Goal: Task Accomplishment & Management: Use online tool/utility

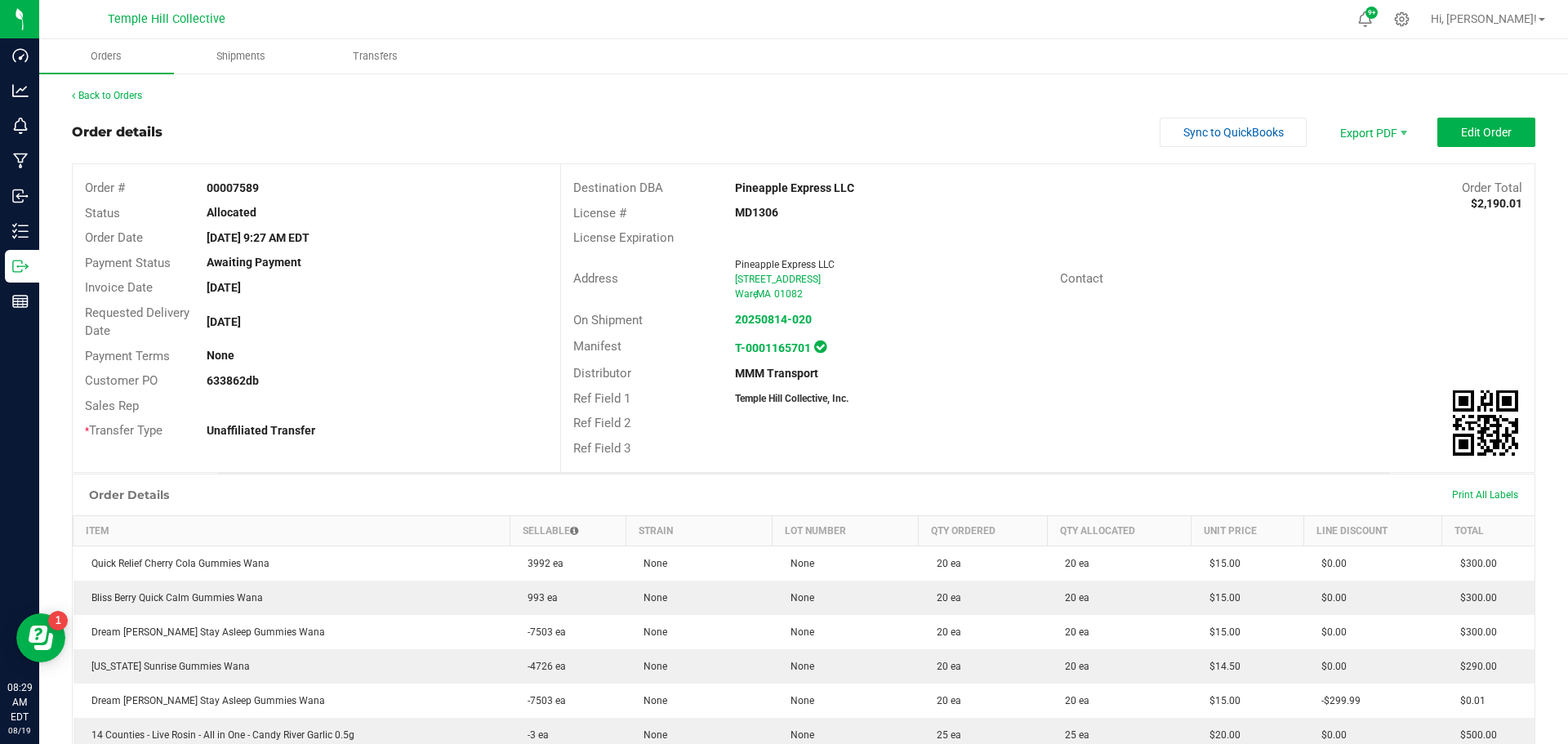
click at [225, 247] on strong "633862db" at bounding box center [233, 381] width 52 height 13
copy strong "633862db"
click at [131, 96] on link "Back to Orders" at bounding box center [107, 95] width 70 height 11
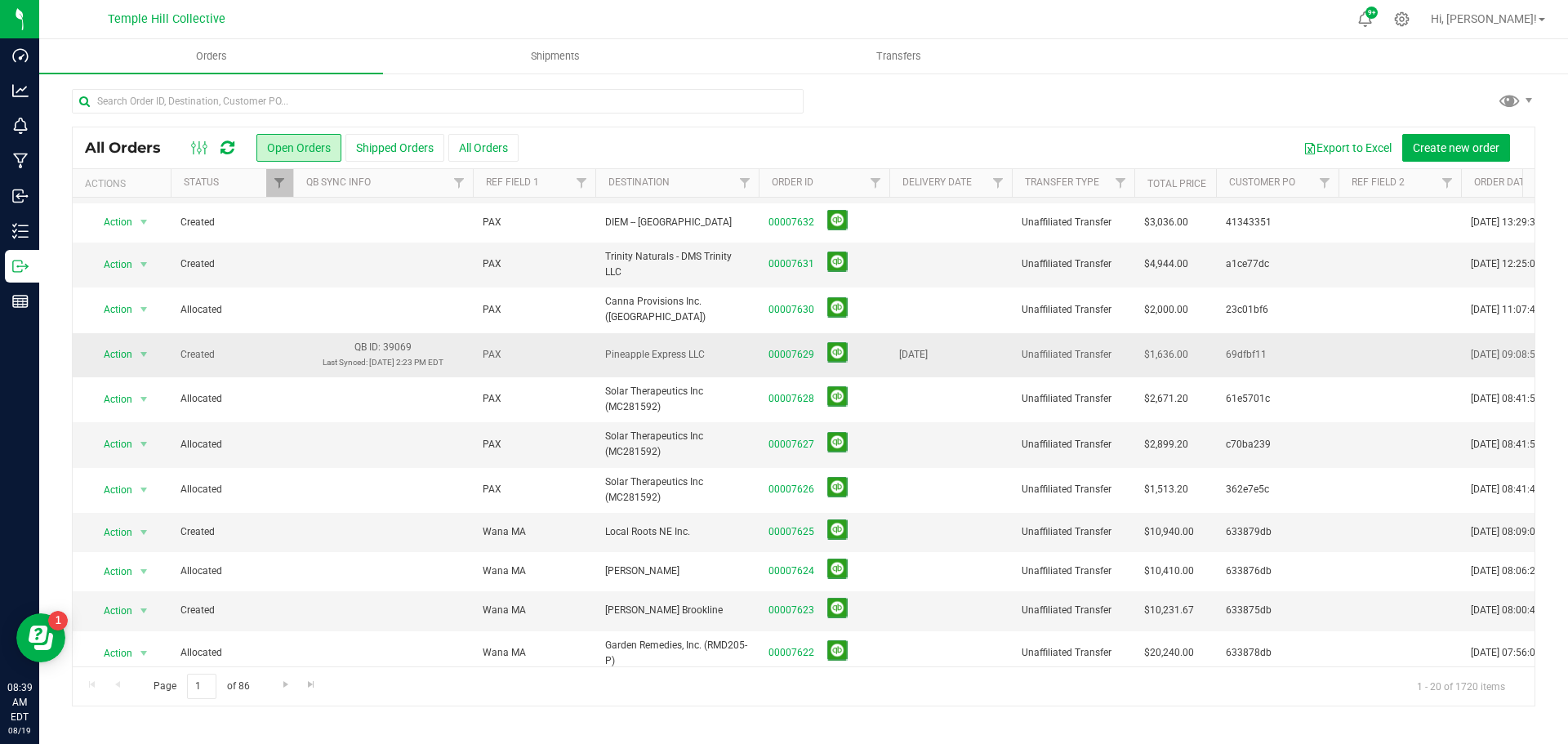
scroll to position [81, 0]
click at [807, 345] on link "00007629" at bounding box center [792, 353] width 46 height 15
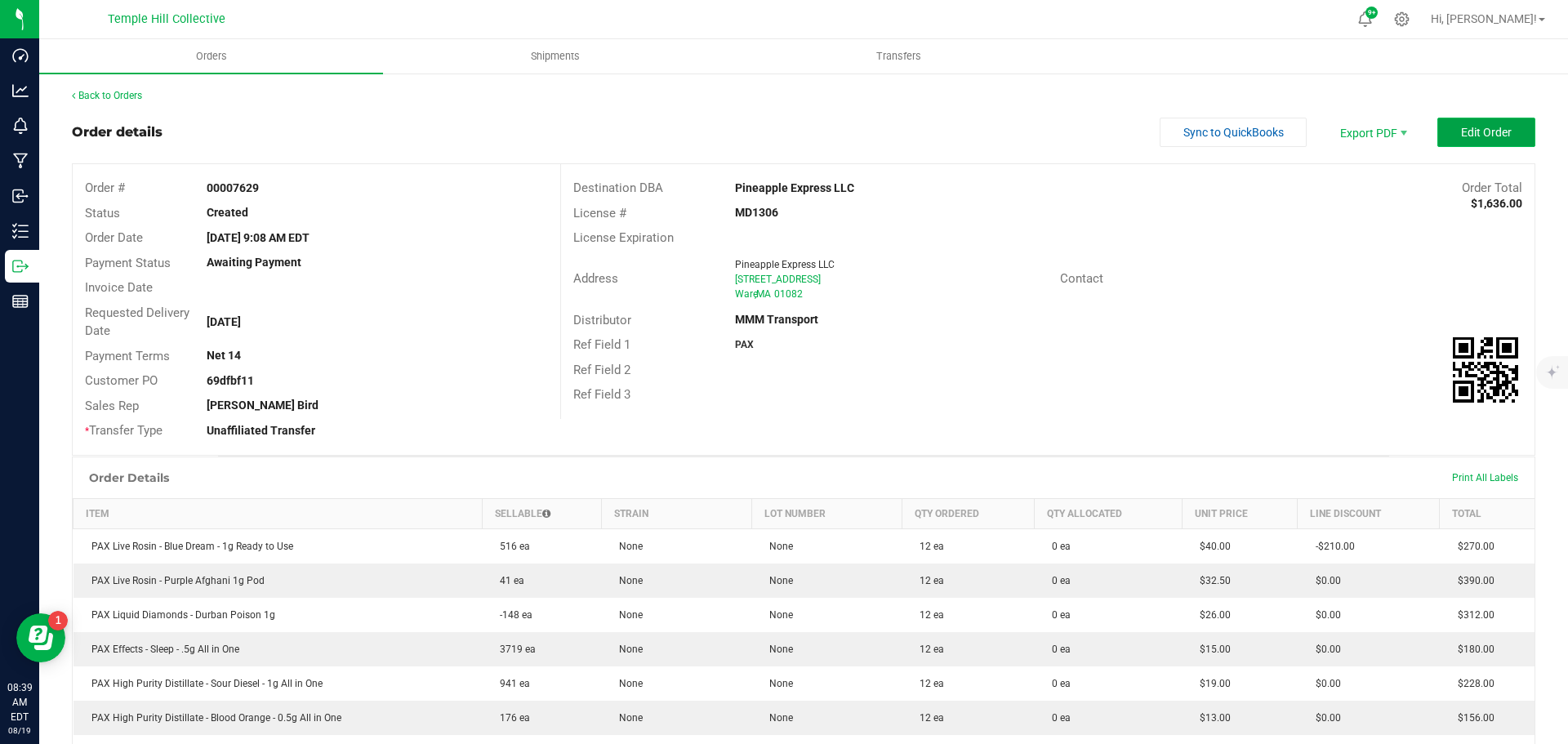
click at [1440, 127] on button "Edit Order" at bounding box center [1487, 133] width 98 height 29
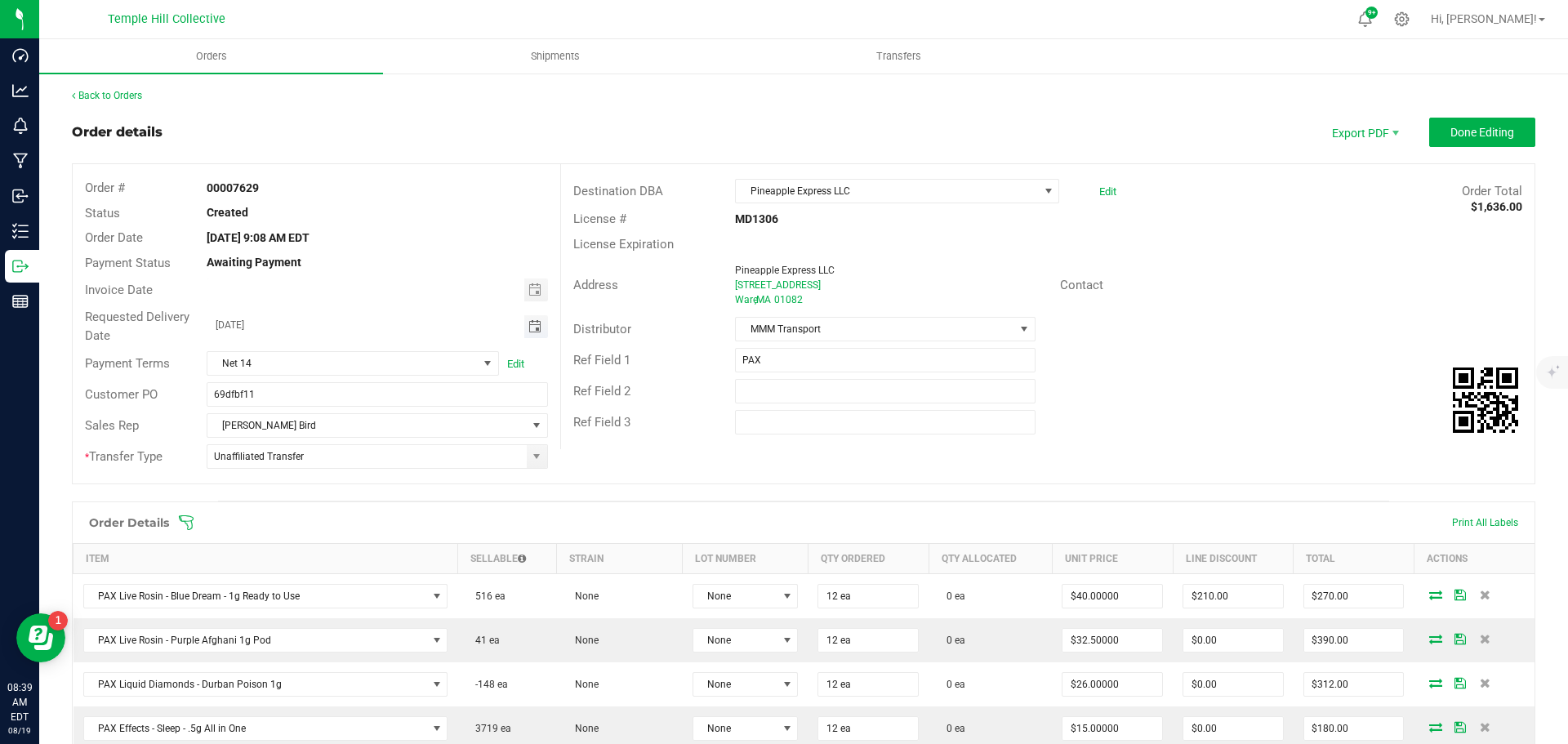
click at [534, 328] on span "Toggle calendar" at bounding box center [534, 327] width 13 height 13
click at [378, 323] on input "08/18/2025" at bounding box center [366, 326] width 317 height 21
click at [1476, 129] on span "Done Editing" at bounding box center [1483, 132] width 64 height 13
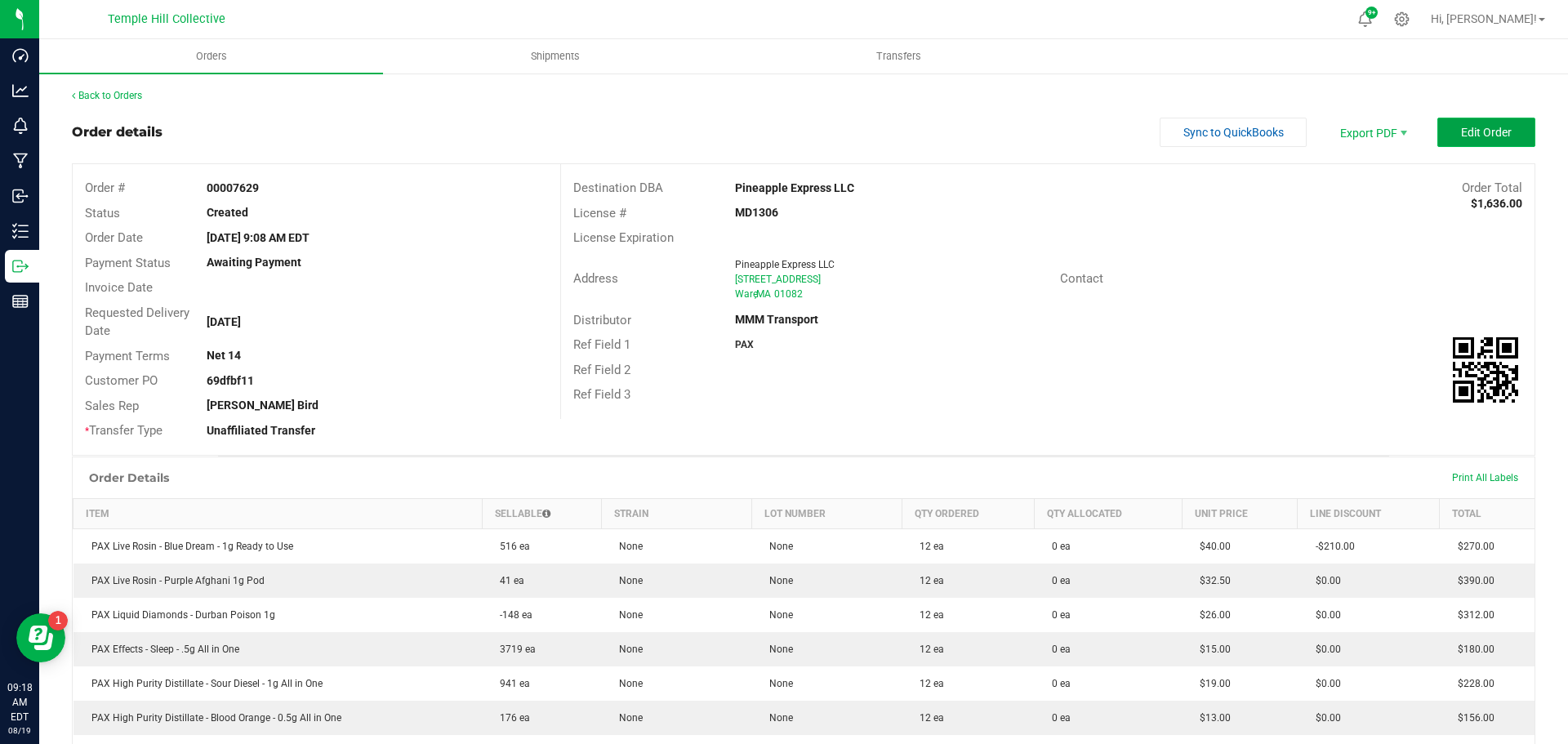
click at [1445, 135] on button "Edit Order" at bounding box center [1487, 133] width 98 height 29
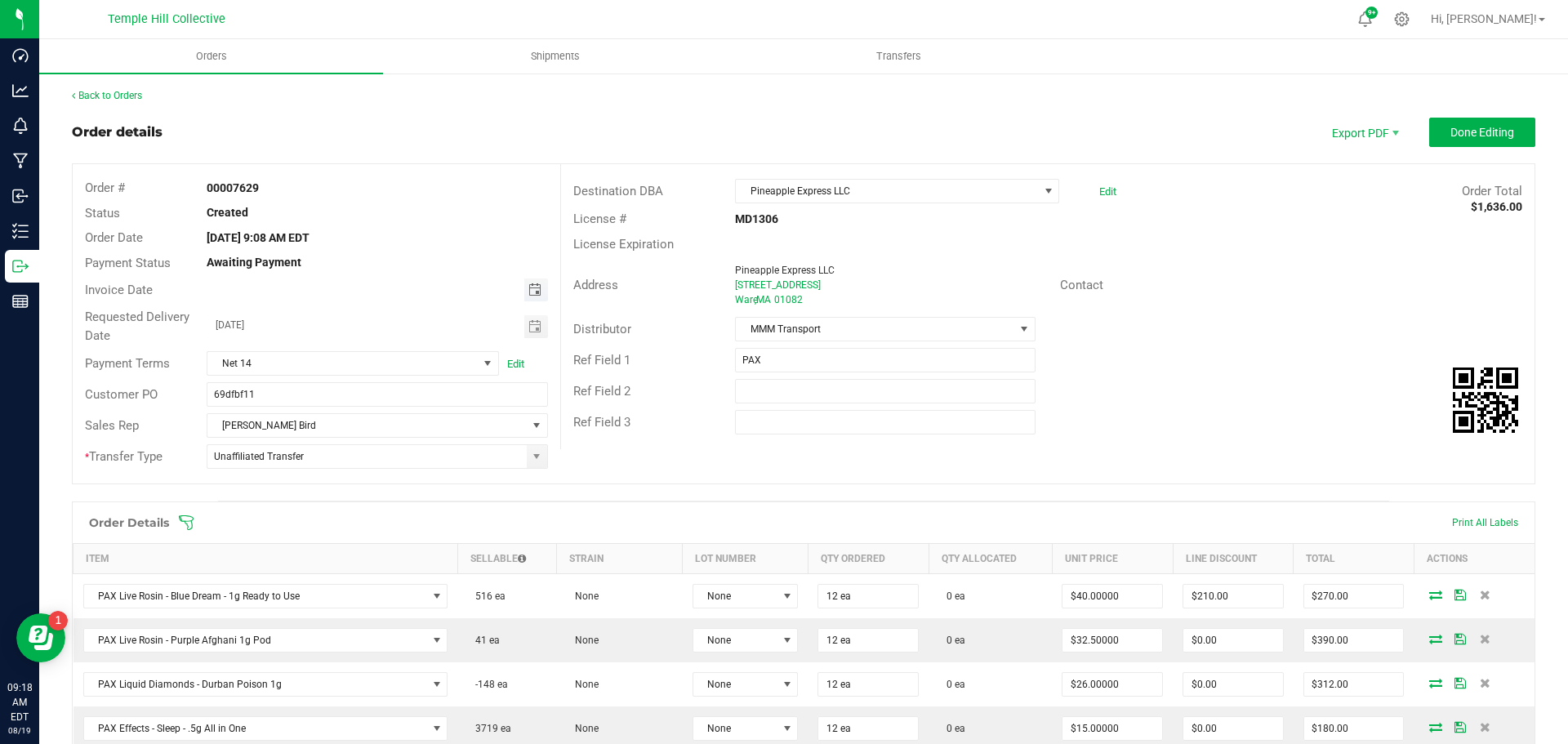
click at [528, 295] on span "Toggle calendar" at bounding box center [534, 290] width 13 height 13
click at [403, 452] on span "22" at bounding box center [400, 452] width 24 height 26
type input "08/22/2025"
click at [1451, 138] on span "Done Editing" at bounding box center [1483, 132] width 64 height 13
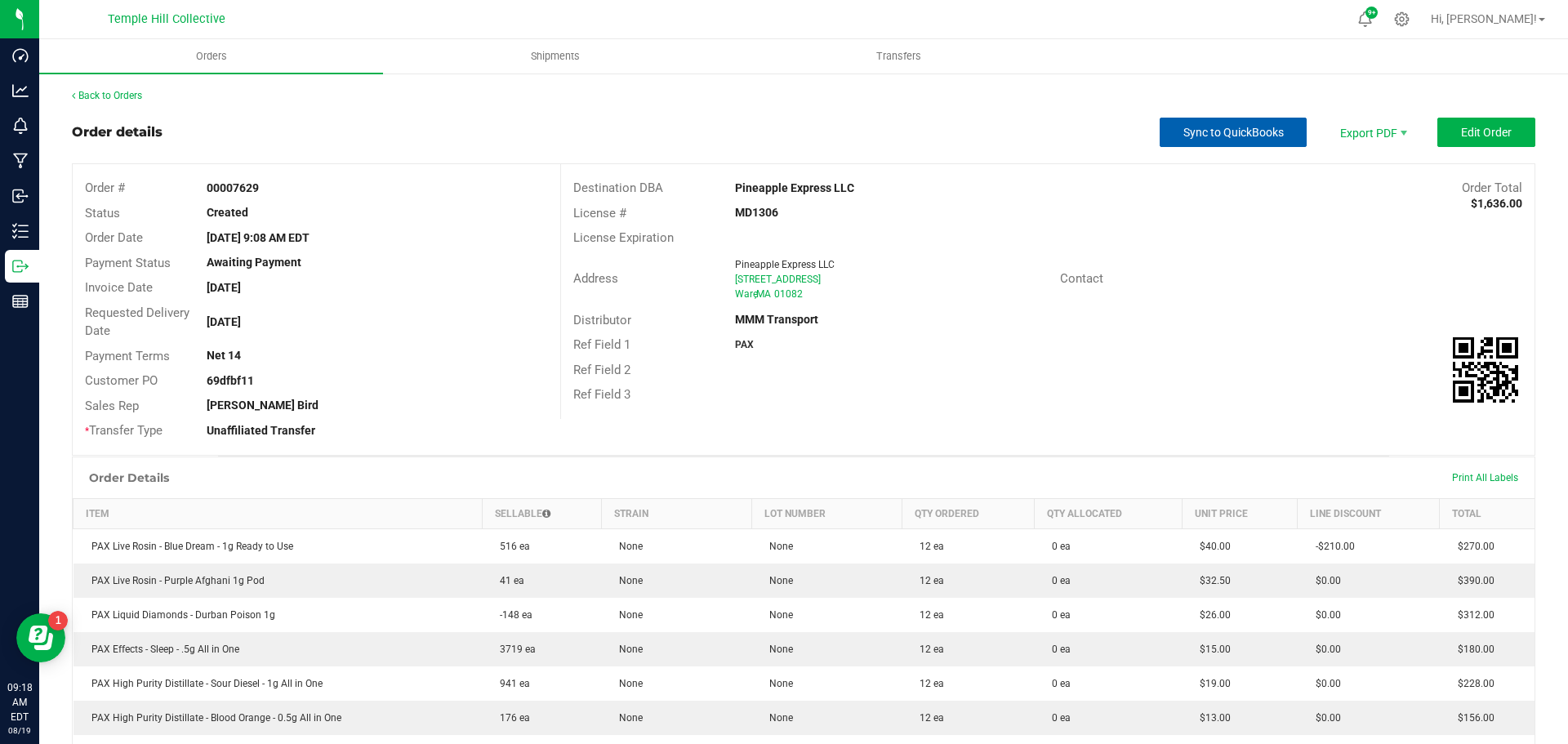
click at [1223, 133] on span "Sync to QuickBooks" at bounding box center [1234, 132] width 101 height 13
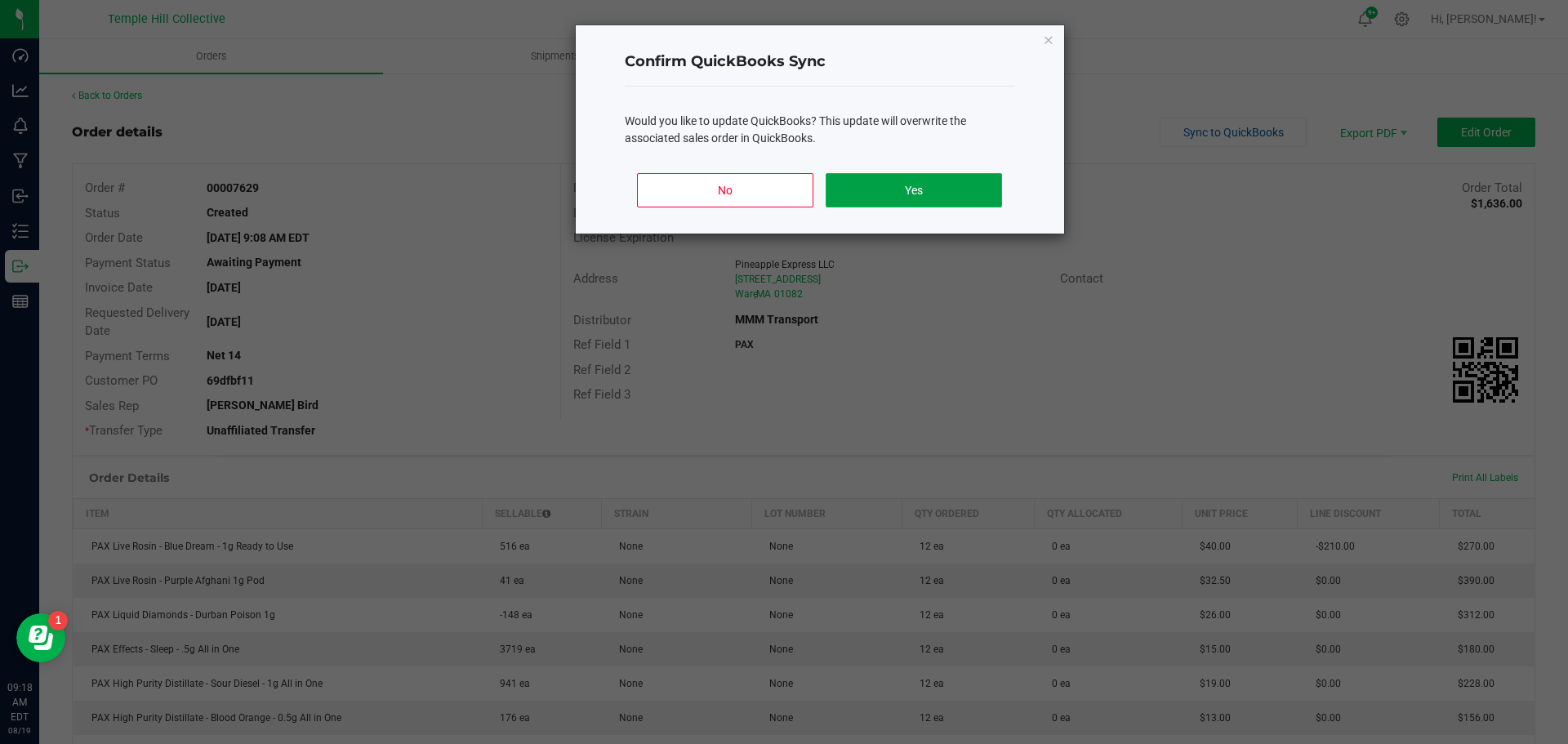
click at [970, 174] on button "Yes" at bounding box center [913, 191] width 175 height 34
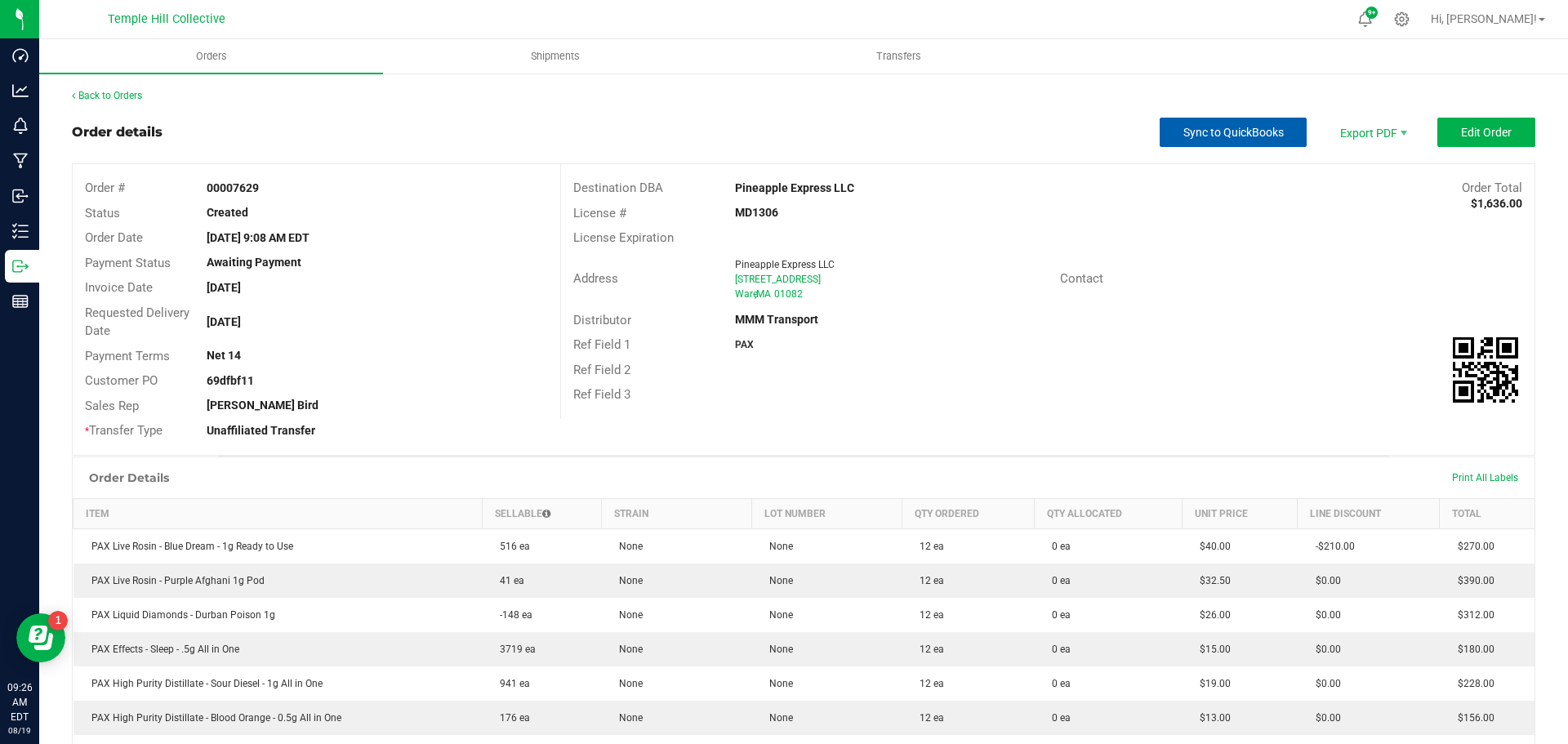
click at [1207, 133] on span "Sync to QuickBooks" at bounding box center [1234, 132] width 101 height 13
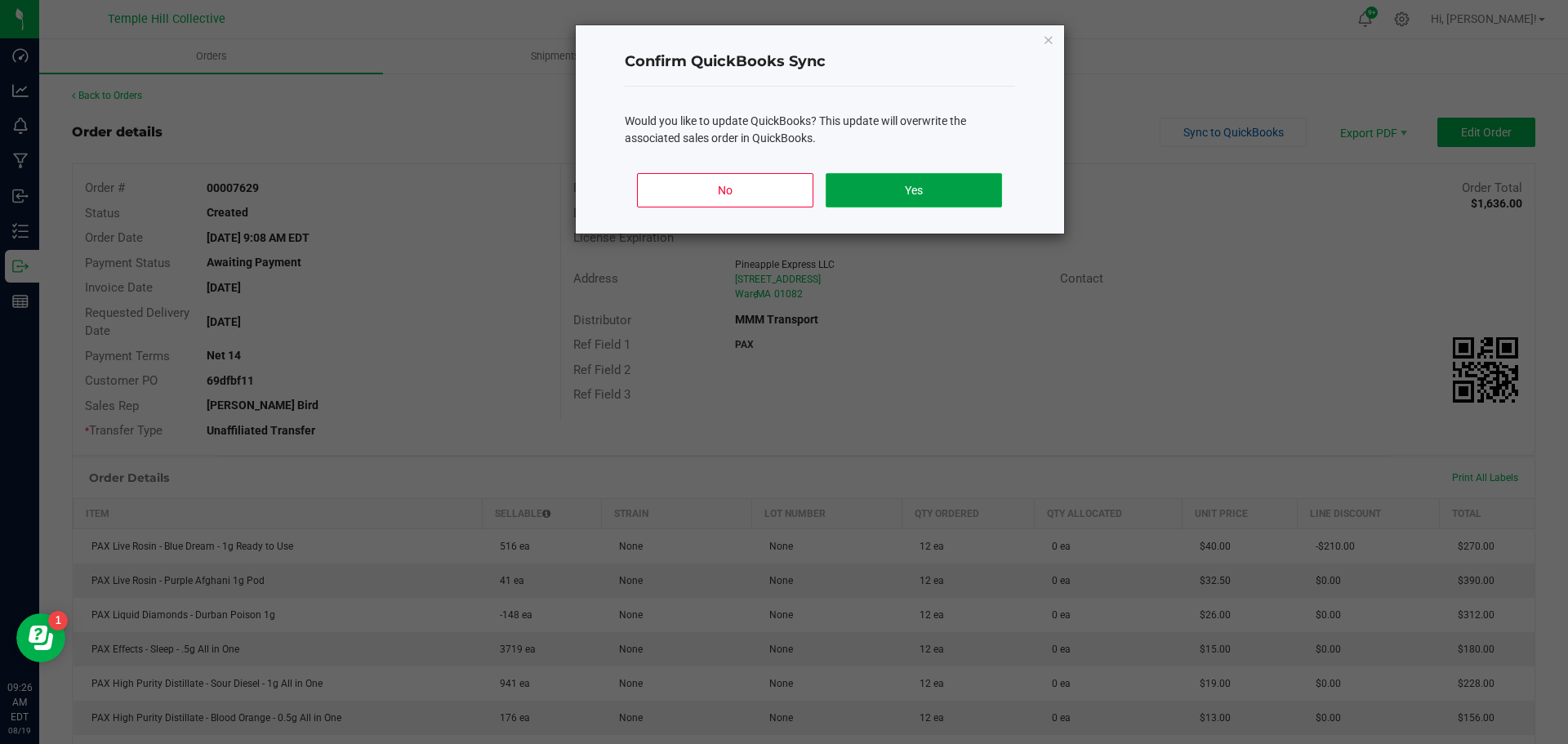
click at [940, 200] on button "Yes" at bounding box center [913, 191] width 175 height 34
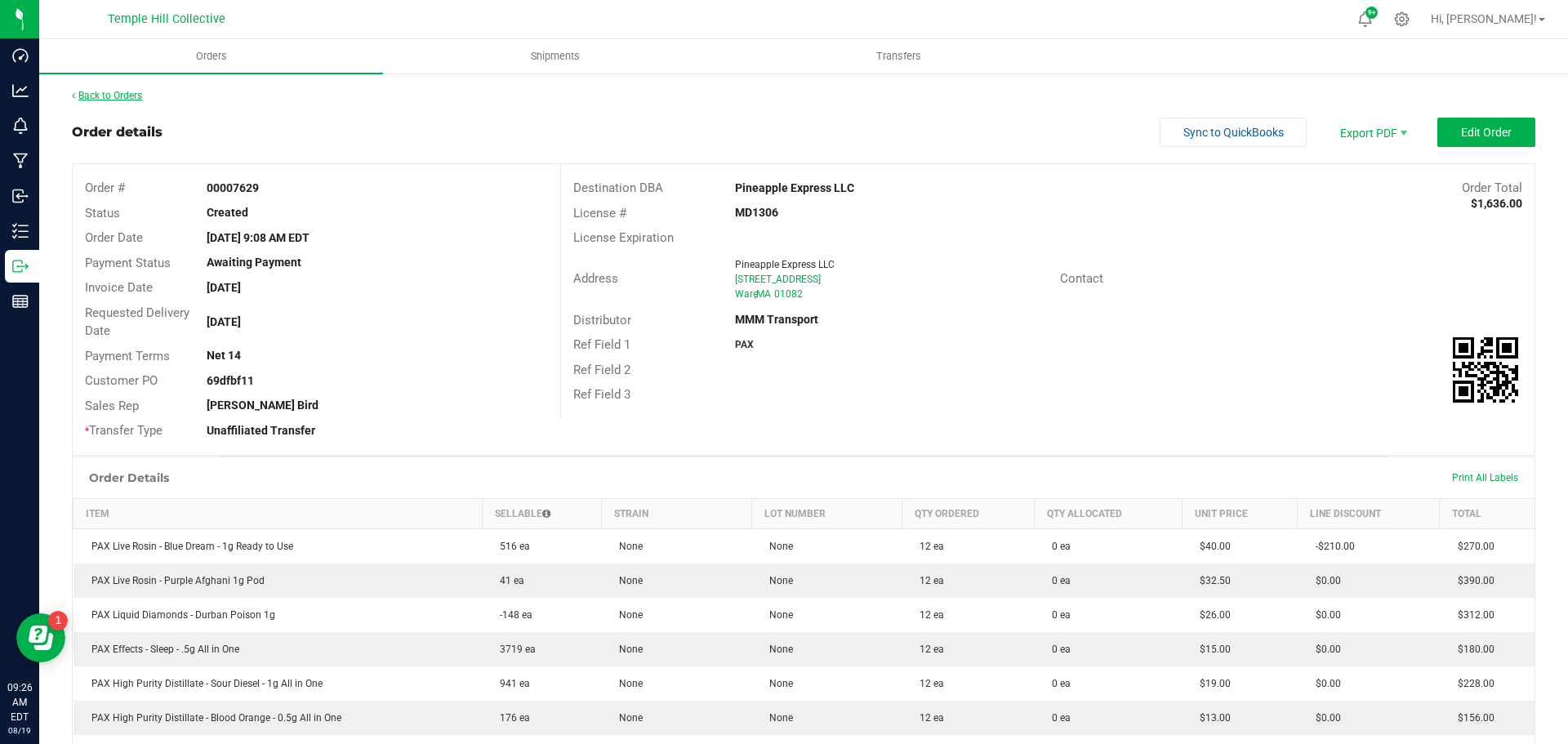
click at [123, 94] on link "Back to Orders" at bounding box center [107, 95] width 70 height 11
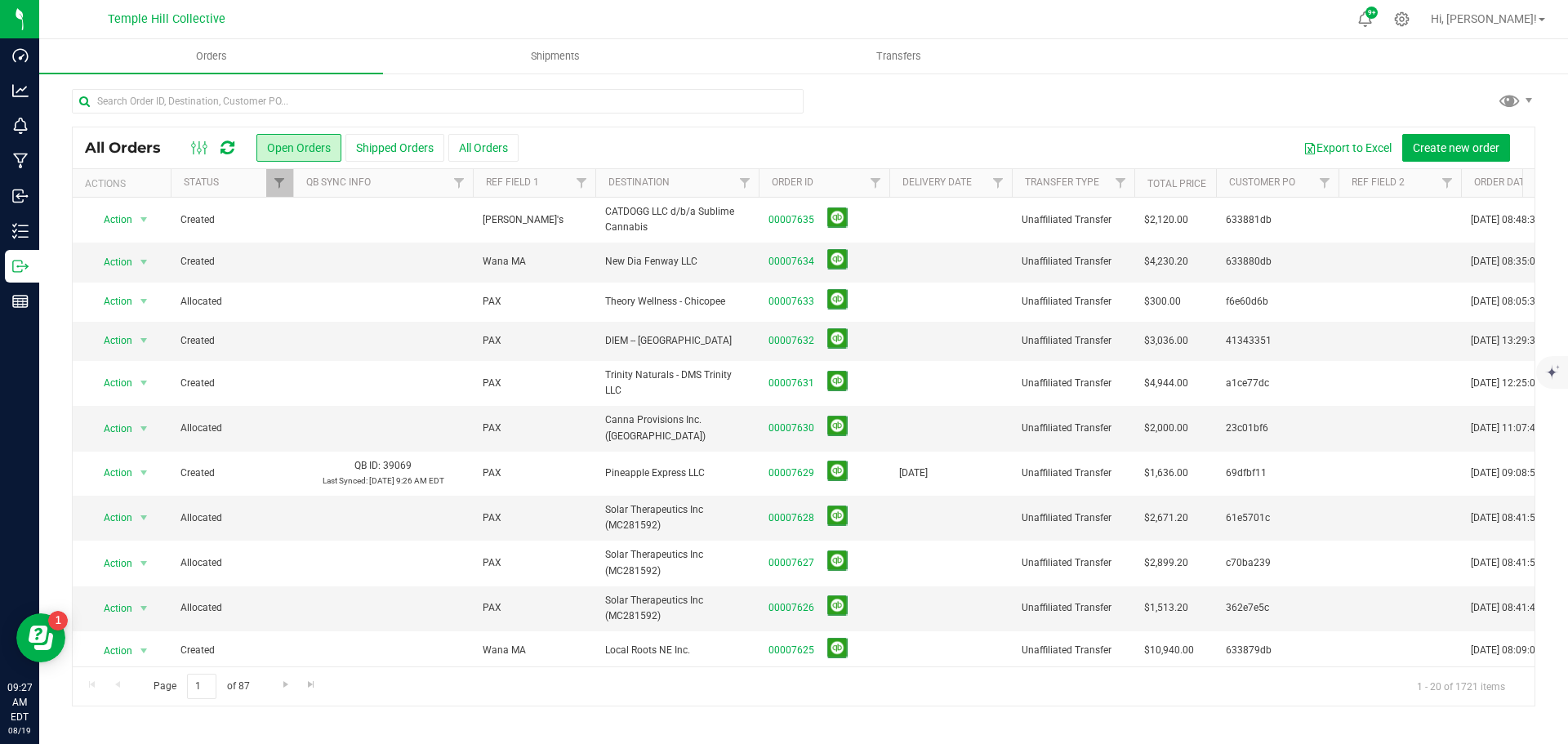
click at [946, 192] on th "Delivery Date" at bounding box center [950, 183] width 122 height 28
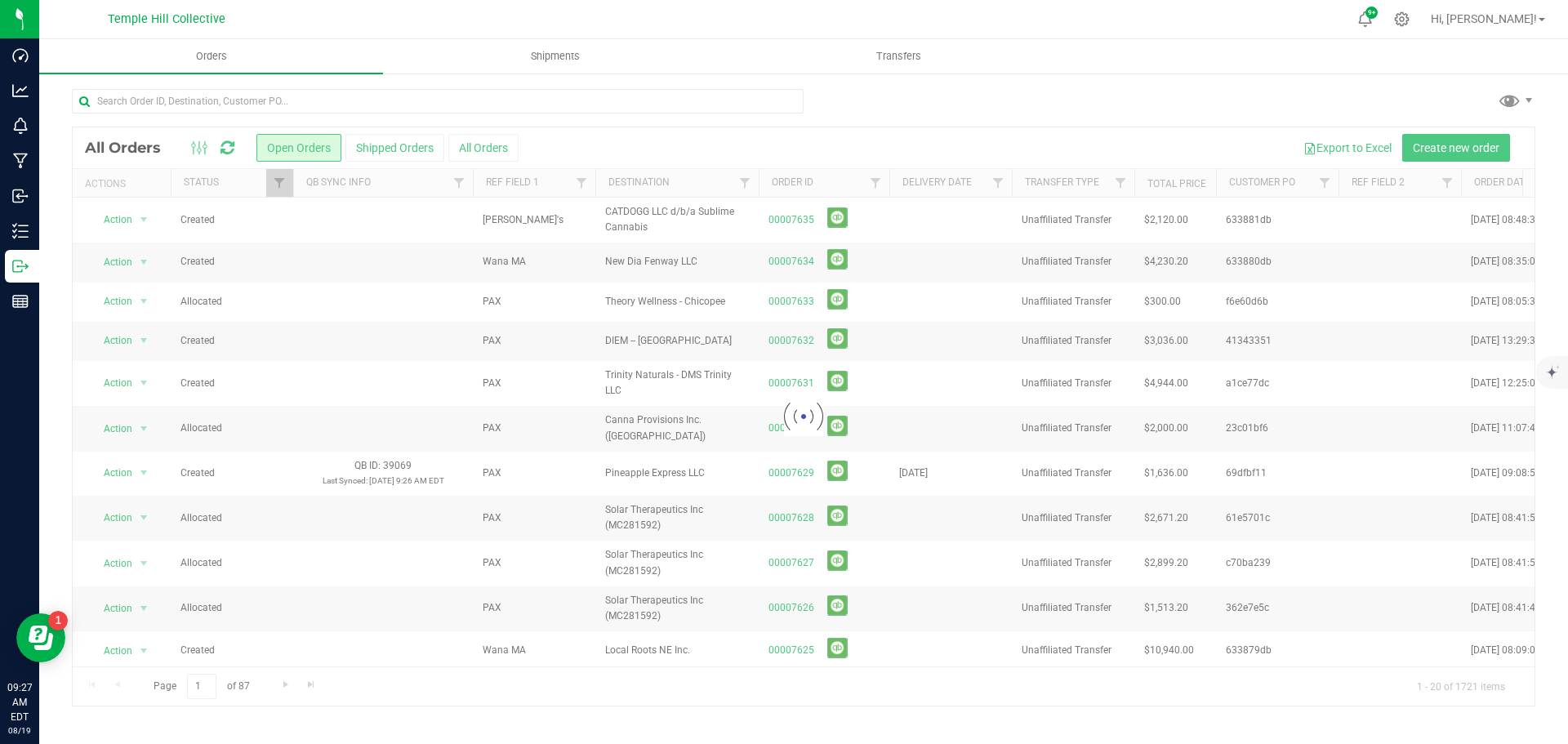
click at [940, 184] on div at bounding box center [804, 416] width 1462 height 578
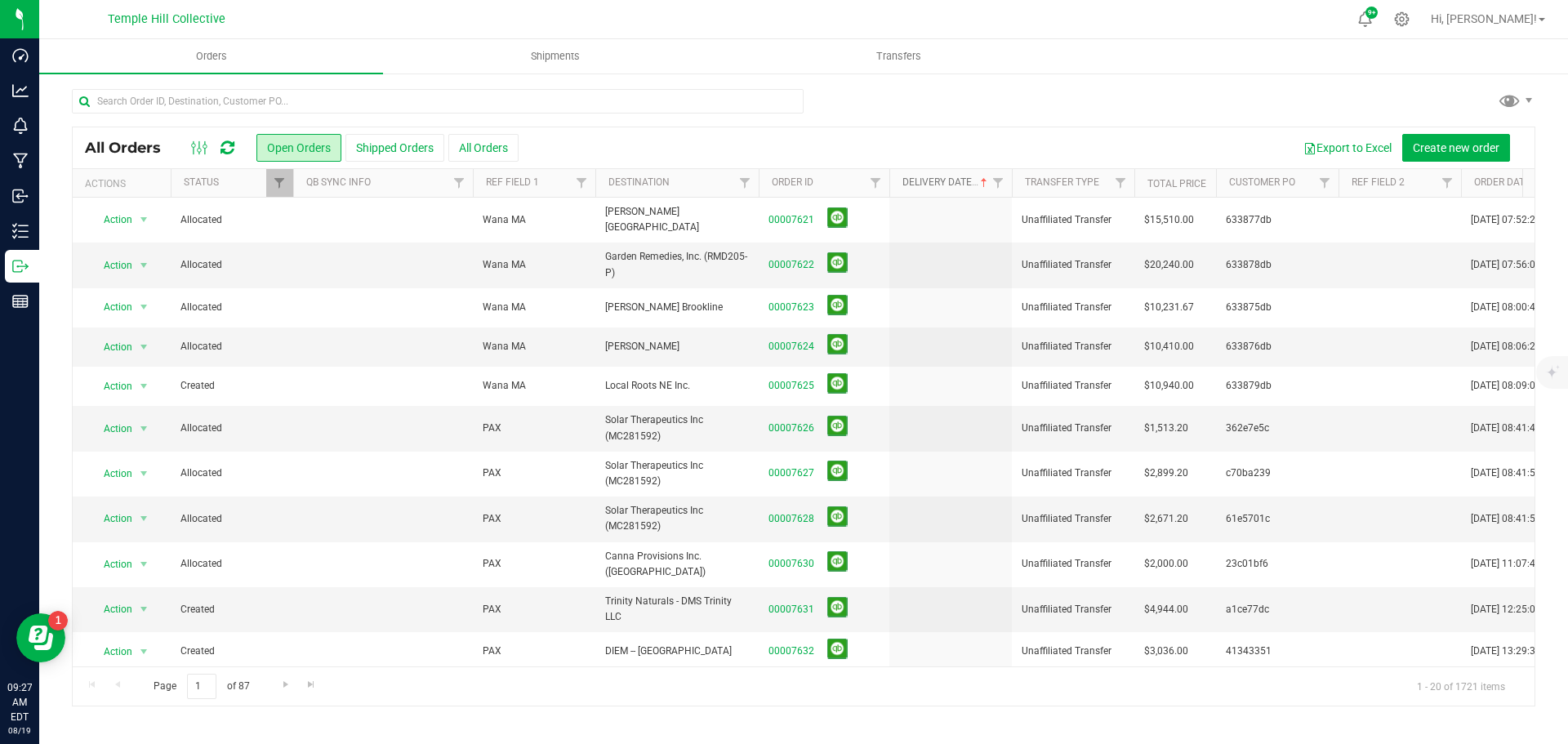
click at [933, 183] on link "Delivery Date" at bounding box center [946, 181] width 88 height 11
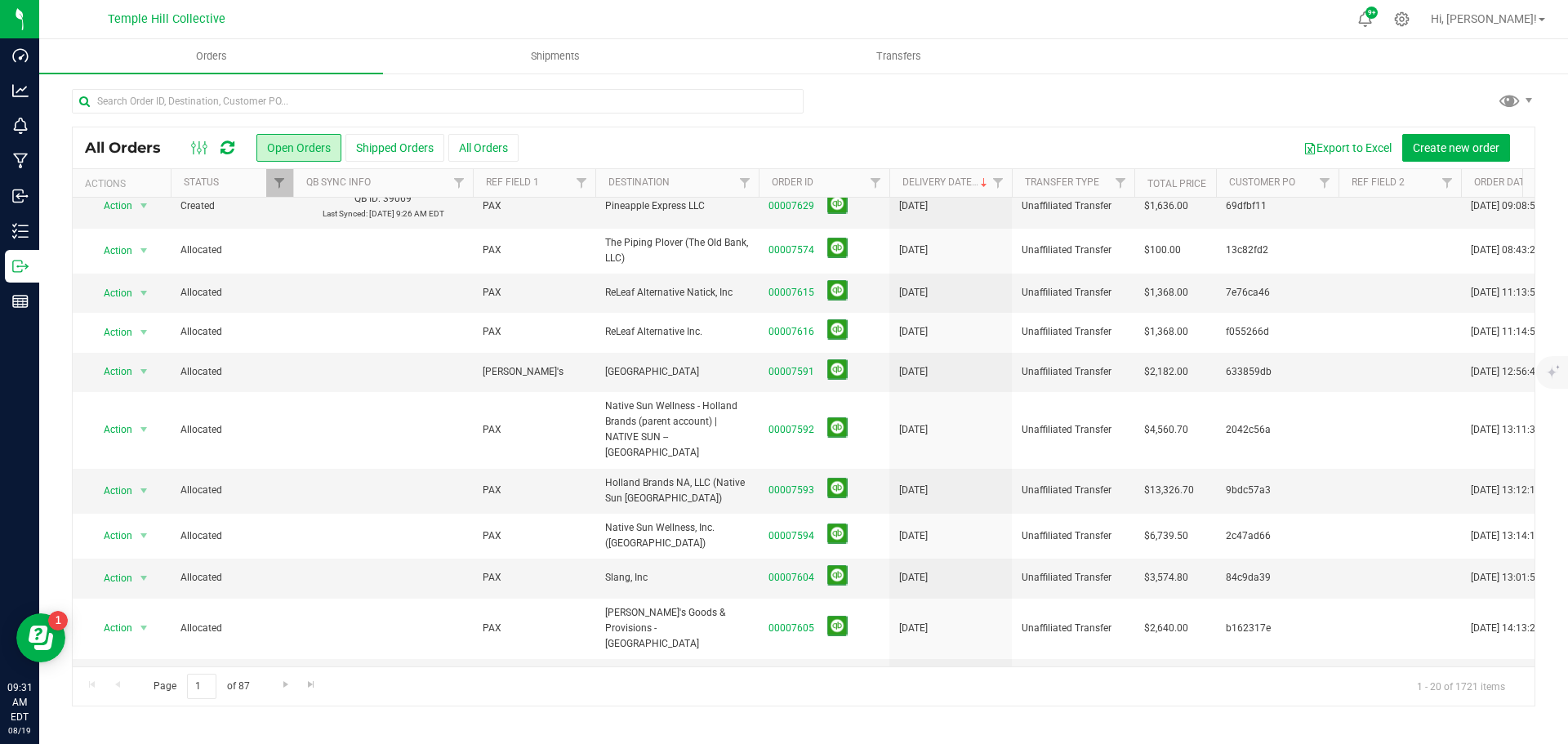
scroll to position [416, 0]
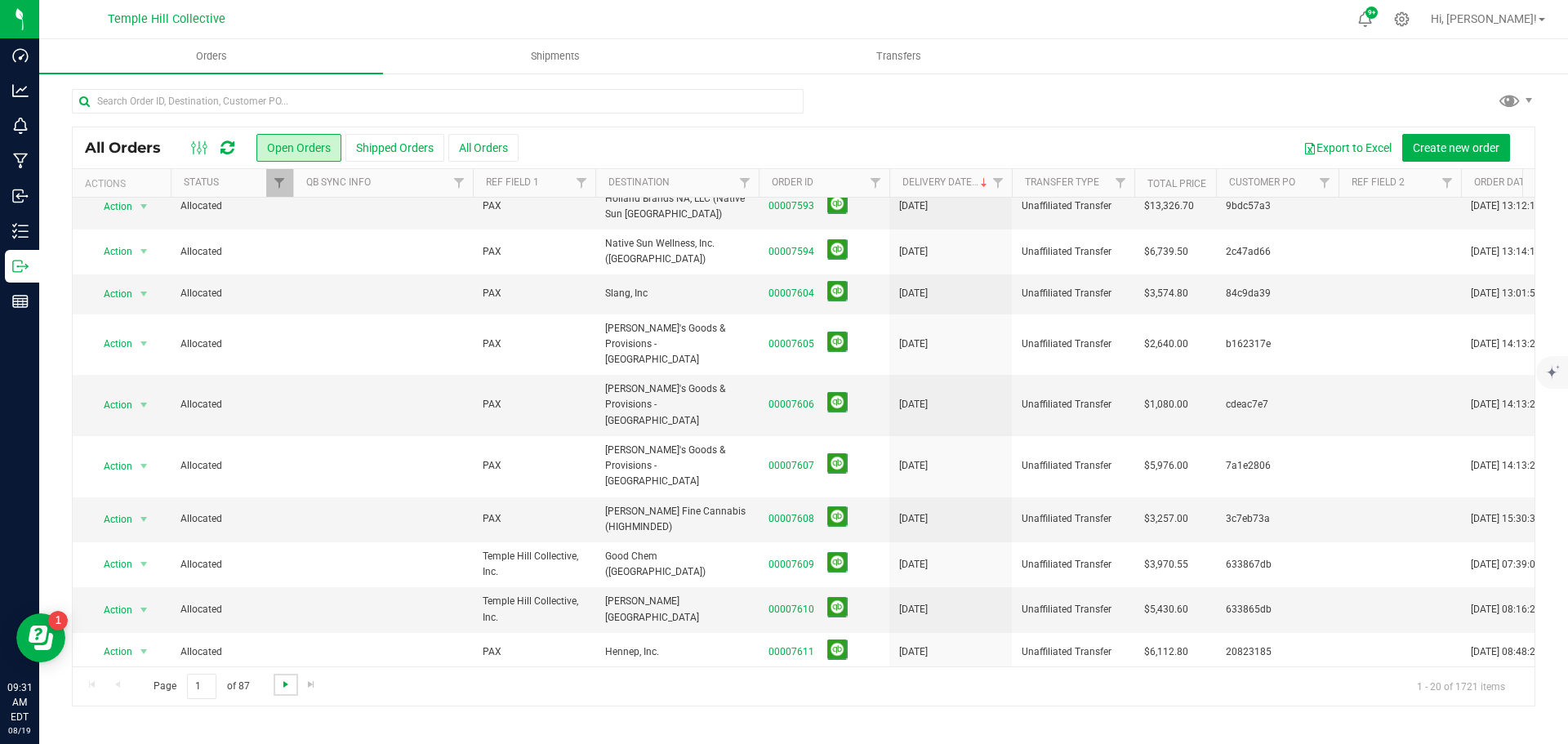
click at [284, 688] on span "Go to the next page" at bounding box center [286, 684] width 13 height 13
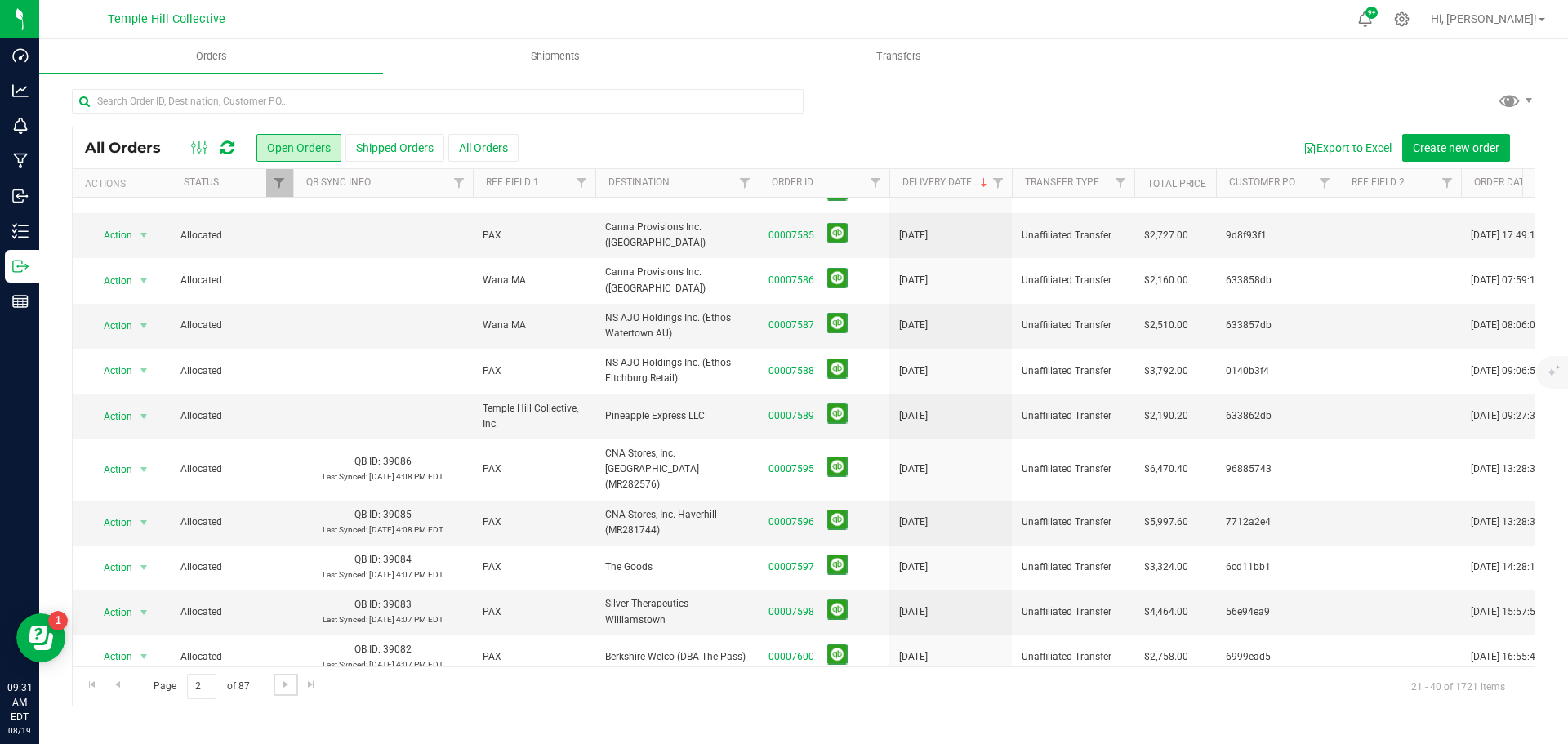
scroll to position [404, 0]
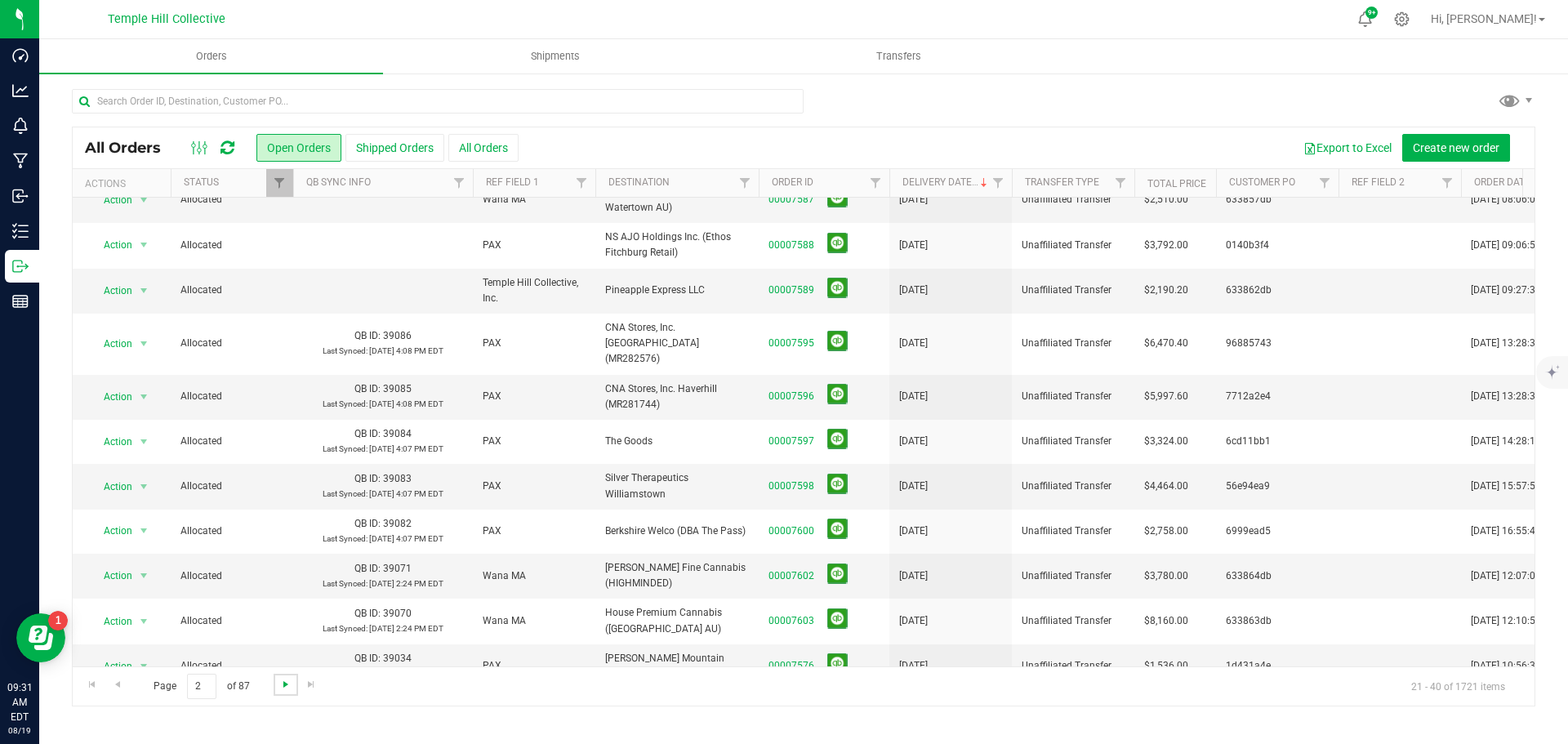
click at [280, 685] on span "Go to the next page" at bounding box center [286, 684] width 13 height 13
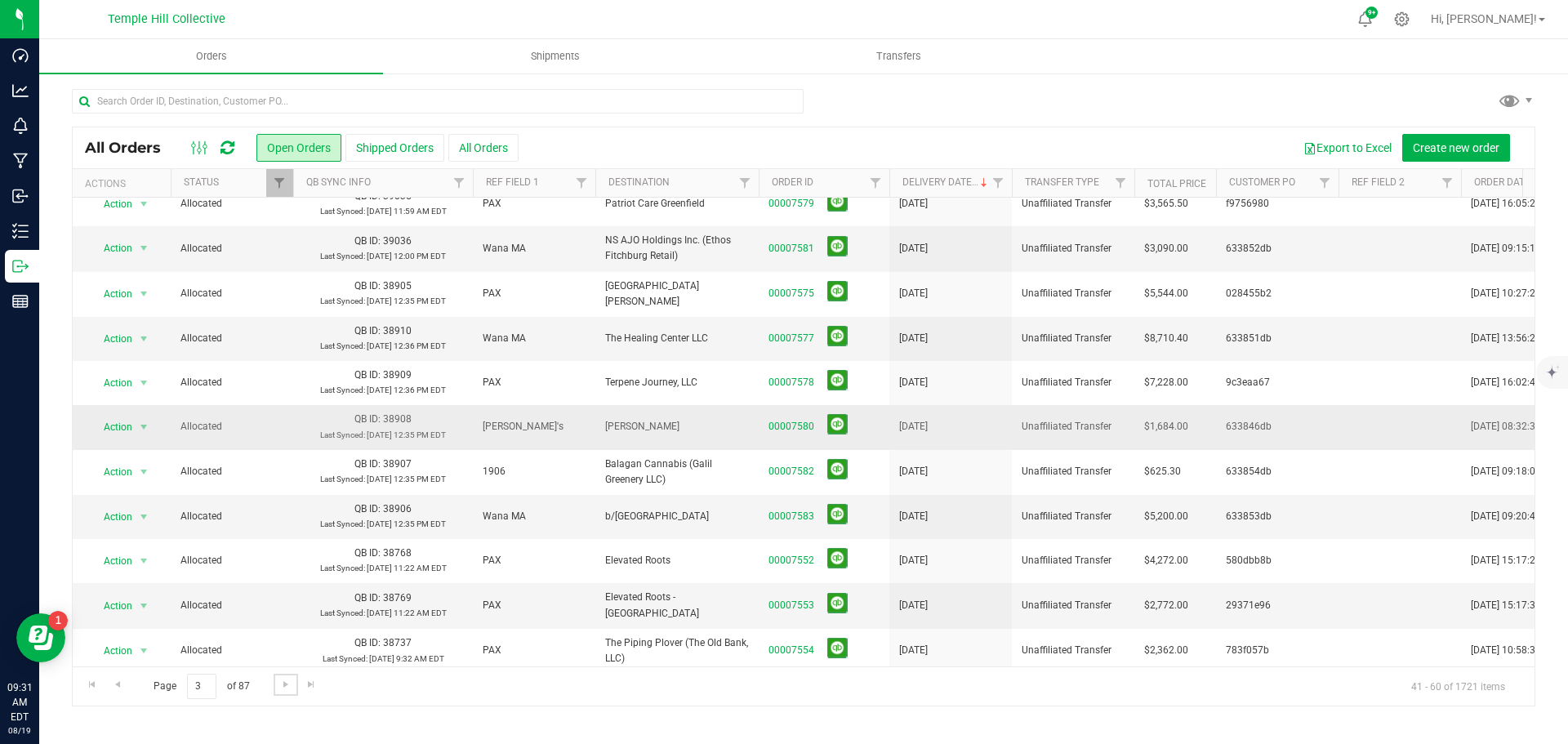
scroll to position [0, 0]
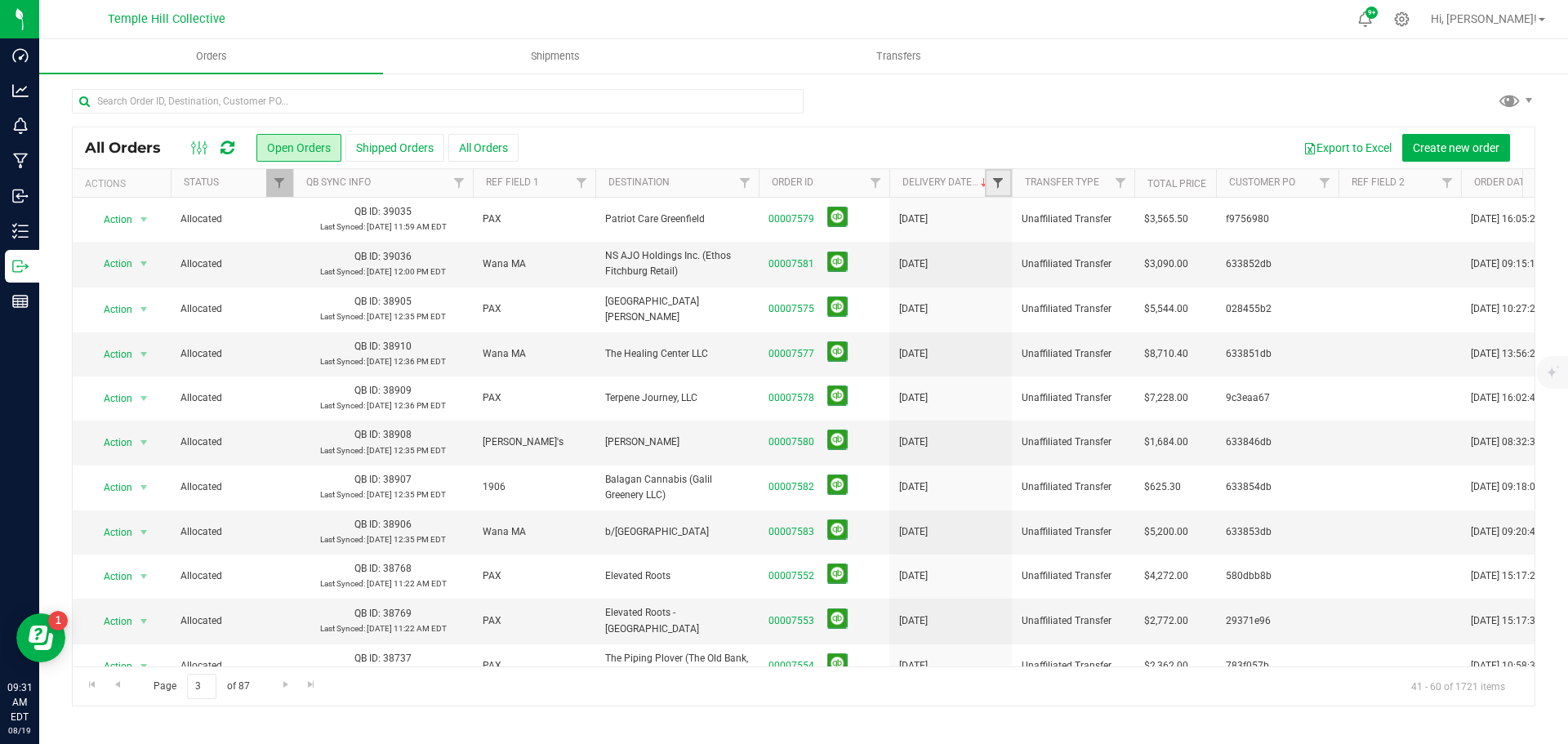
click at [999, 184] on span "Filter" at bounding box center [998, 182] width 13 height 13
click at [1155, 284] on span "select" at bounding box center [1150, 281] width 13 height 13
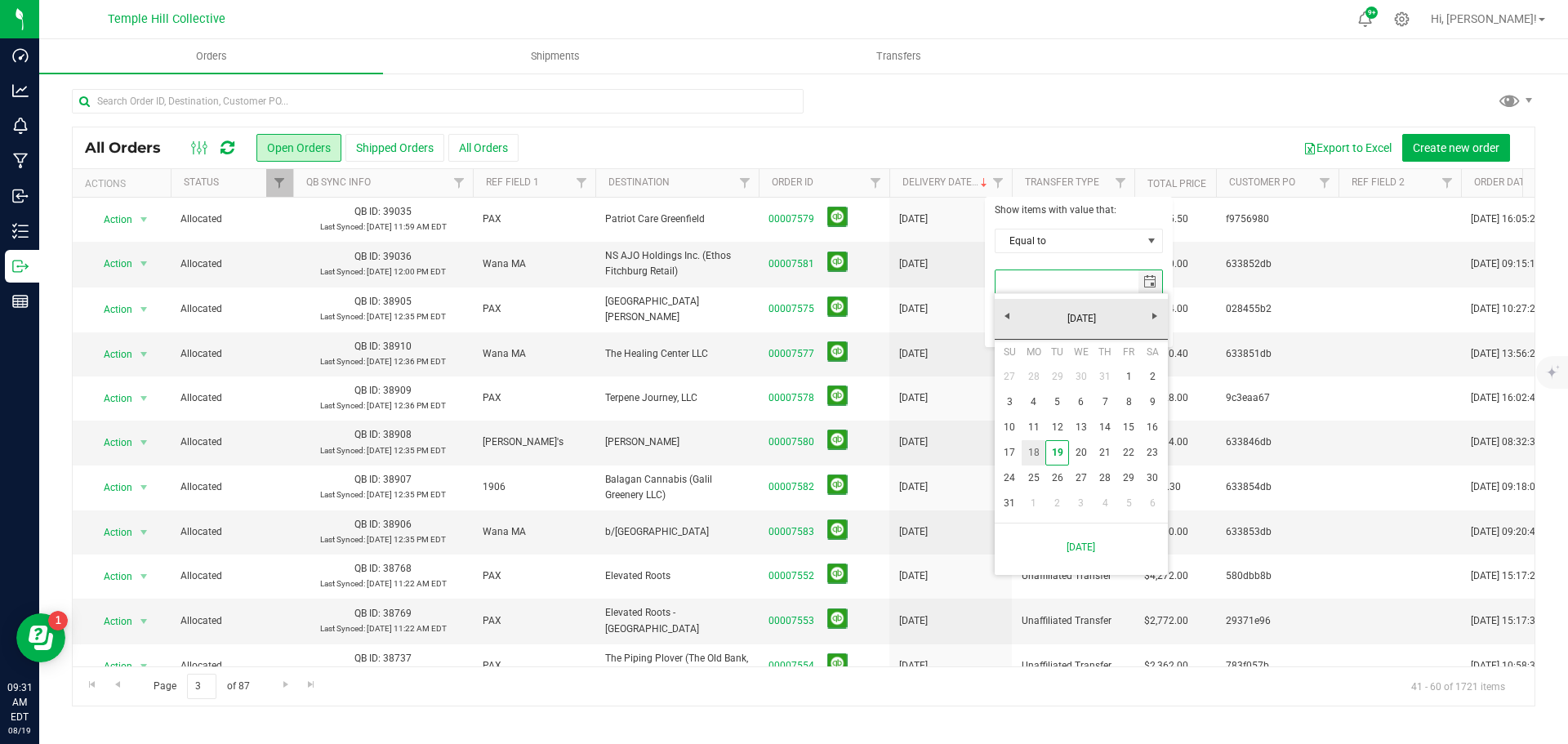
click at [1033, 452] on link "18" at bounding box center [1034, 453] width 24 height 26
type input "8/18/2025"
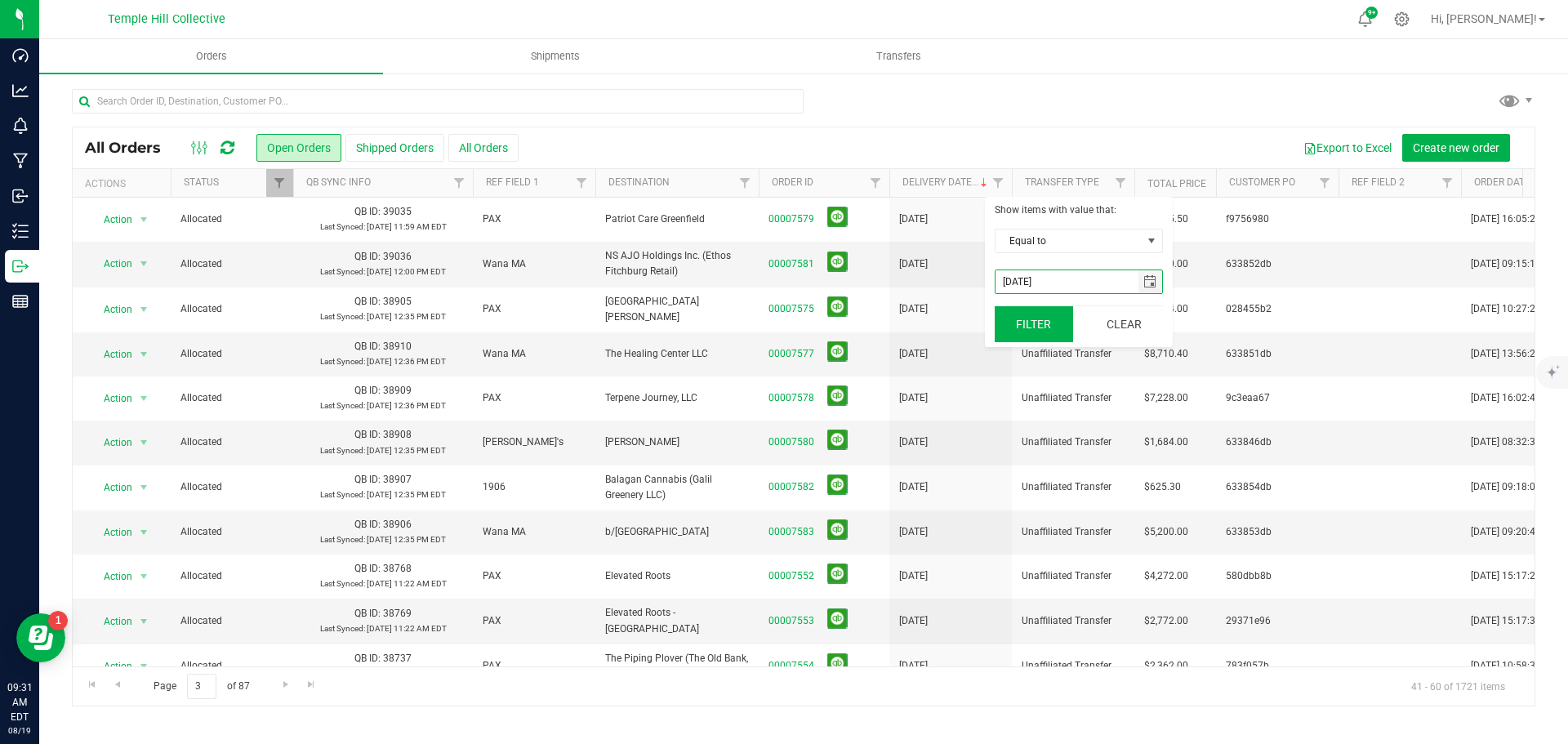
click at [1039, 319] on button "Filter" at bounding box center [1035, 324] width 79 height 36
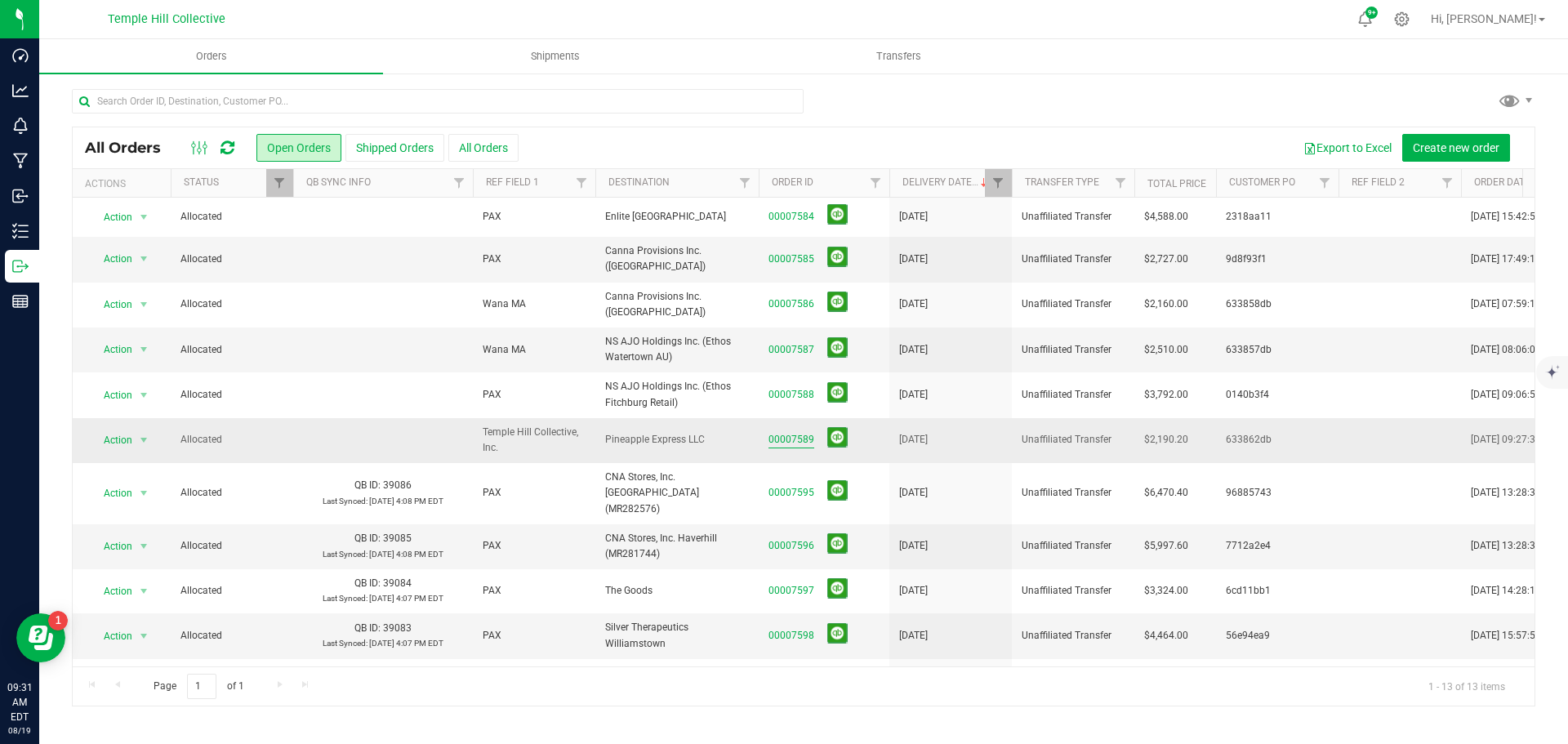
click at [788, 432] on link "00007589" at bounding box center [792, 440] width 46 height 15
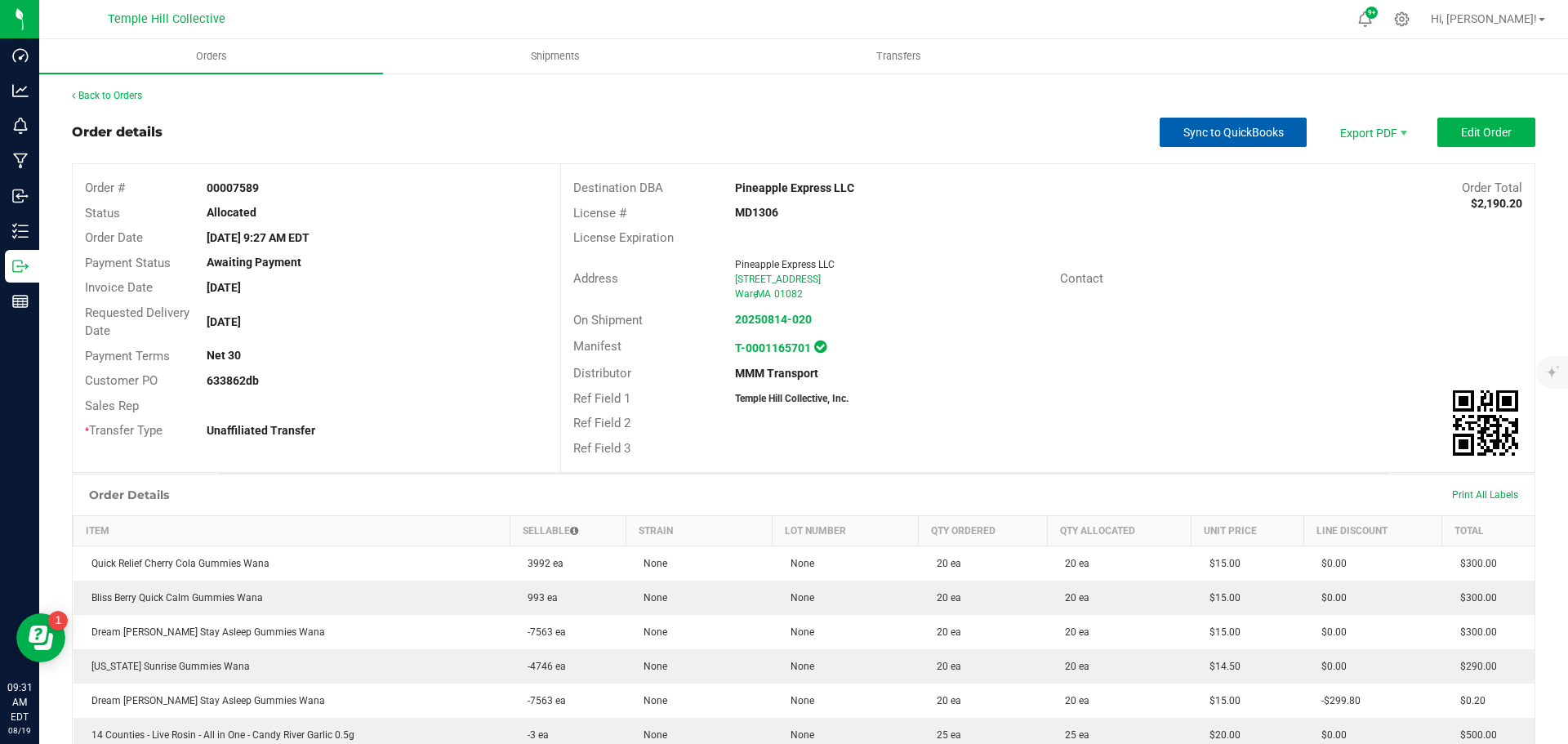
click at [1253, 140] on button "Sync to QuickBooks" at bounding box center [1234, 133] width 147 height 29
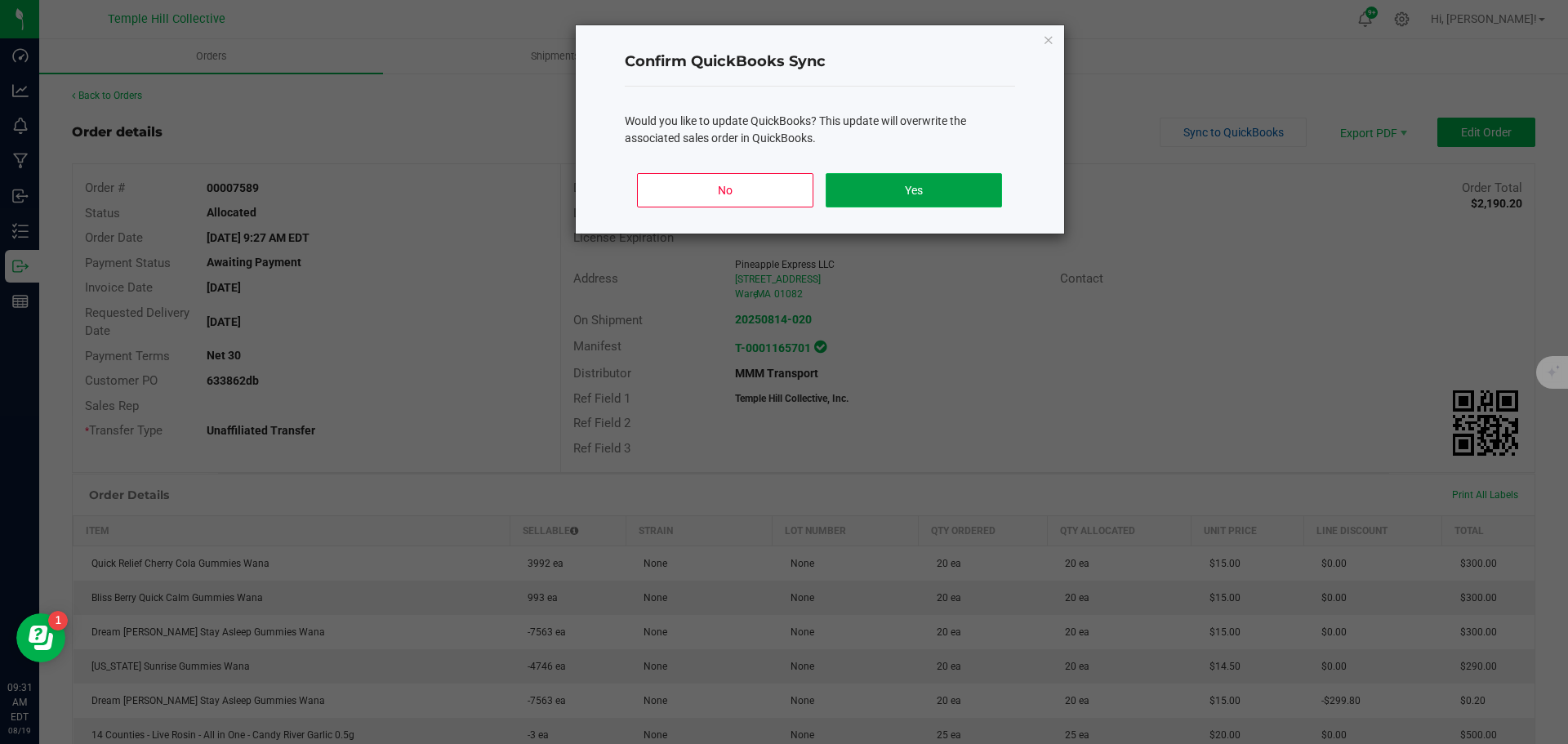
click at [943, 185] on button "Yes" at bounding box center [913, 191] width 175 height 34
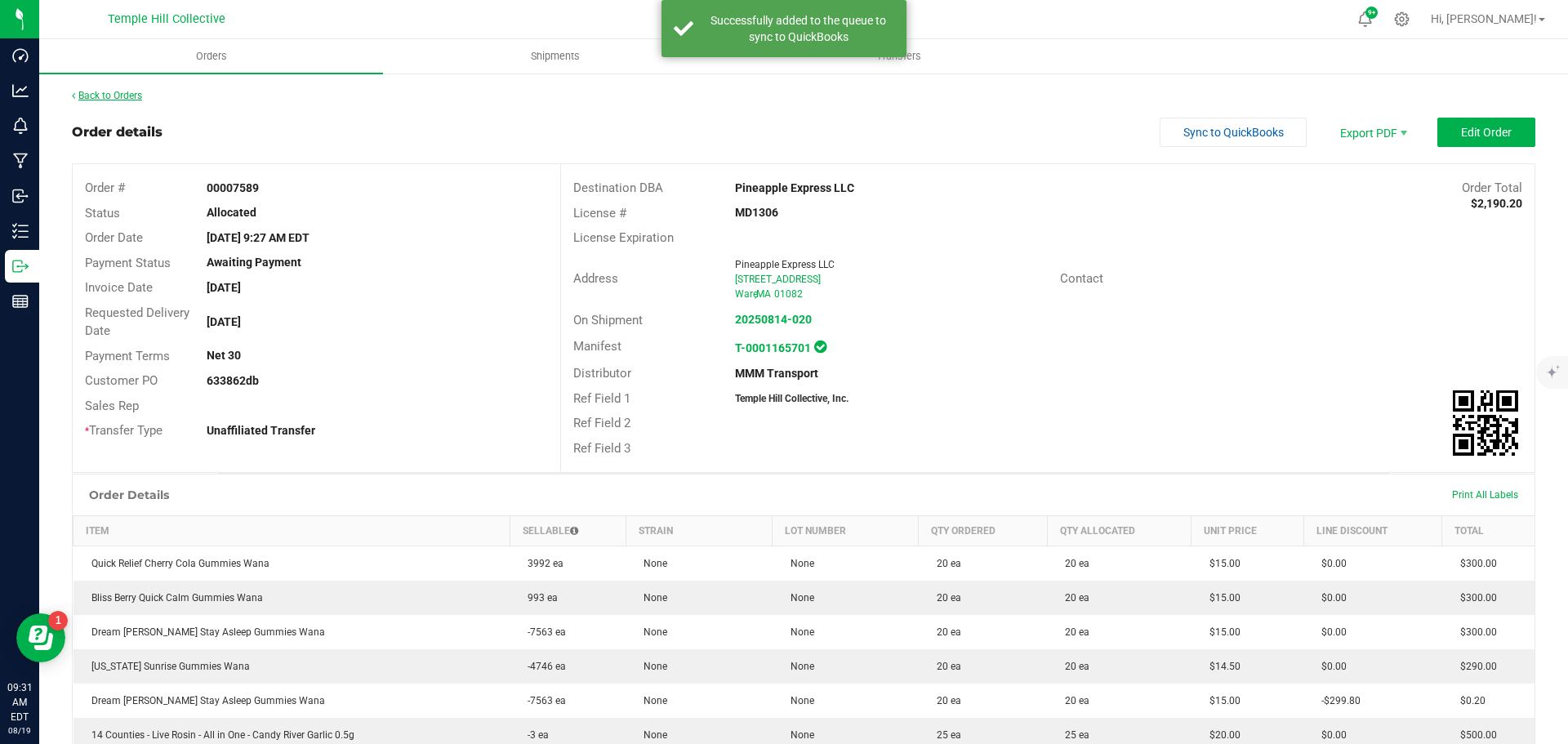
click at [121, 95] on link "Back to Orders" at bounding box center [107, 95] width 70 height 11
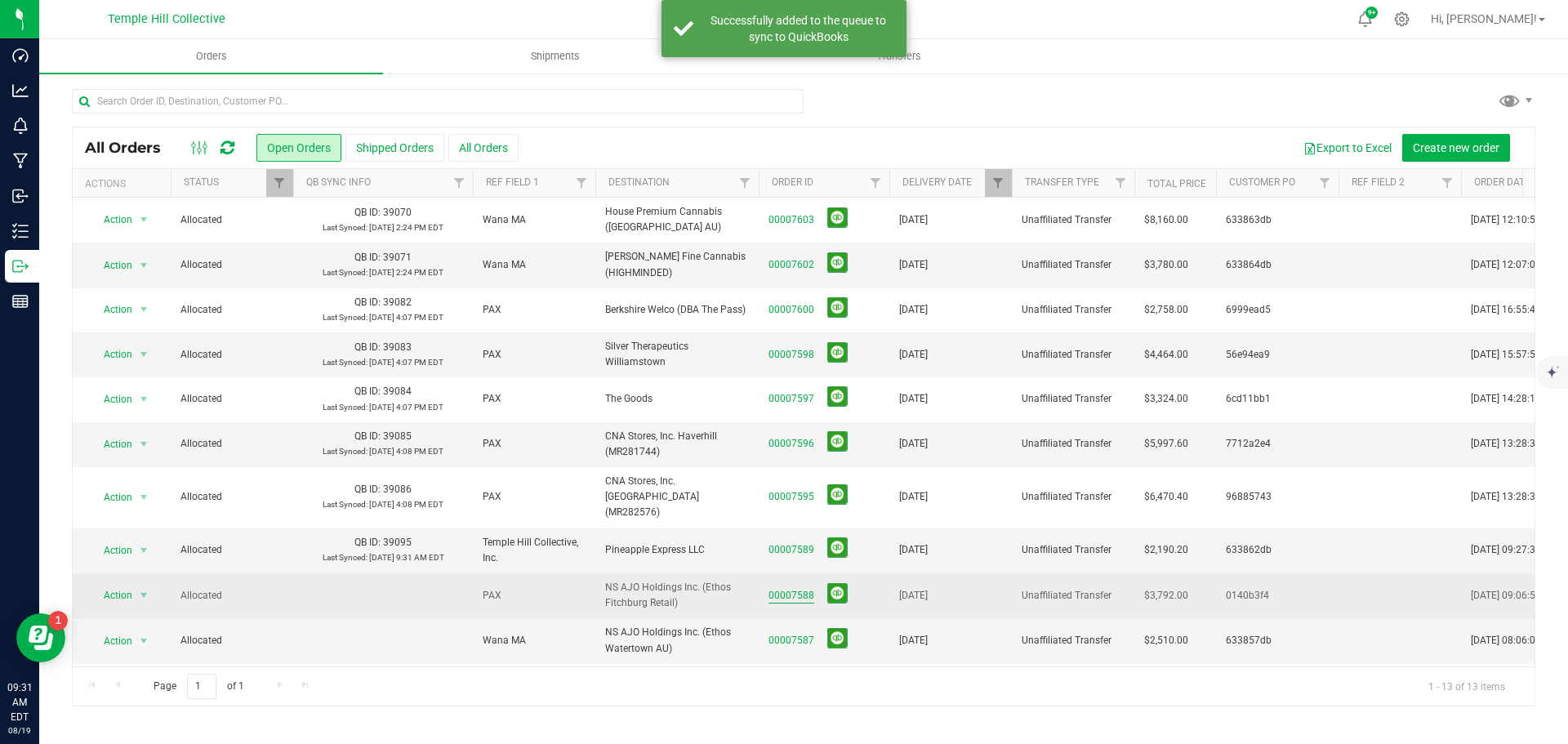
click at [802, 588] on link "00007588" at bounding box center [792, 596] width 46 height 15
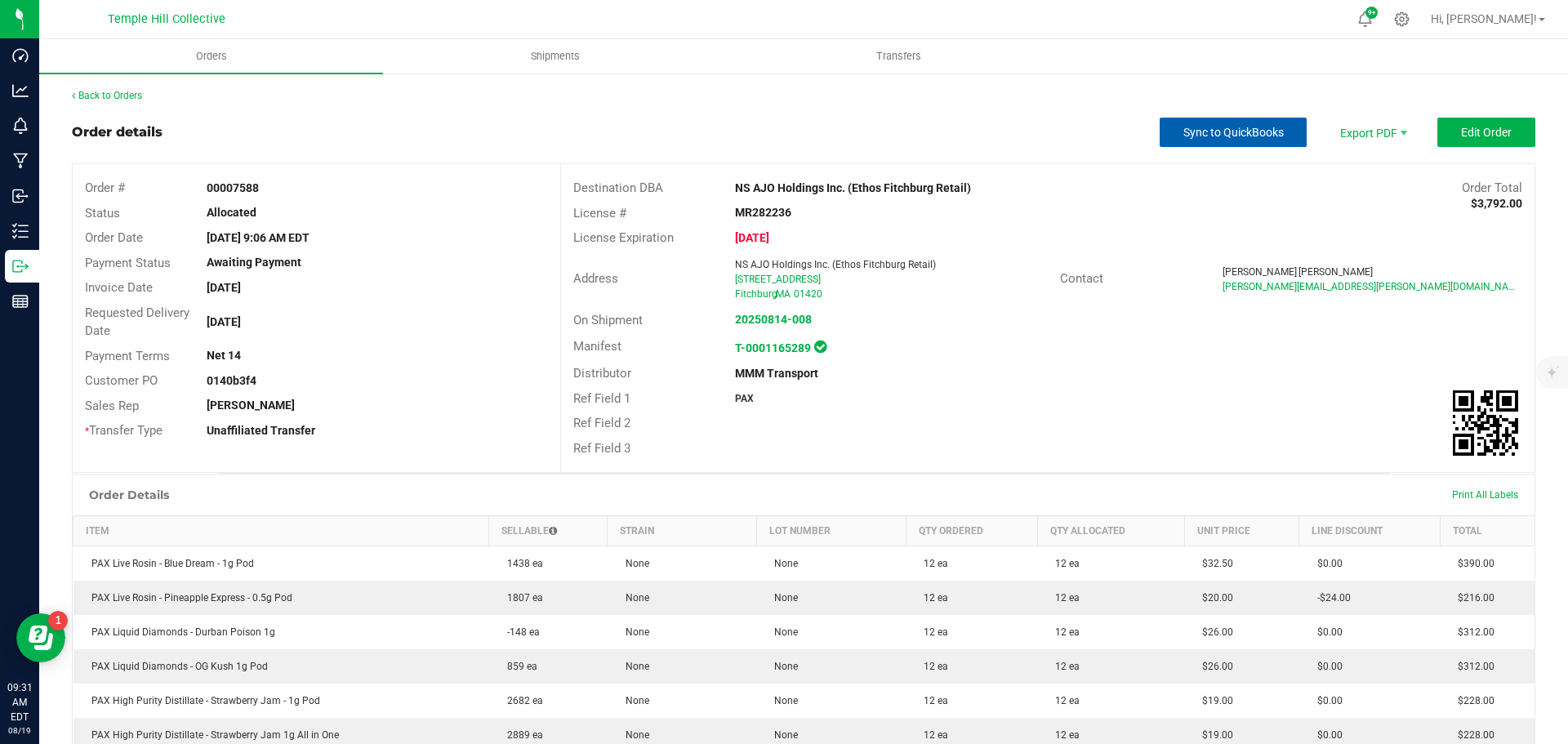
click at [1229, 127] on span "Sync to QuickBooks" at bounding box center [1234, 132] width 101 height 13
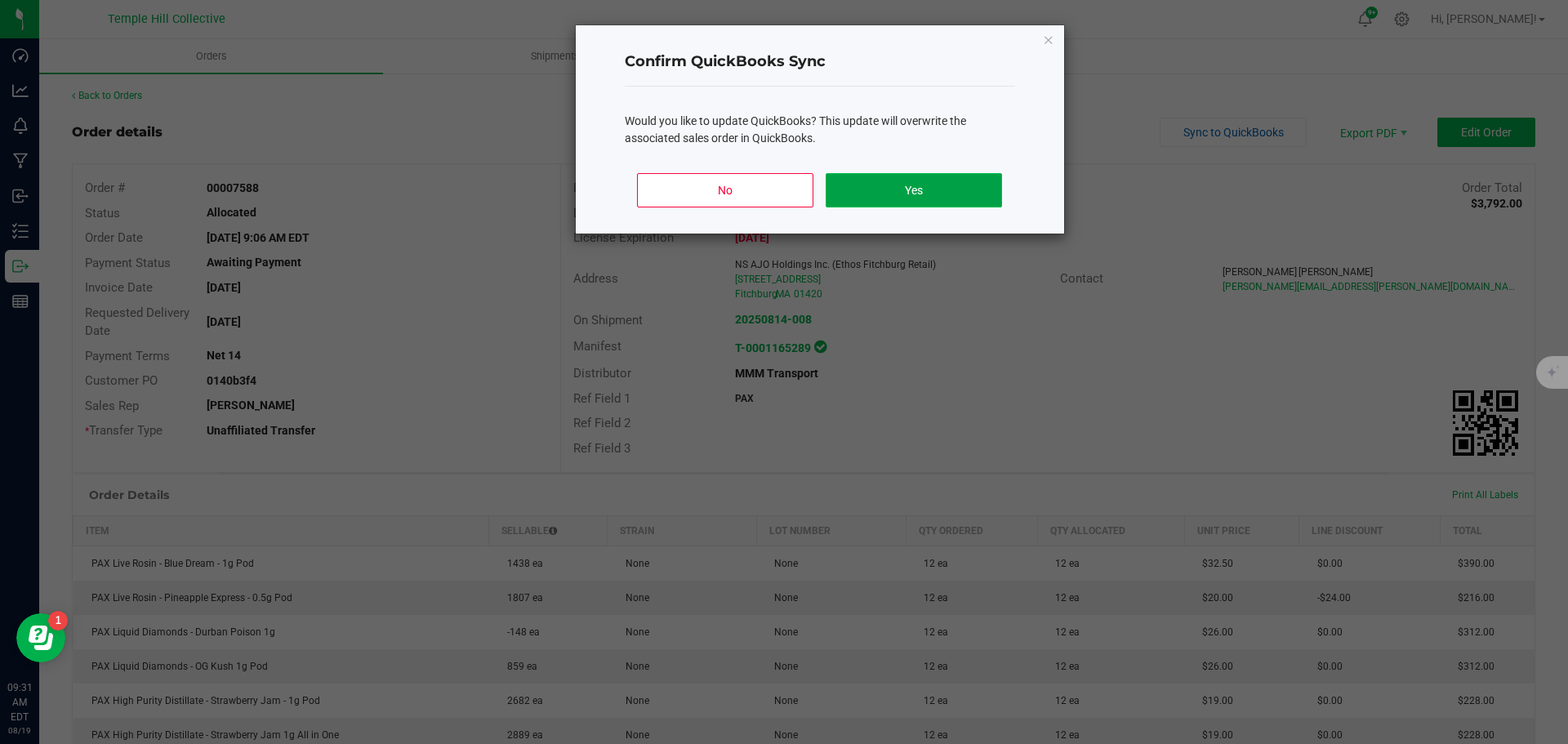
click at [915, 183] on button "Yes" at bounding box center [913, 191] width 175 height 34
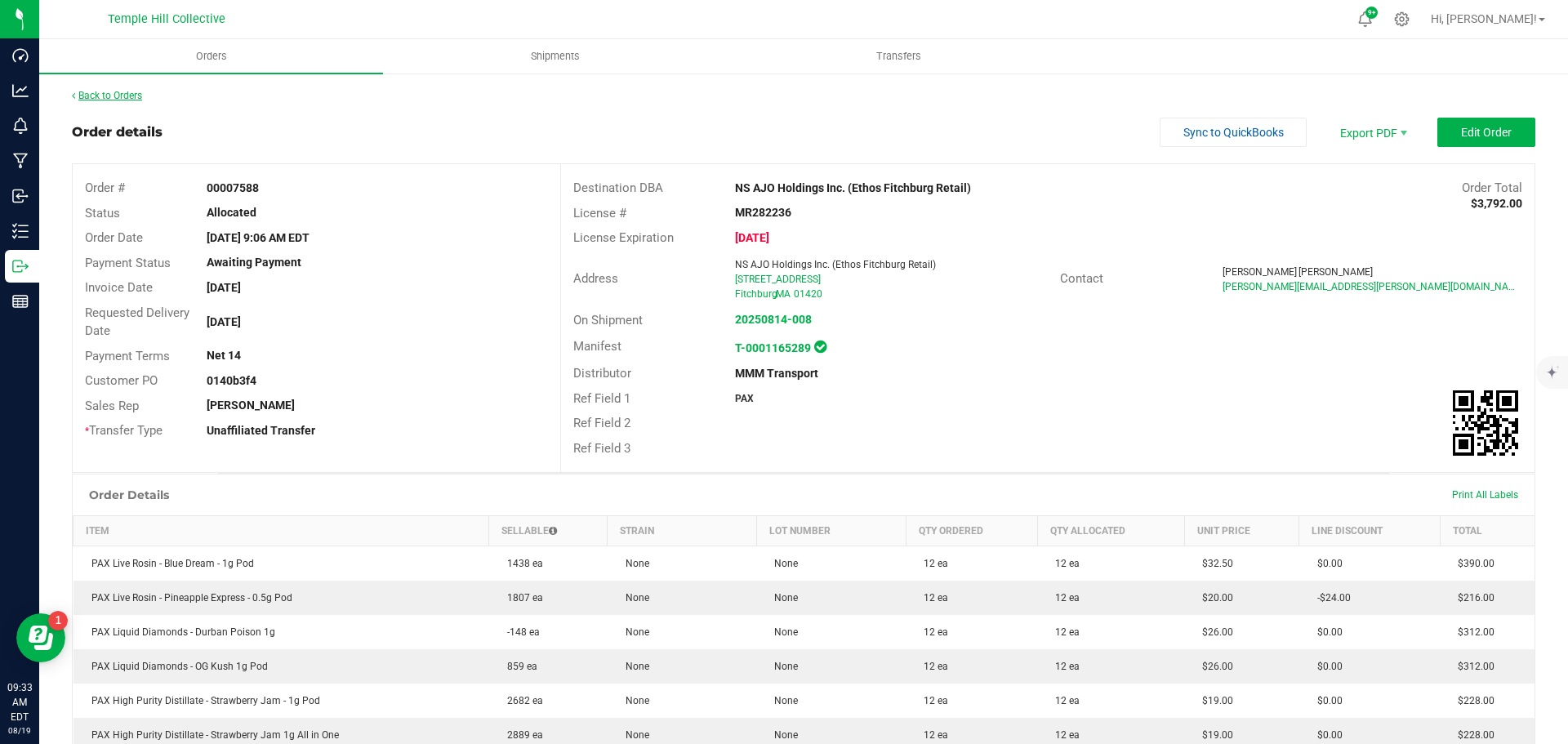
click at [136, 95] on link "Back to Orders" at bounding box center [107, 95] width 70 height 11
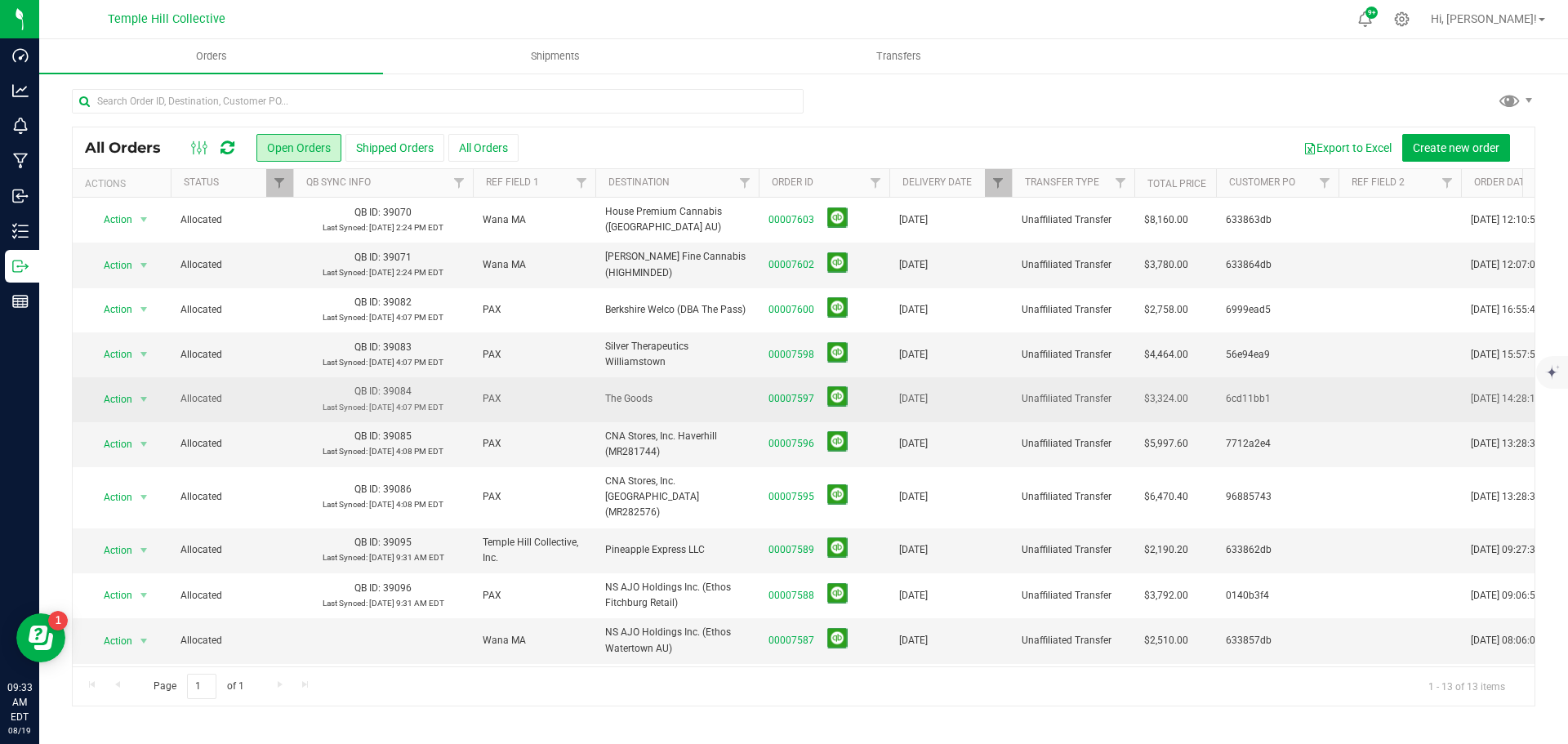
scroll to position [111, 0]
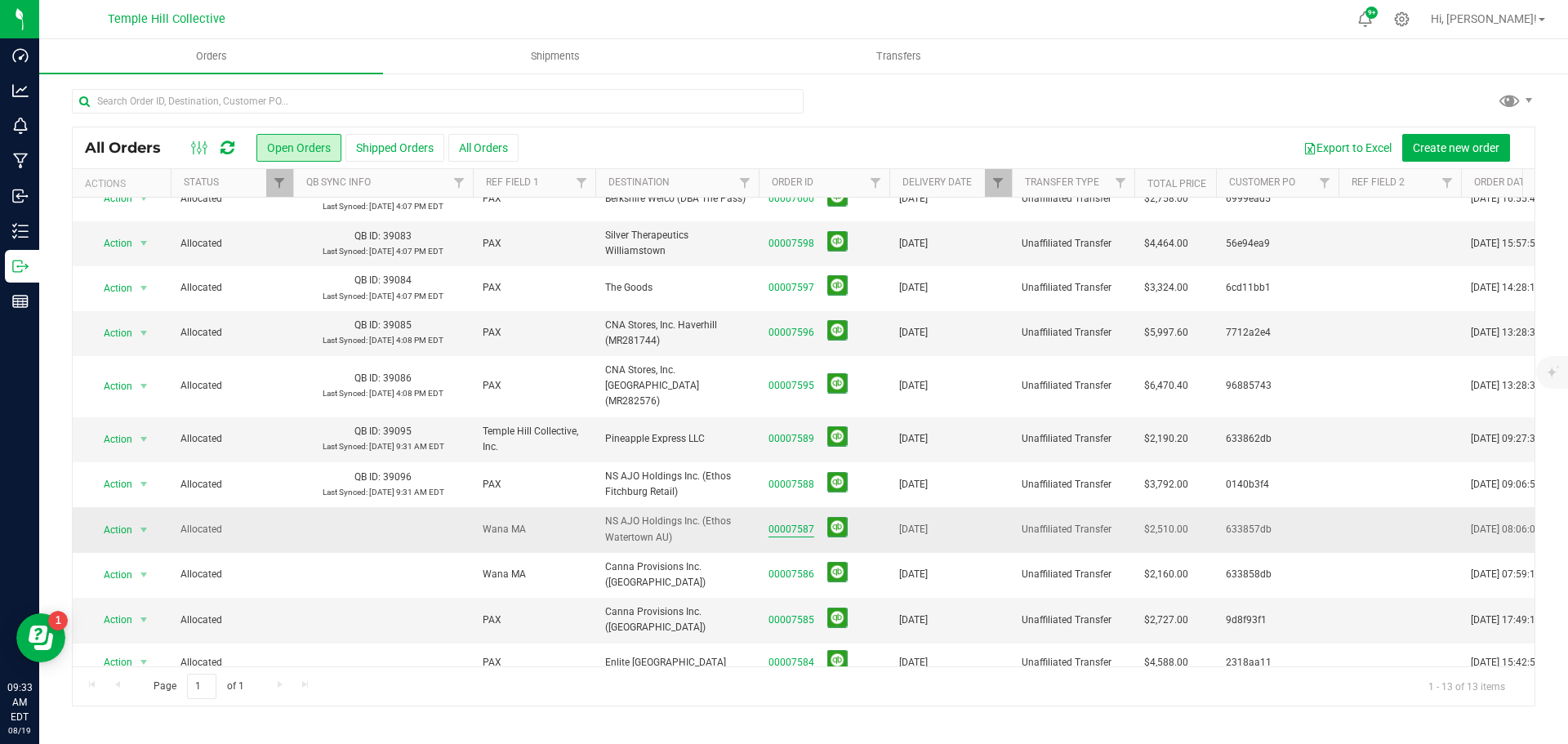
click at [799, 523] on link "00007587" at bounding box center [792, 530] width 46 height 15
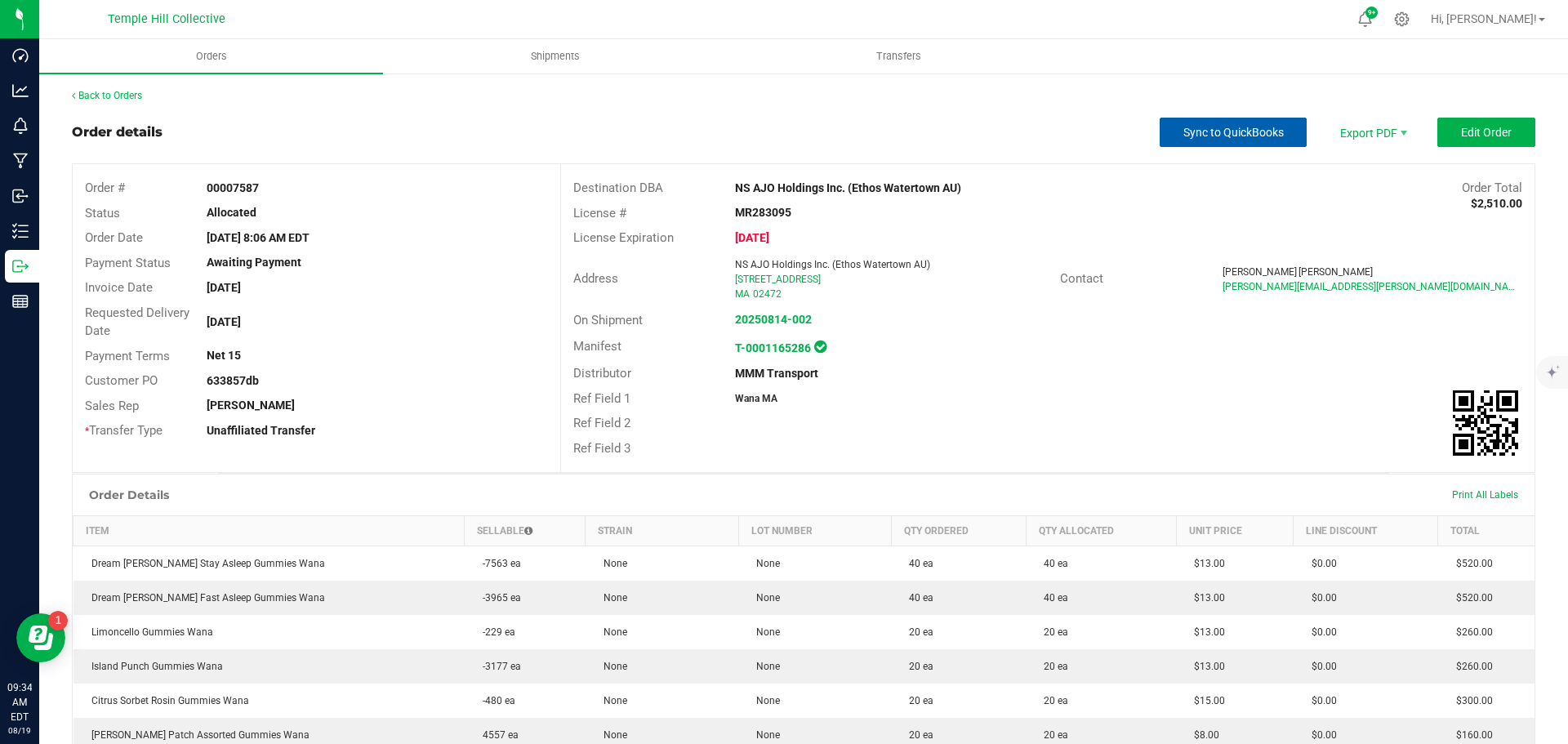
click at [1235, 133] on span "Sync to QuickBooks" at bounding box center [1234, 132] width 101 height 13
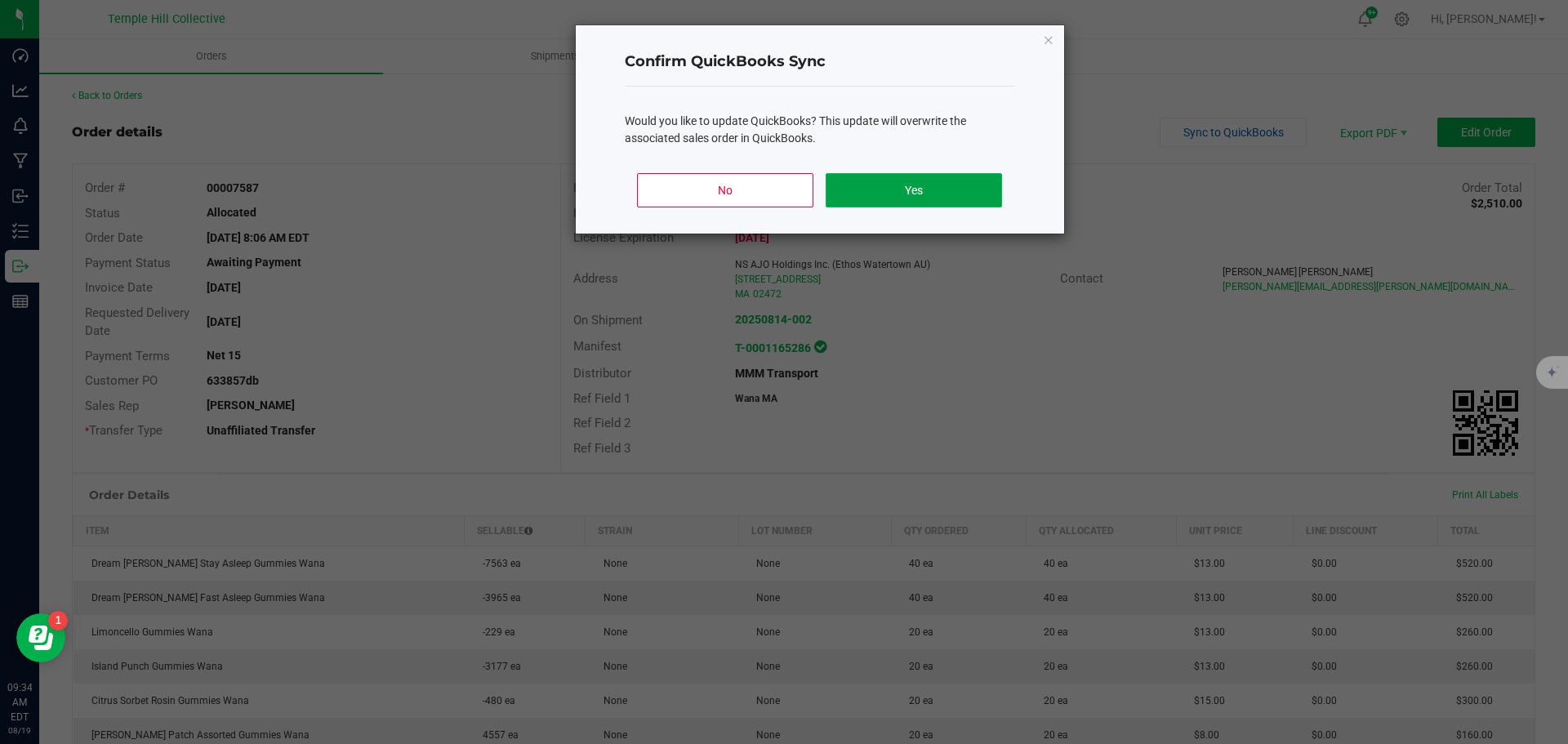
click at [981, 198] on button "Yes" at bounding box center [913, 191] width 175 height 34
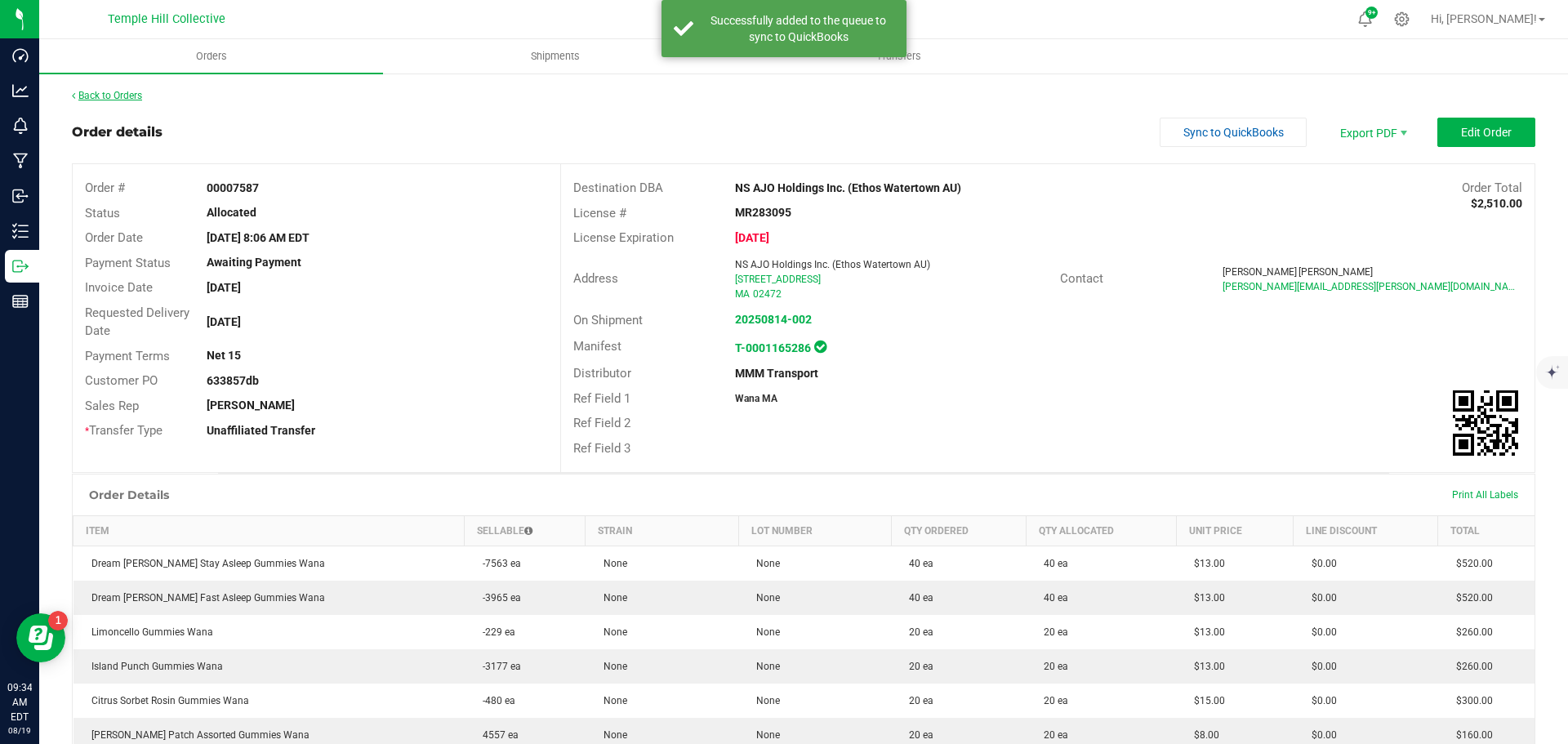
click at [118, 97] on link "Back to Orders" at bounding box center [107, 95] width 70 height 11
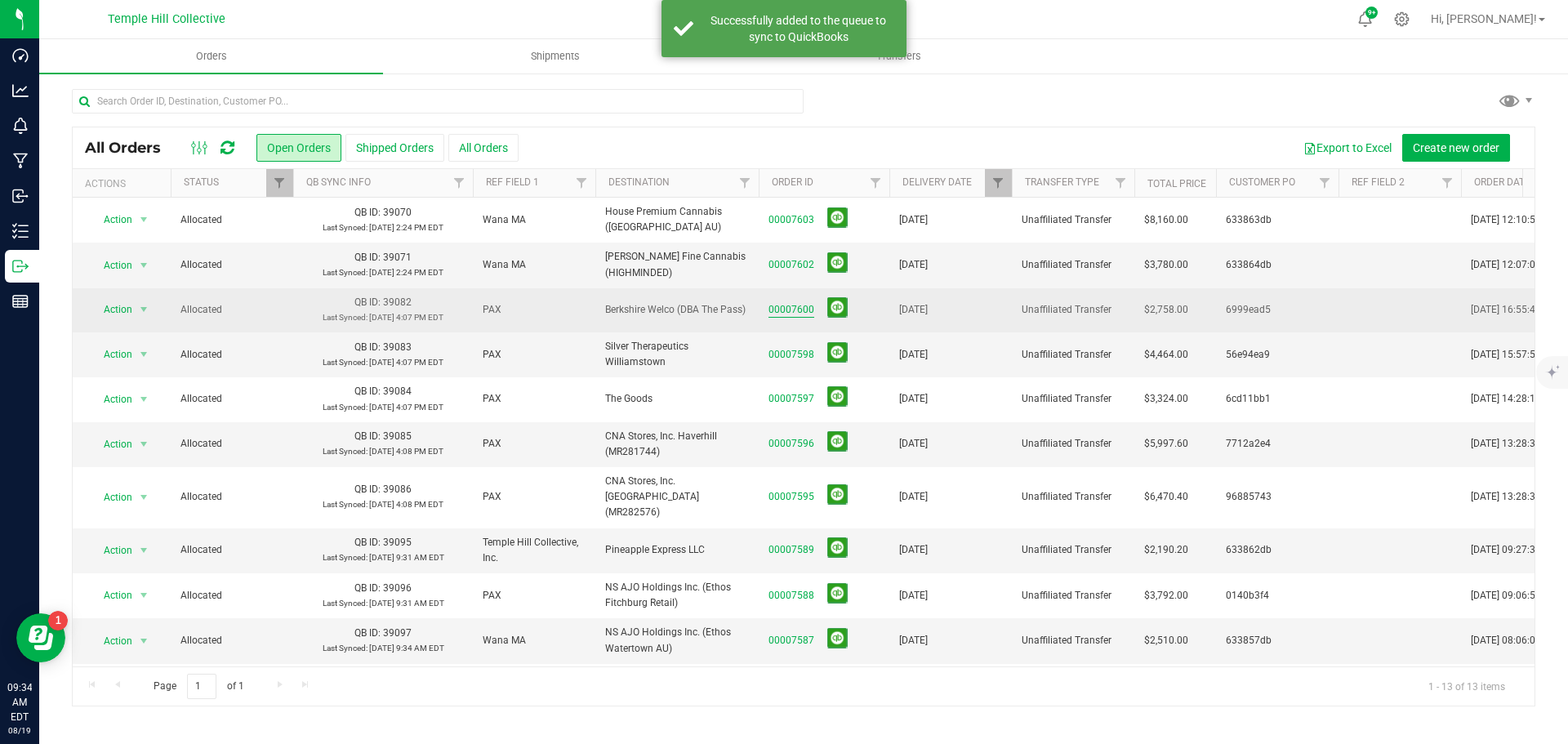
scroll to position [111, 0]
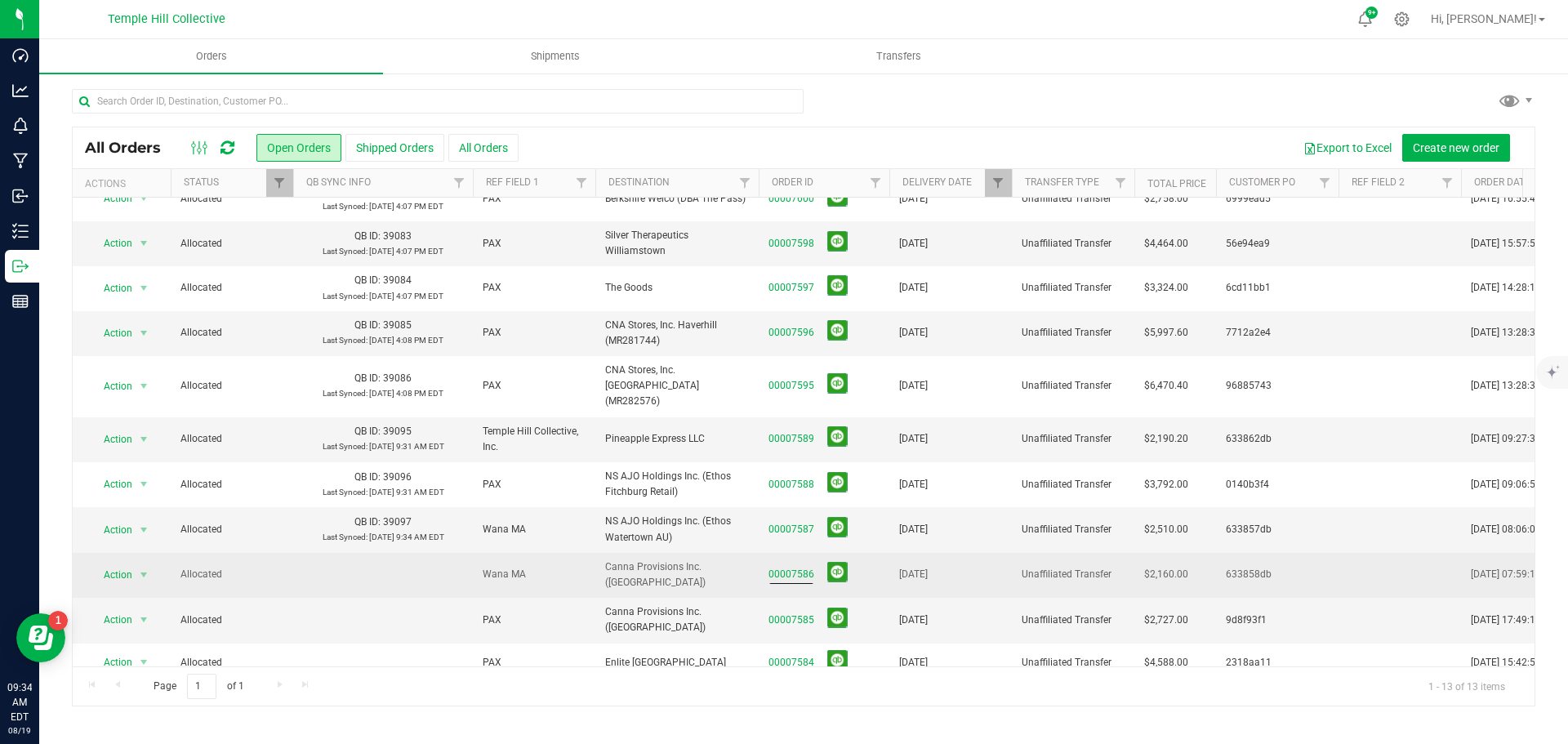
click at [792, 562] on span "00007586" at bounding box center [824, 575] width 111 height 26
click at [792, 567] on link "00007586" at bounding box center [792, 575] width 46 height 15
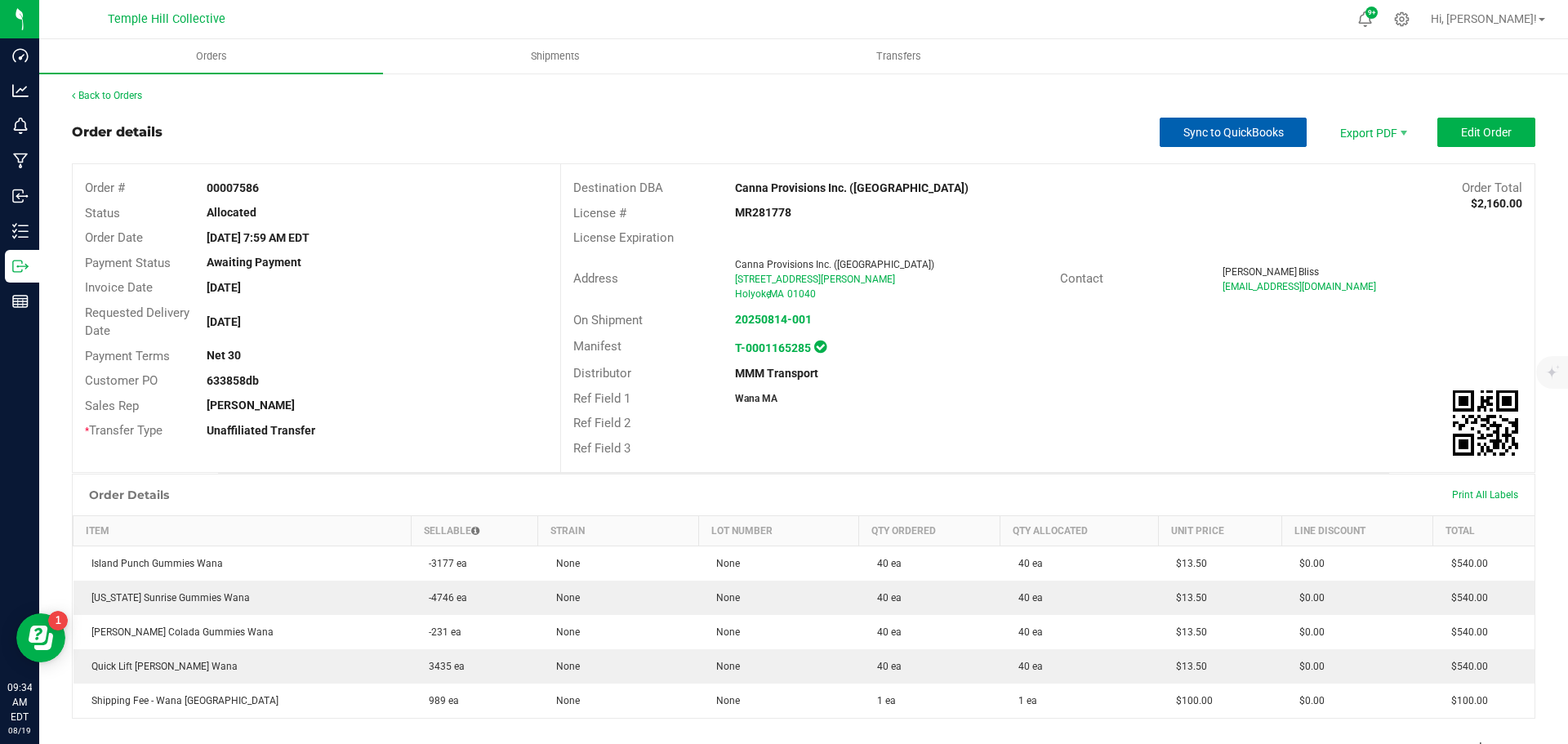
click at [1199, 137] on span "Sync to QuickBooks" at bounding box center [1234, 132] width 101 height 13
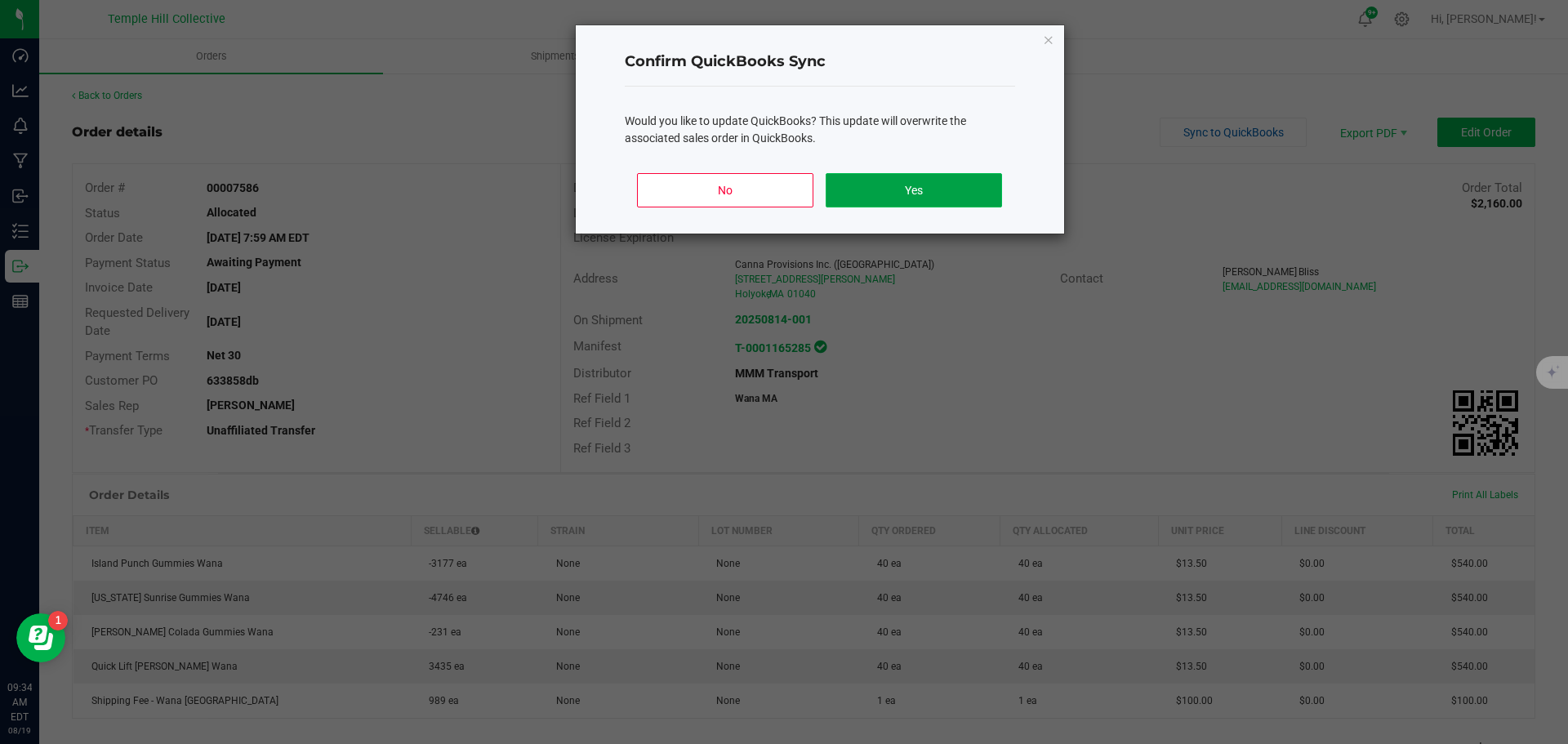
click at [871, 198] on button "Yes" at bounding box center [913, 191] width 175 height 34
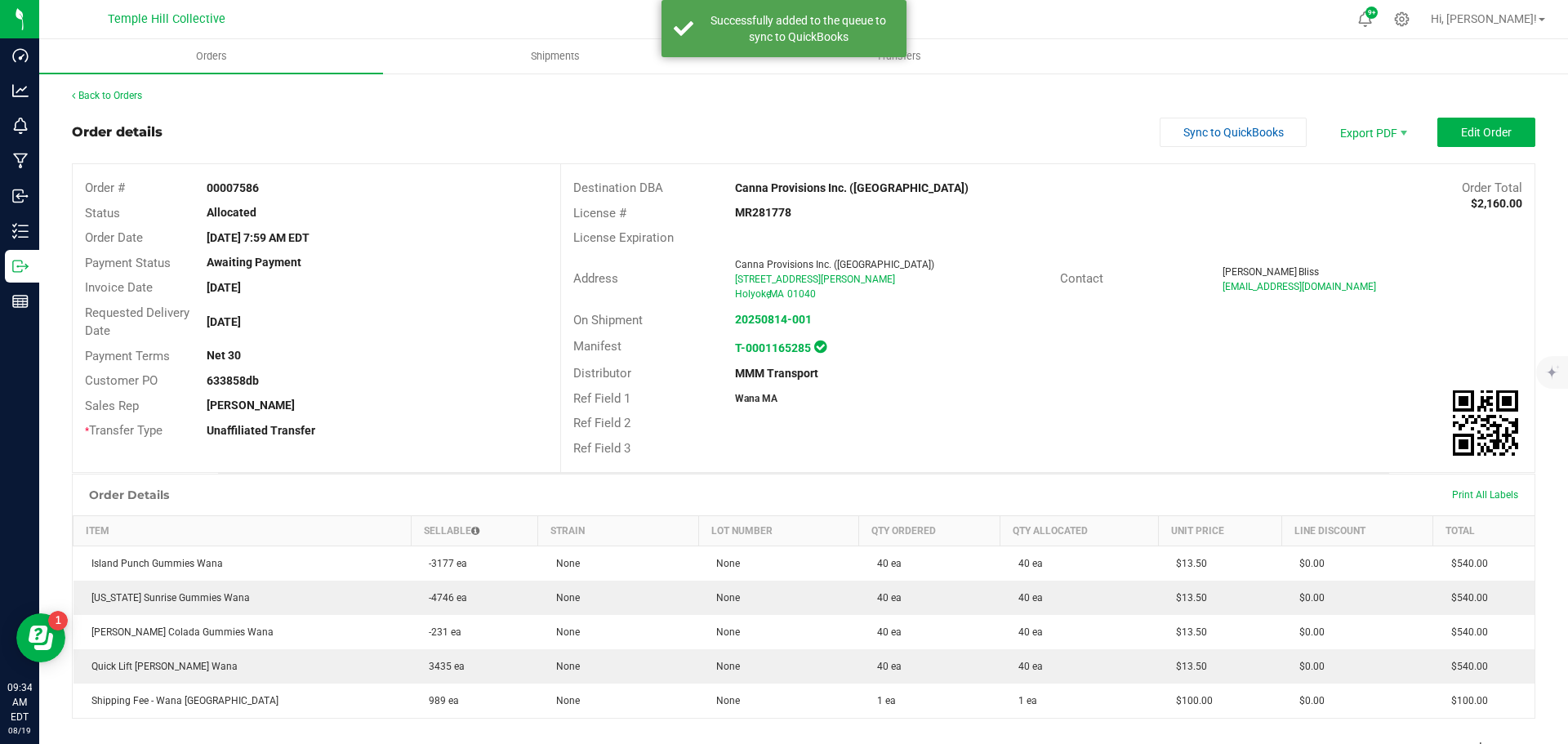
click at [127, 103] on div "Back to Orders Order details Sync to QuickBooks Export PDF Edit Order Order # 0…" at bounding box center [804, 537] width 1464 height 899
click at [130, 96] on link "Back to Orders" at bounding box center [107, 95] width 70 height 11
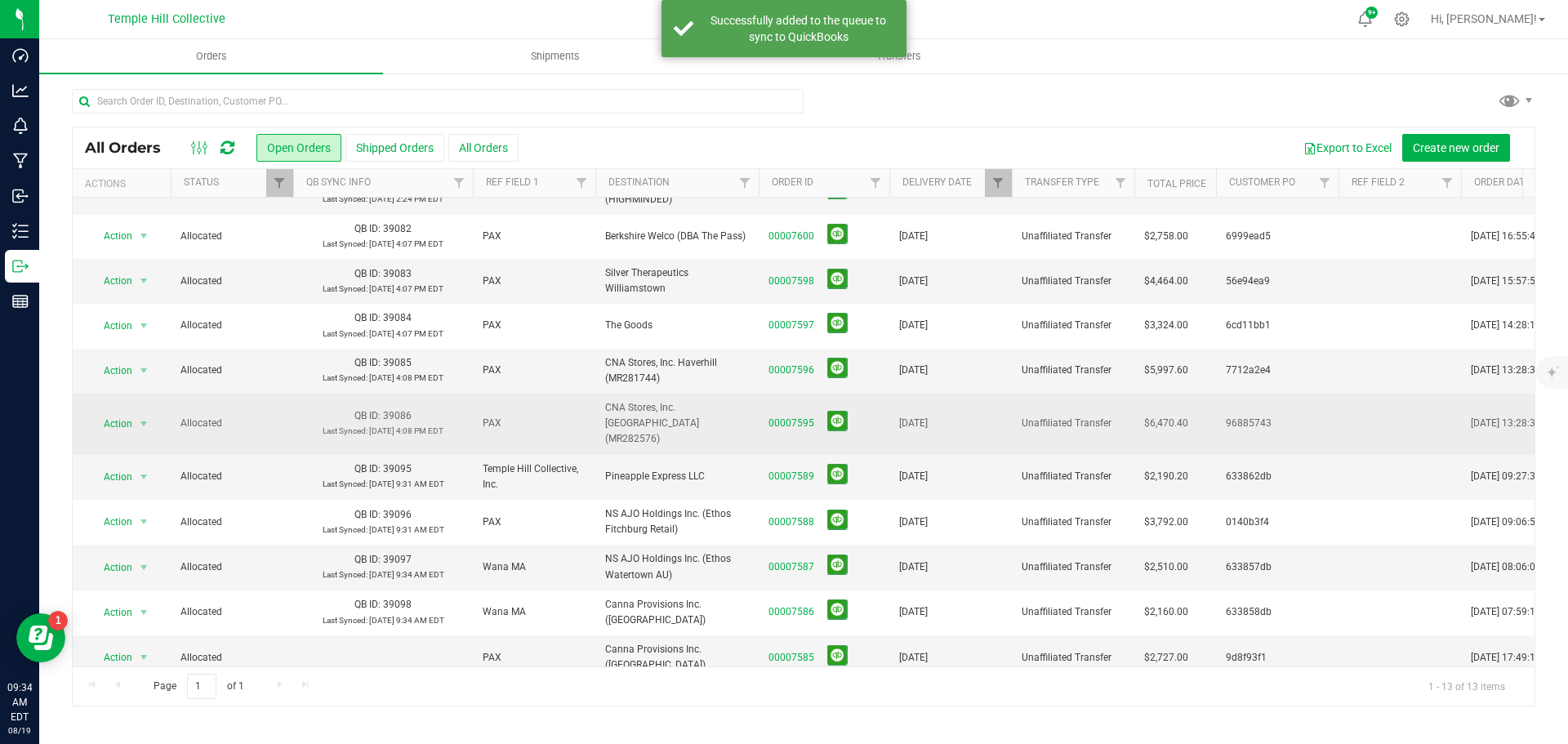
scroll to position [116, 0]
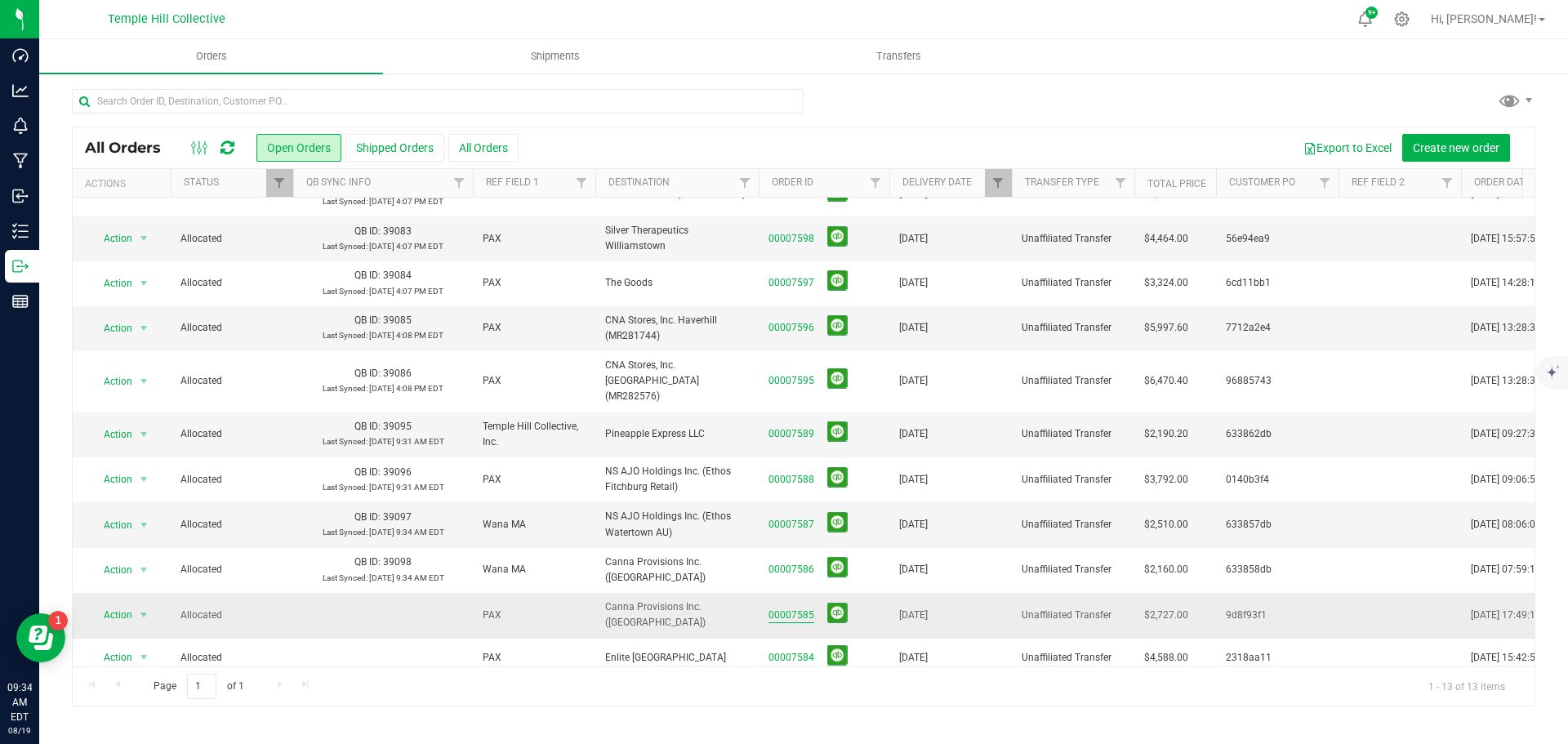
click at [776, 608] on link "00007585" at bounding box center [792, 616] width 46 height 15
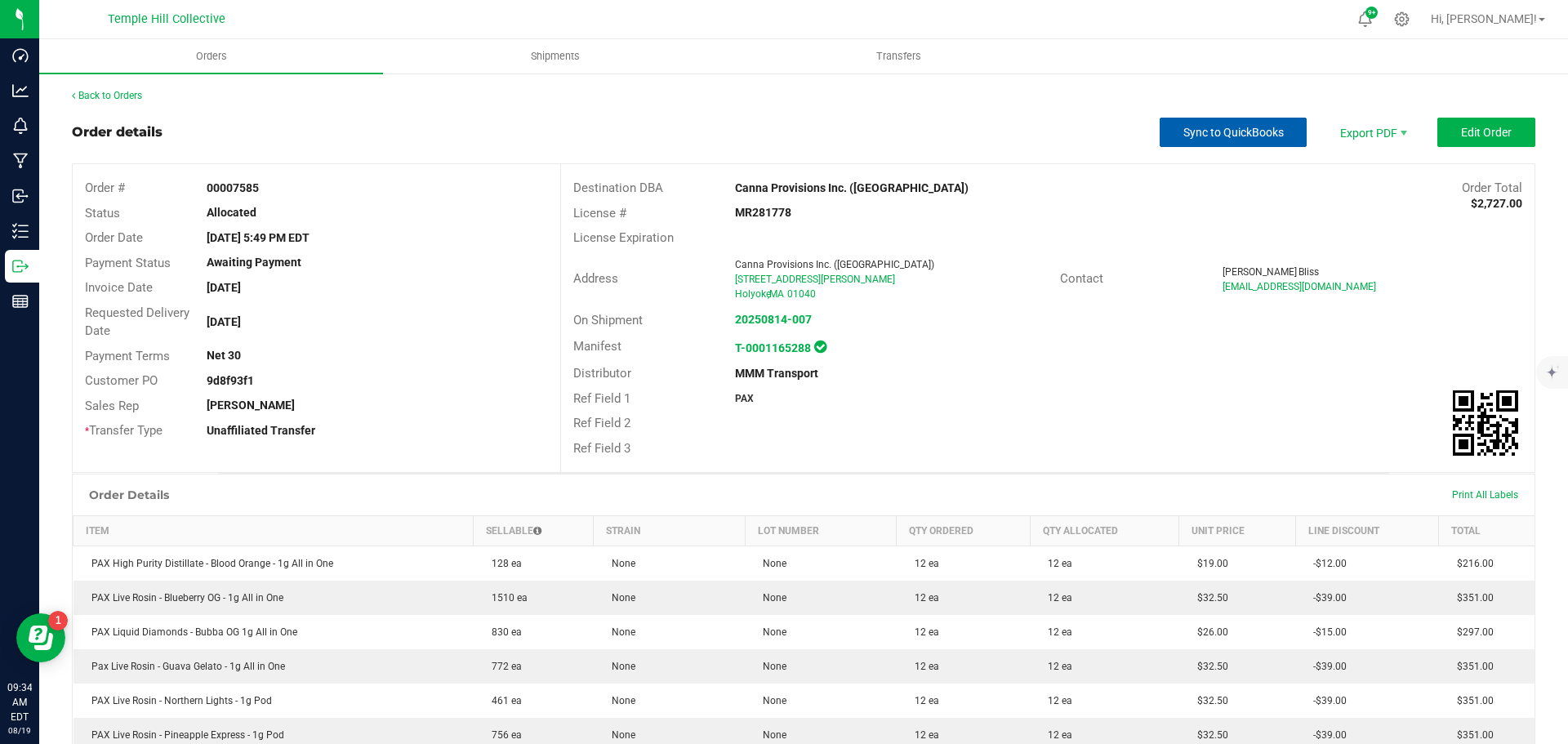
click at [1183, 139] on span "Sync to QuickBooks" at bounding box center [1234, 132] width 101 height 13
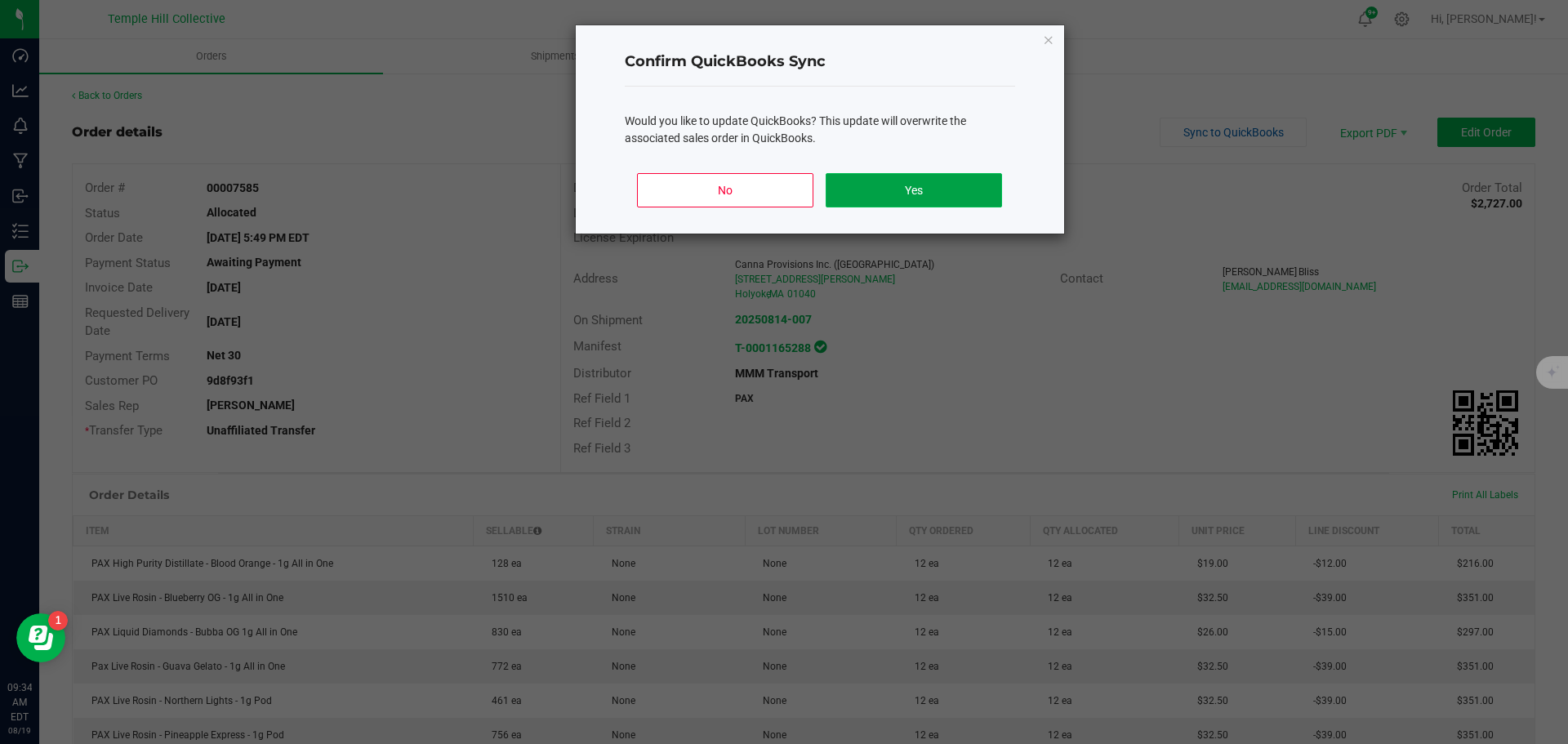
click at [942, 198] on button "Yes" at bounding box center [913, 191] width 175 height 34
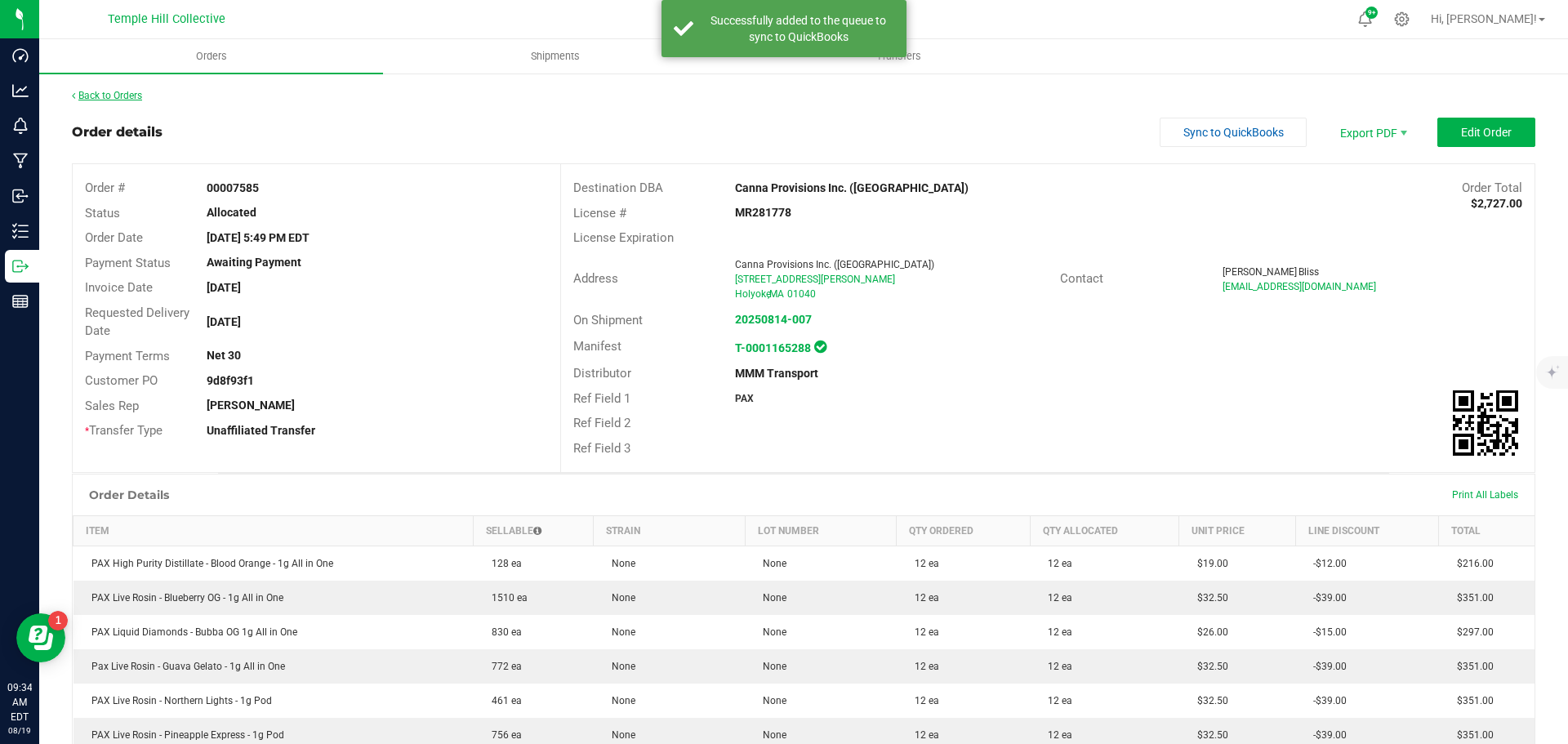
click at [103, 92] on link "Back to Orders" at bounding box center [107, 95] width 70 height 11
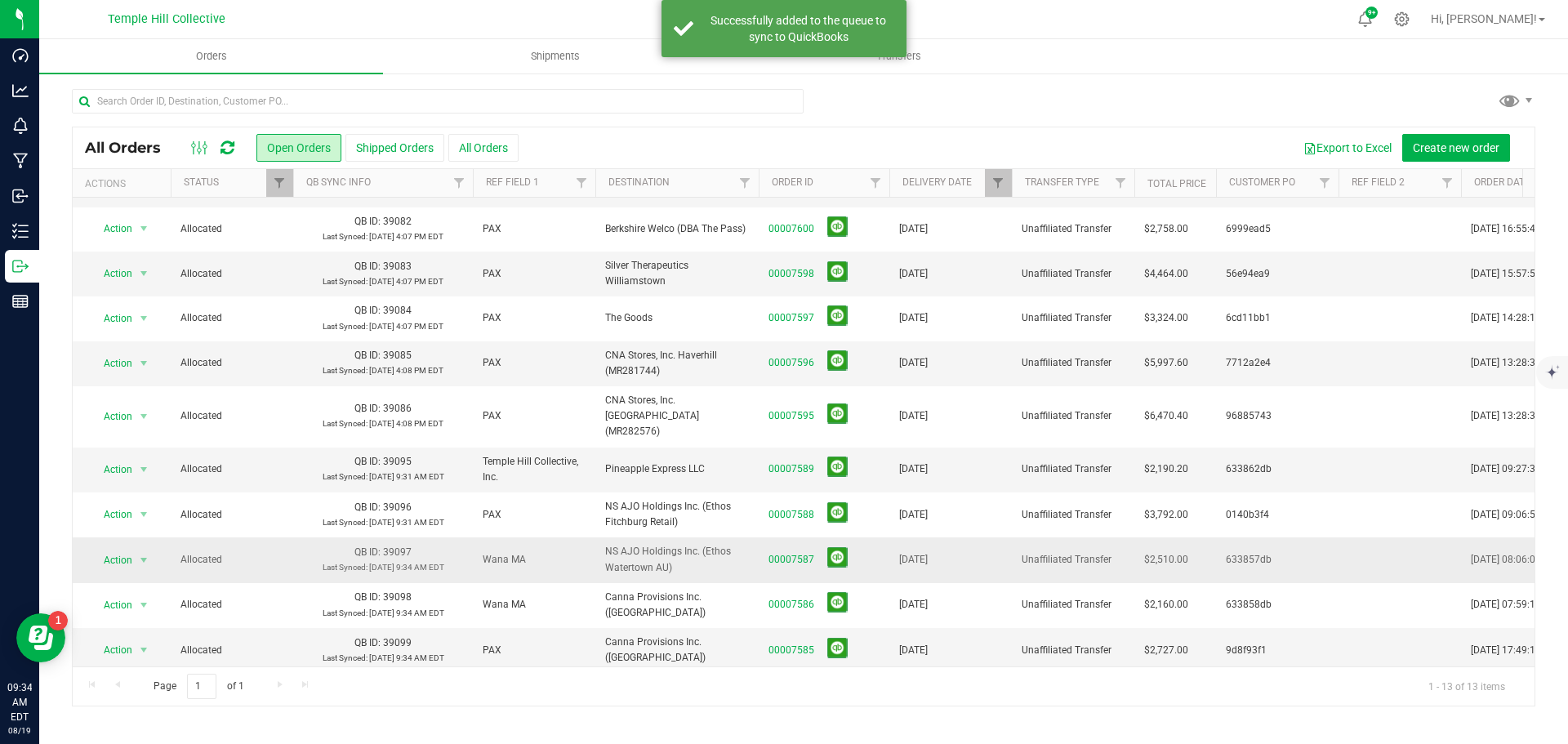
scroll to position [121, 0]
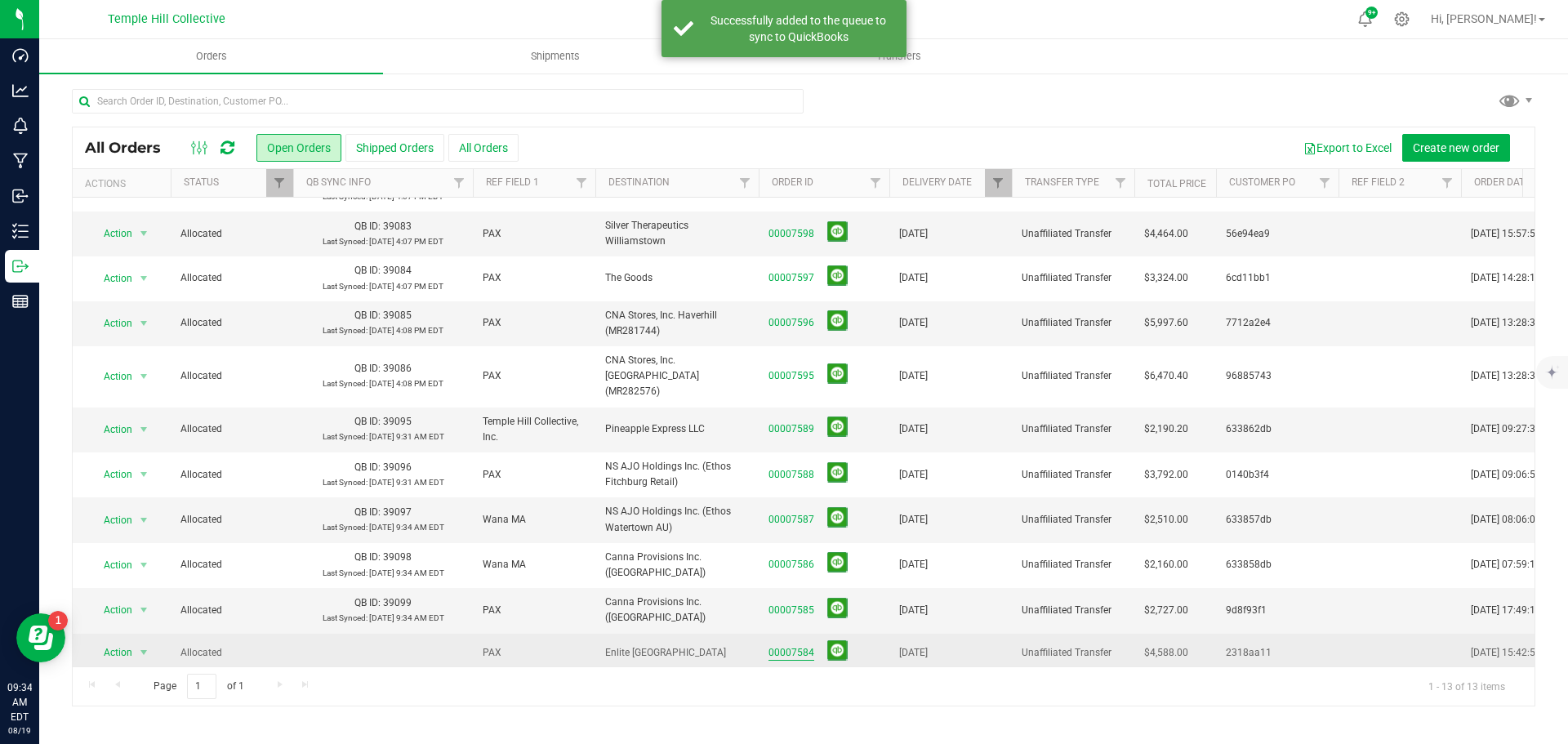
click at [798, 646] on link "00007584" at bounding box center [792, 653] width 46 height 15
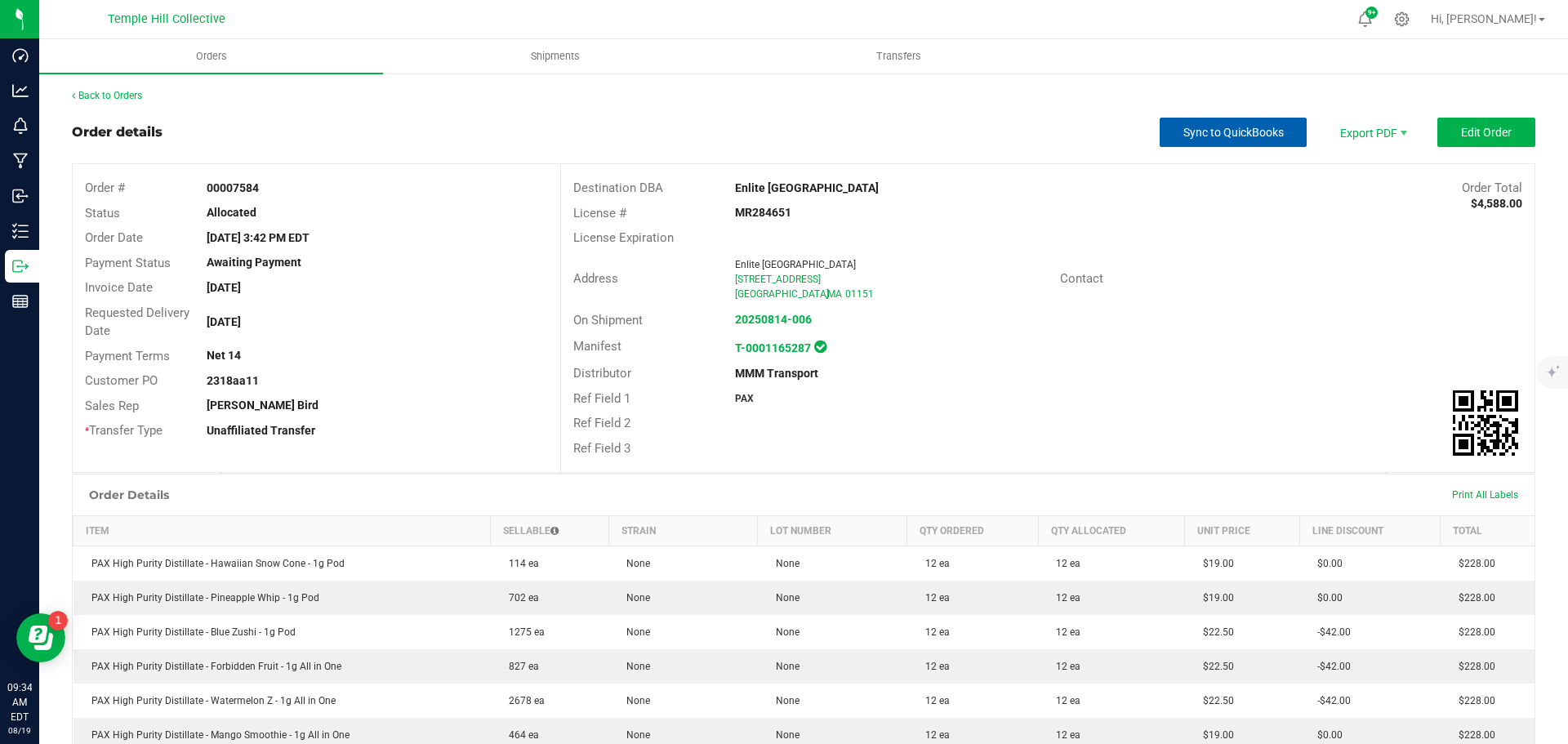
click at [1187, 141] on button "Sync to QuickBooks" at bounding box center [1234, 133] width 147 height 29
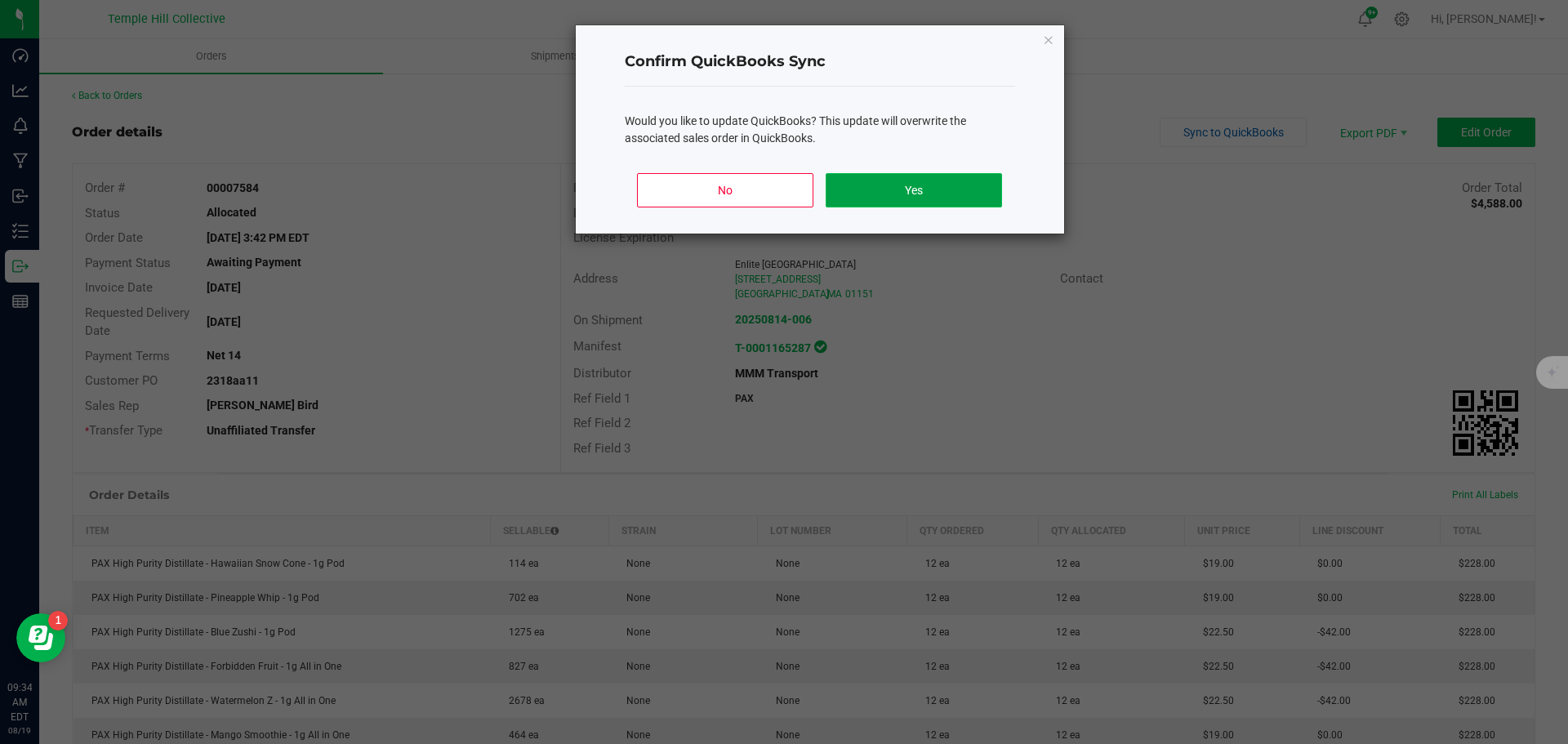
click at [870, 183] on button "Yes" at bounding box center [913, 191] width 175 height 34
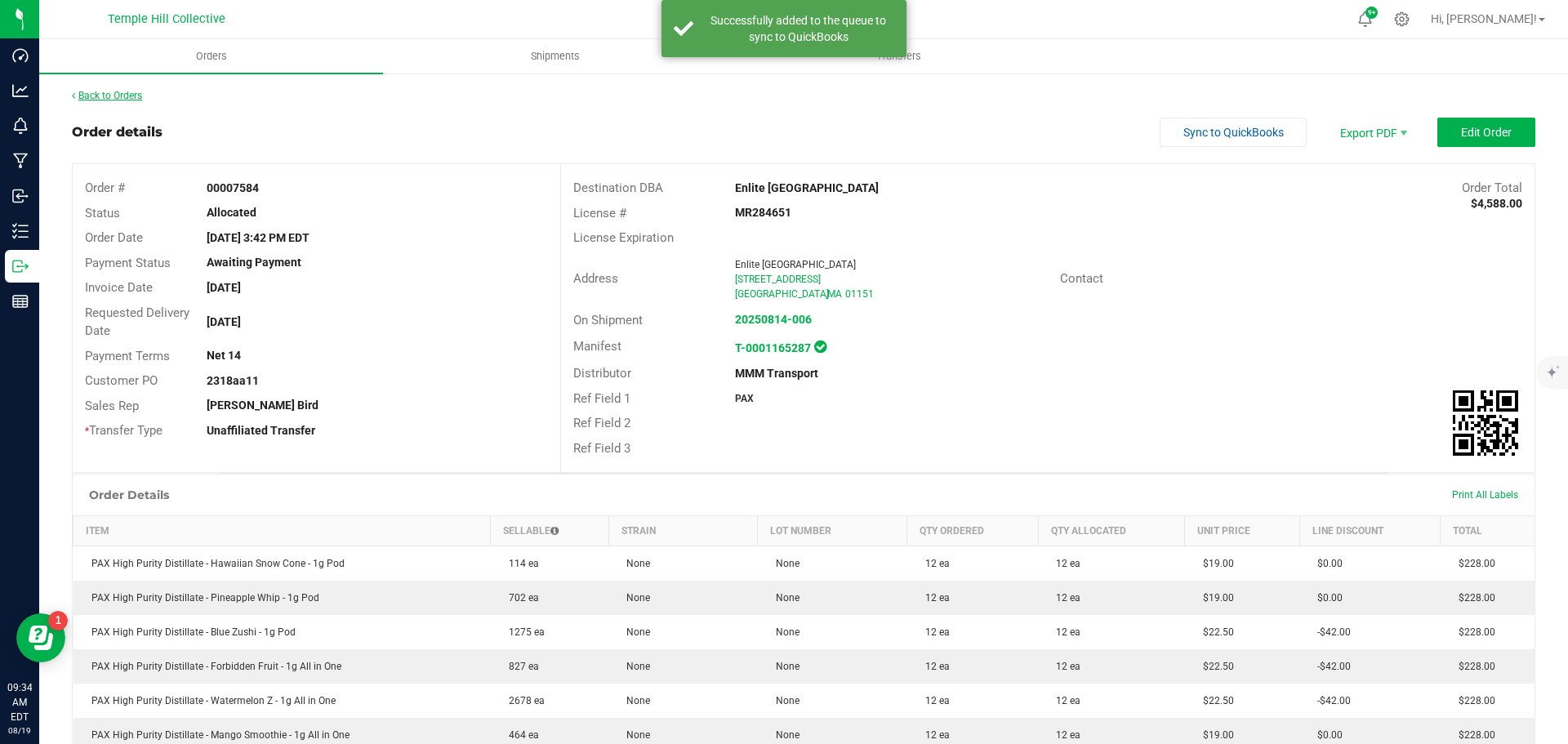
click at [133, 92] on link "Back to Orders" at bounding box center [107, 95] width 70 height 11
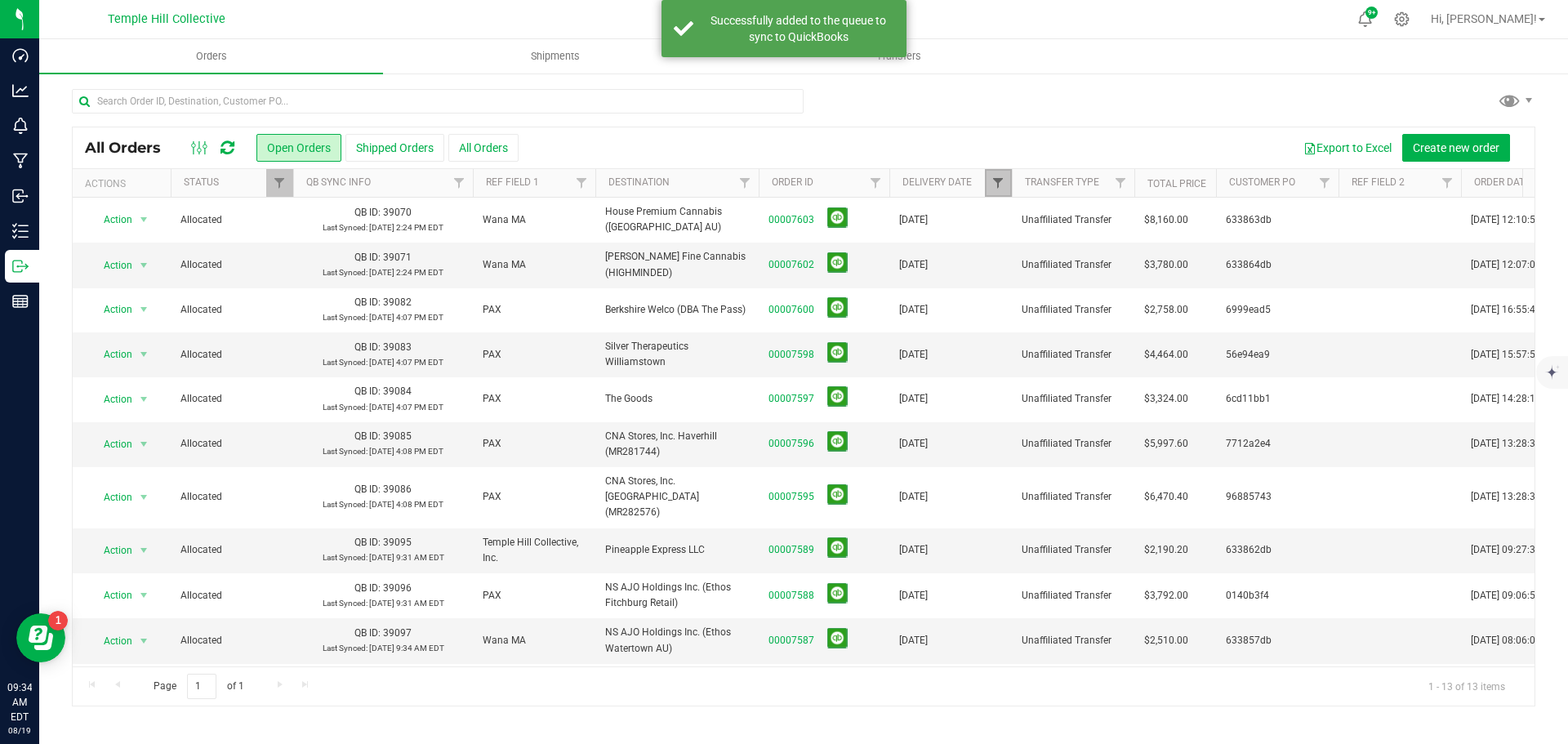
click at [999, 185] on span "Filter" at bounding box center [998, 182] width 13 height 13
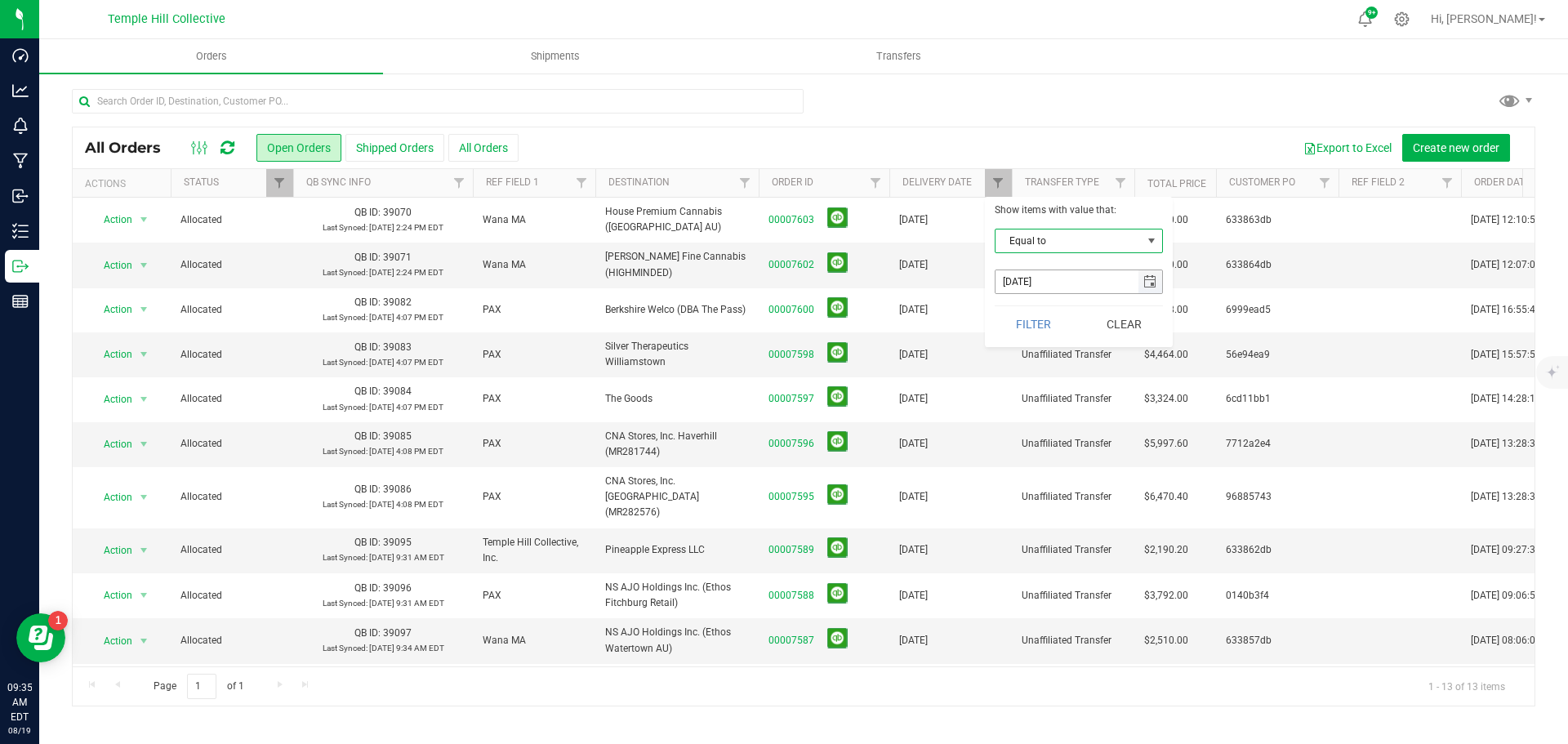
click at [1149, 282] on span "select" at bounding box center [1150, 281] width 13 height 13
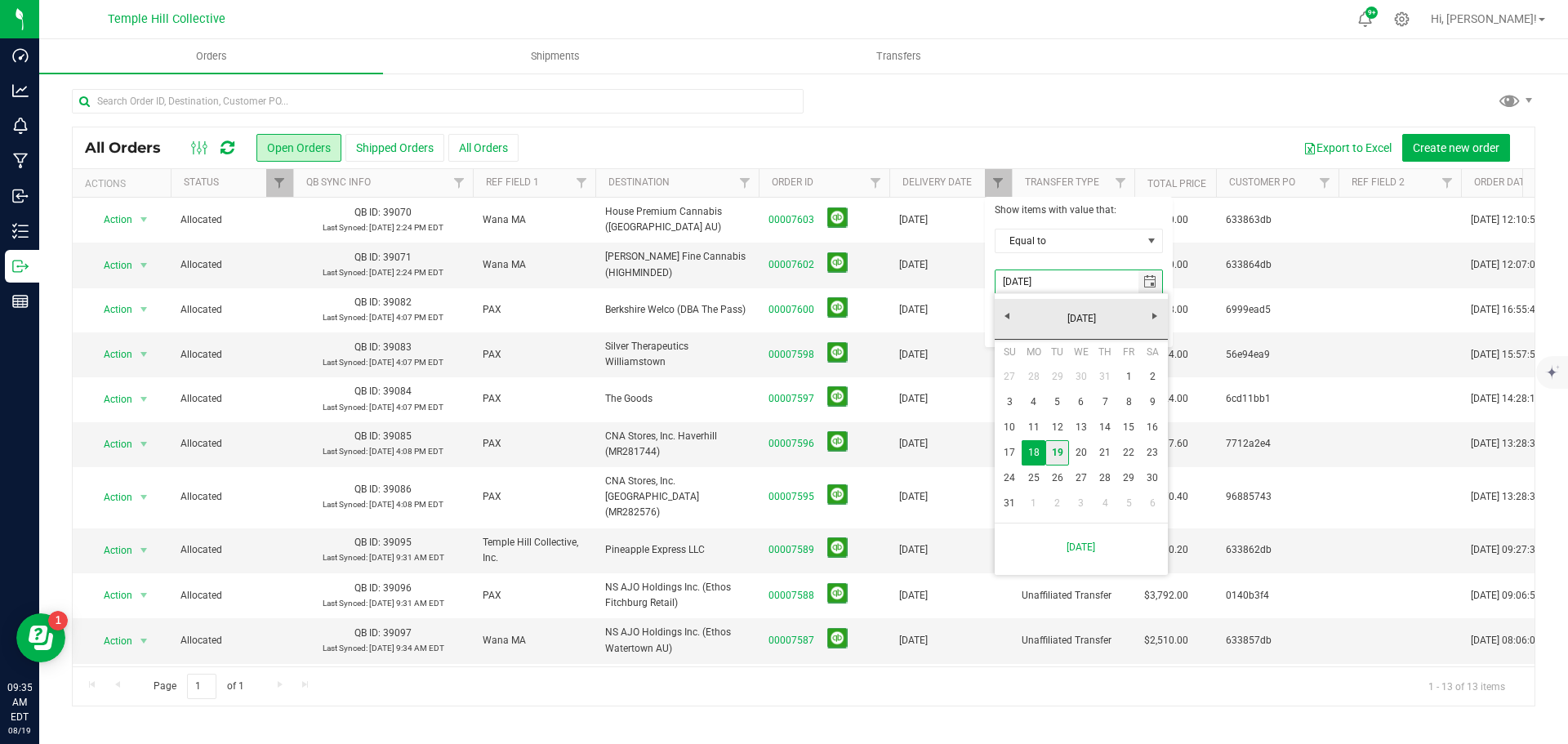
click at [1056, 452] on link "19" at bounding box center [1058, 453] width 24 height 26
type input "[DATE]"
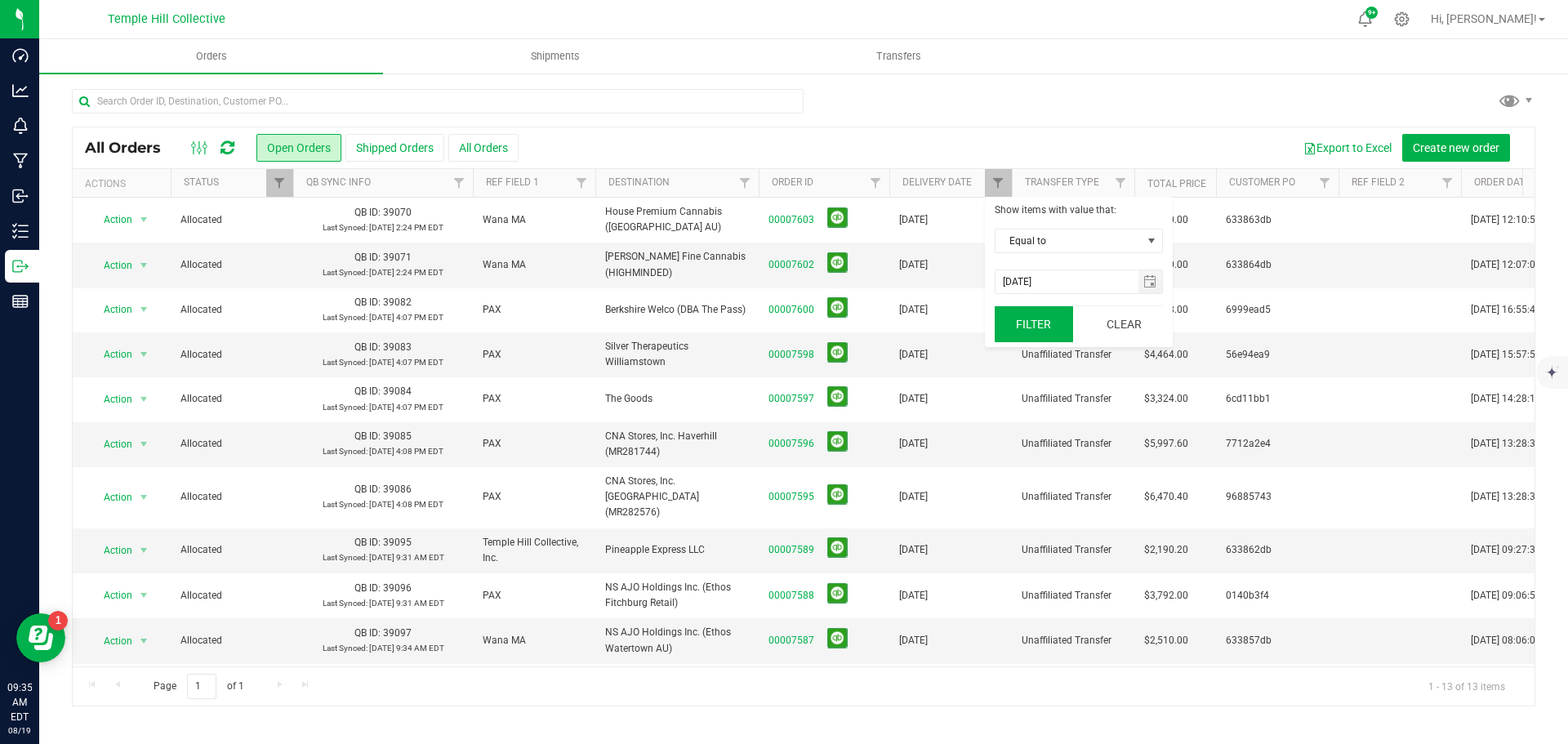
click at [1041, 325] on button "Filter" at bounding box center [1035, 324] width 79 height 36
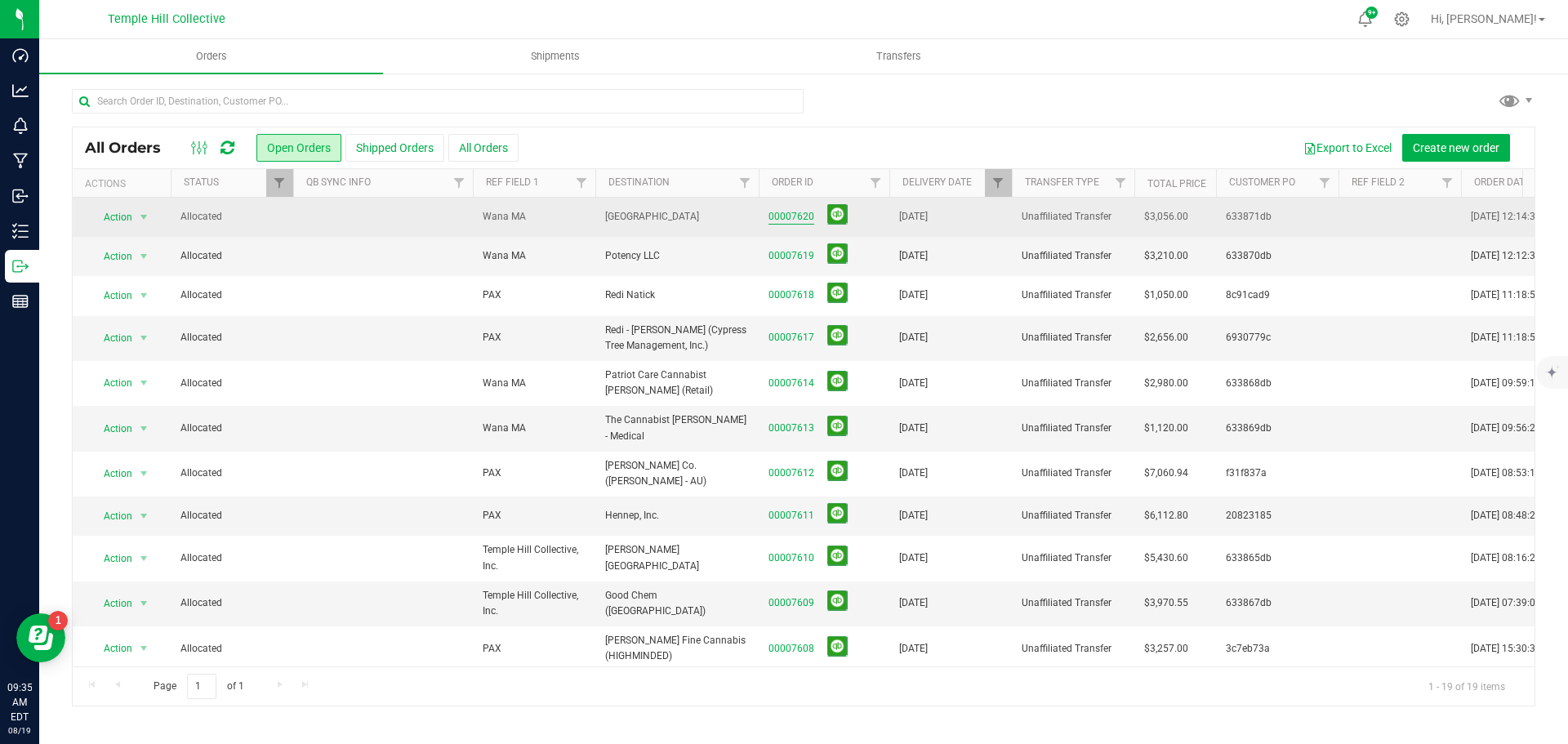
click at [795, 213] on link "00007620" at bounding box center [792, 217] width 46 height 15
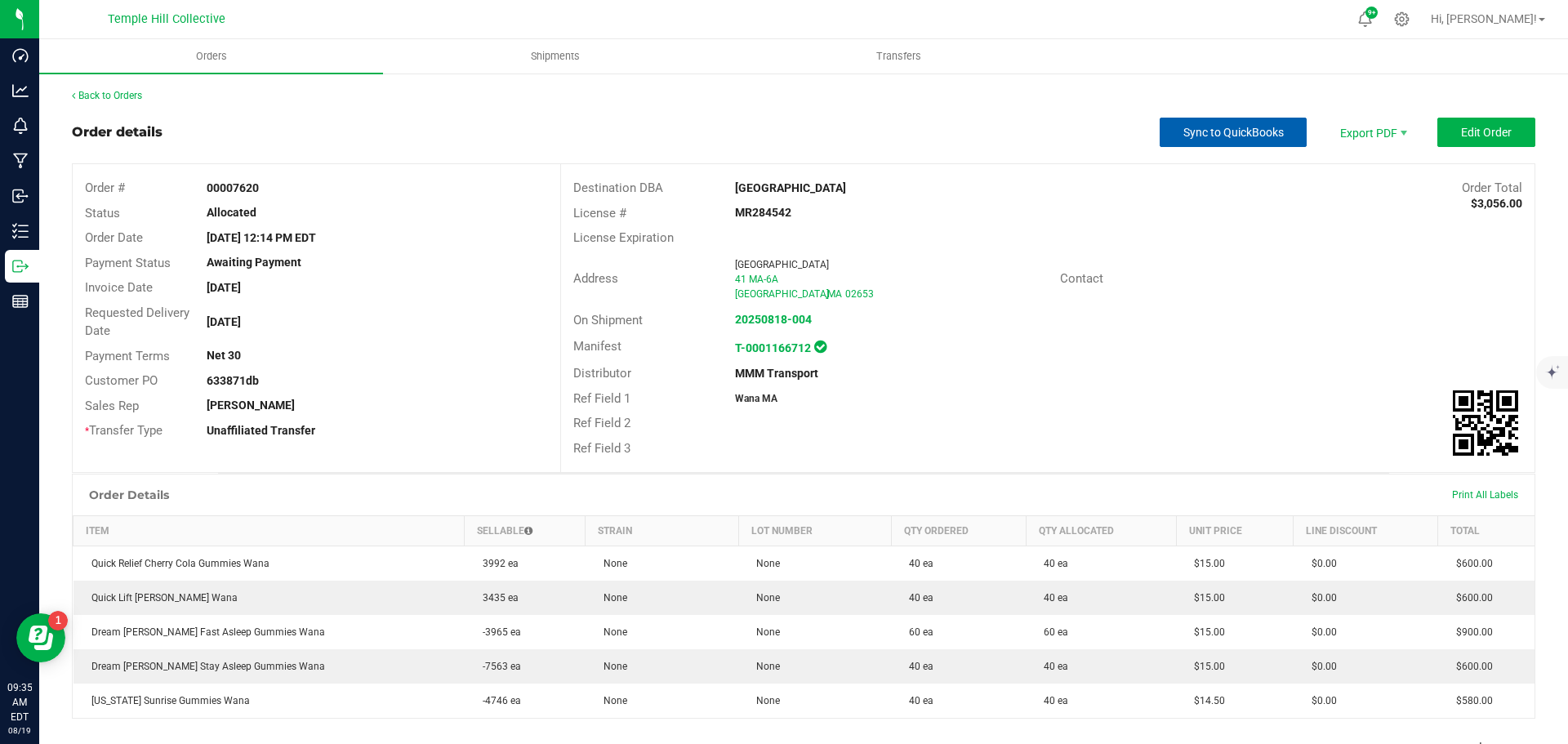
click at [1248, 138] on span "Sync to QuickBooks" at bounding box center [1234, 132] width 101 height 13
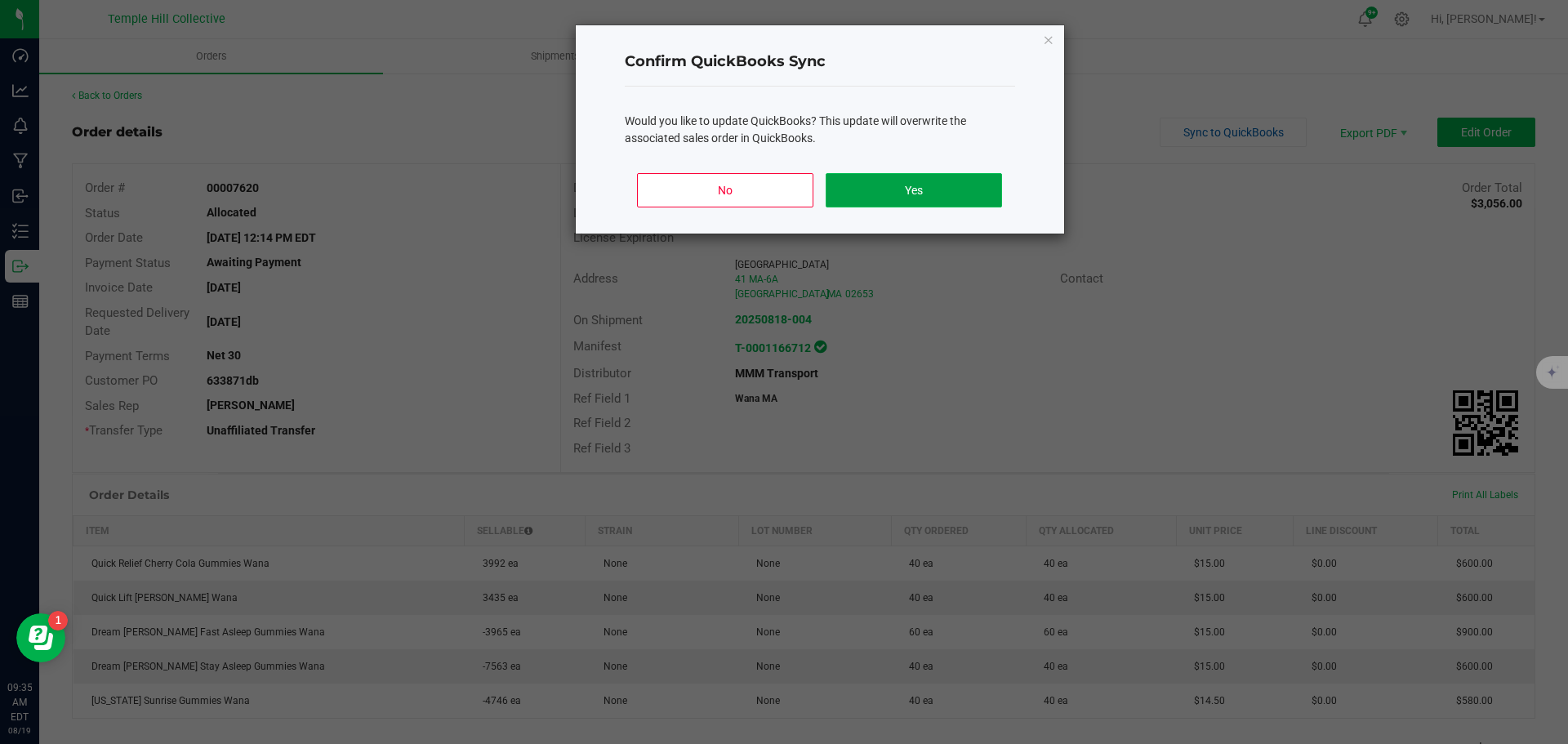
click at [977, 187] on button "Yes" at bounding box center [913, 191] width 175 height 34
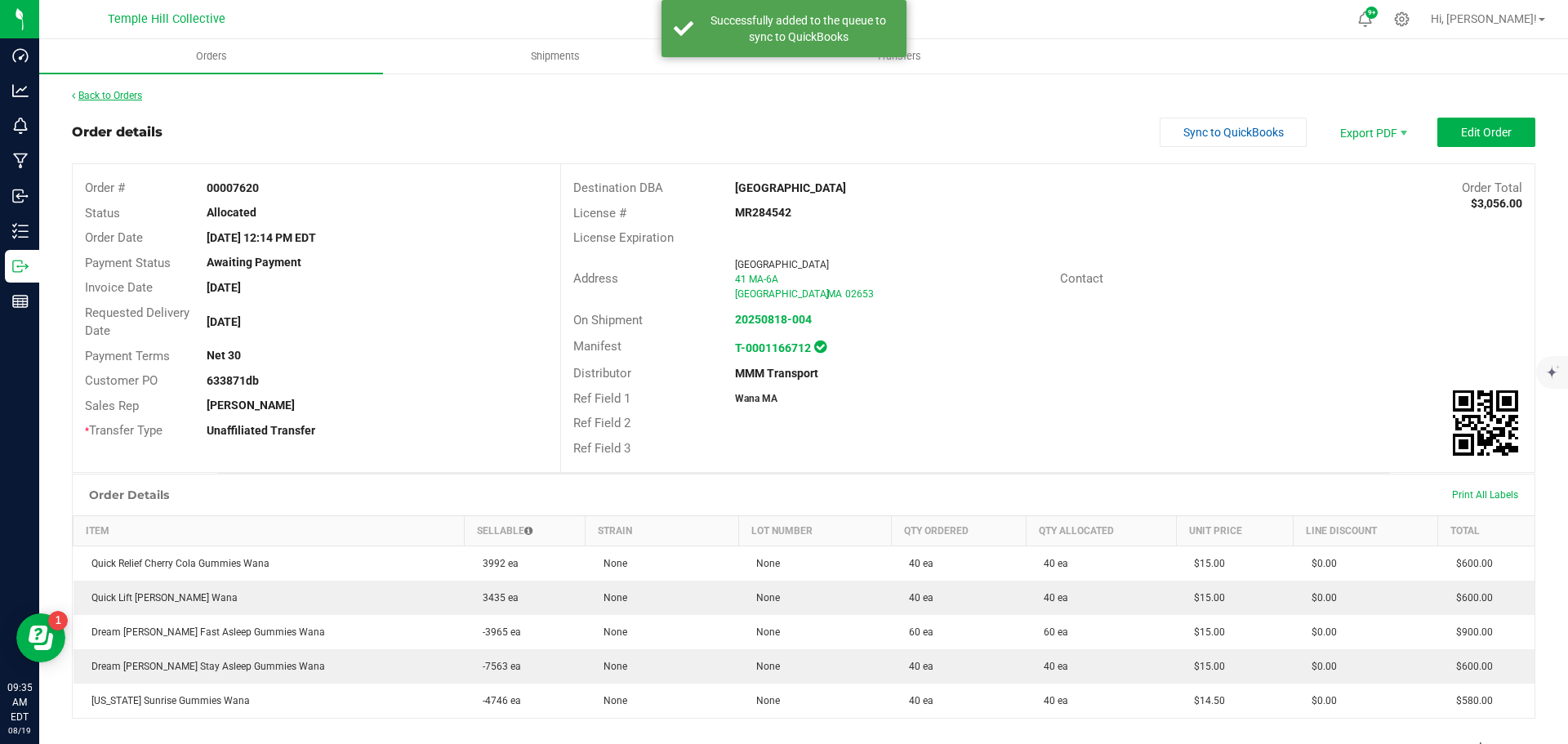
click at [120, 92] on link "Back to Orders" at bounding box center [107, 95] width 70 height 11
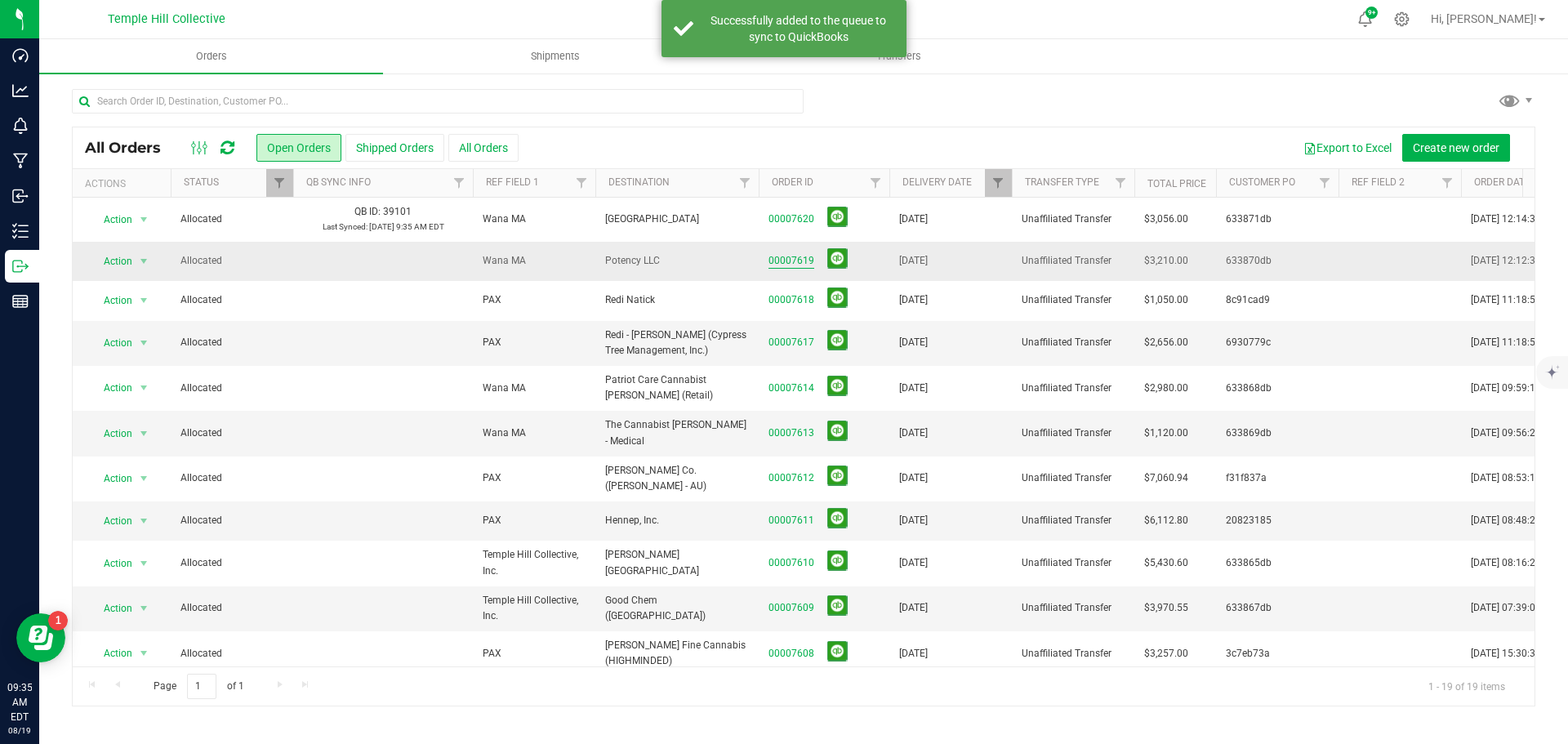
click at [793, 260] on link "00007619" at bounding box center [792, 261] width 46 height 15
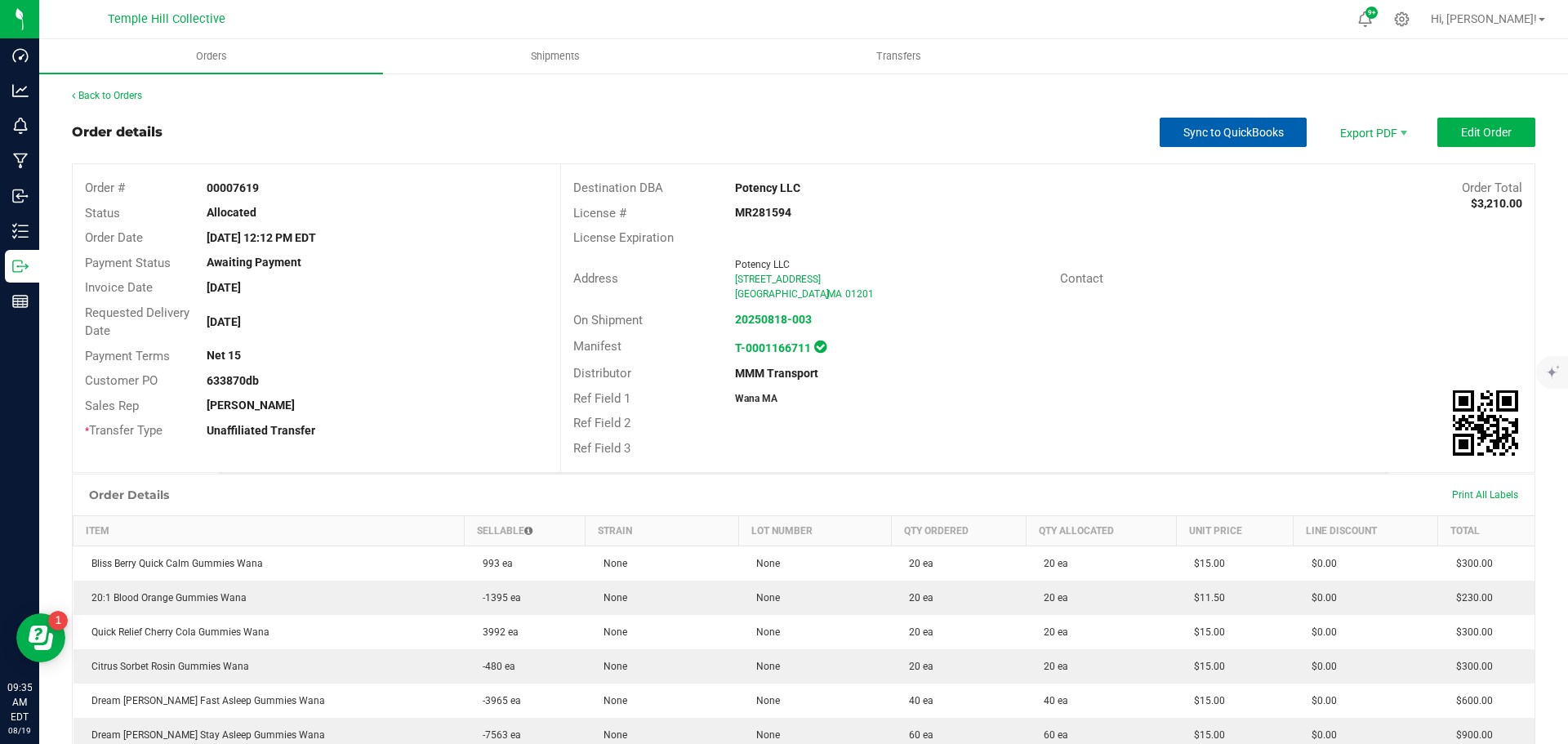
click at [1200, 121] on button "Sync to QuickBooks" at bounding box center [1234, 133] width 147 height 29
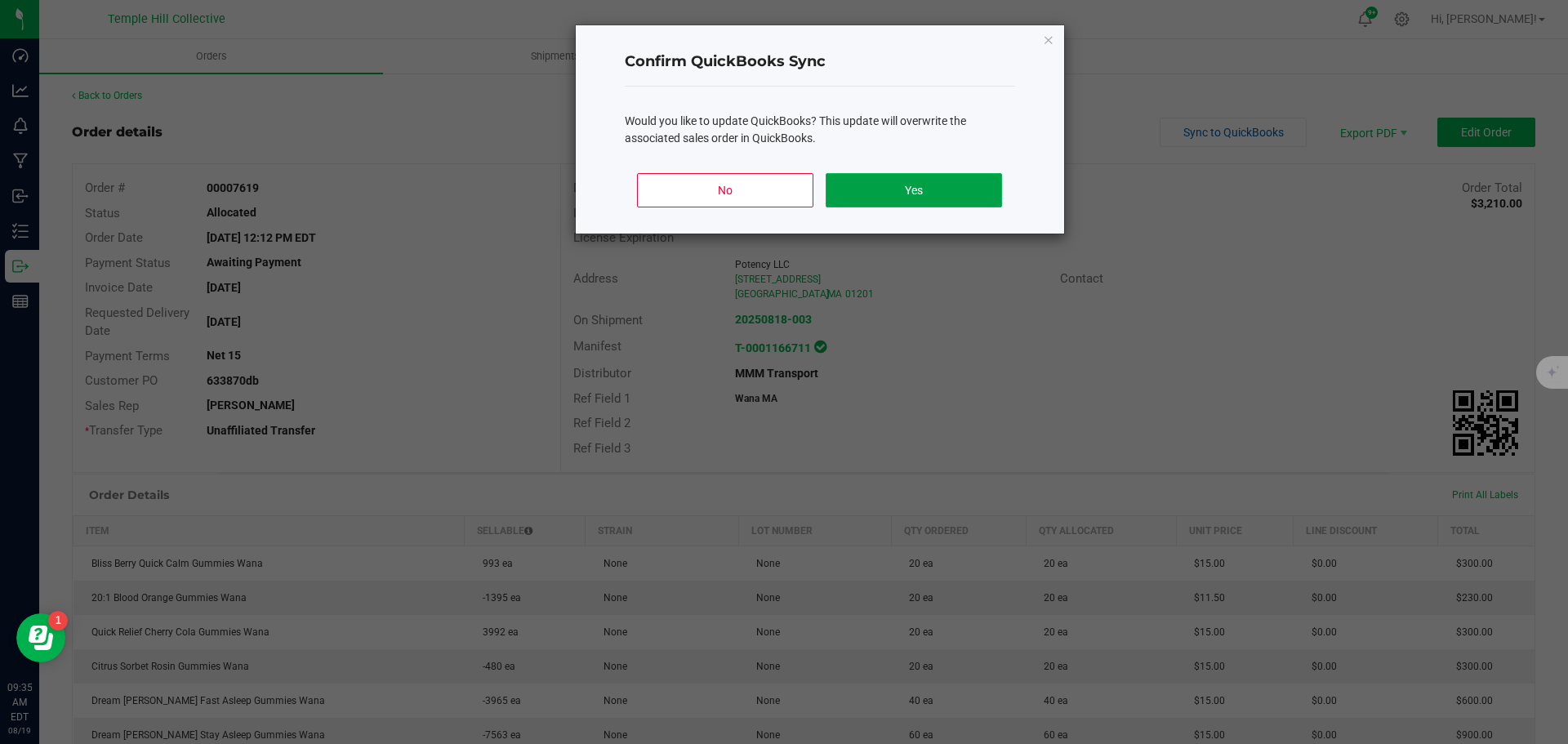
click at [872, 192] on button "Yes" at bounding box center [913, 191] width 175 height 34
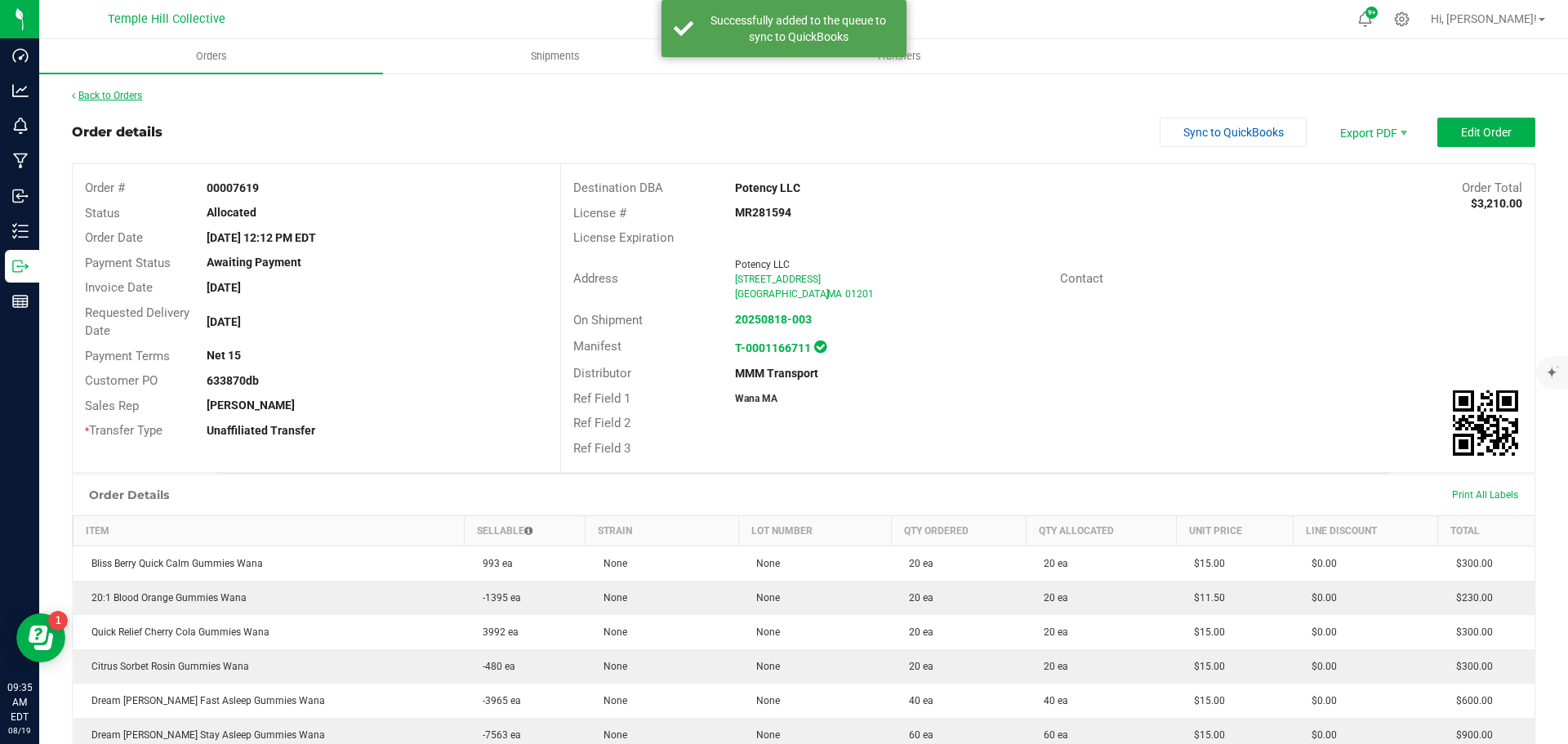
click at [135, 96] on link "Back to Orders" at bounding box center [107, 95] width 70 height 11
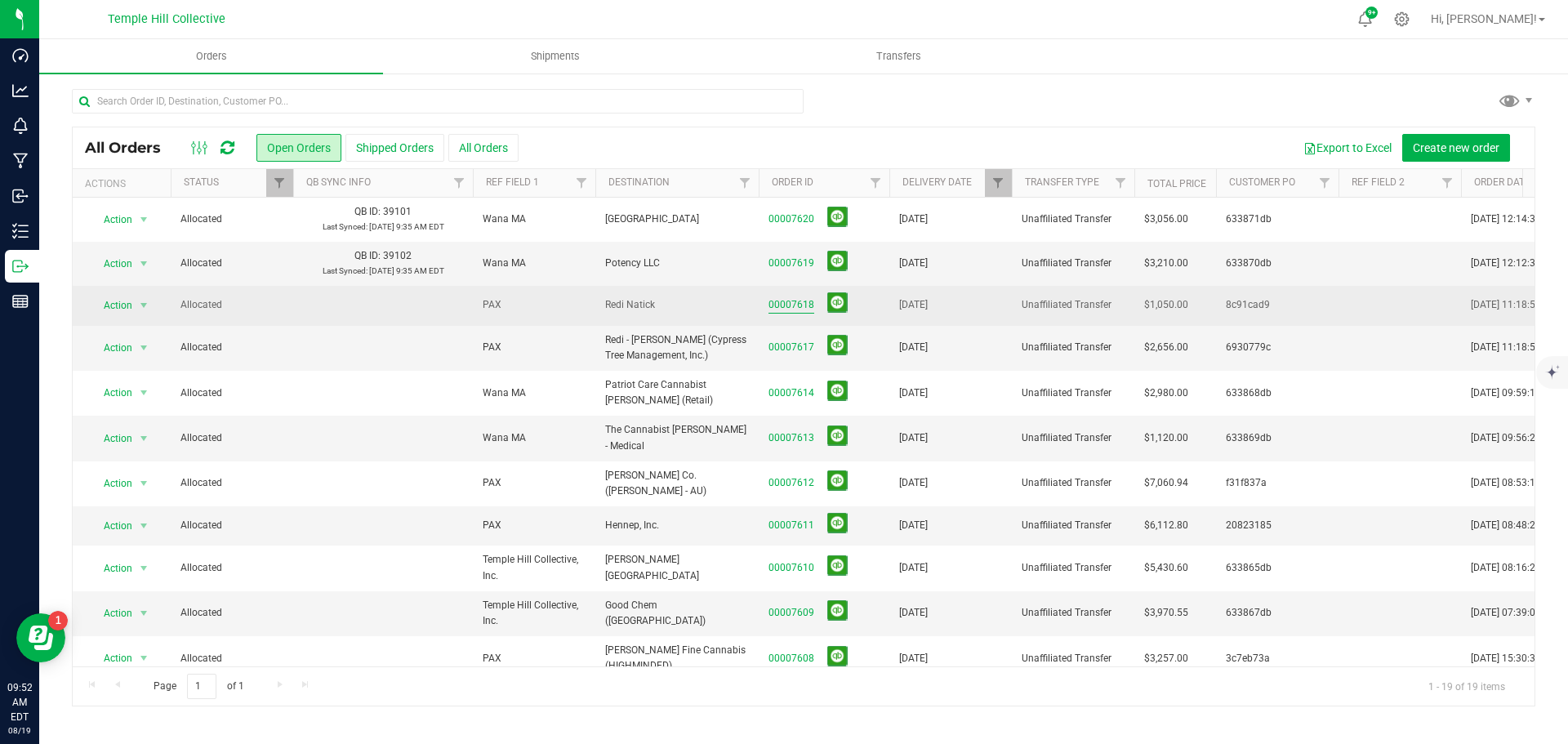
click at [805, 302] on link "00007618" at bounding box center [792, 305] width 46 height 15
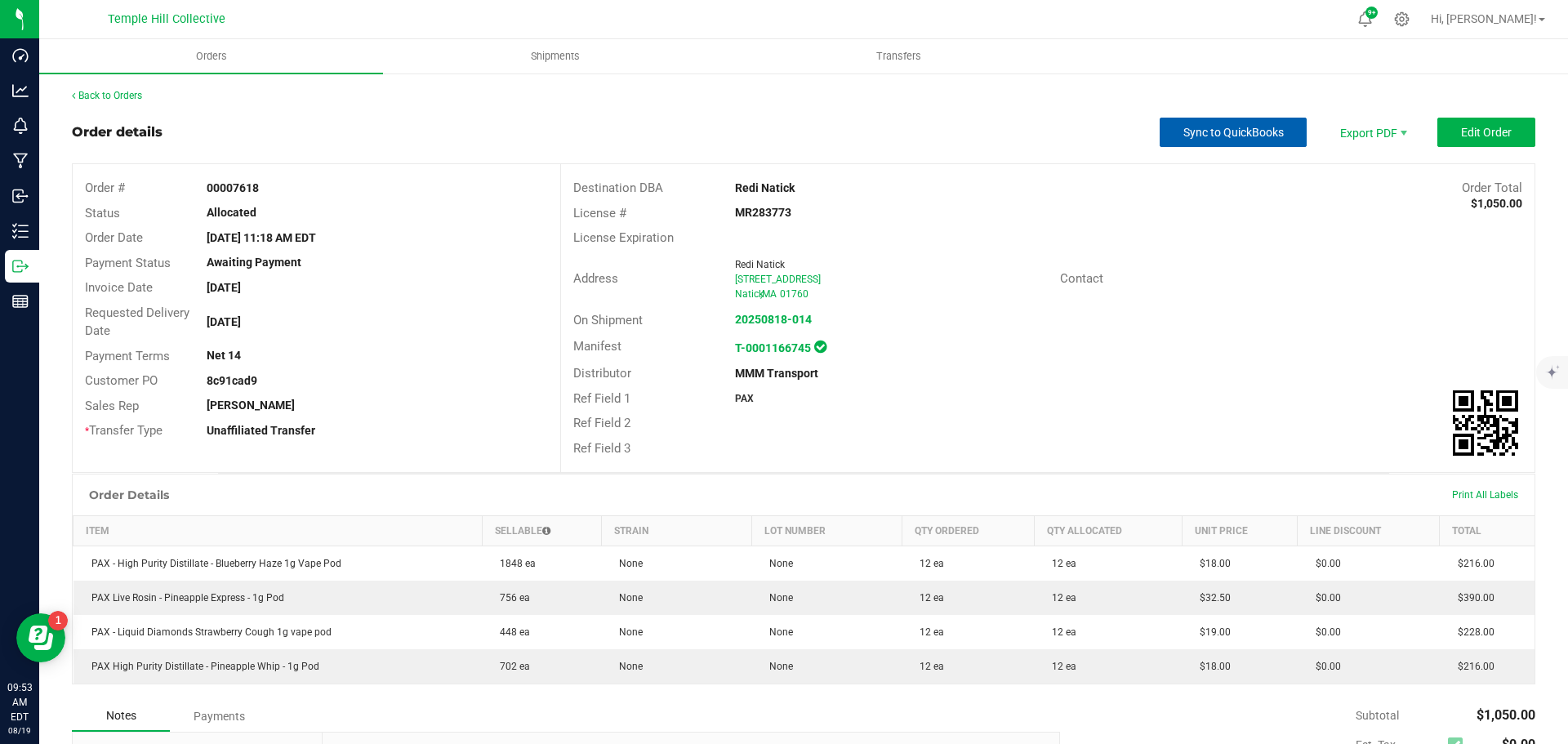
click at [1270, 133] on span "Sync to QuickBooks" at bounding box center [1234, 132] width 101 height 13
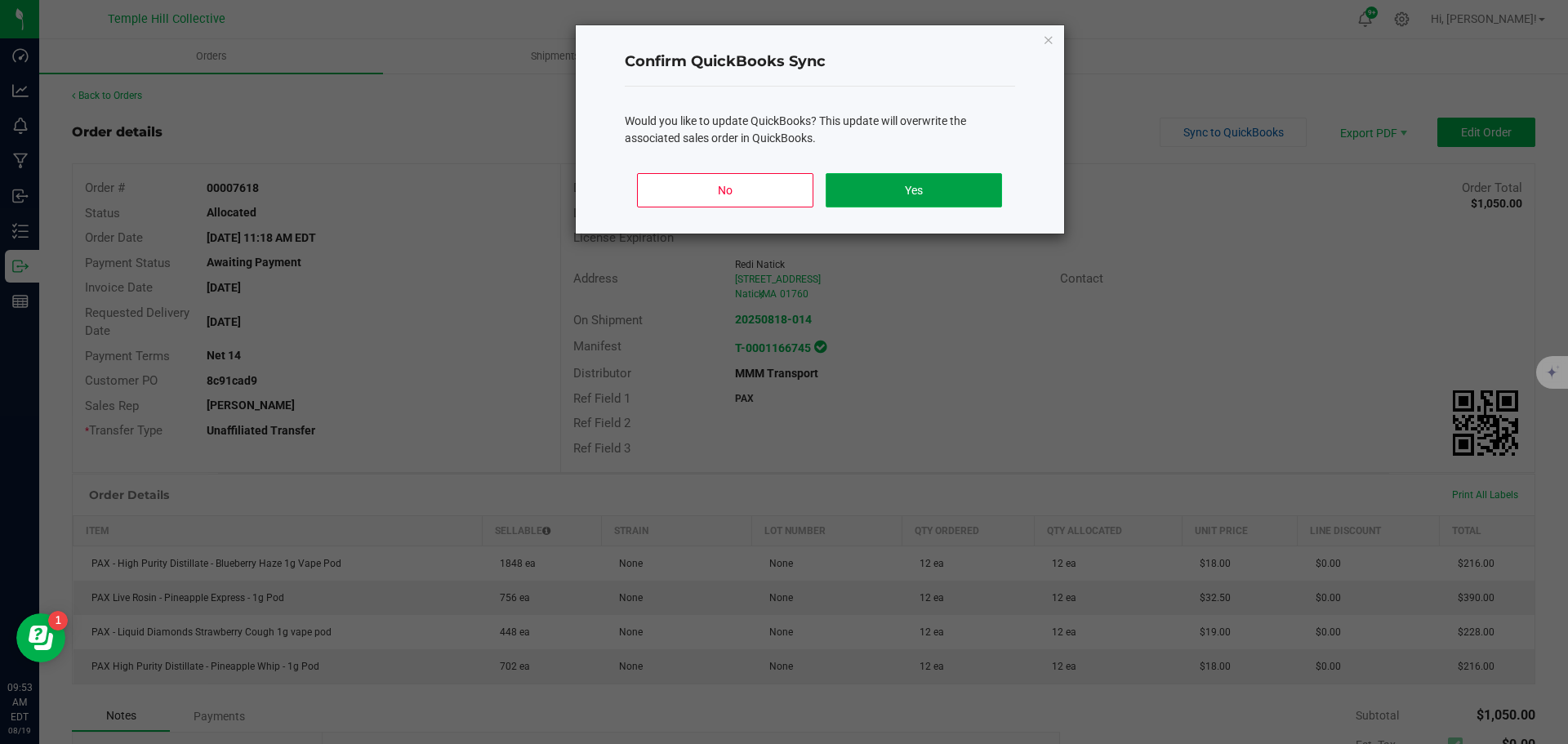
click at [871, 192] on button "Yes" at bounding box center [913, 191] width 175 height 34
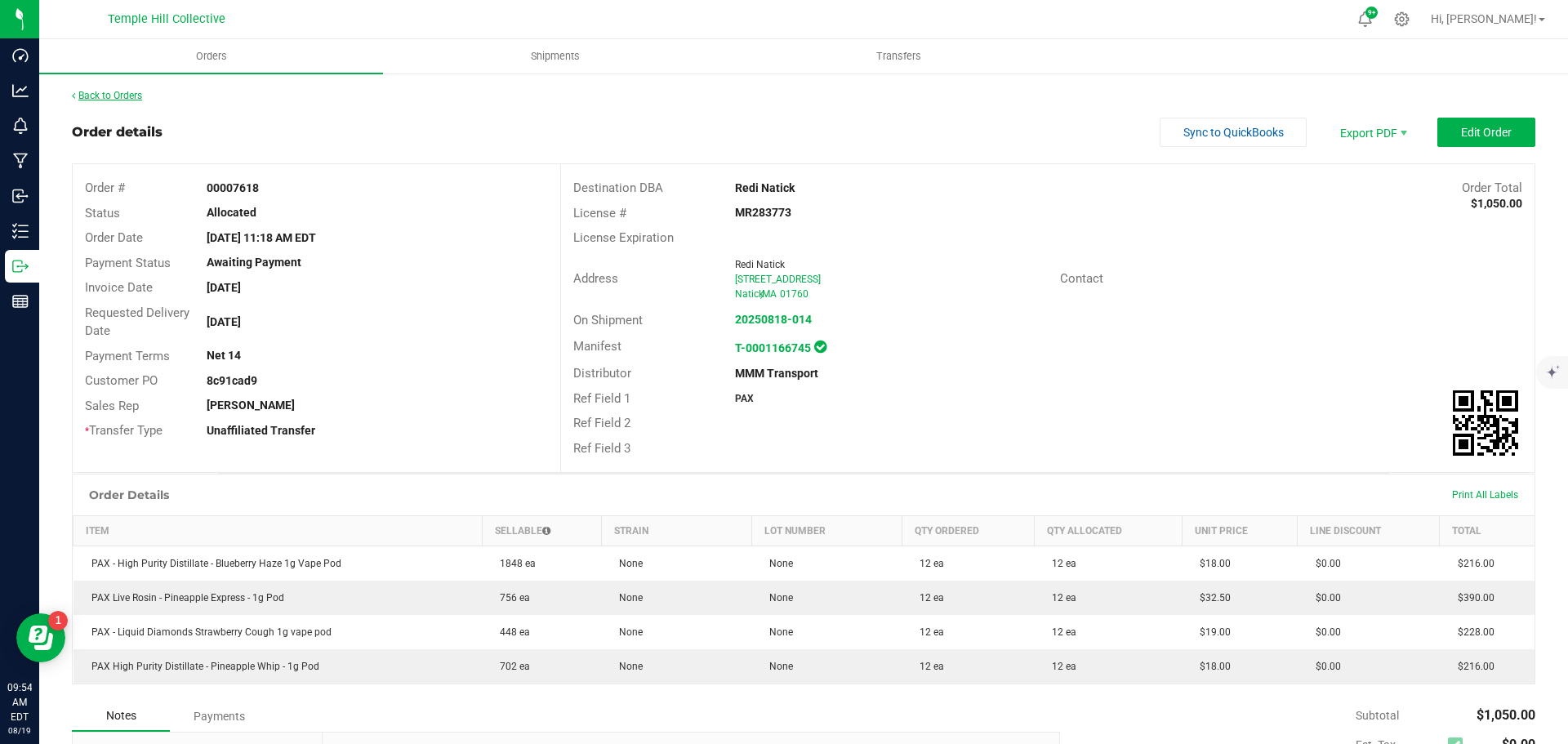
click at [119, 98] on link "Back to Orders" at bounding box center [107, 95] width 70 height 11
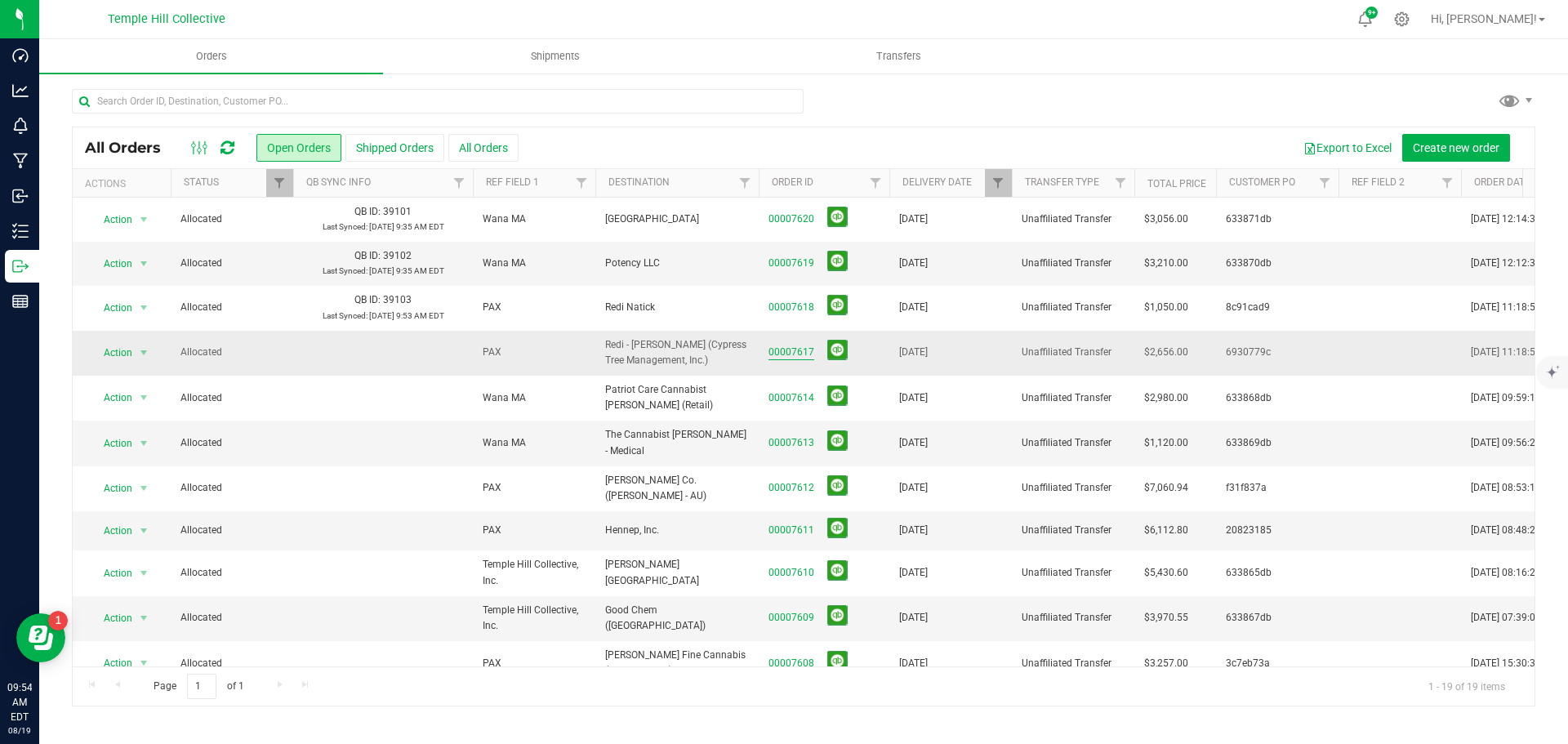
click at [801, 352] on link "00007617" at bounding box center [792, 352] width 46 height 15
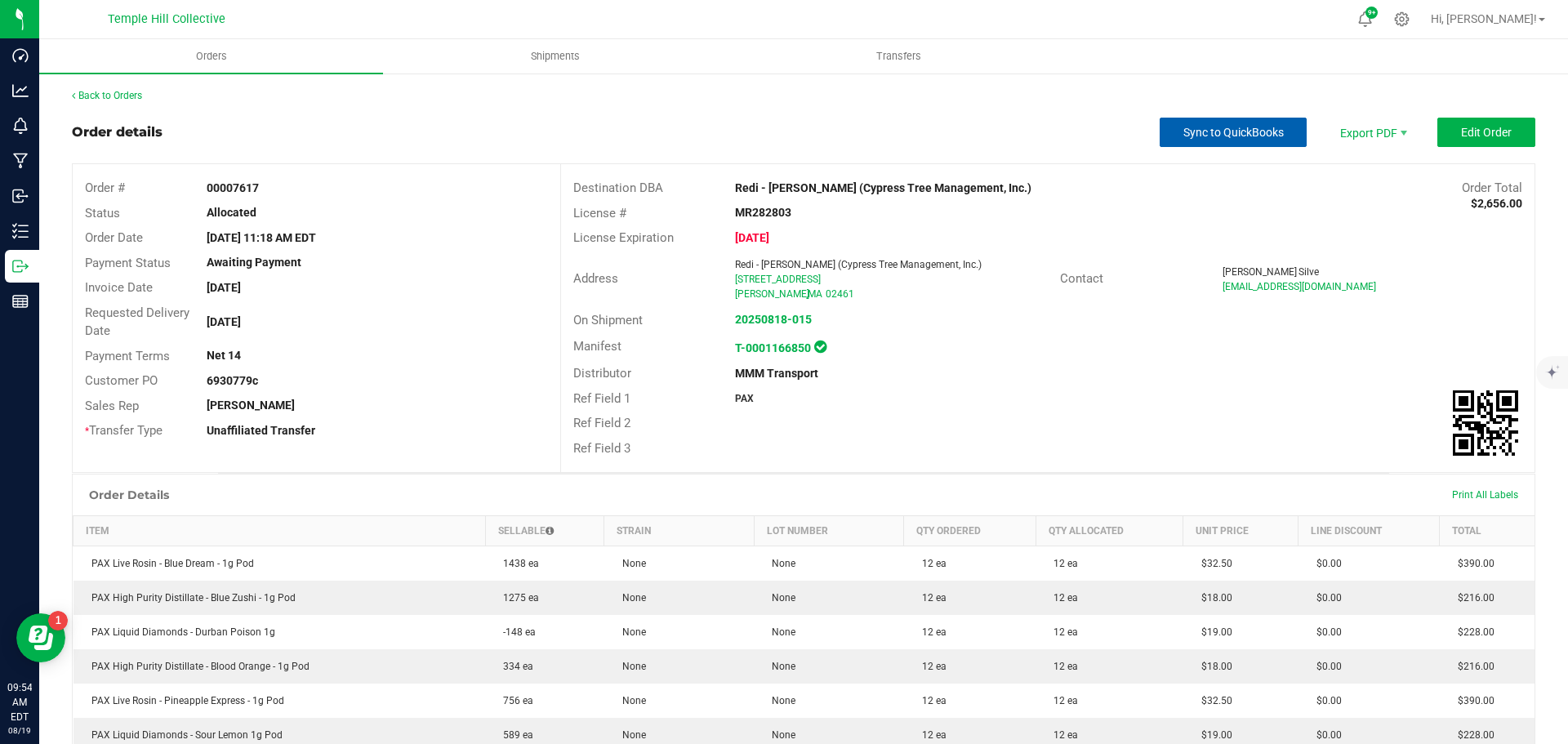
click at [1179, 123] on button "Sync to QuickBooks" at bounding box center [1234, 133] width 147 height 29
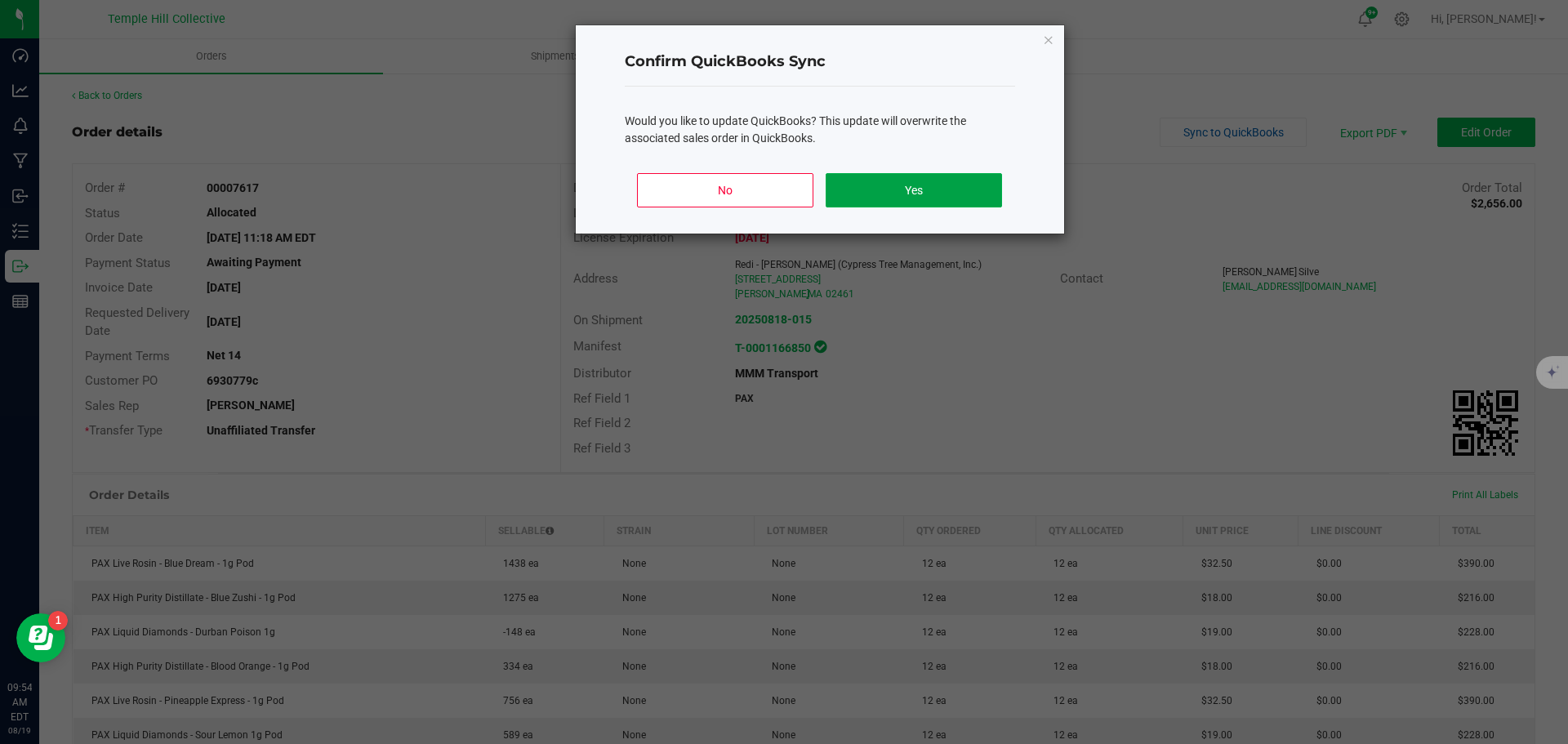
click at [949, 191] on button "Yes" at bounding box center [913, 191] width 175 height 34
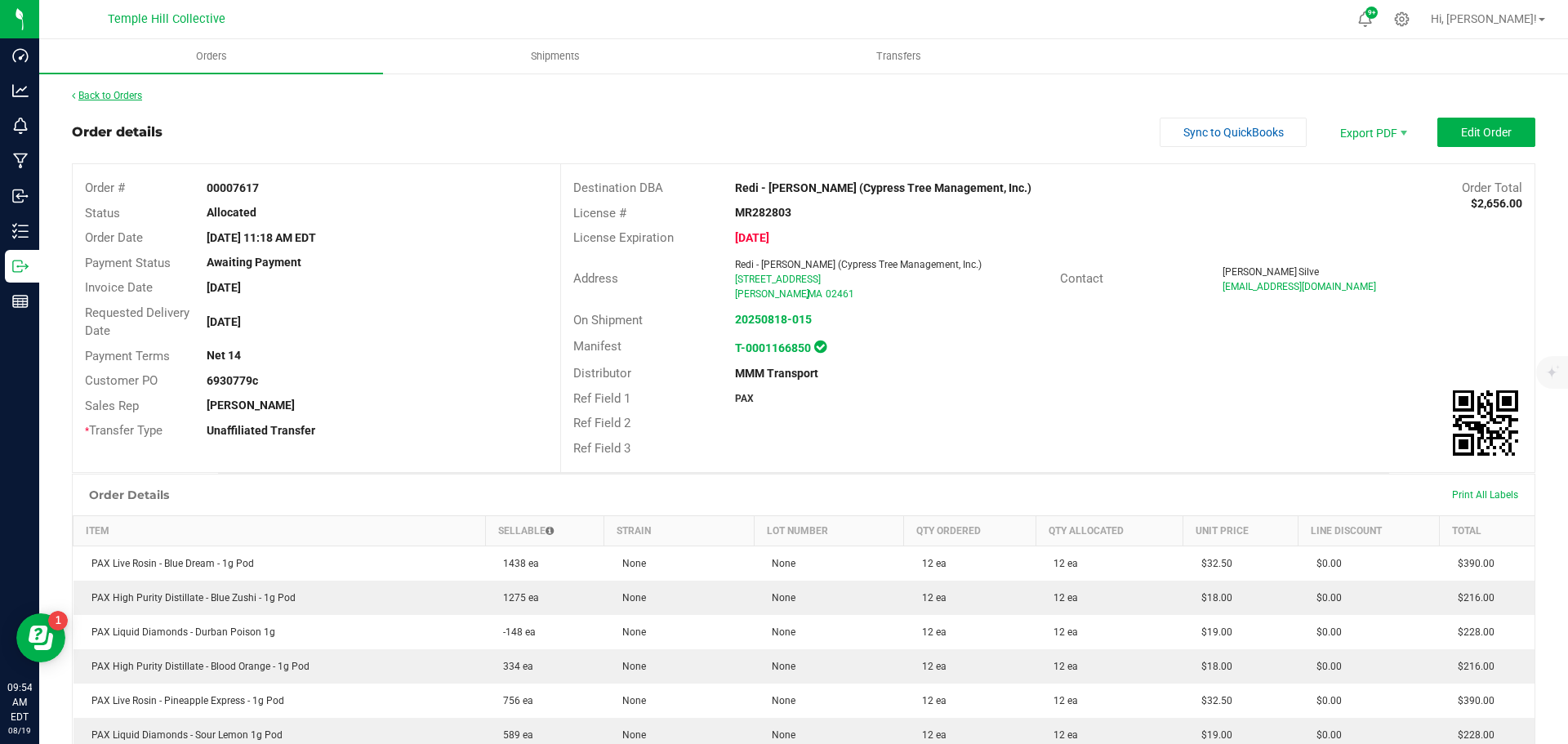
click at [101, 92] on link "Back to Orders" at bounding box center [107, 95] width 70 height 11
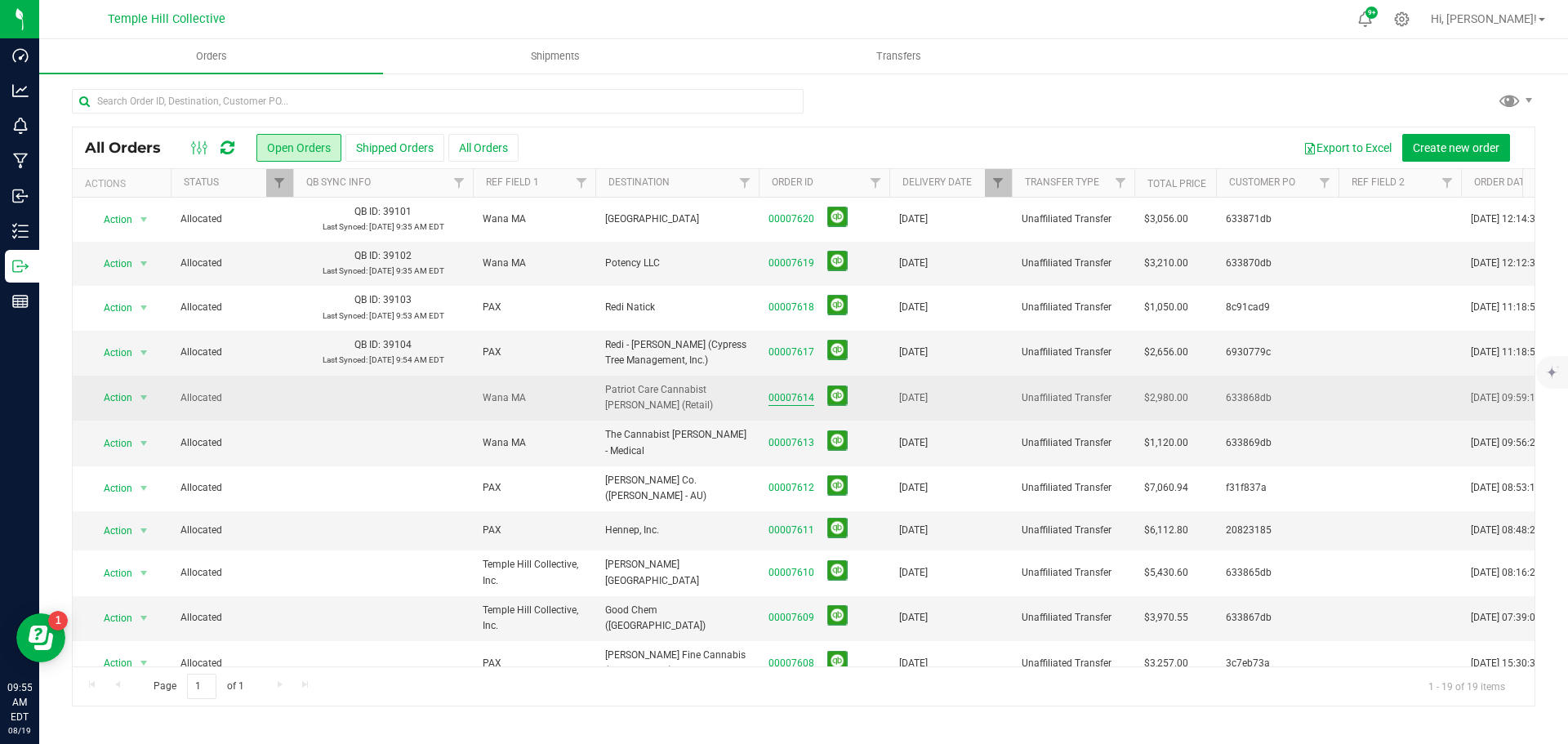
click at [805, 399] on link "00007614" at bounding box center [792, 399] width 46 height 15
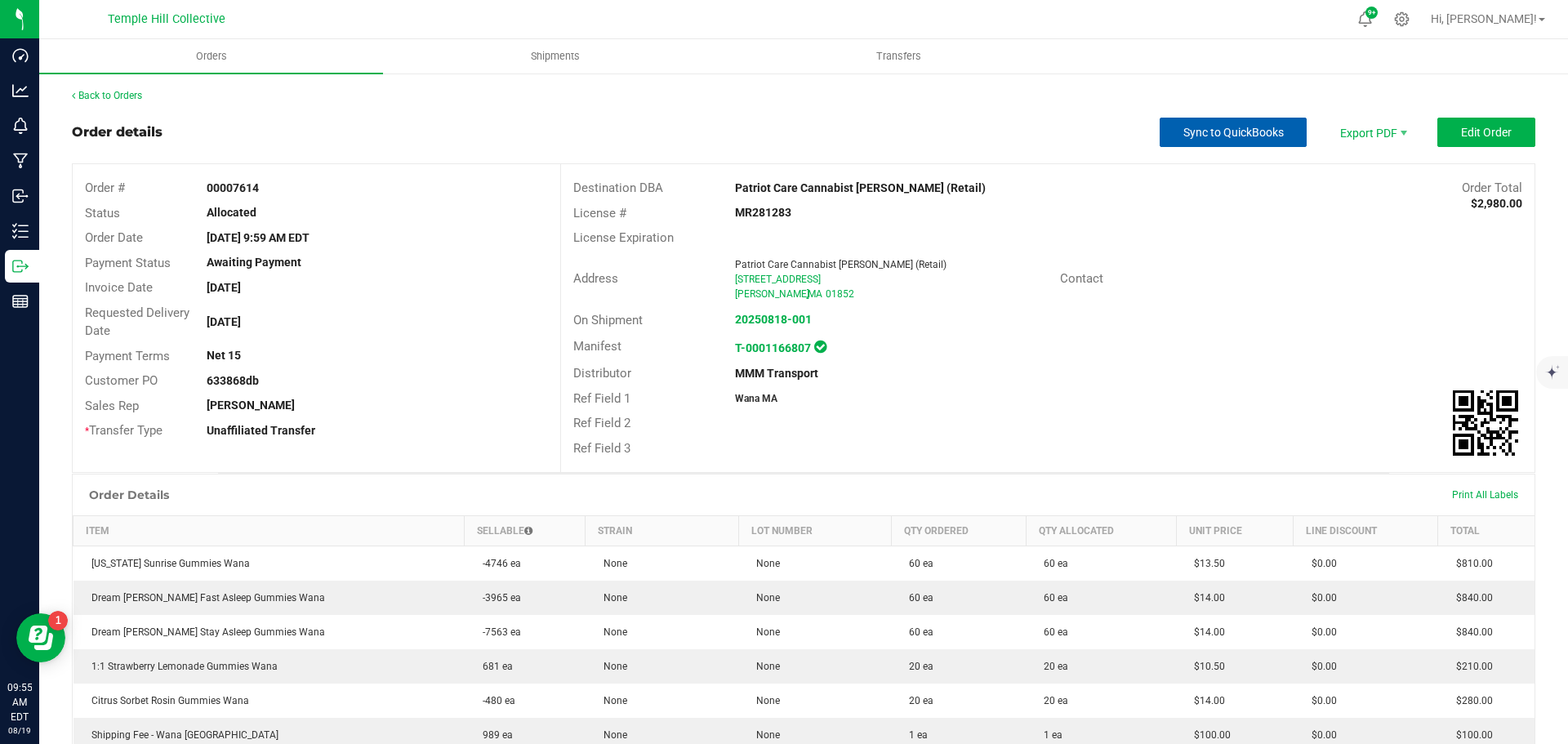
click at [1232, 127] on span "Sync to QuickBooks" at bounding box center [1234, 132] width 101 height 13
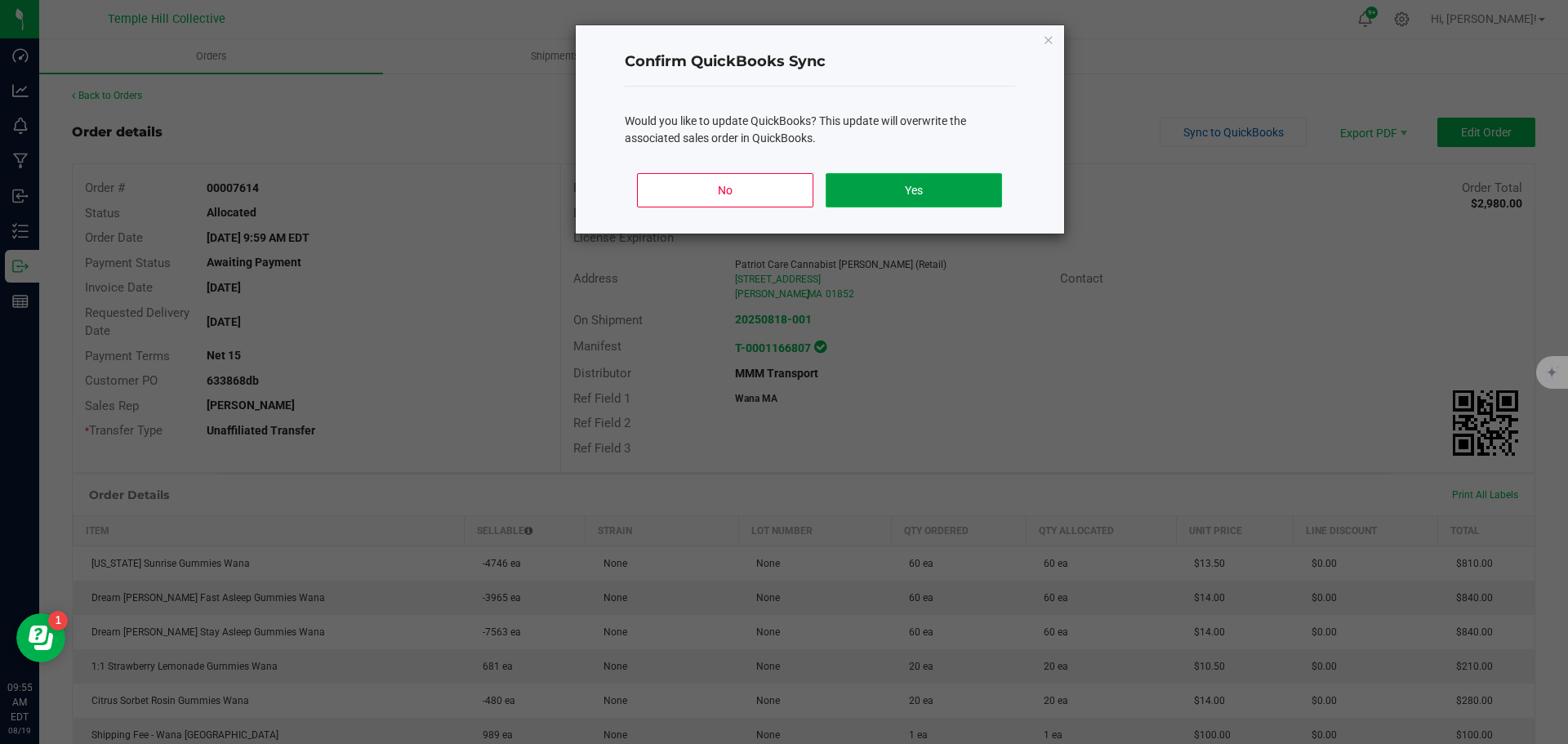
click at [953, 192] on button "Yes" at bounding box center [913, 191] width 175 height 34
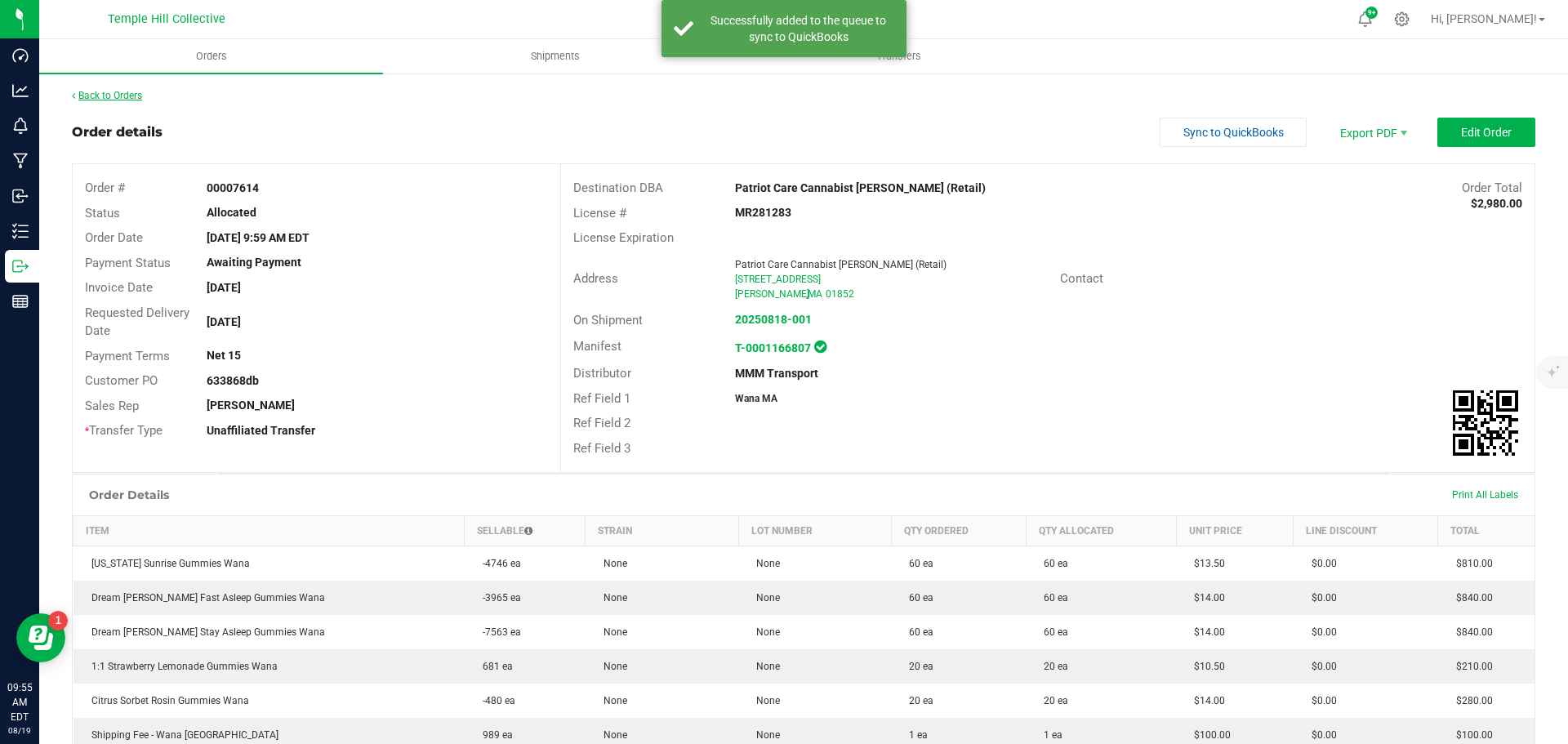
click at [125, 101] on link "Back to Orders" at bounding box center [107, 95] width 70 height 11
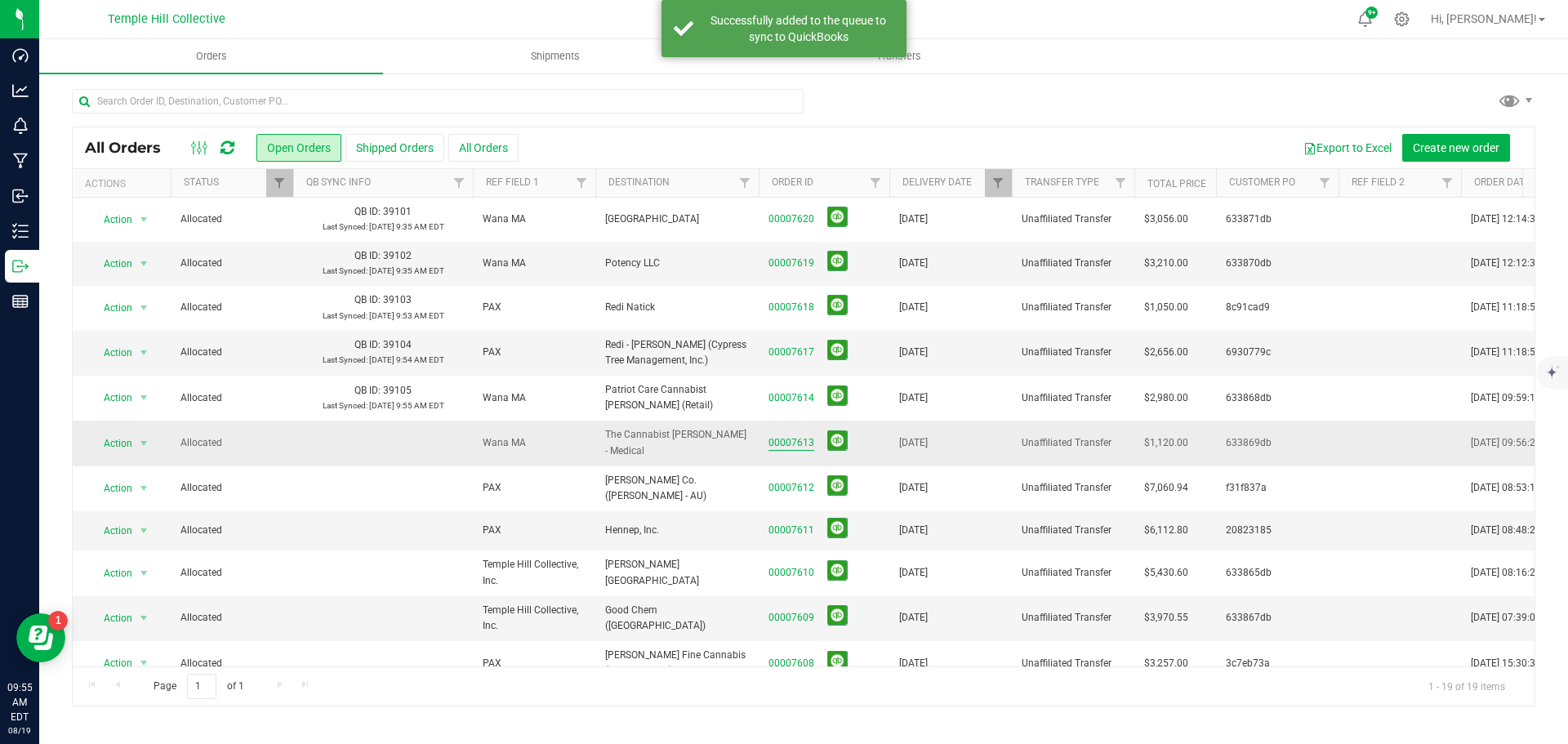
click at [799, 442] on link "00007613" at bounding box center [792, 443] width 46 height 15
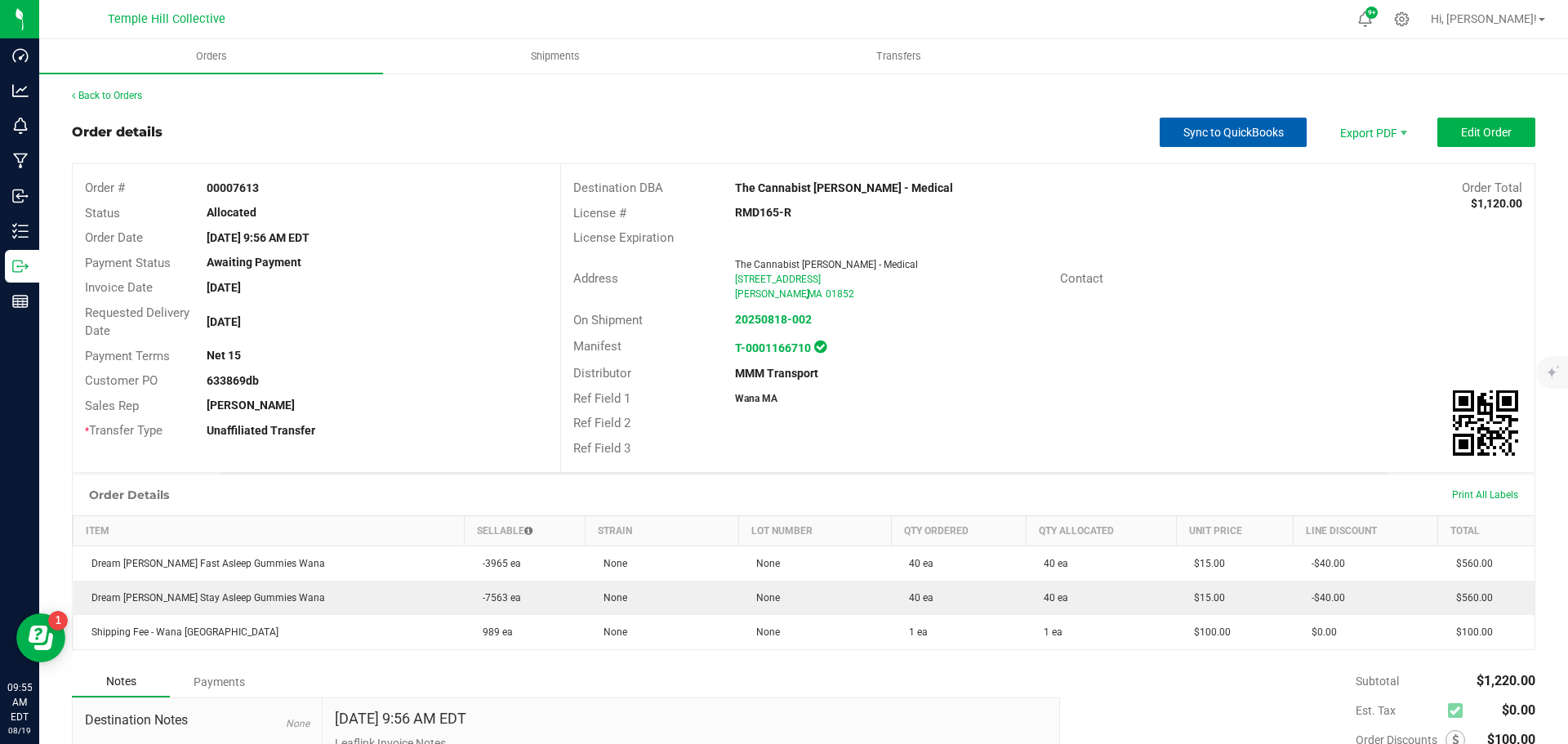
click at [1251, 127] on span "Sync to QuickBooks" at bounding box center [1234, 132] width 101 height 13
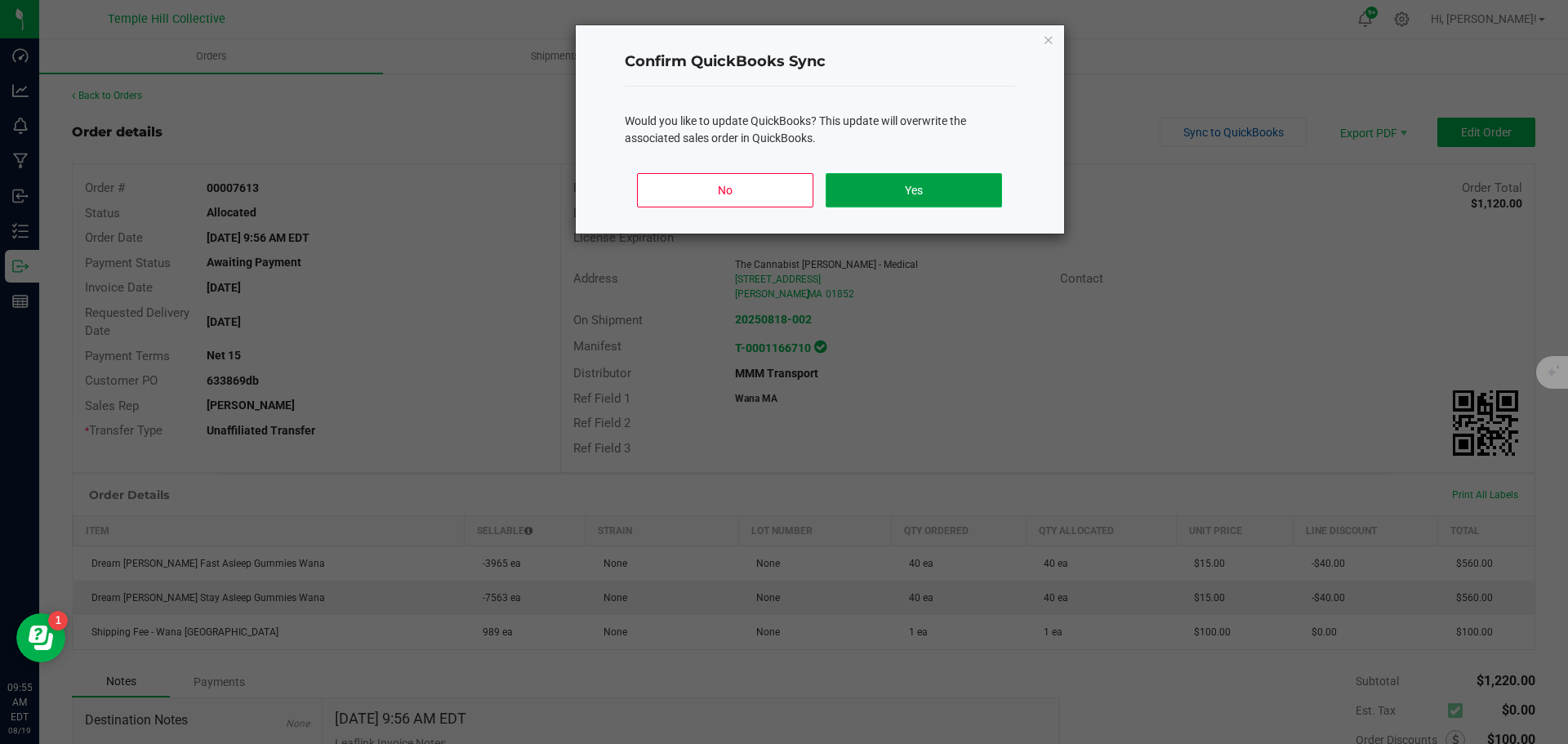
click at [912, 191] on button "Yes" at bounding box center [913, 191] width 175 height 34
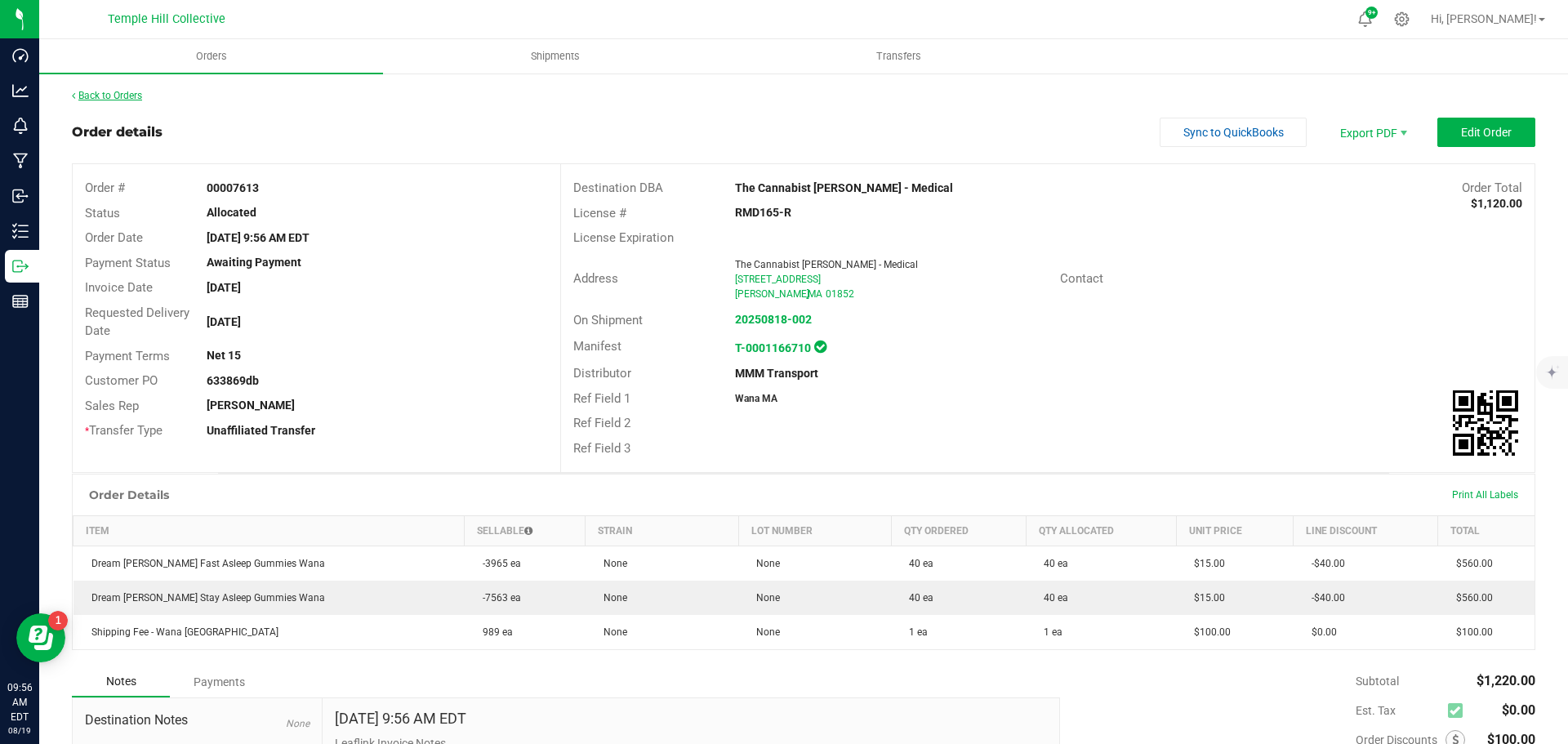
click at [131, 91] on link "Back to Orders" at bounding box center [107, 95] width 70 height 11
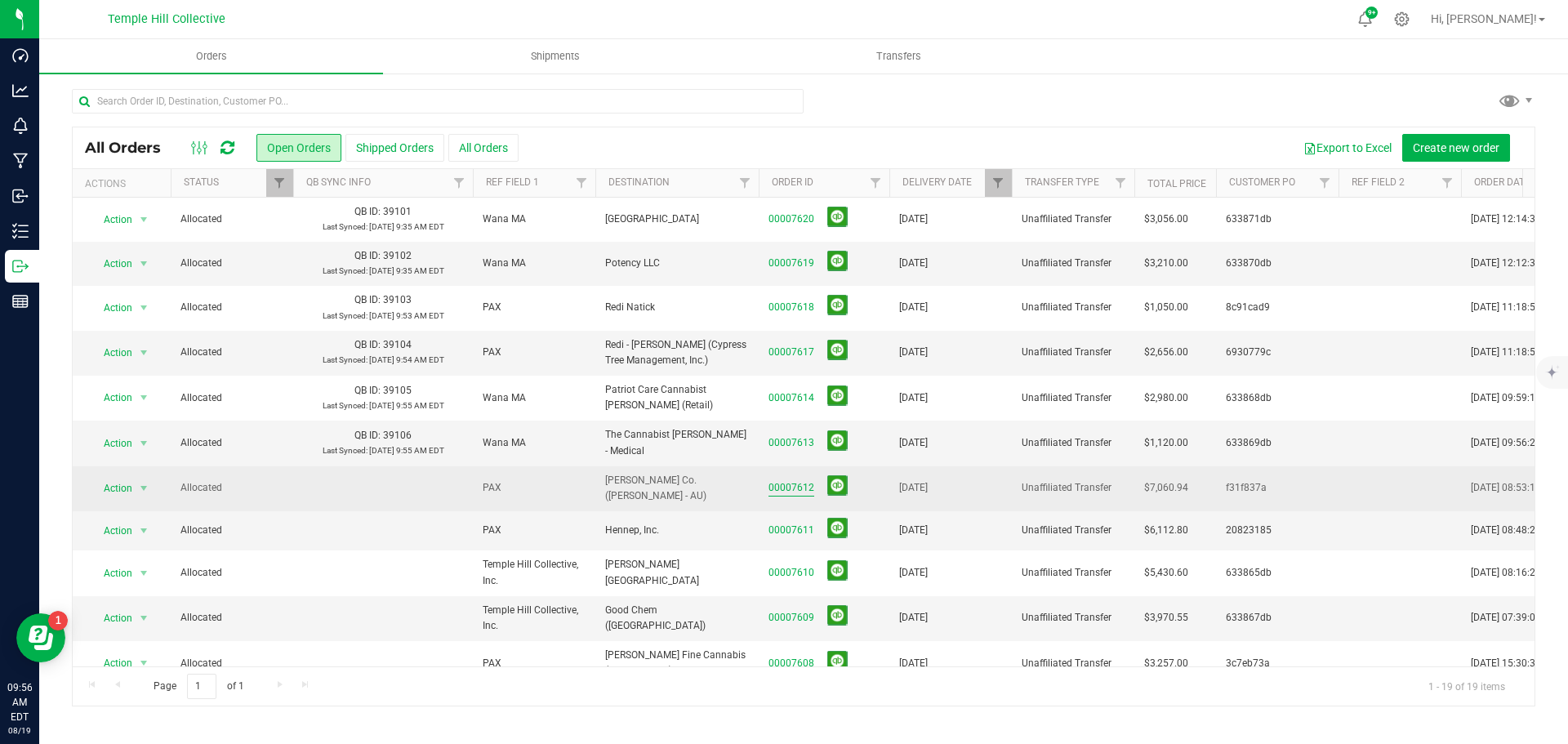
click at [798, 487] on link "00007612" at bounding box center [792, 488] width 46 height 15
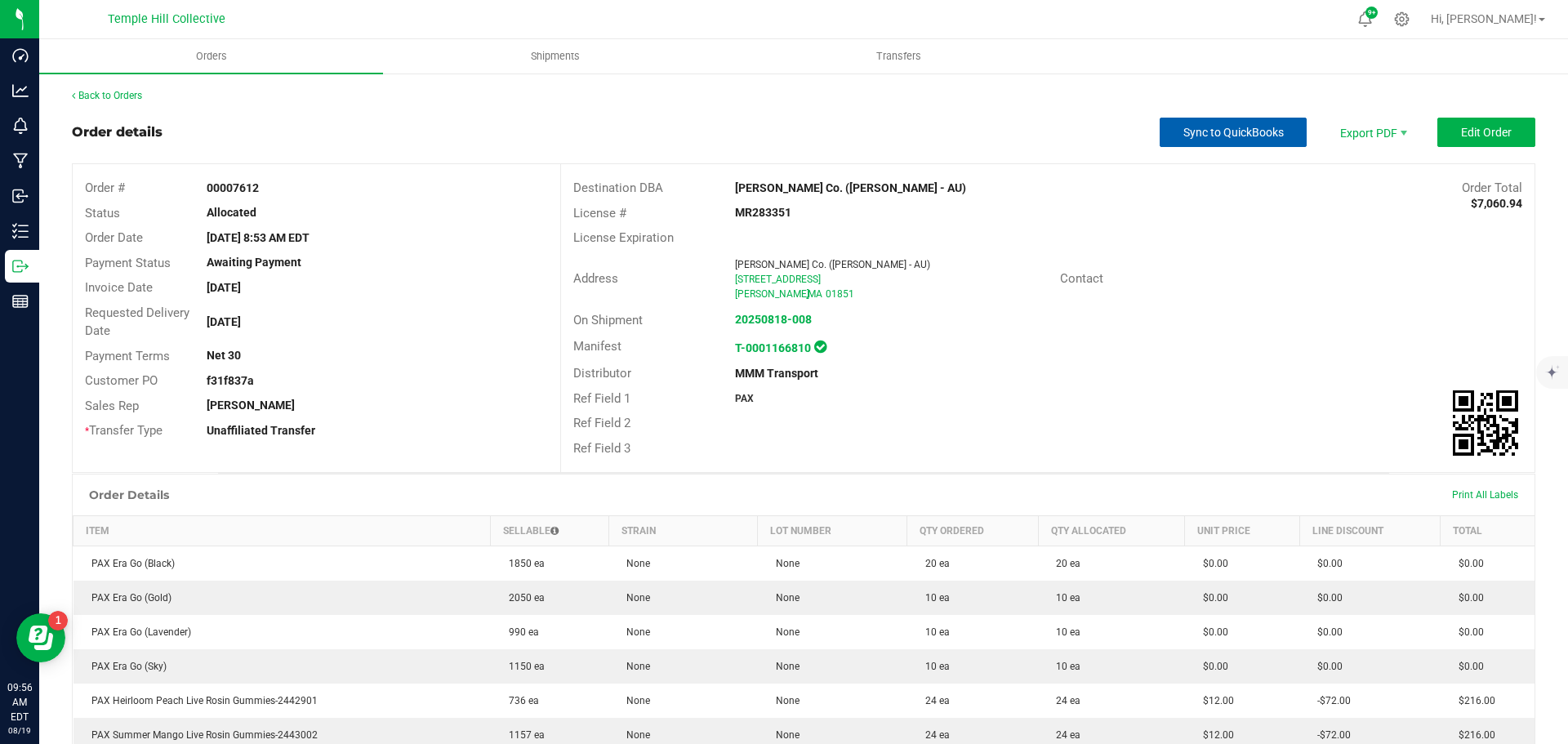
click at [1185, 138] on span "Sync to QuickBooks" at bounding box center [1234, 132] width 101 height 13
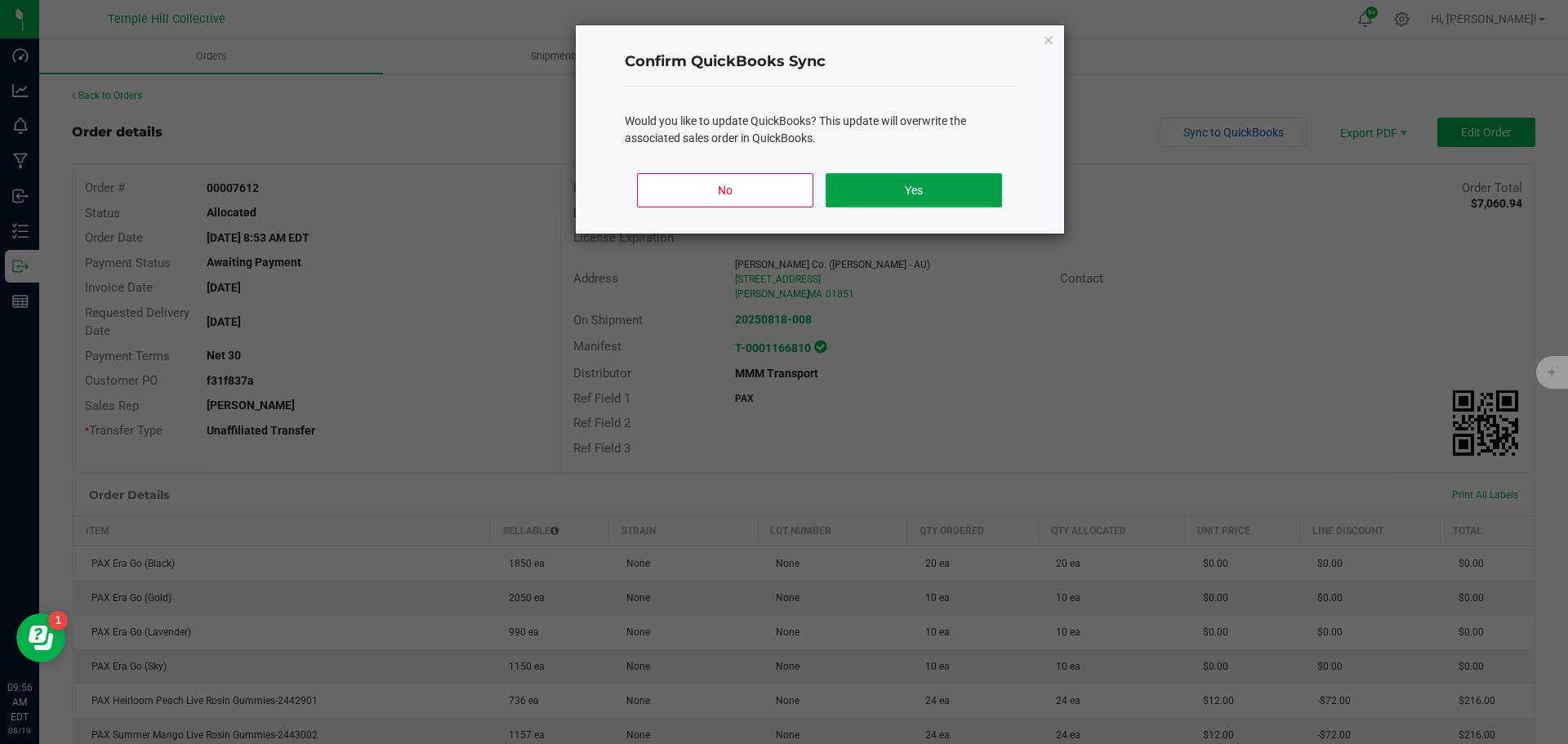
click at [934, 199] on button "Yes" at bounding box center [913, 191] width 175 height 34
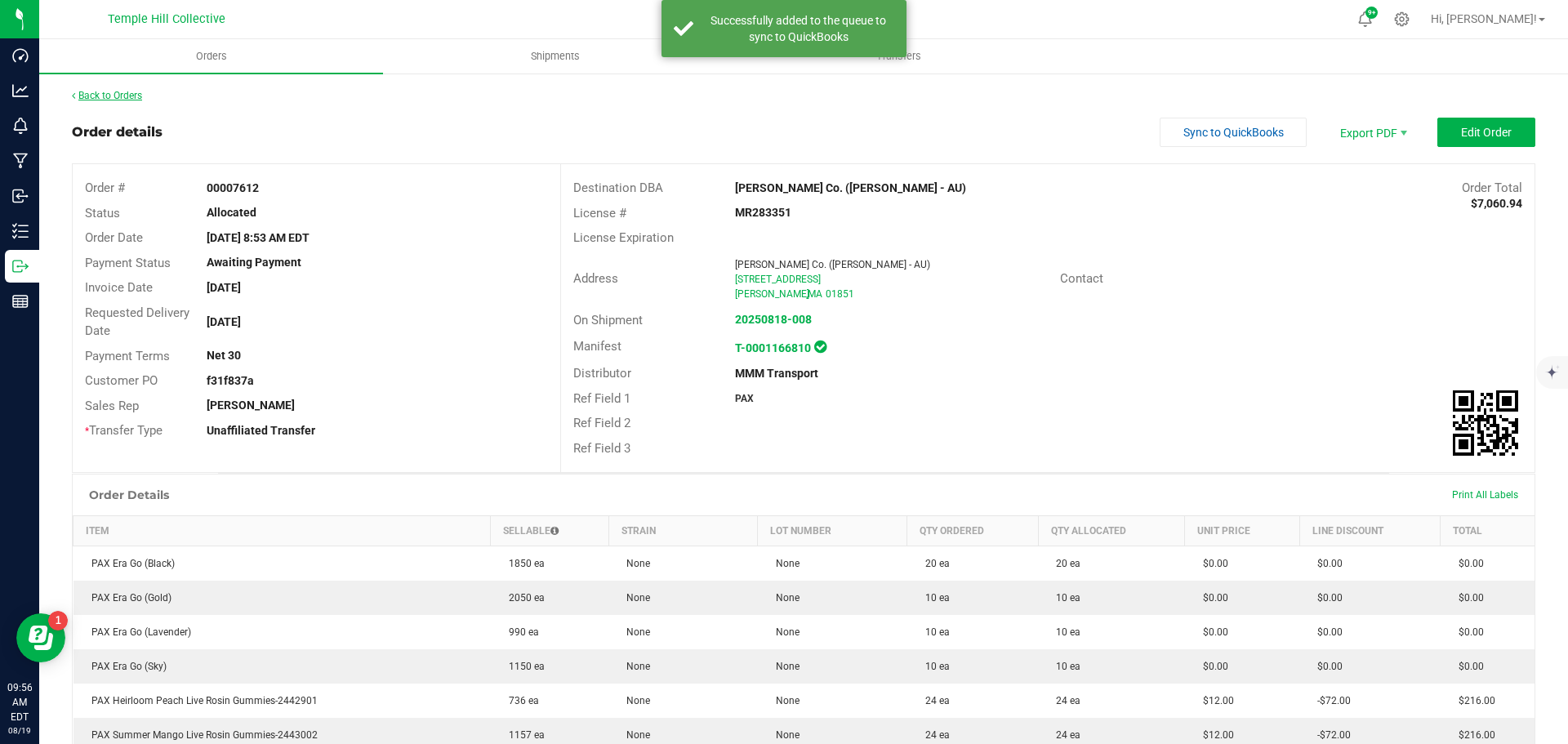
click at [128, 96] on link "Back to Orders" at bounding box center [107, 95] width 70 height 11
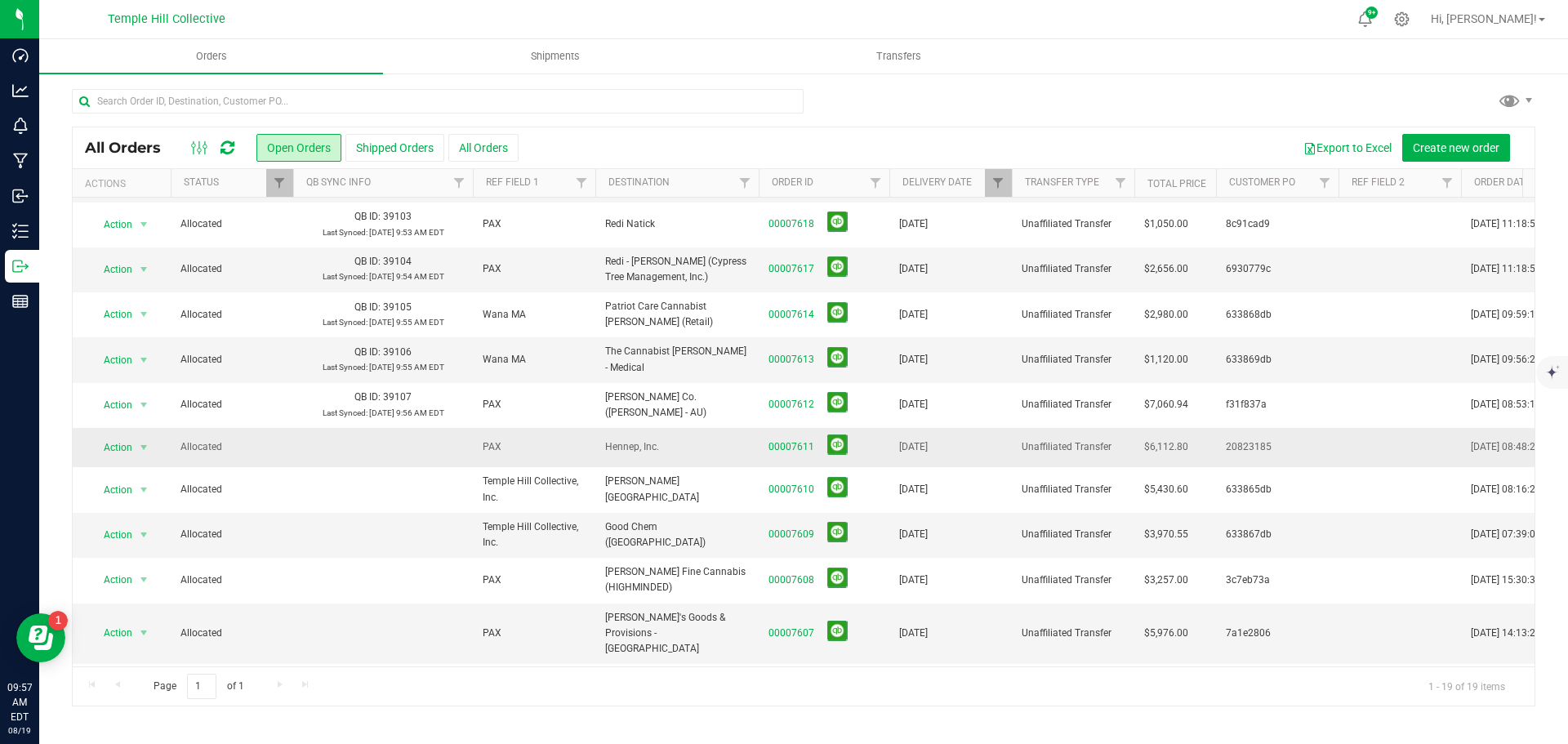
scroll to position [82, 0]
click at [798, 446] on link "00007611" at bounding box center [792, 449] width 46 height 15
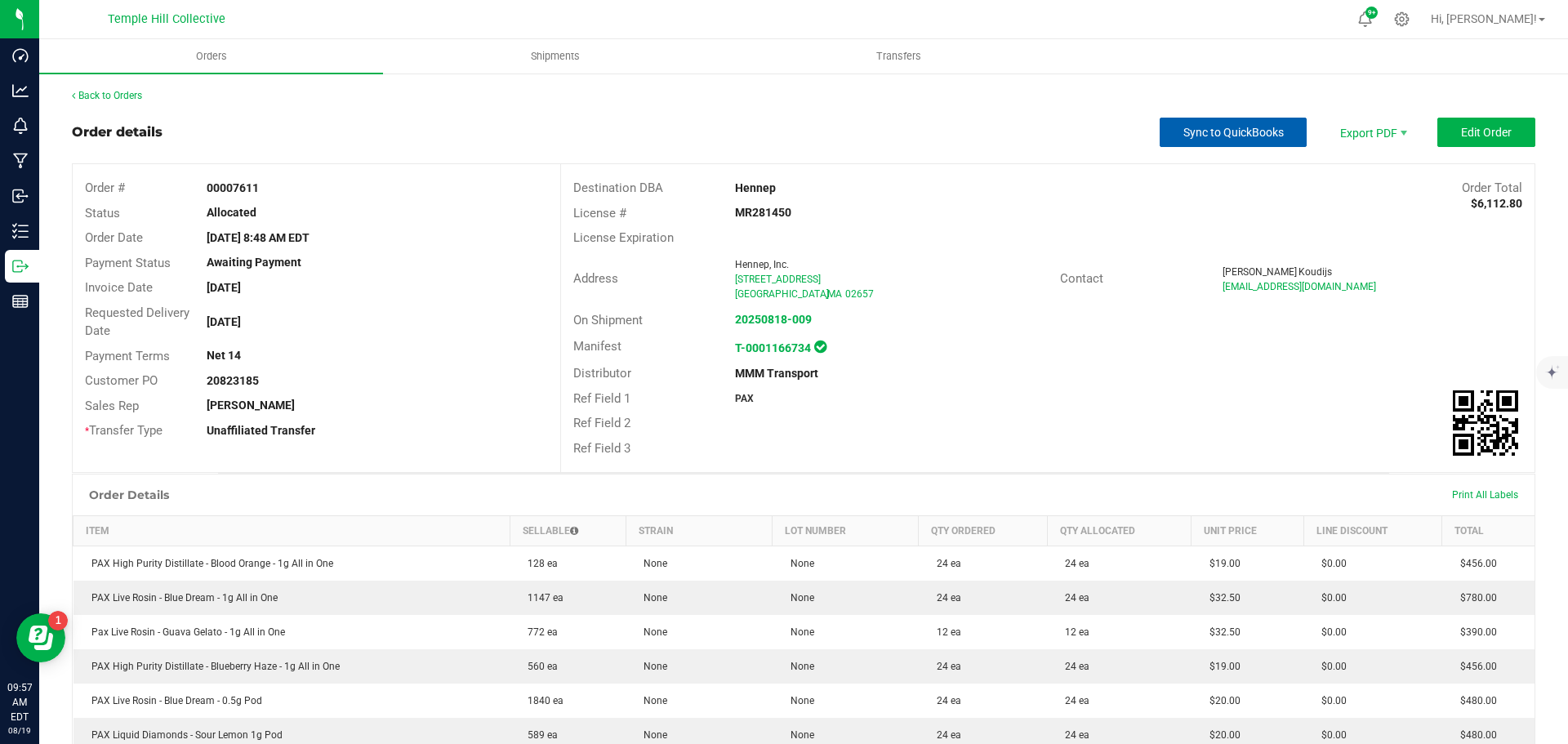
click at [1204, 133] on span "Sync to QuickBooks" at bounding box center [1234, 132] width 101 height 13
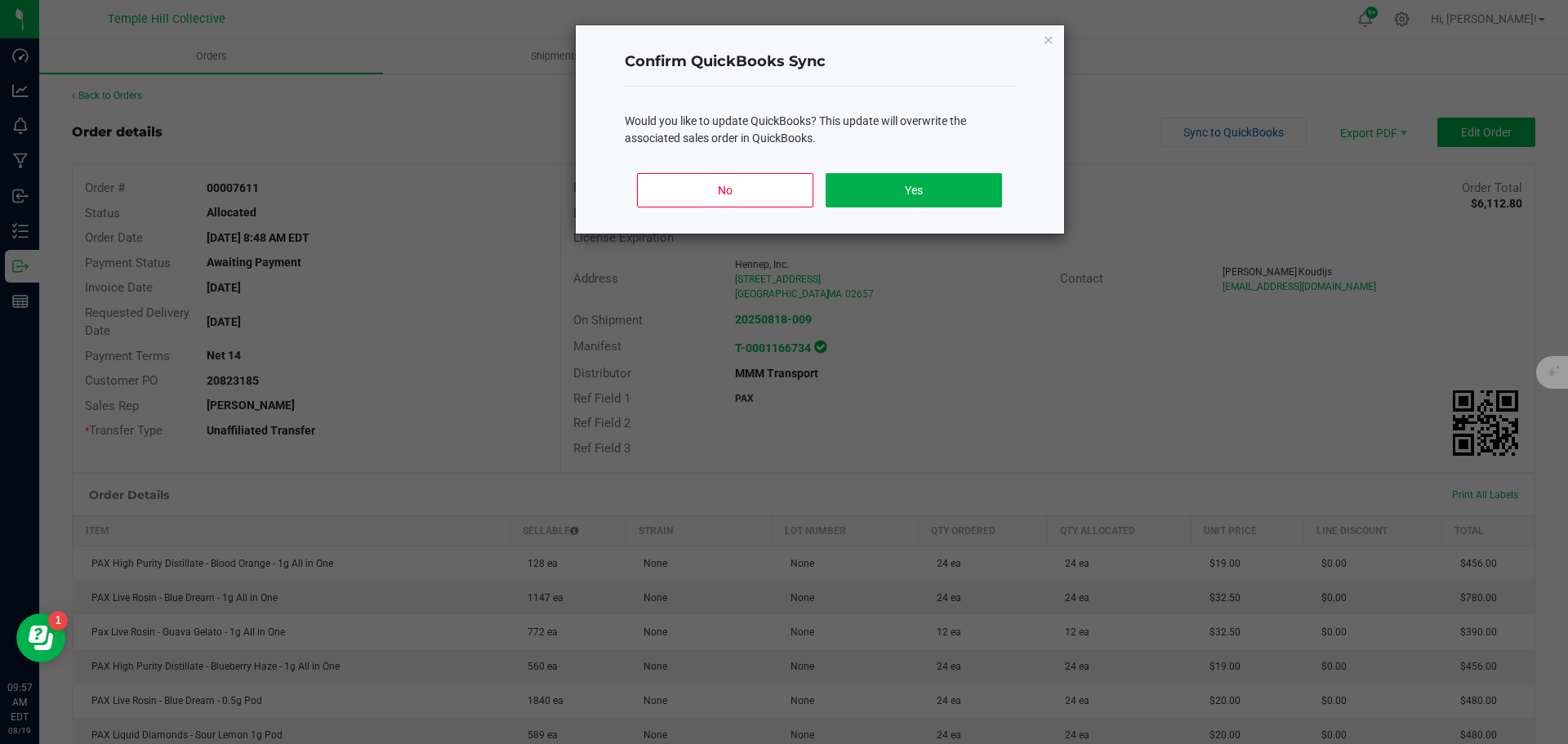
click at [985, 211] on div "No Yes" at bounding box center [820, 197] width 391 height 74
click at [976, 198] on button "Yes" at bounding box center [913, 191] width 175 height 34
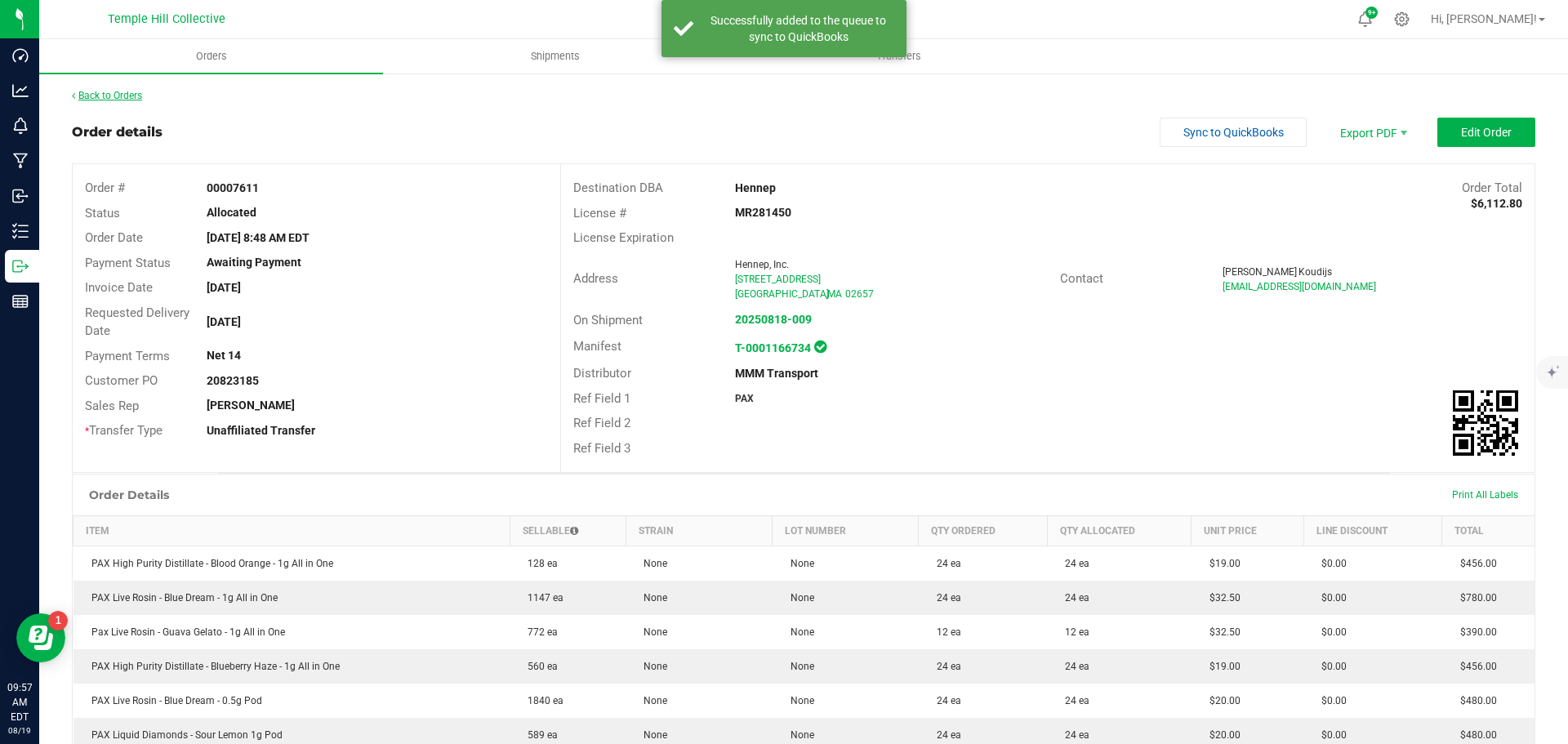
click at [120, 97] on link "Back to Orders" at bounding box center [107, 95] width 70 height 11
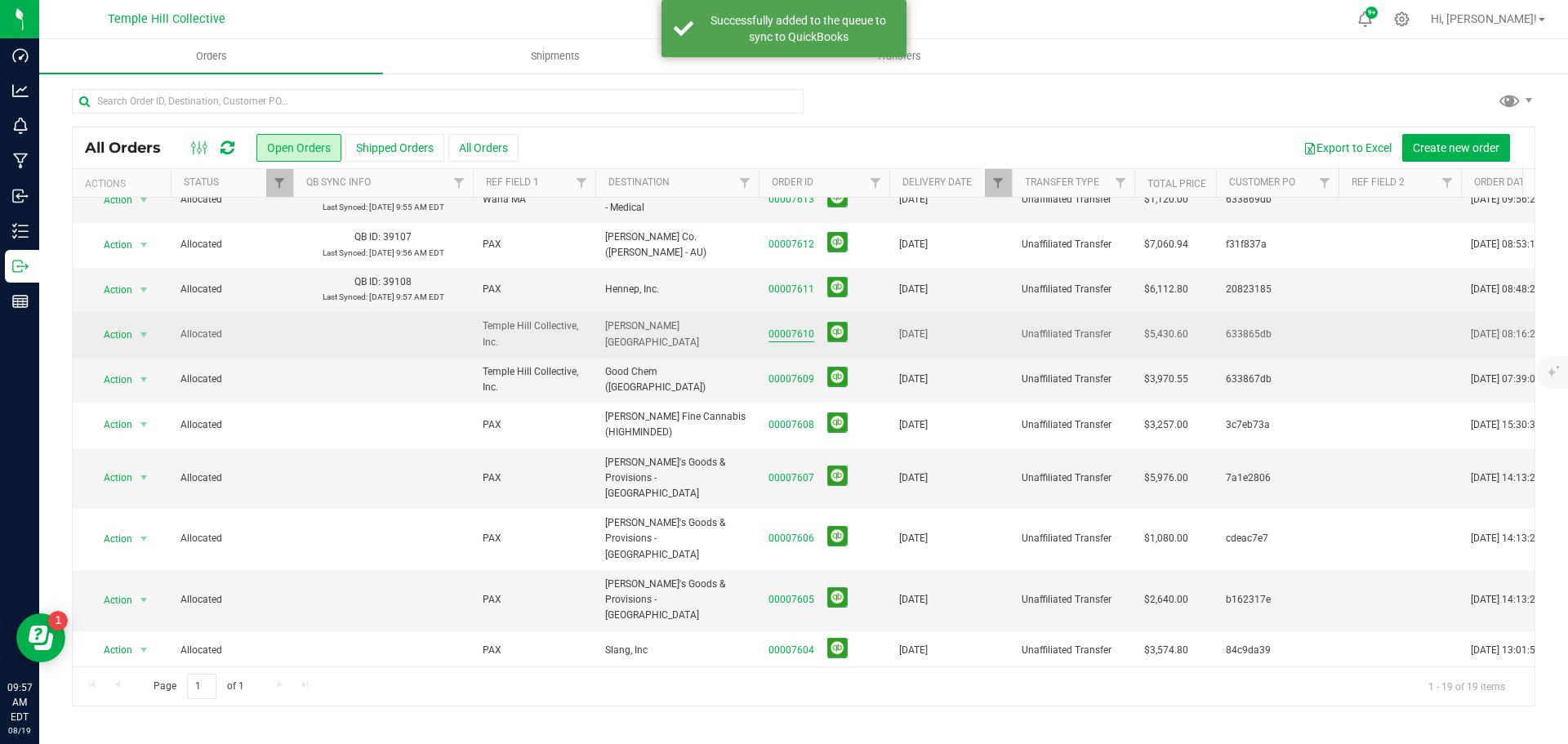
scroll to position [245, 0]
click at [797, 334] on link "00007610" at bounding box center [792, 334] width 46 height 15
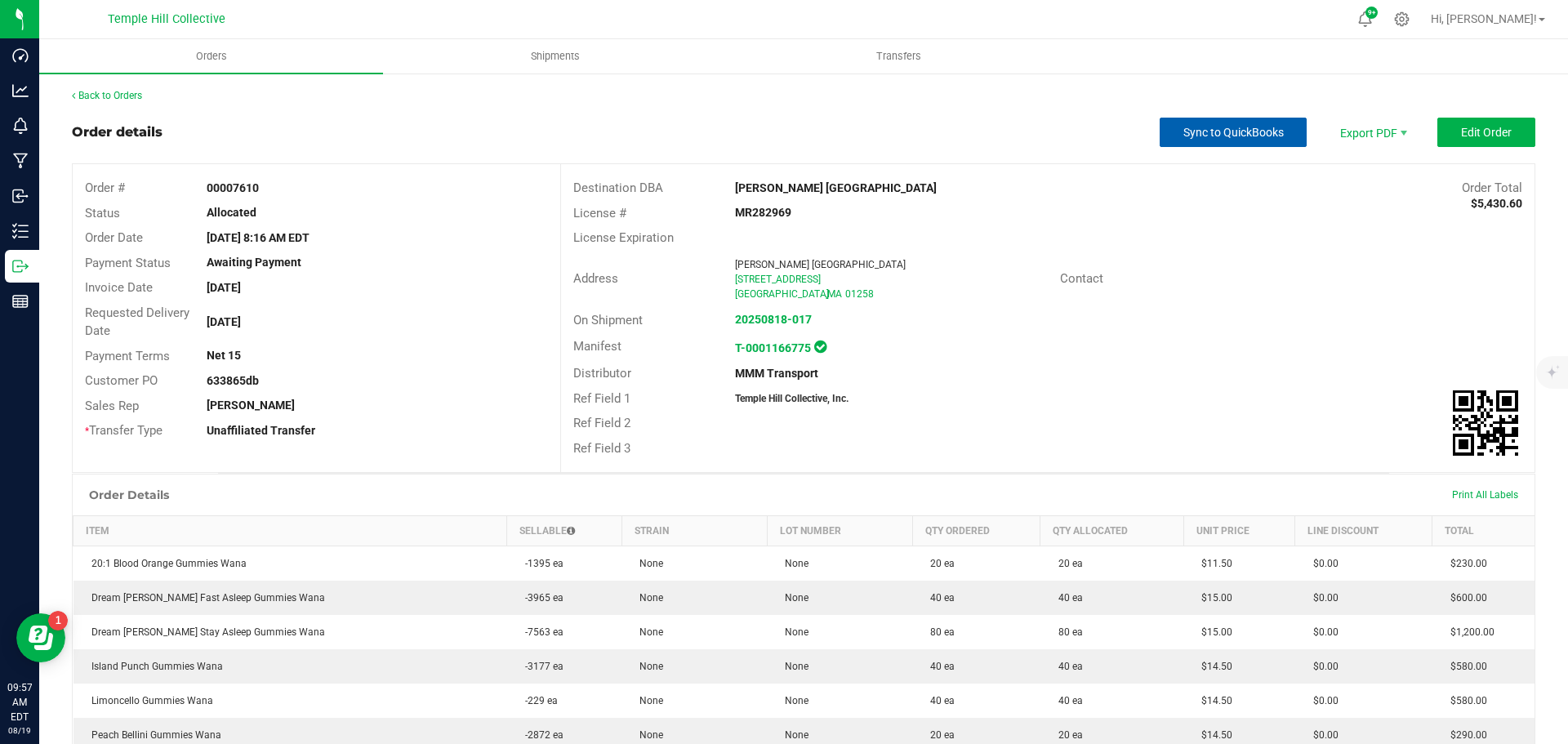
click at [1227, 127] on span "Sync to QuickBooks" at bounding box center [1234, 132] width 101 height 13
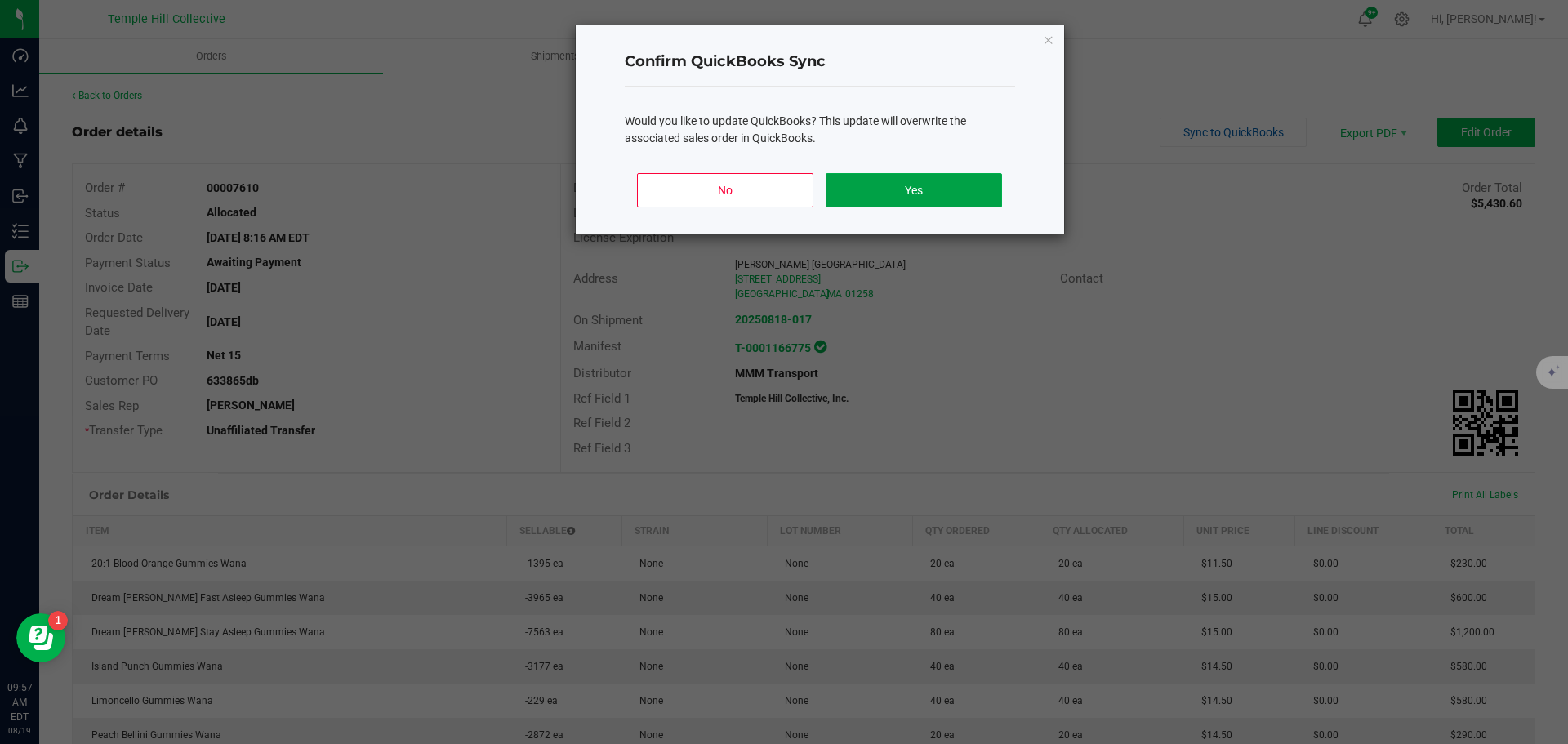
click at [892, 192] on button "Yes" at bounding box center [913, 191] width 175 height 34
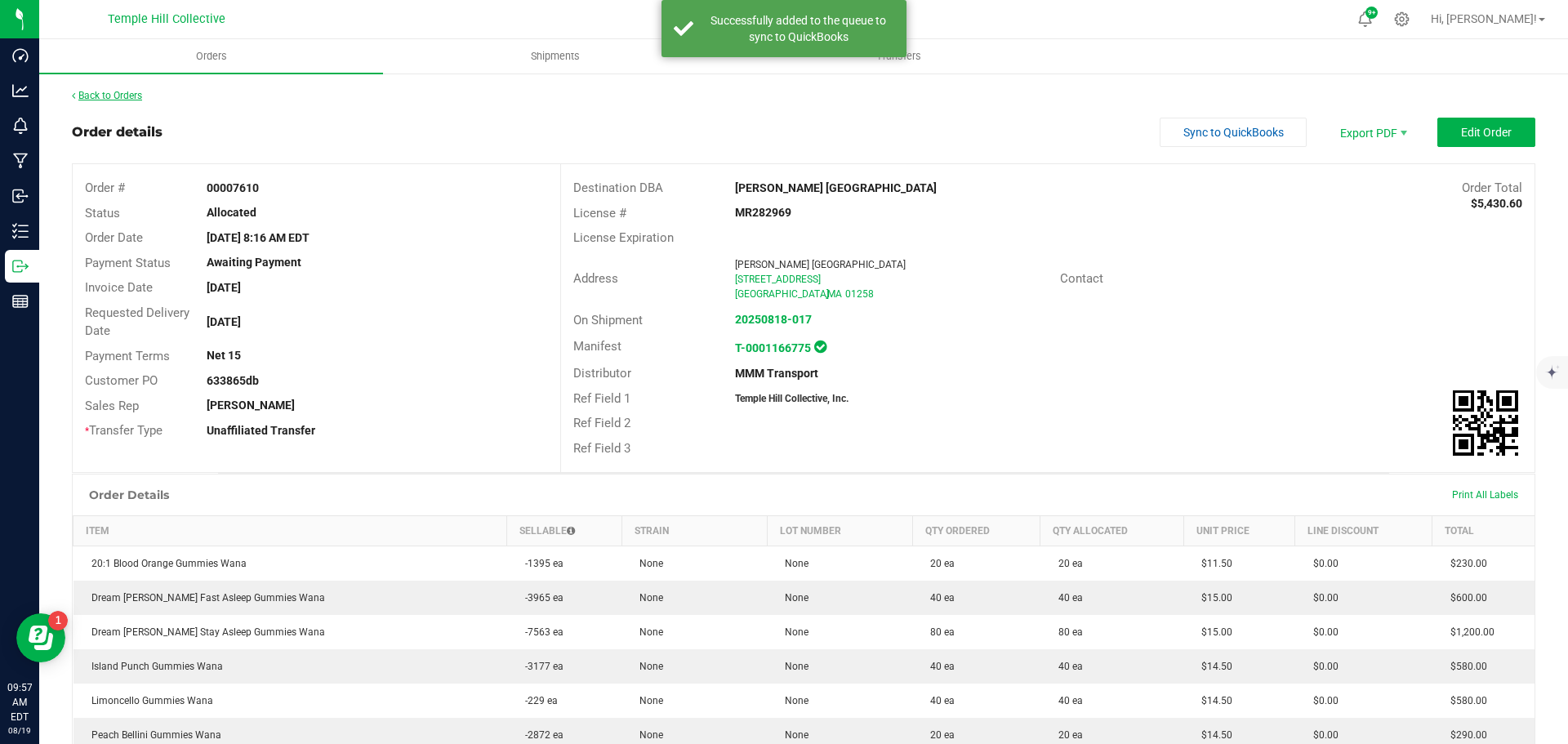
click at [108, 92] on link "Back to Orders" at bounding box center [107, 95] width 70 height 11
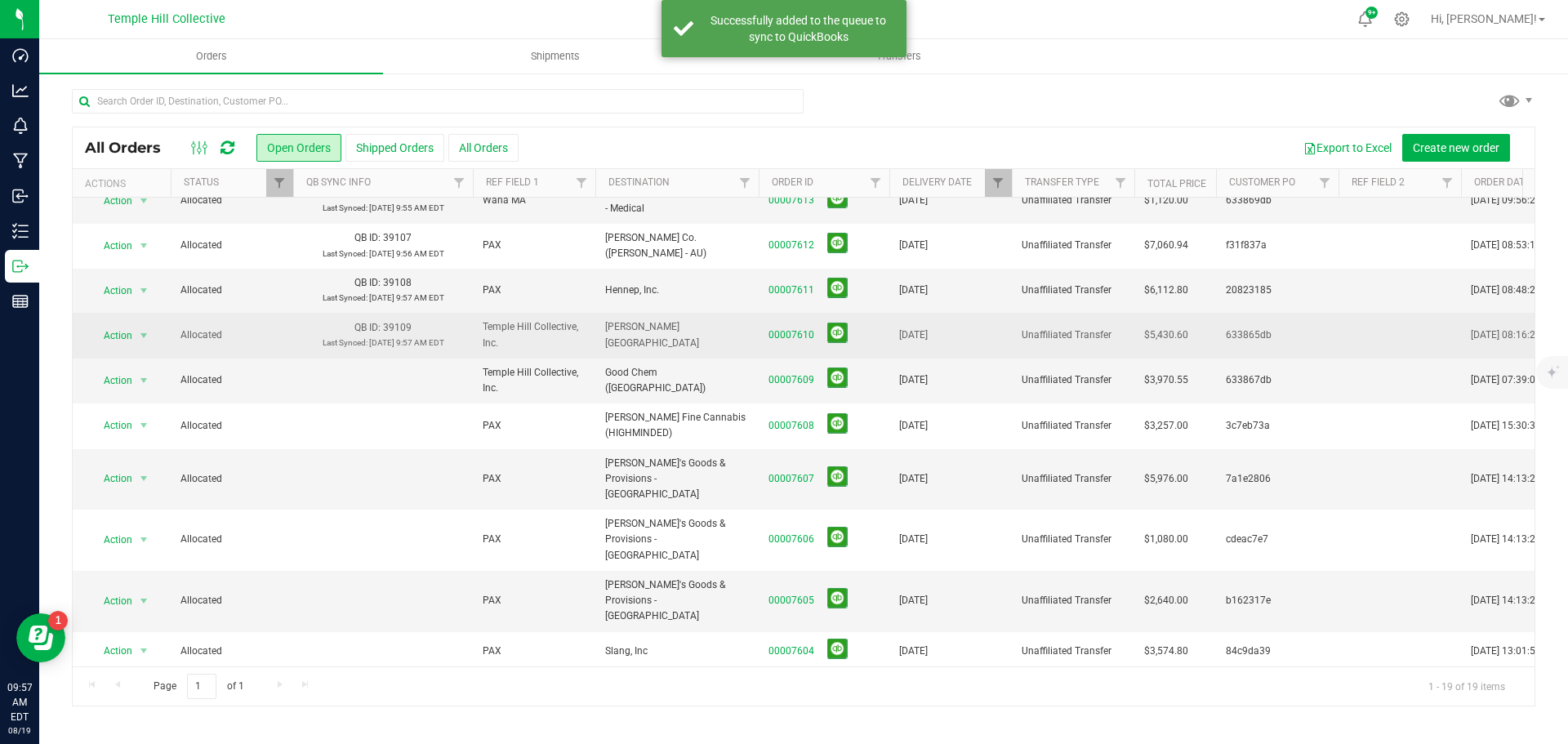
scroll to position [241, 0]
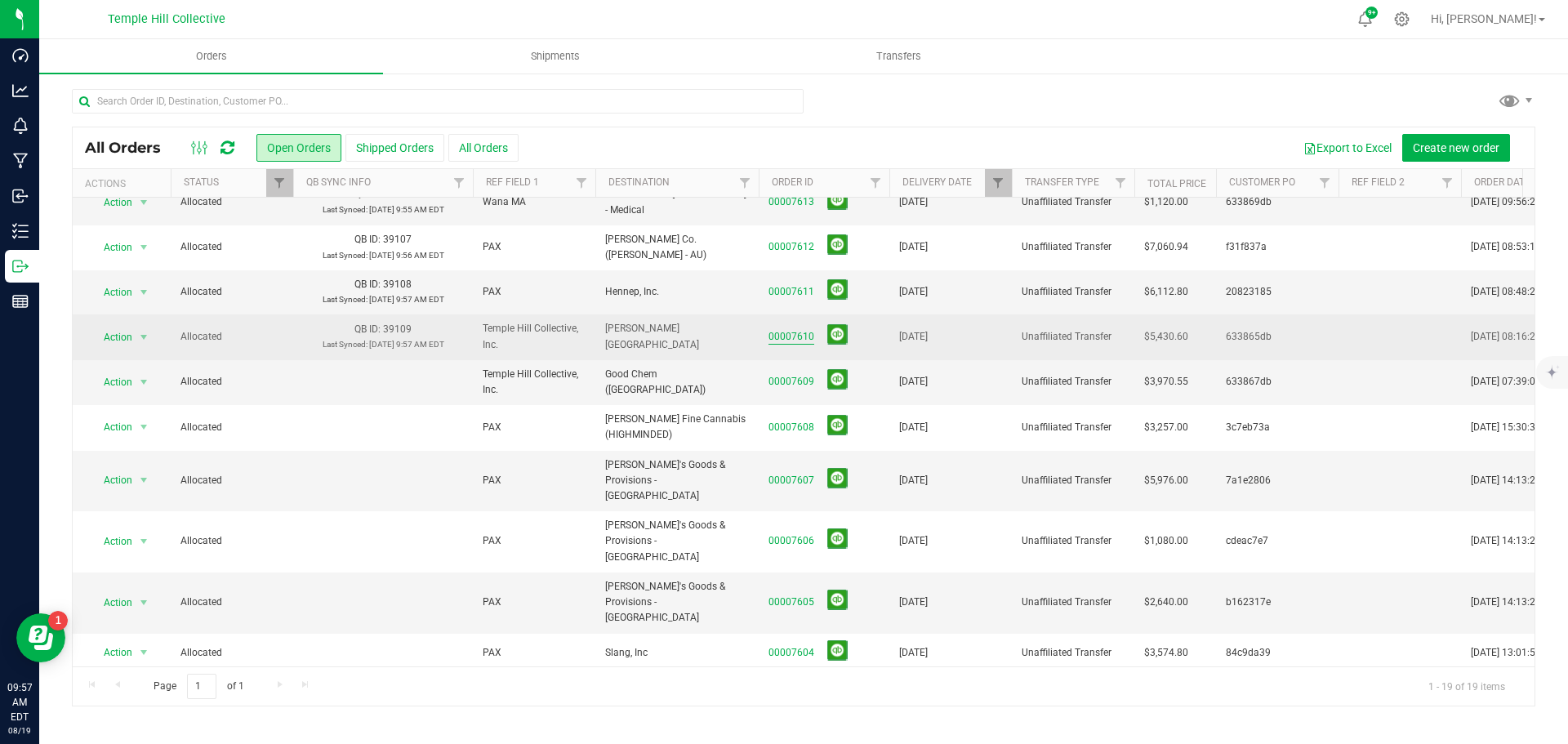
click at [799, 329] on link "00007610" at bounding box center [792, 337] width 46 height 15
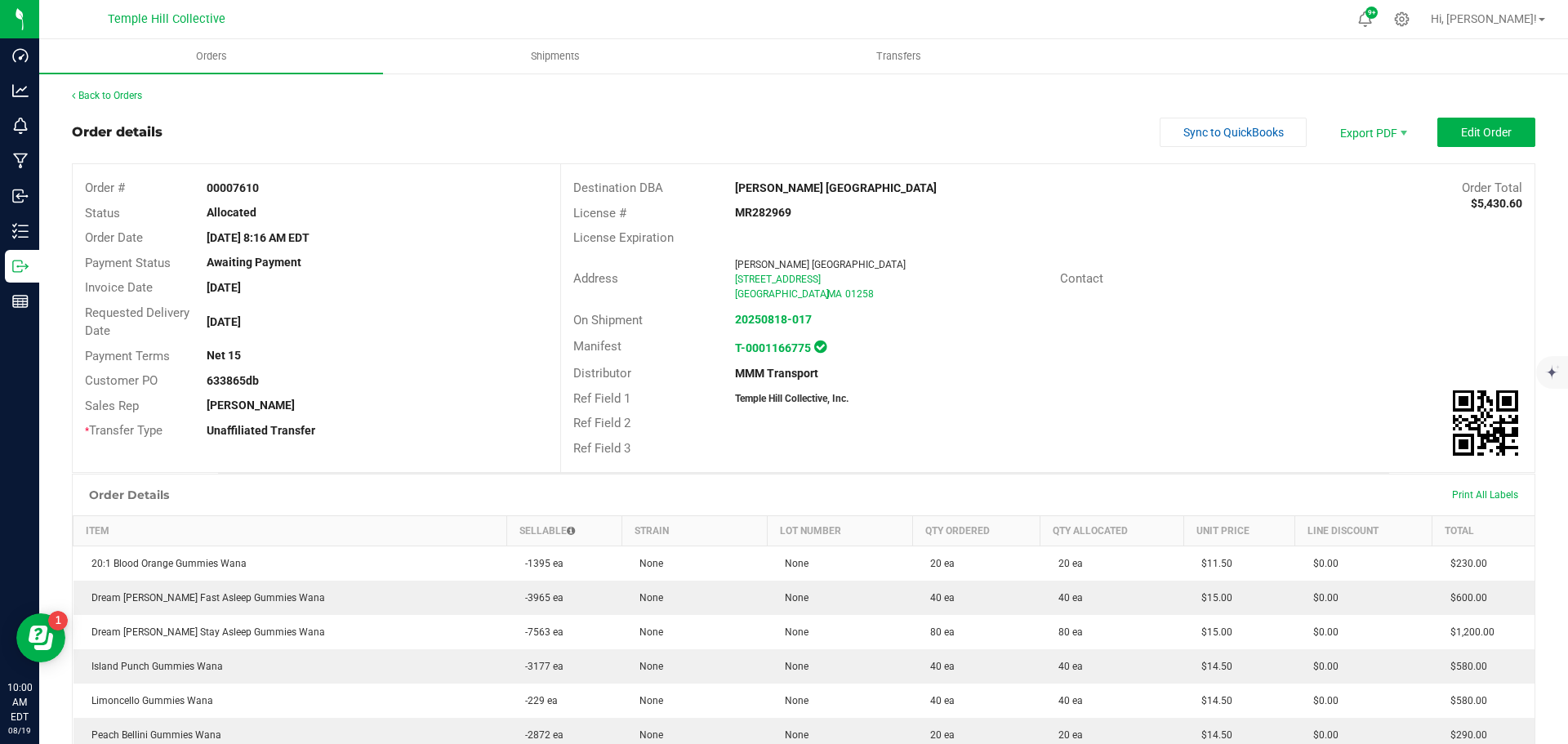
click at [229, 376] on strong "633865db" at bounding box center [233, 381] width 52 height 13
copy strong "633865db"
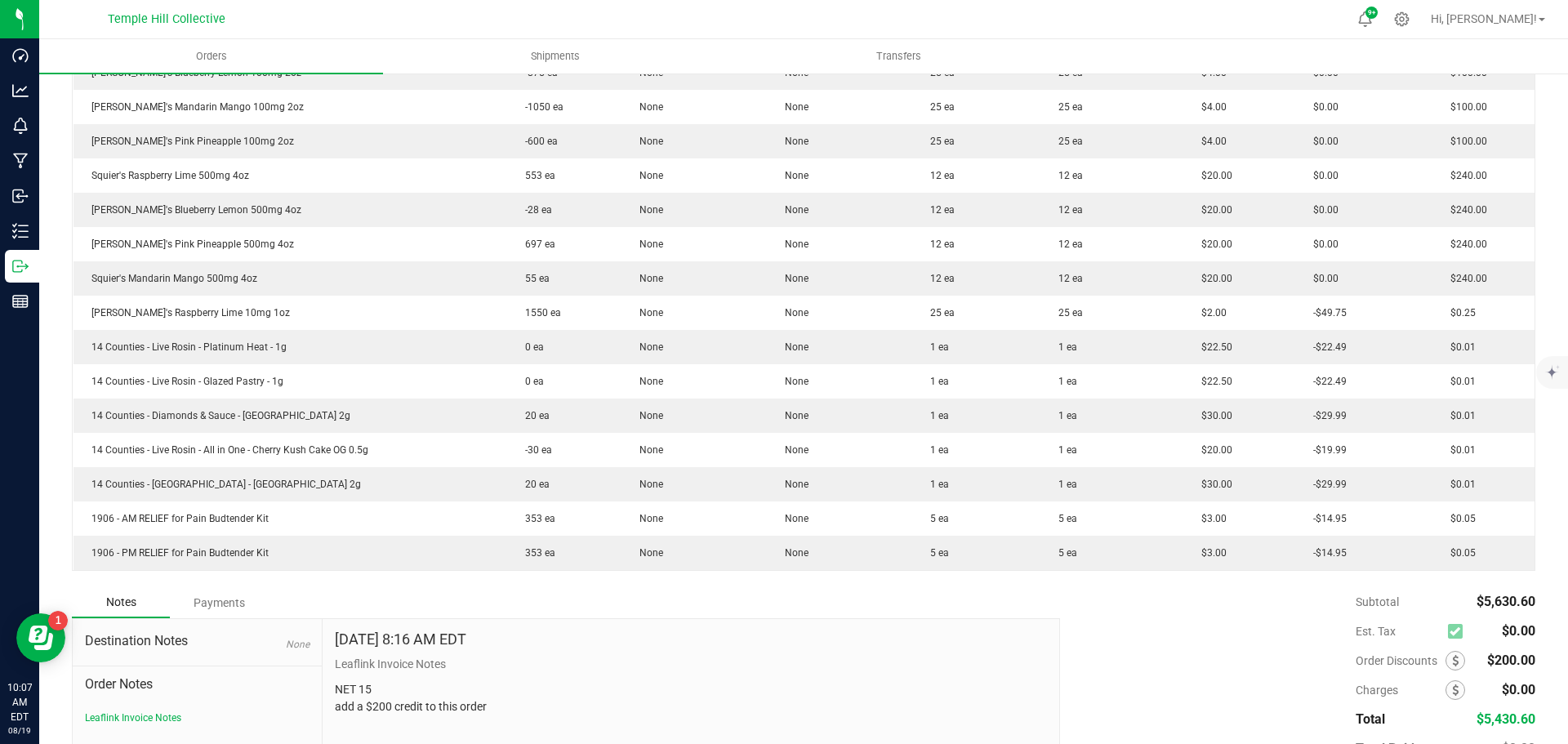
scroll to position [911, 0]
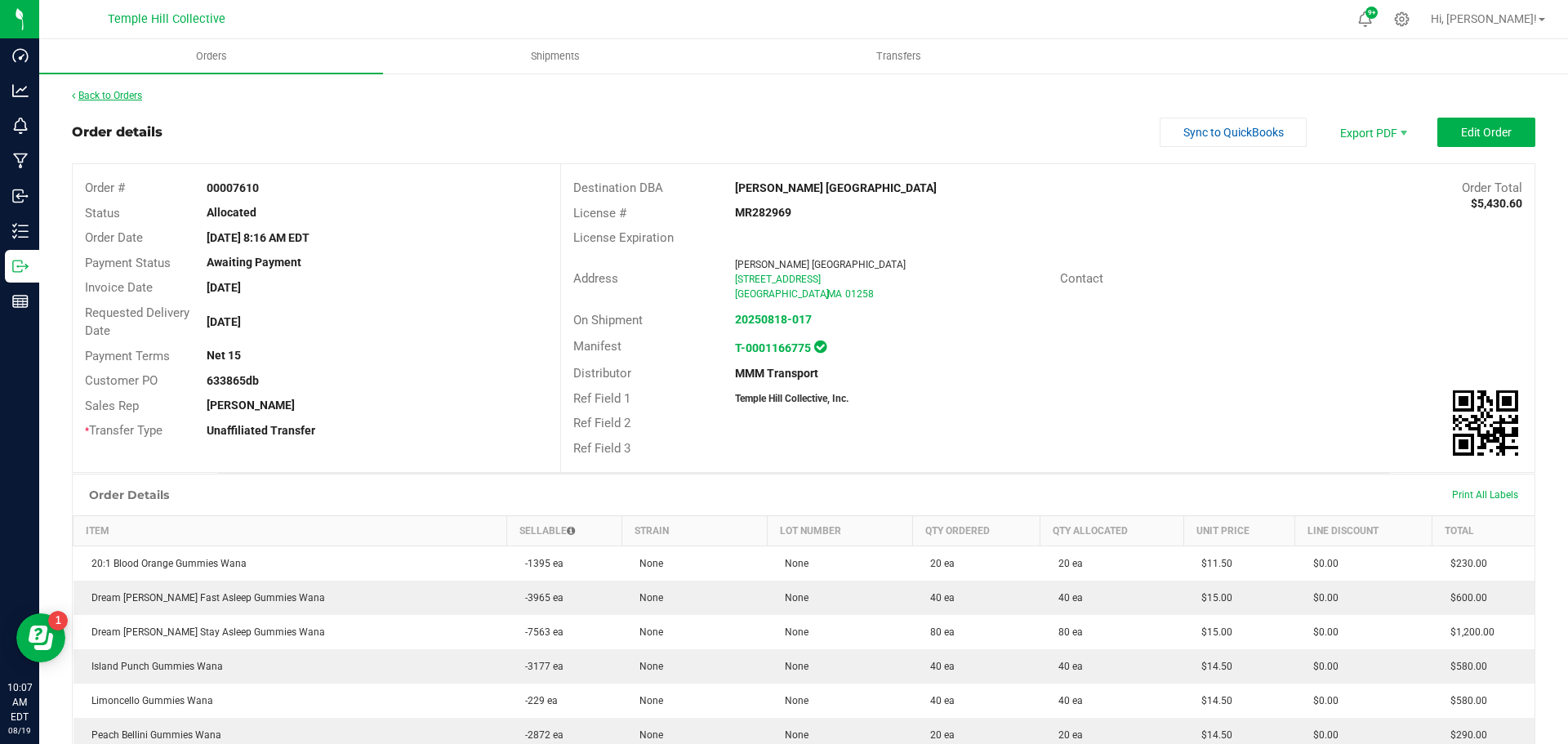
click at [135, 95] on link "Back to Orders" at bounding box center [107, 95] width 70 height 11
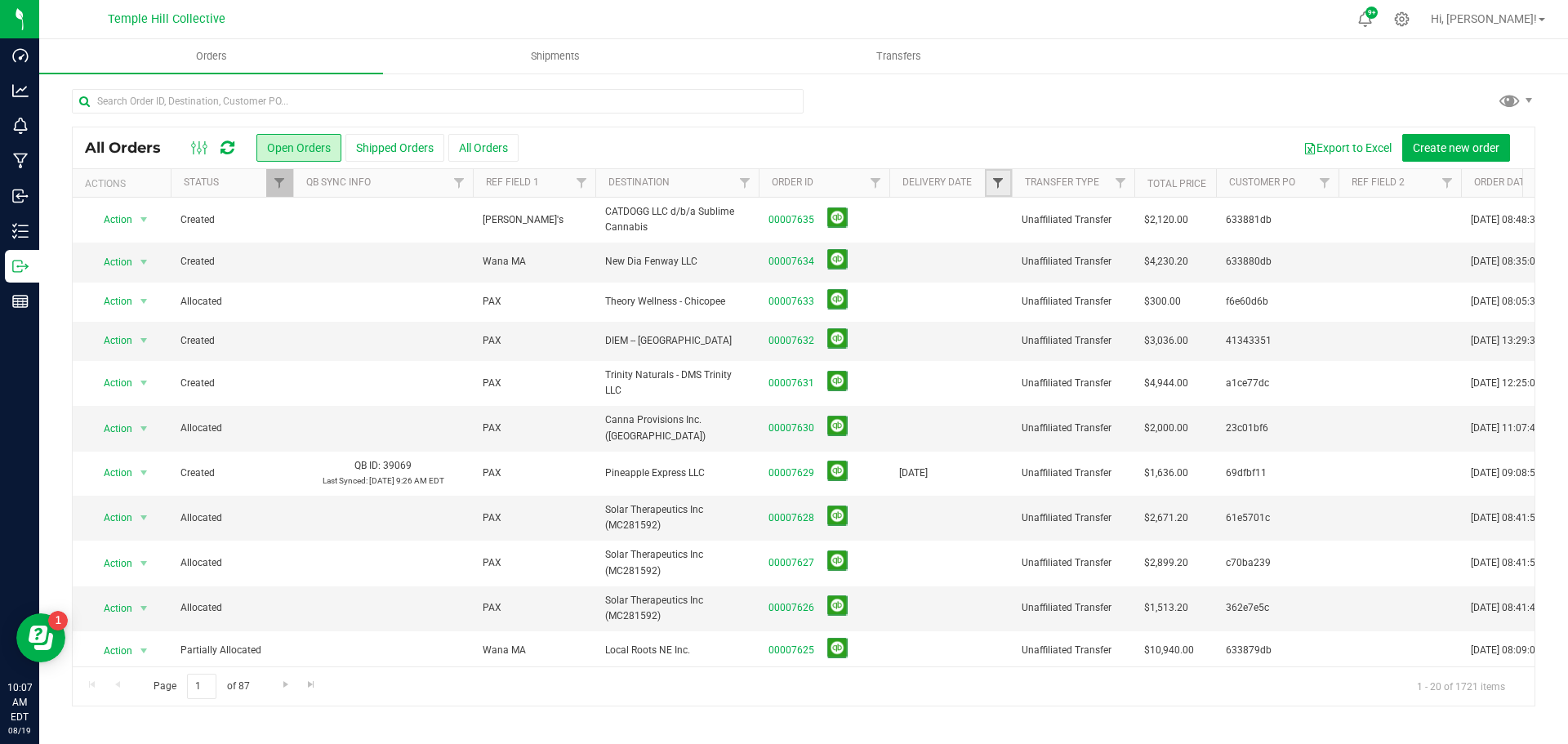
click at [993, 186] on span "Filter" at bounding box center [998, 182] width 13 height 13
click at [1149, 287] on span "select" at bounding box center [1150, 281] width 13 height 13
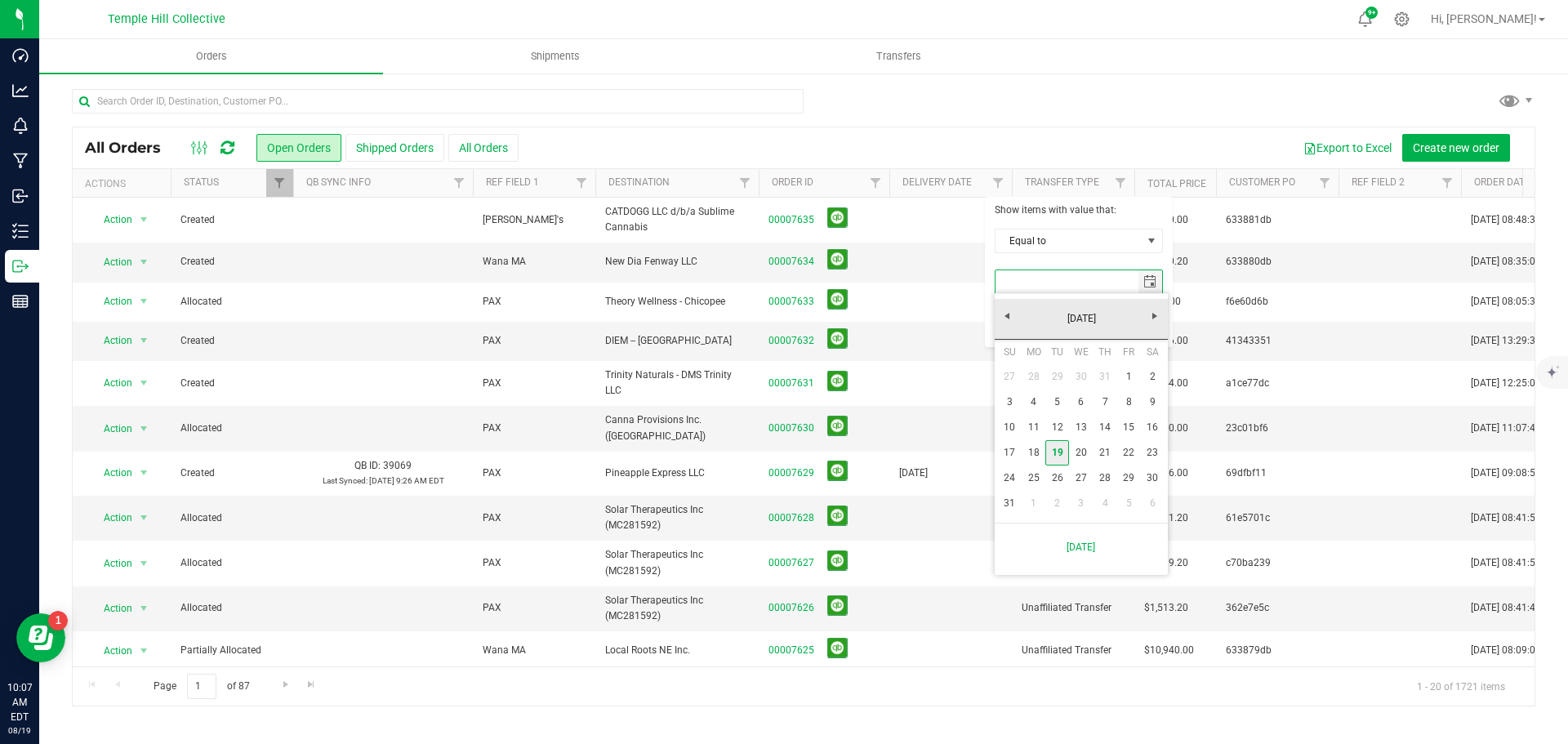
click at [1059, 453] on link "19" at bounding box center [1058, 453] width 24 height 26
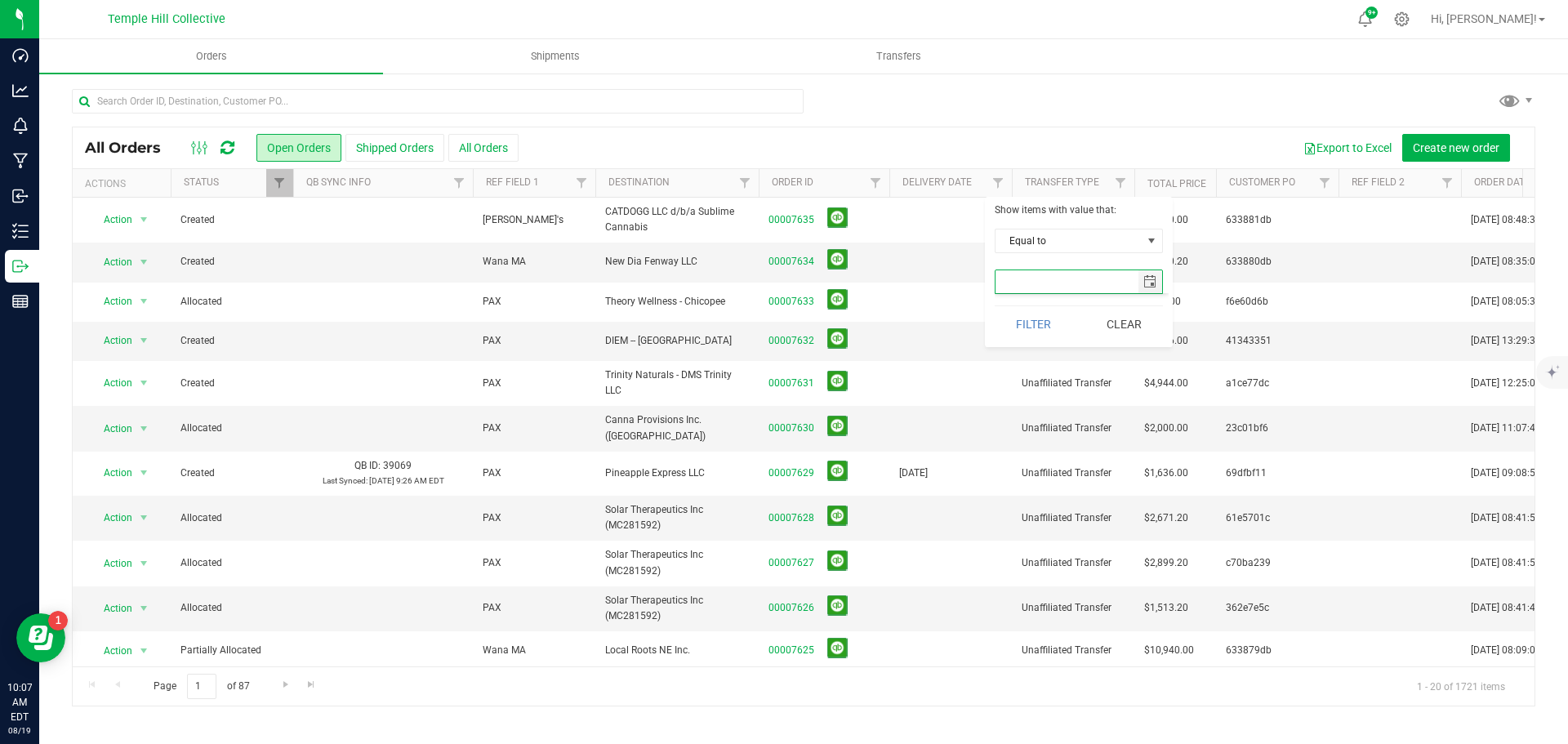
type input "[DATE]"
click at [1051, 330] on button "Filter" at bounding box center [1035, 324] width 79 height 36
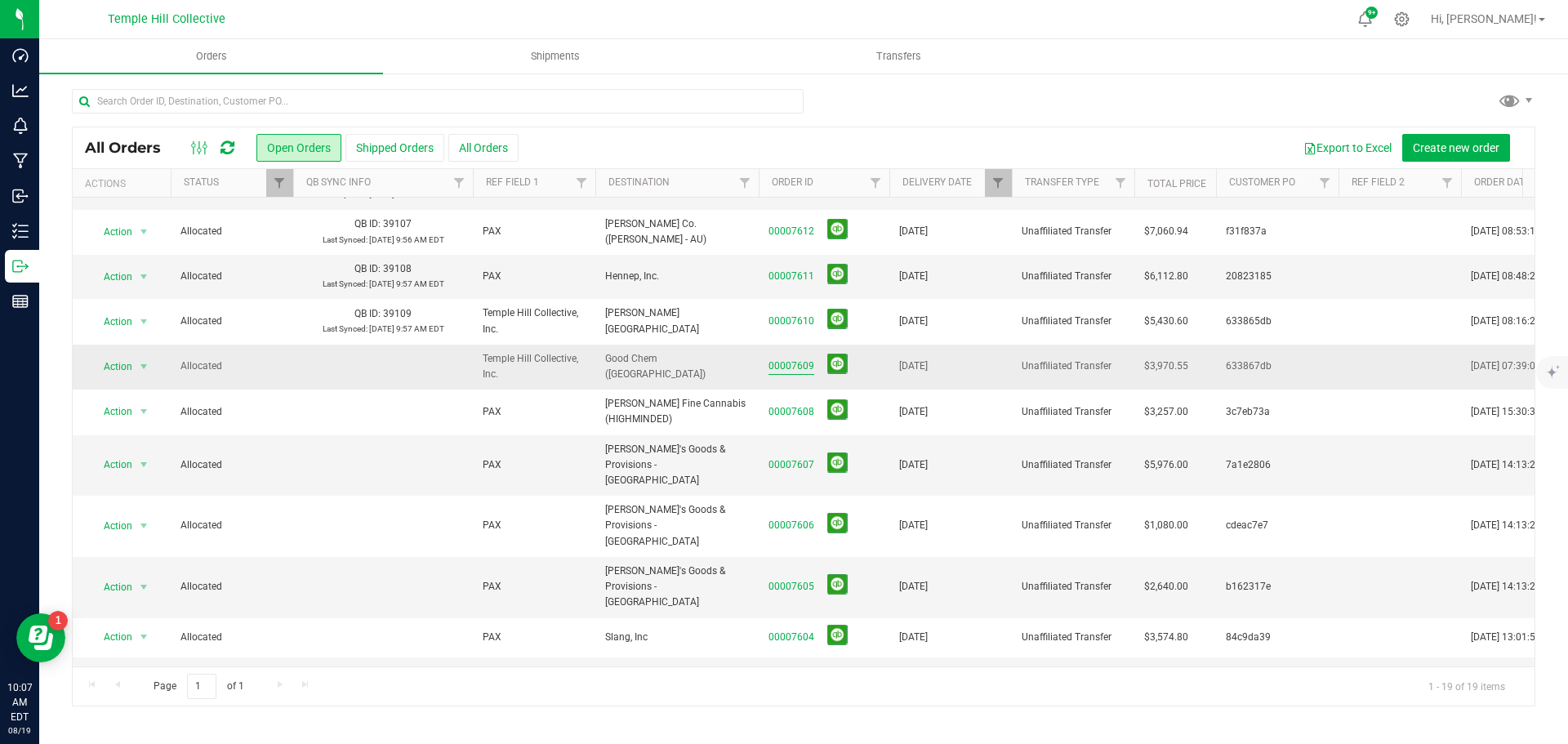
scroll to position [257, 0]
click at [789, 360] on link "00007609" at bounding box center [792, 365] width 46 height 15
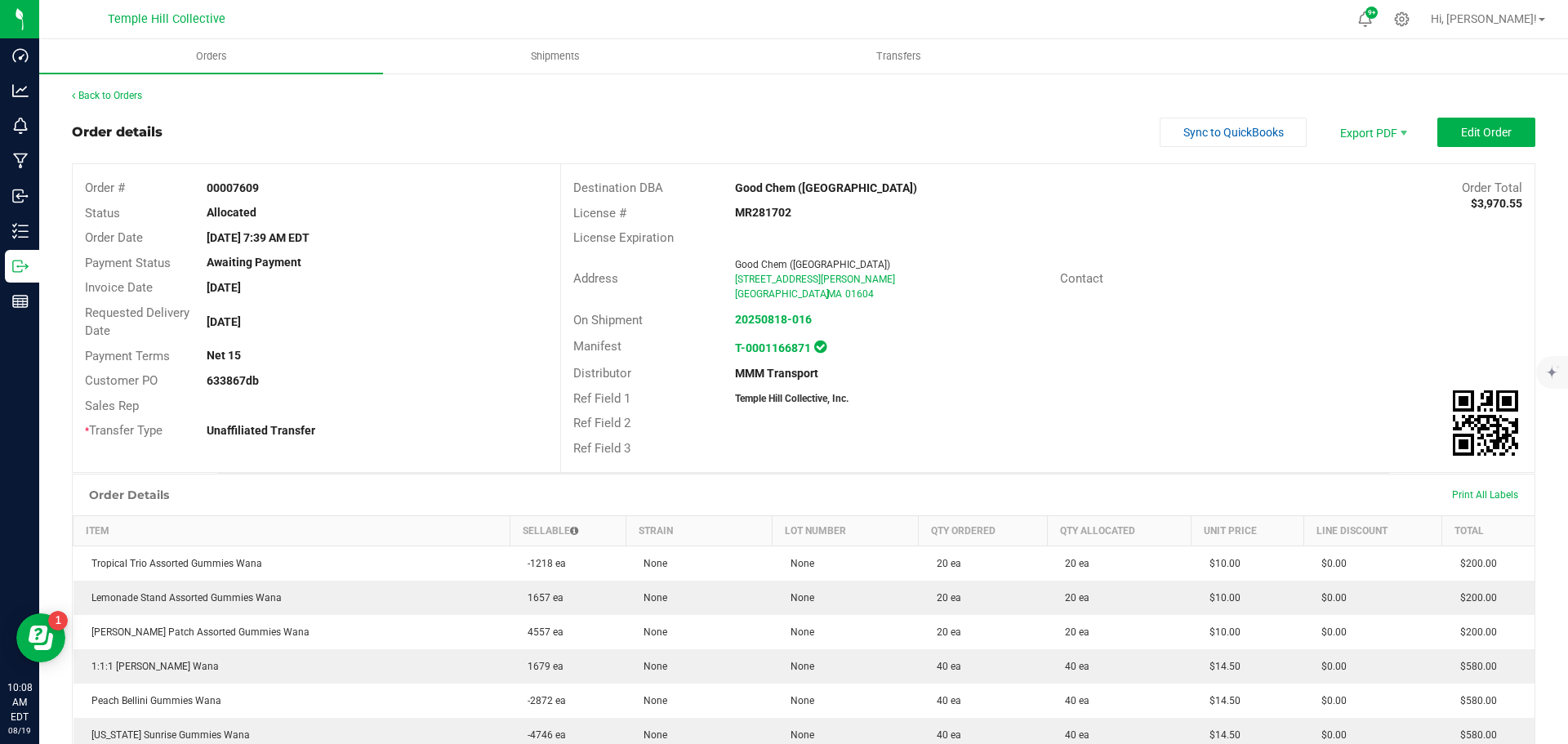
click at [243, 186] on strong "00007609" at bounding box center [233, 187] width 52 height 13
copy strong "00007609"
click at [235, 379] on strong "633867db" at bounding box center [233, 381] width 52 height 13
click at [234, 379] on strong "633867db" at bounding box center [233, 381] width 52 height 13
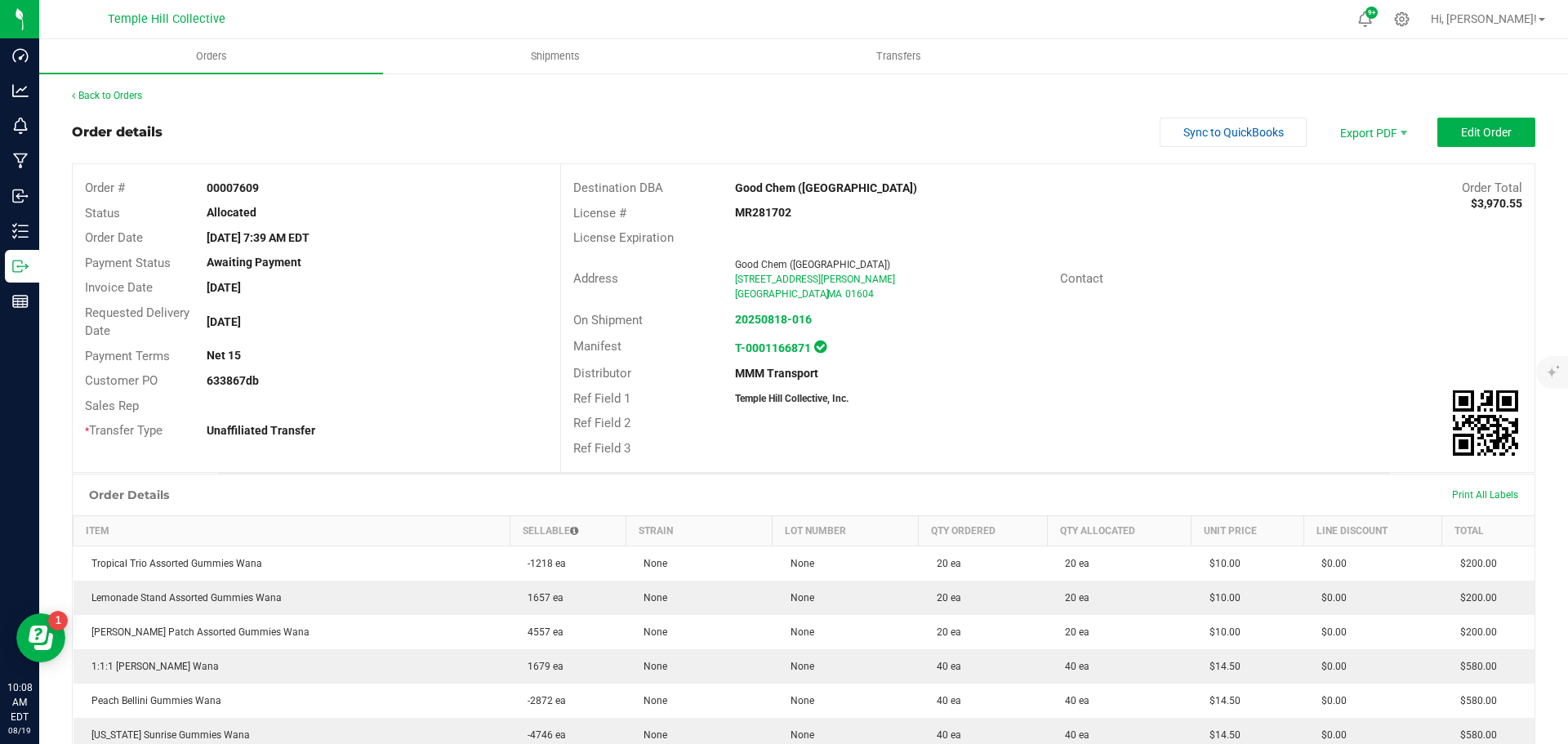
copy strong "633867db"
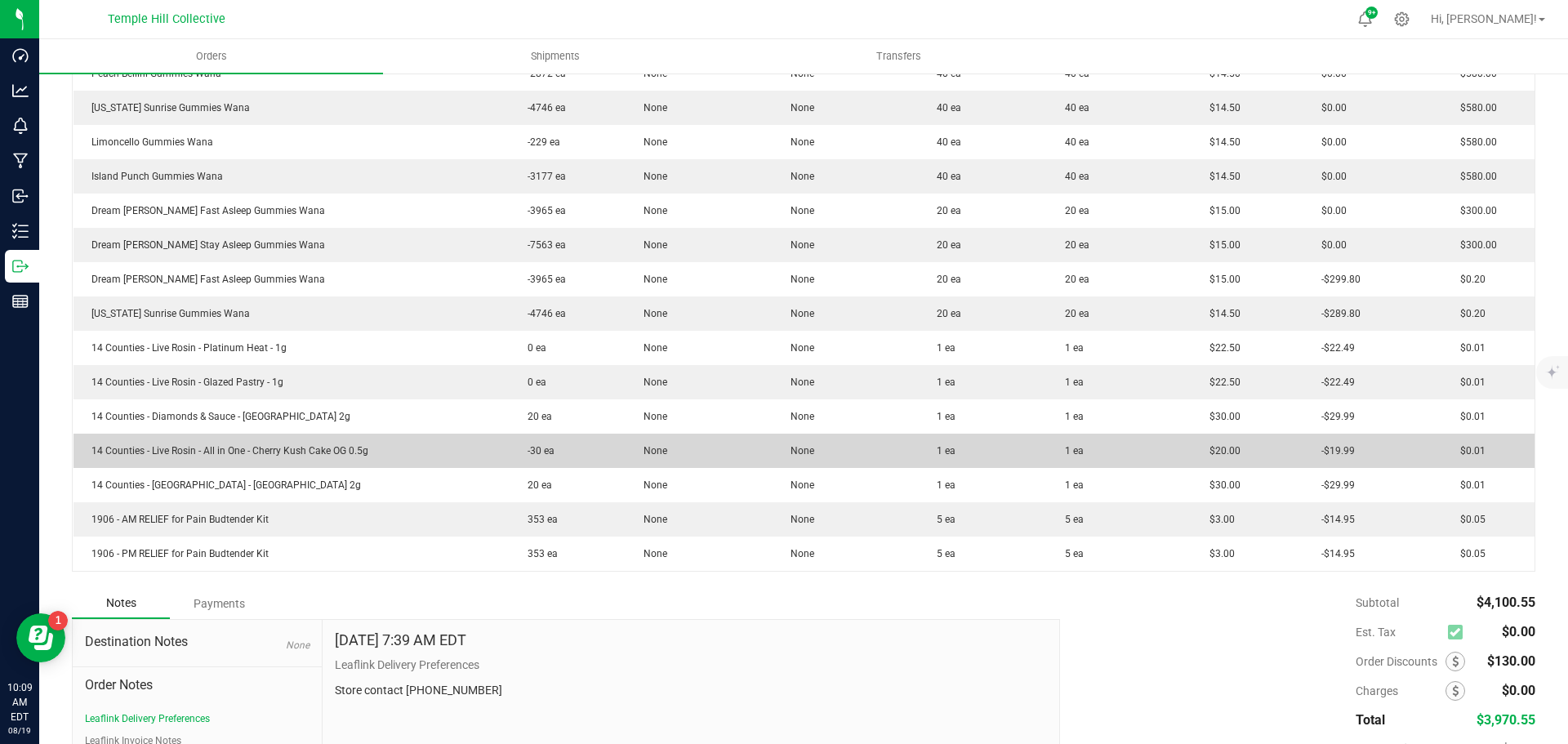
scroll to position [740, 0]
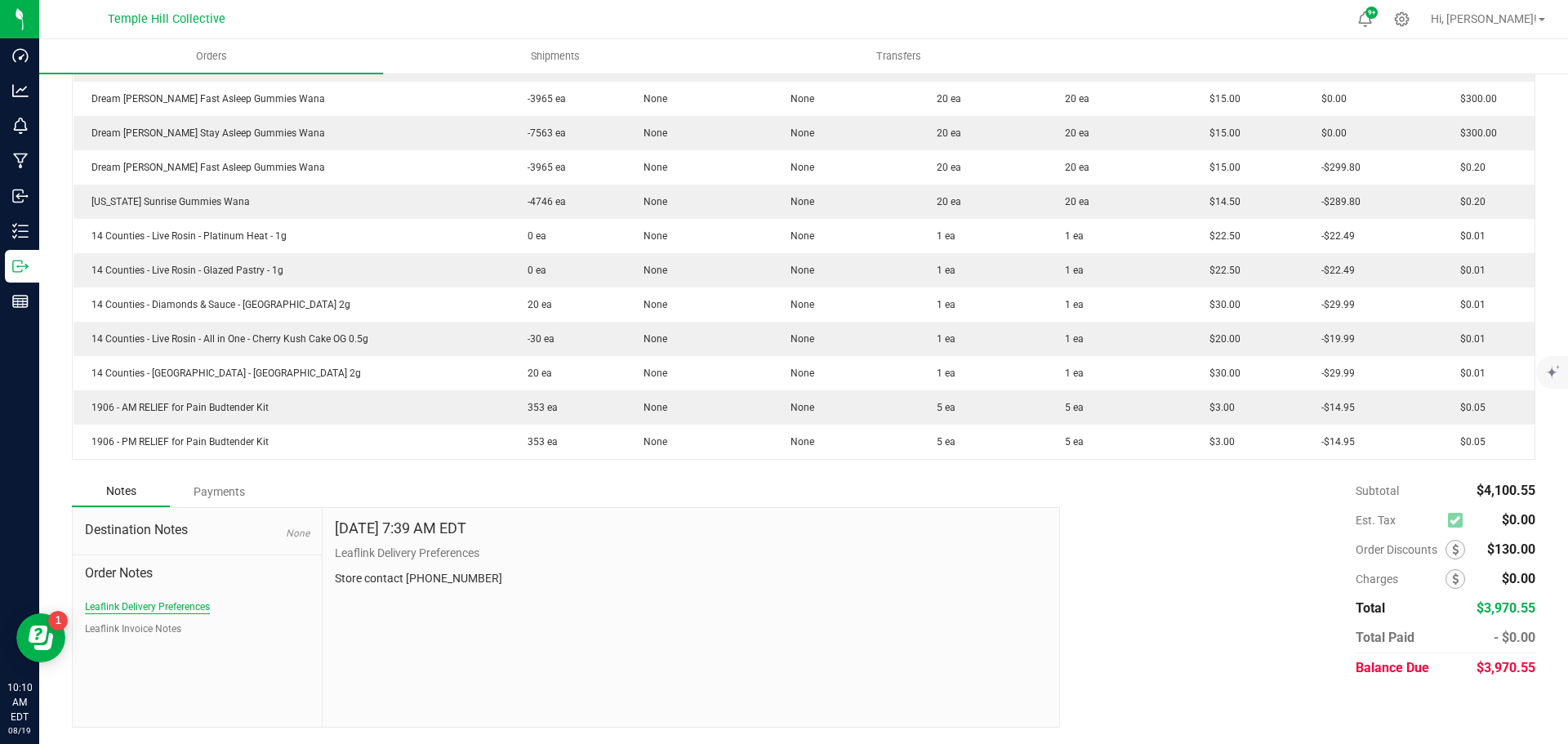
click at [150, 605] on button "Leaflink Delivery Preferences" at bounding box center [147, 606] width 125 height 15
click at [166, 627] on button "Leaflink Invoice Notes" at bounding box center [133, 629] width 97 height 15
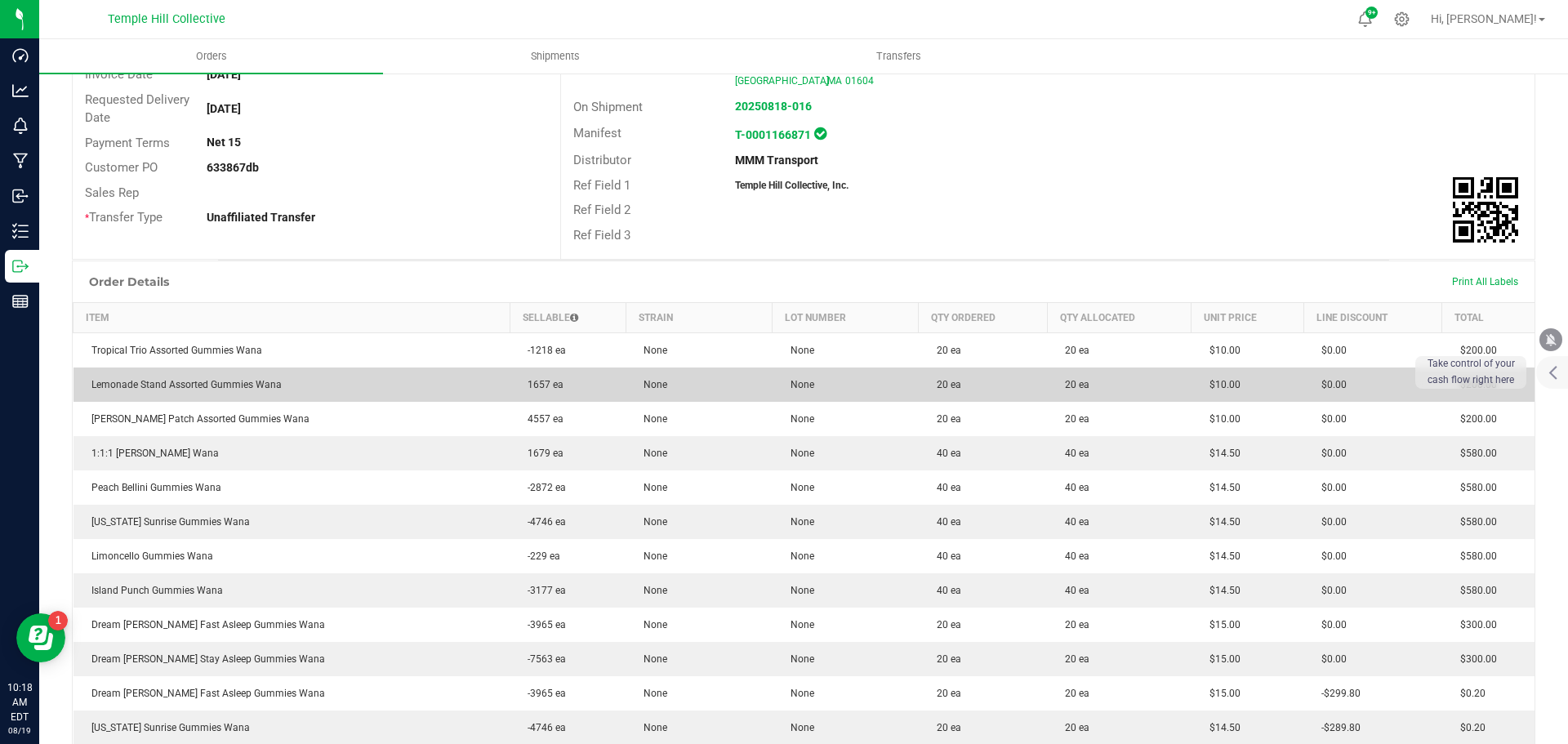
scroll to position [0, 0]
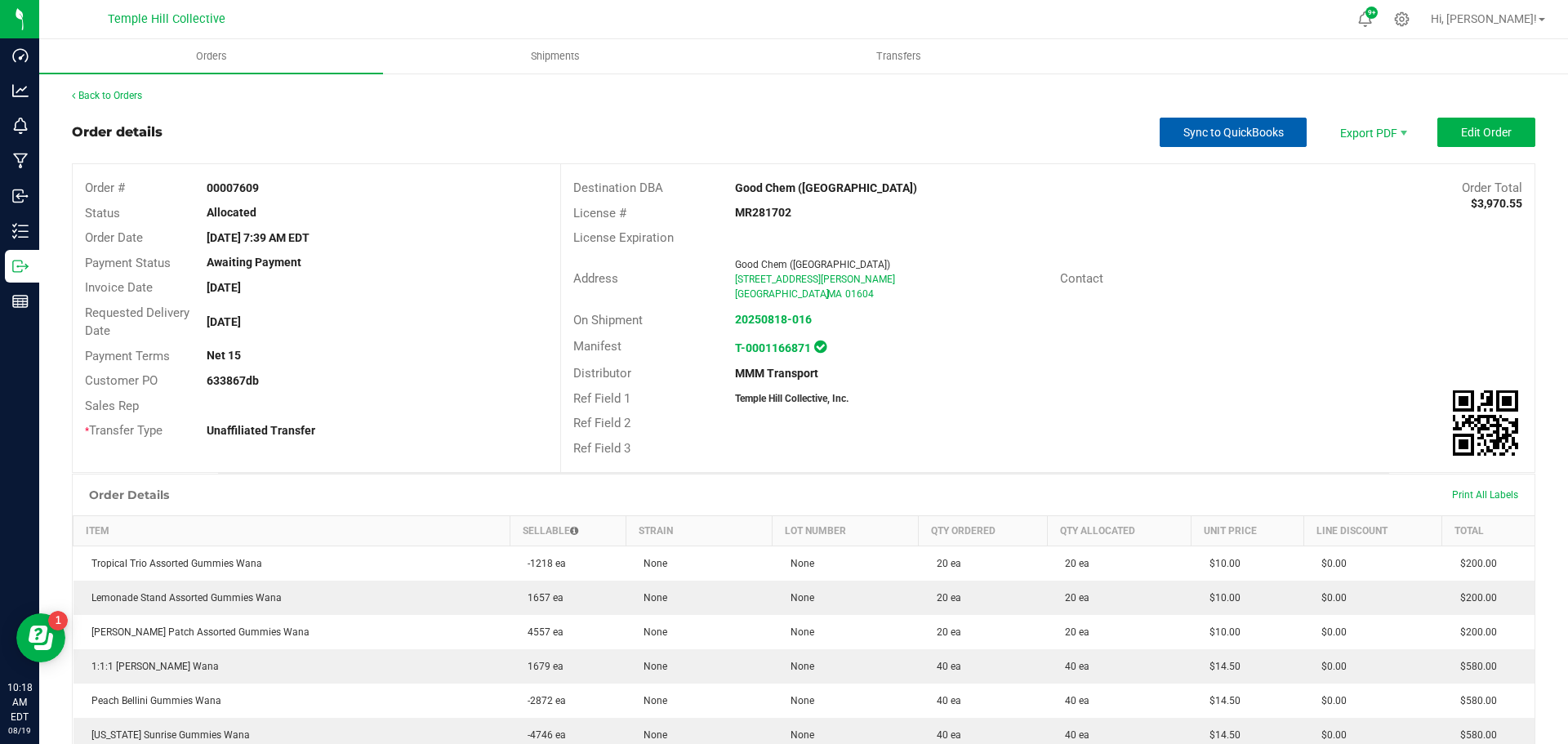
click at [1221, 130] on span "Sync to QuickBooks" at bounding box center [1234, 132] width 101 height 13
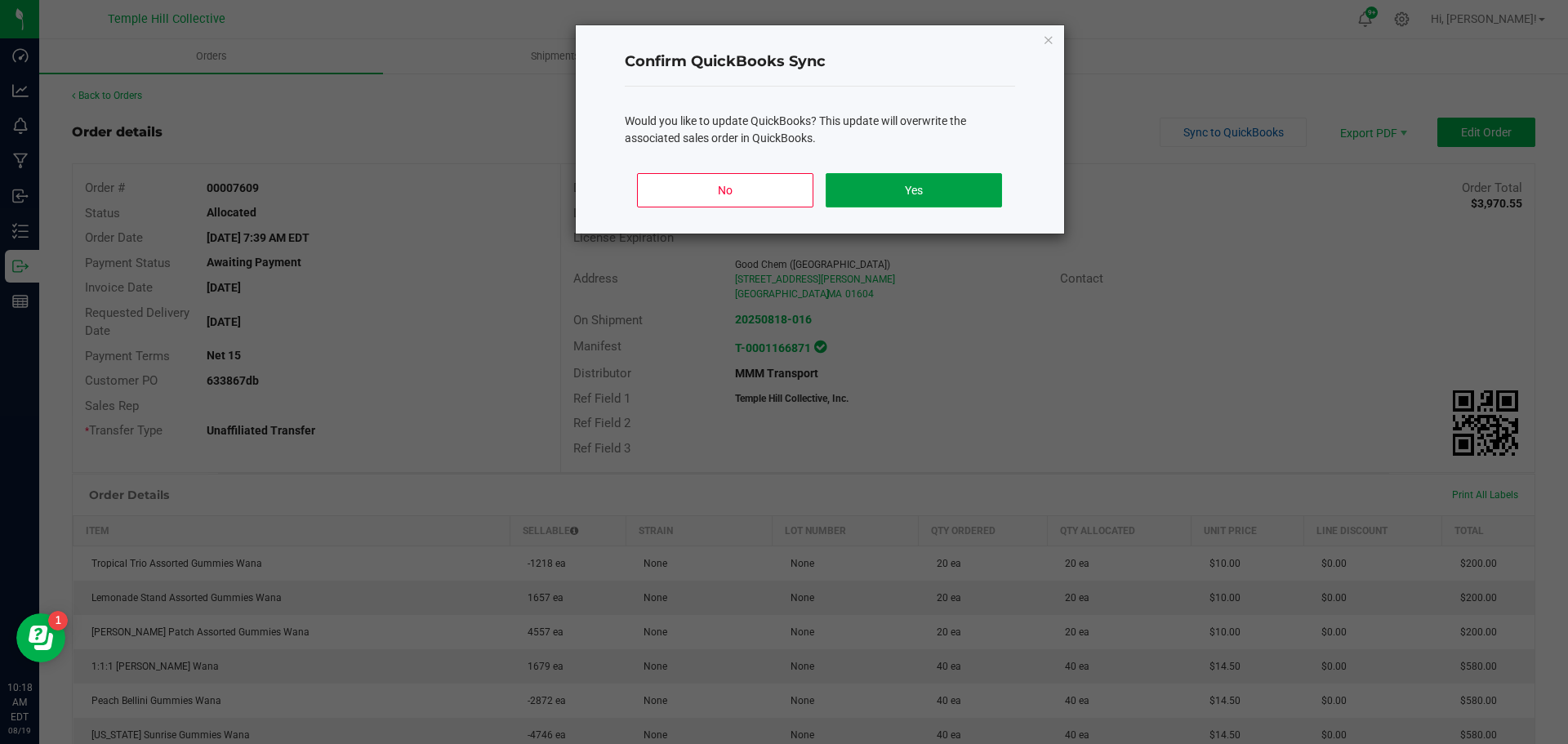
click at [958, 204] on button "Yes" at bounding box center [913, 191] width 175 height 34
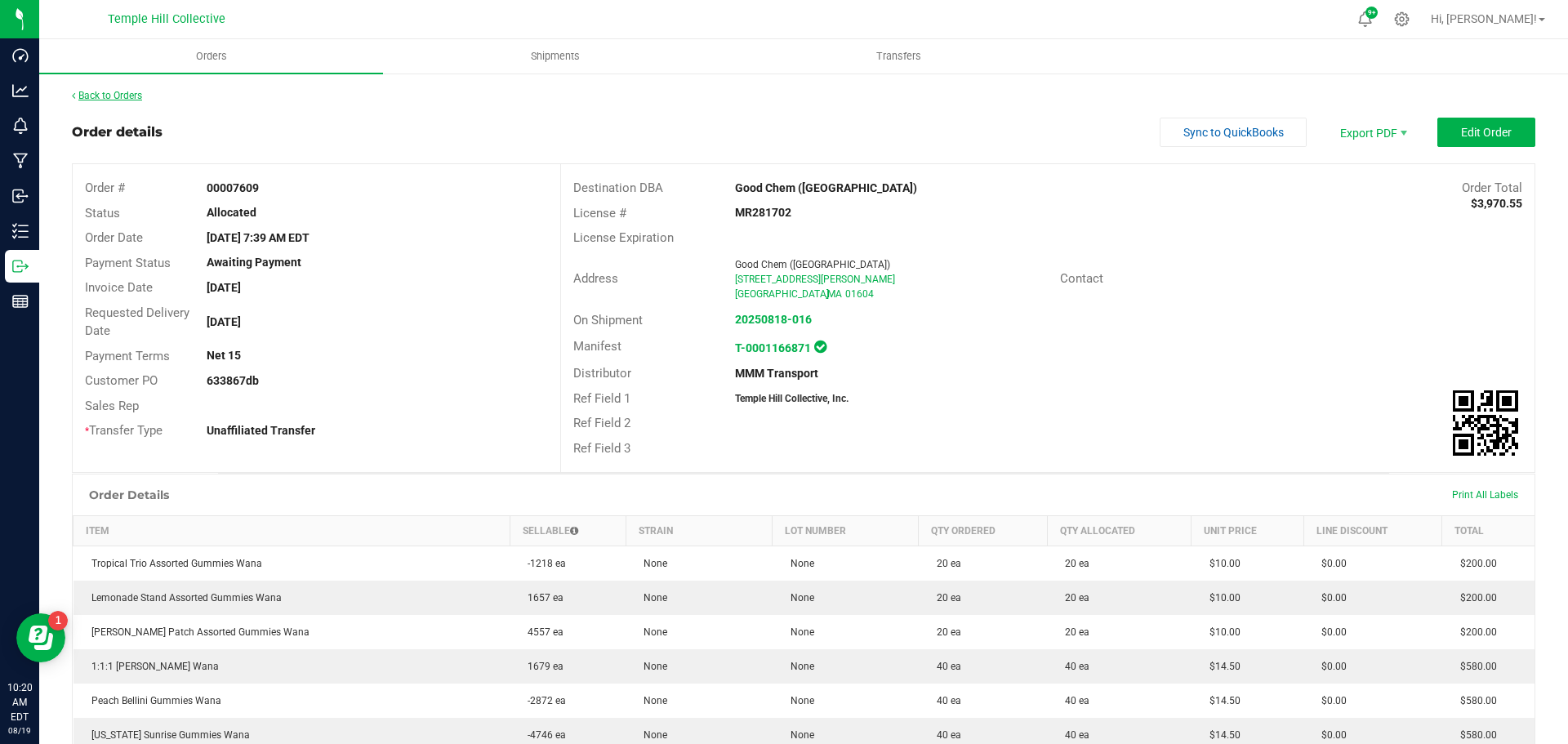
click at [94, 92] on link "Back to Orders" at bounding box center [107, 95] width 70 height 11
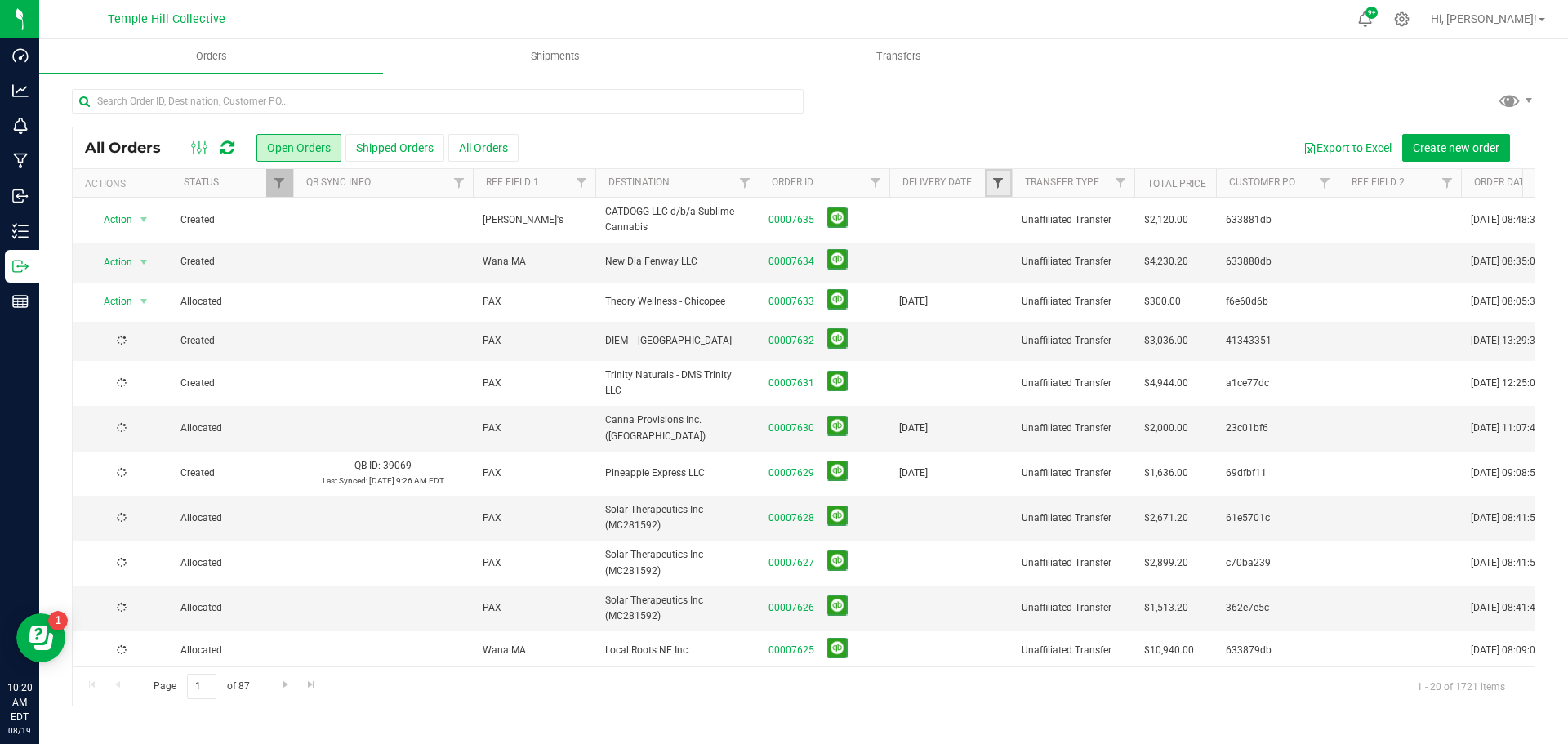
click at [995, 183] on span "Filter" at bounding box center [998, 182] width 13 height 13
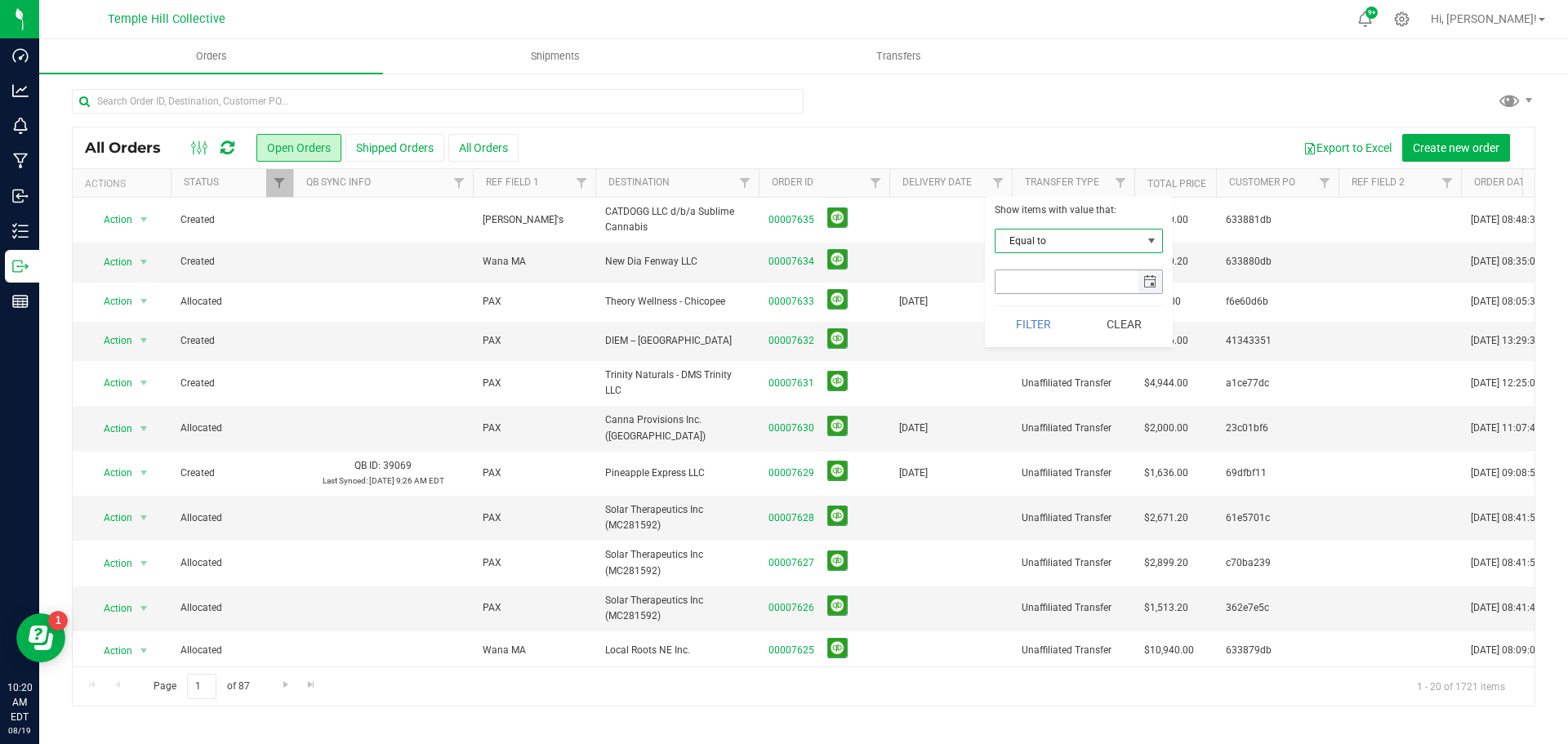
click at [1147, 284] on span "select" at bounding box center [1150, 281] width 13 height 13
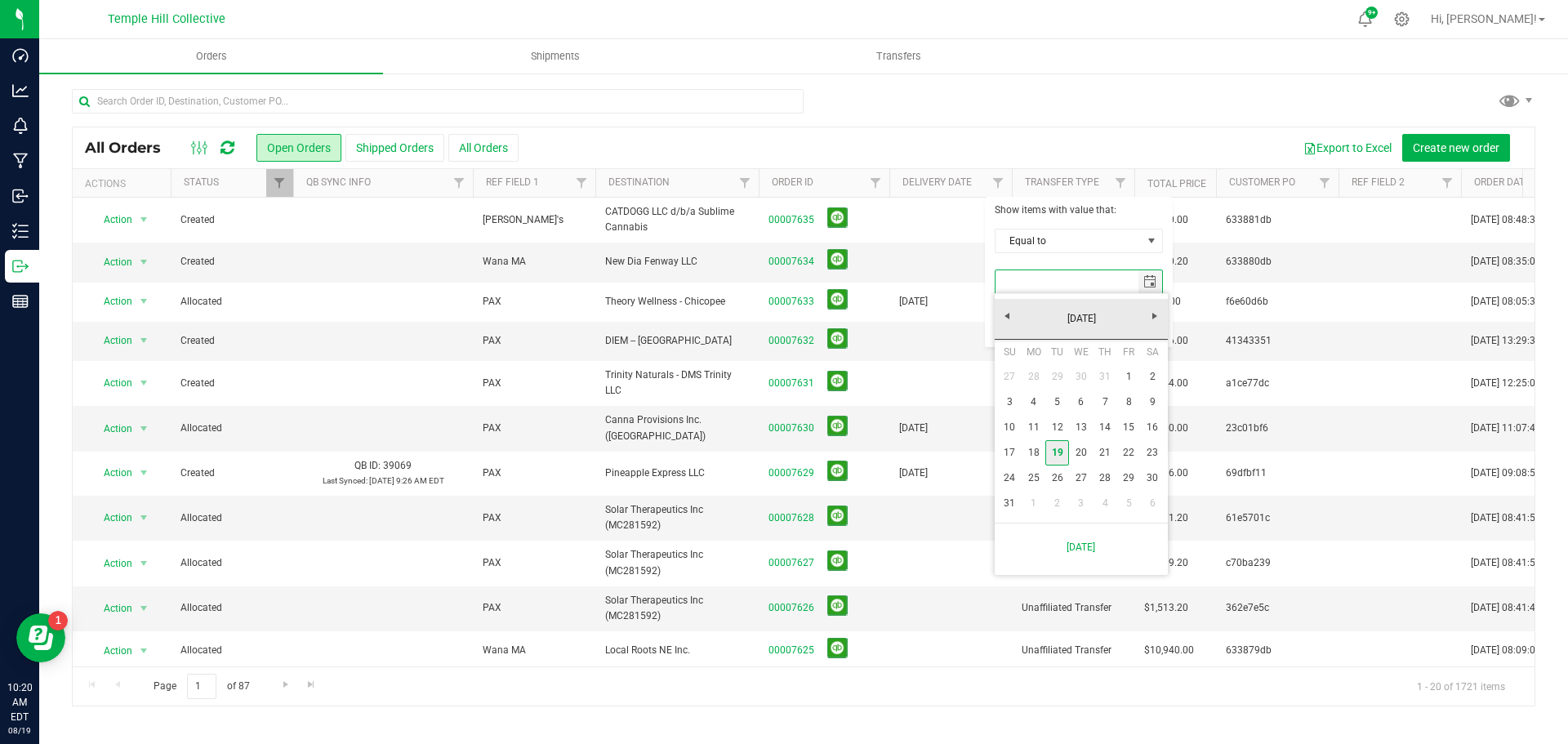
click at [1060, 451] on link "19" at bounding box center [1058, 453] width 24 height 26
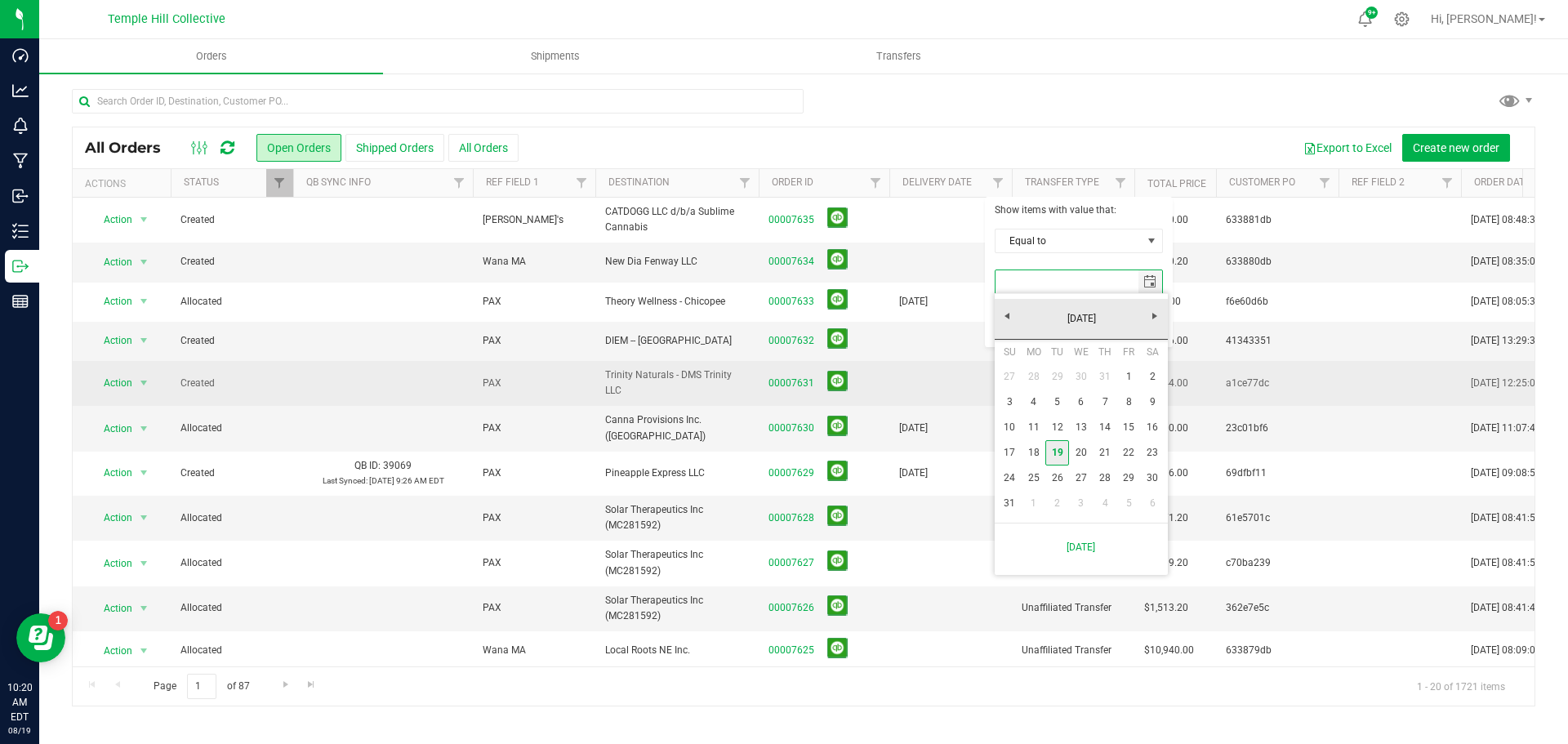
type input "[DATE]"
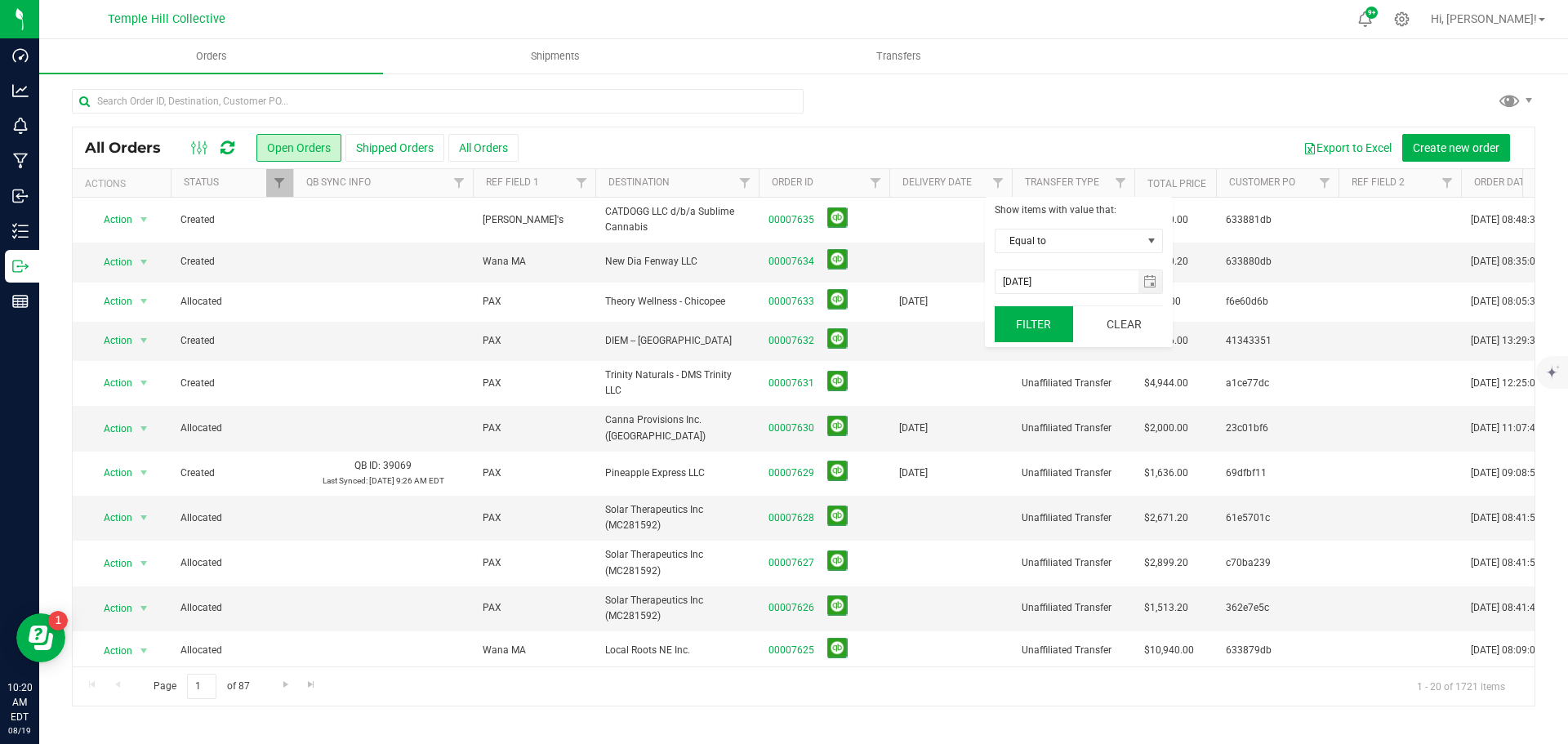
click at [1042, 322] on button "Filter" at bounding box center [1035, 324] width 79 height 36
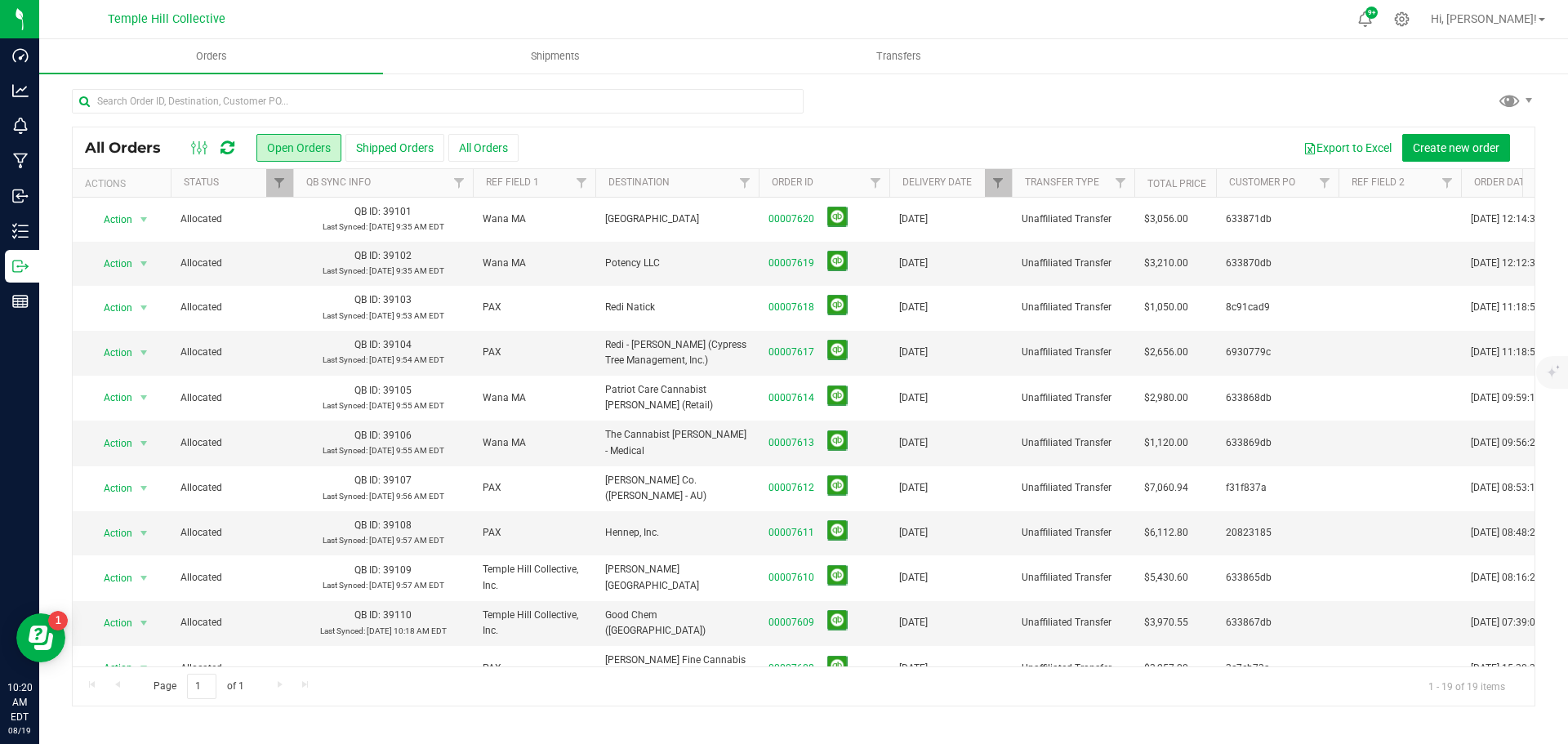
scroll to position [402, 0]
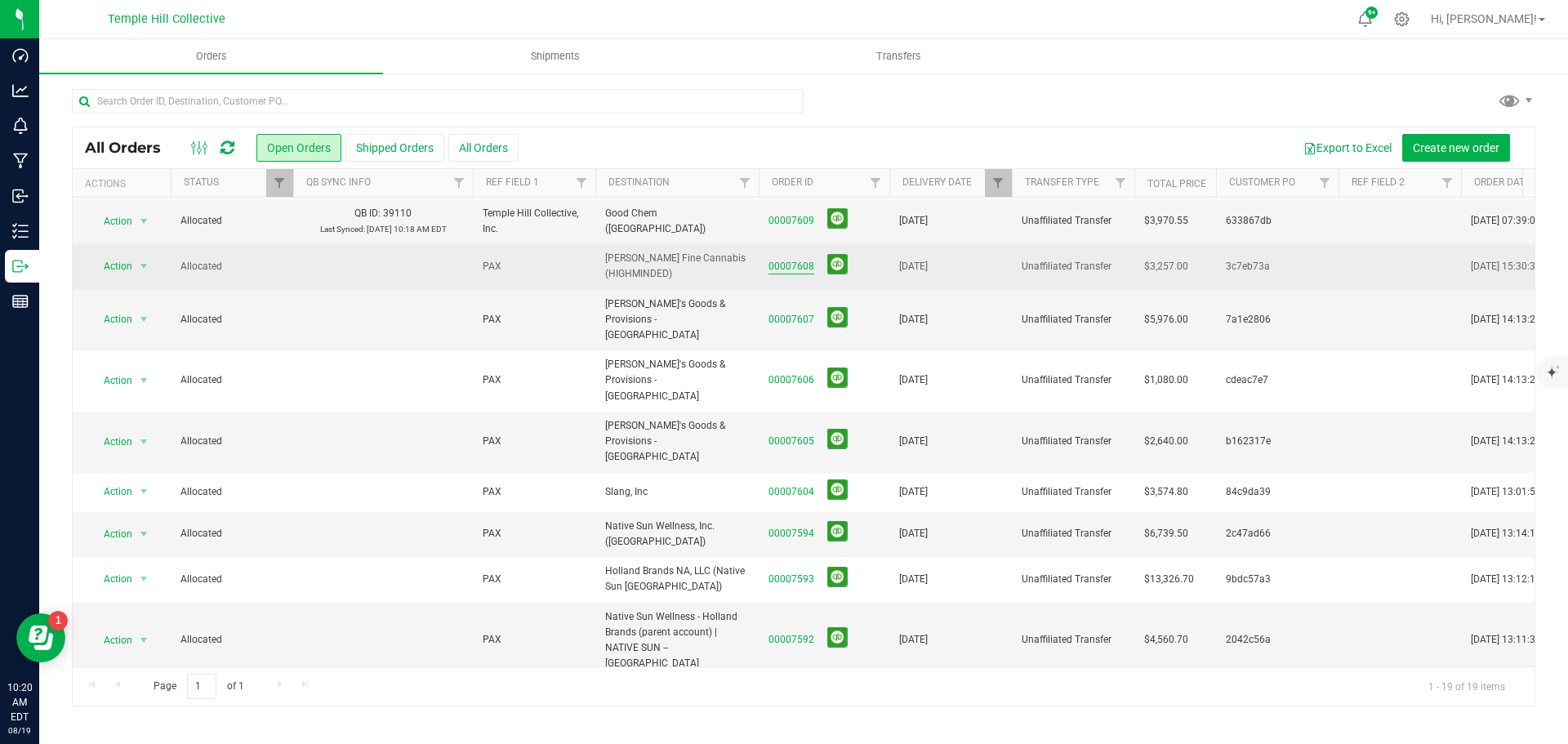
click at [795, 263] on link "00007608" at bounding box center [792, 267] width 46 height 15
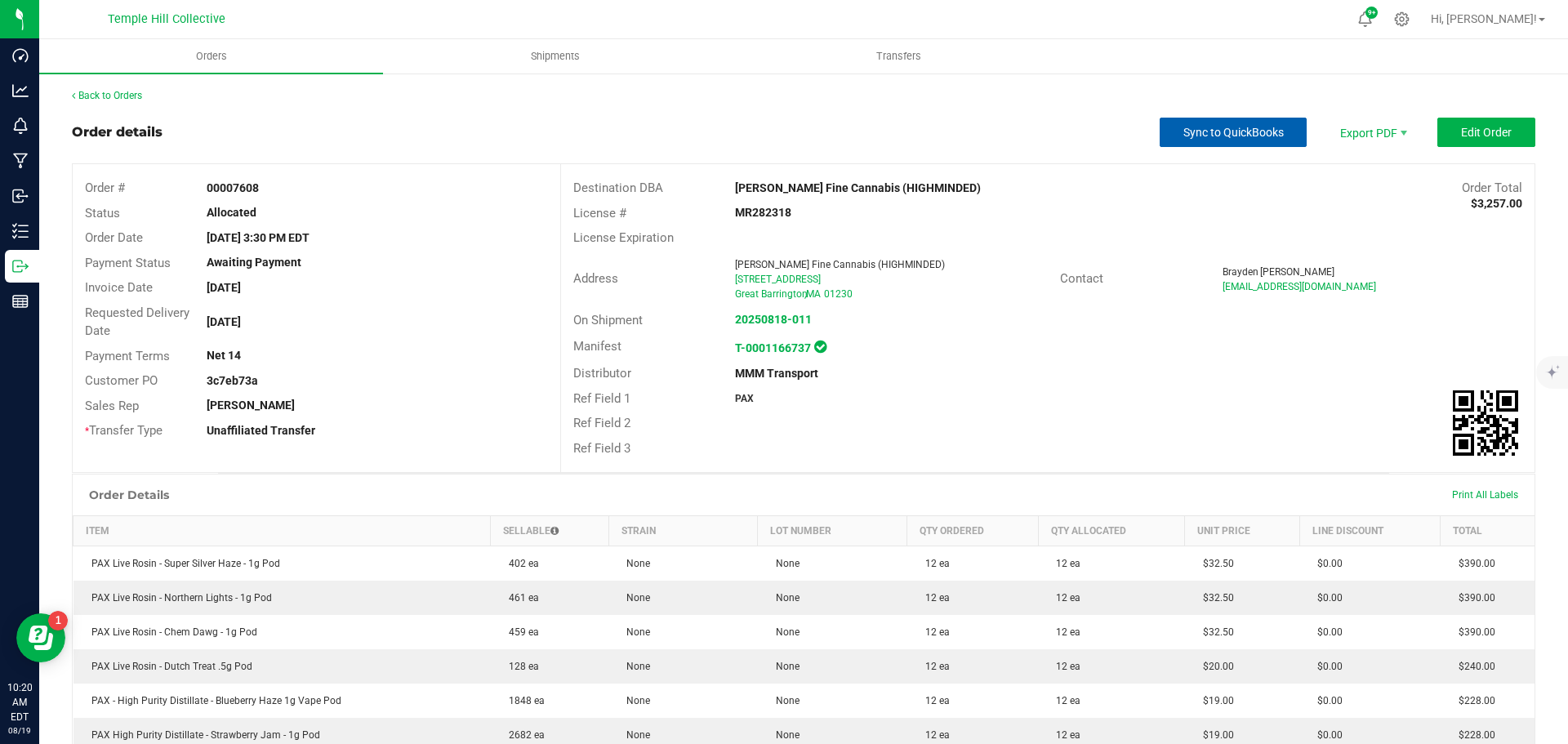
click at [1170, 138] on button "Sync to QuickBooks" at bounding box center [1234, 133] width 147 height 29
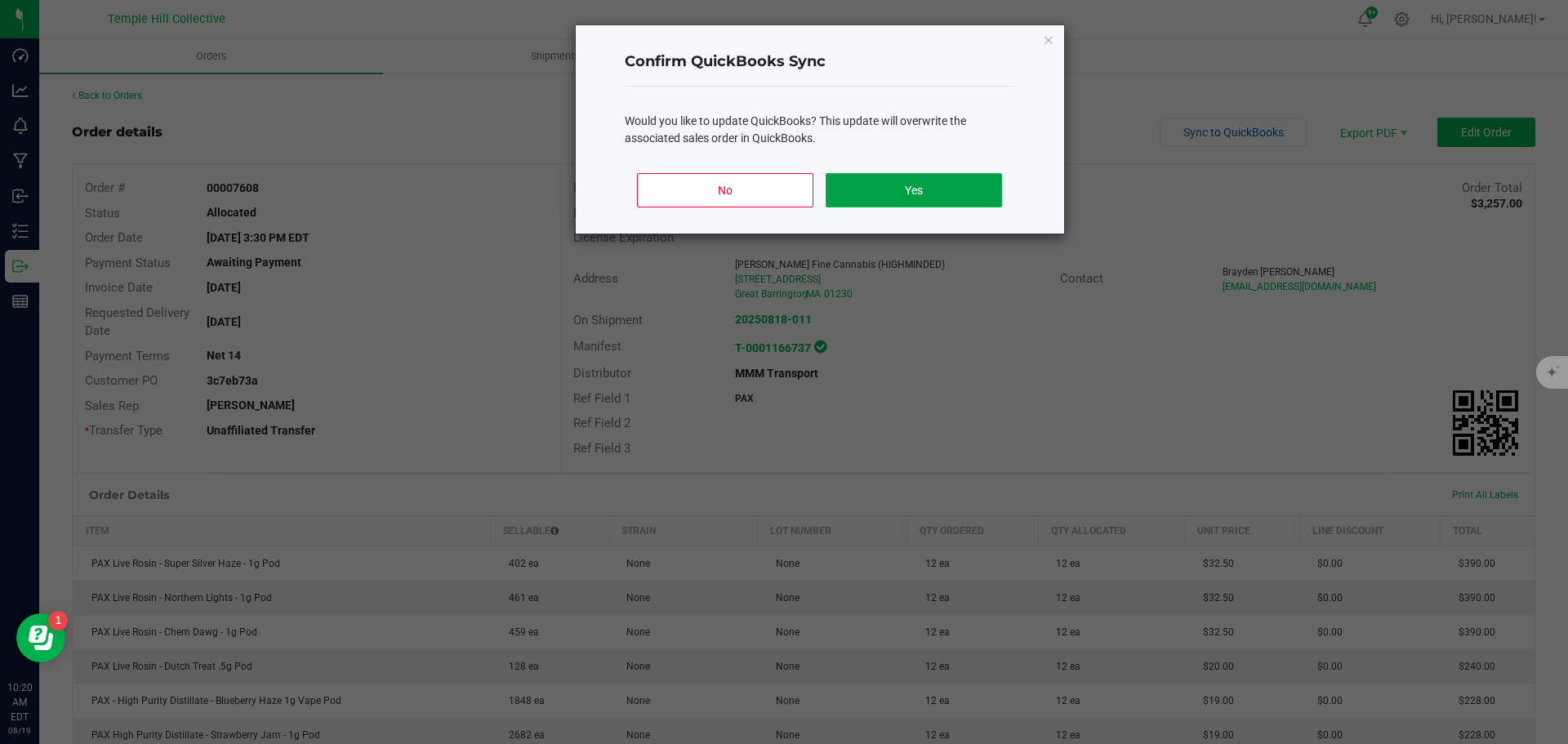
click at [870, 187] on button "Yes" at bounding box center [913, 191] width 175 height 34
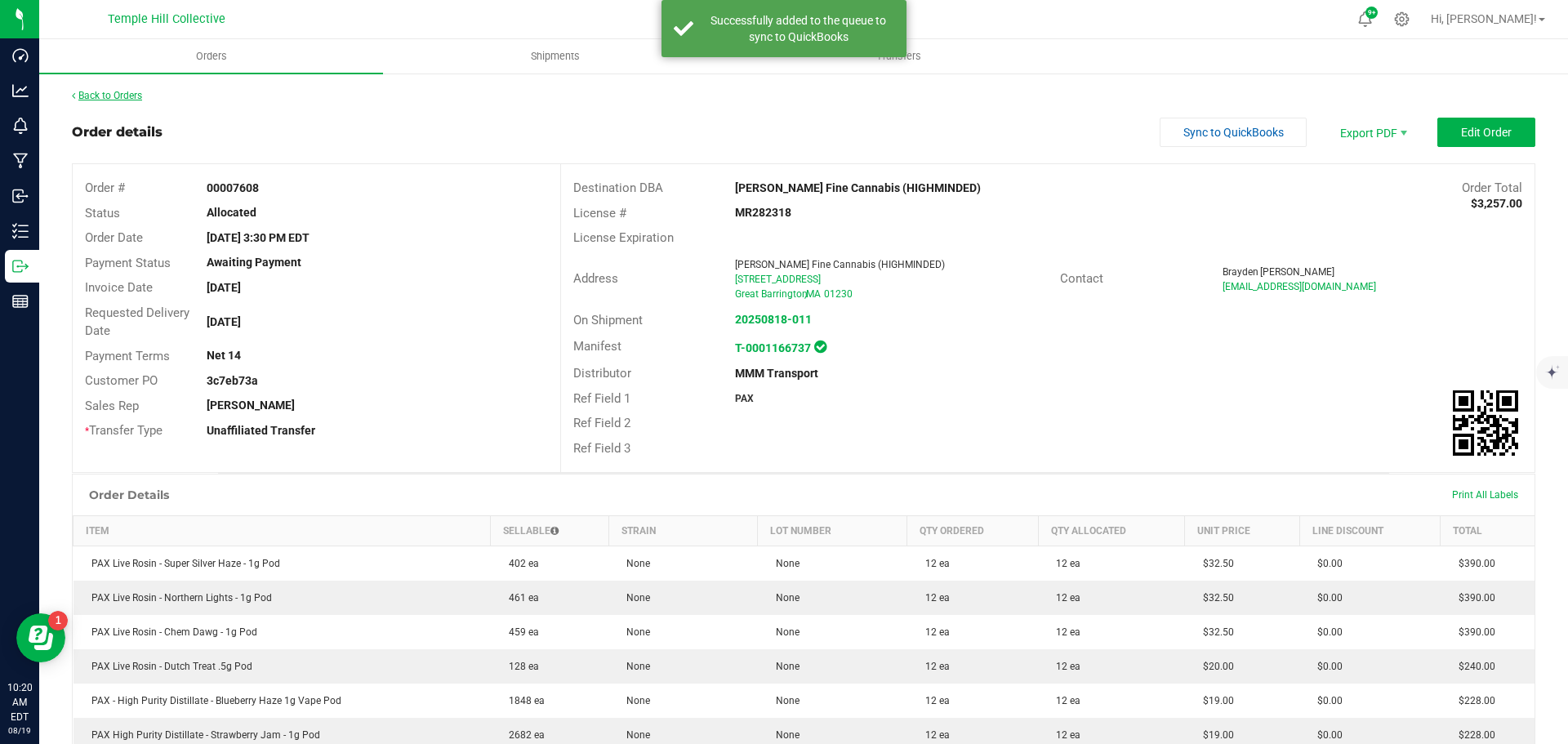
click at [113, 94] on link "Back to Orders" at bounding box center [107, 95] width 70 height 11
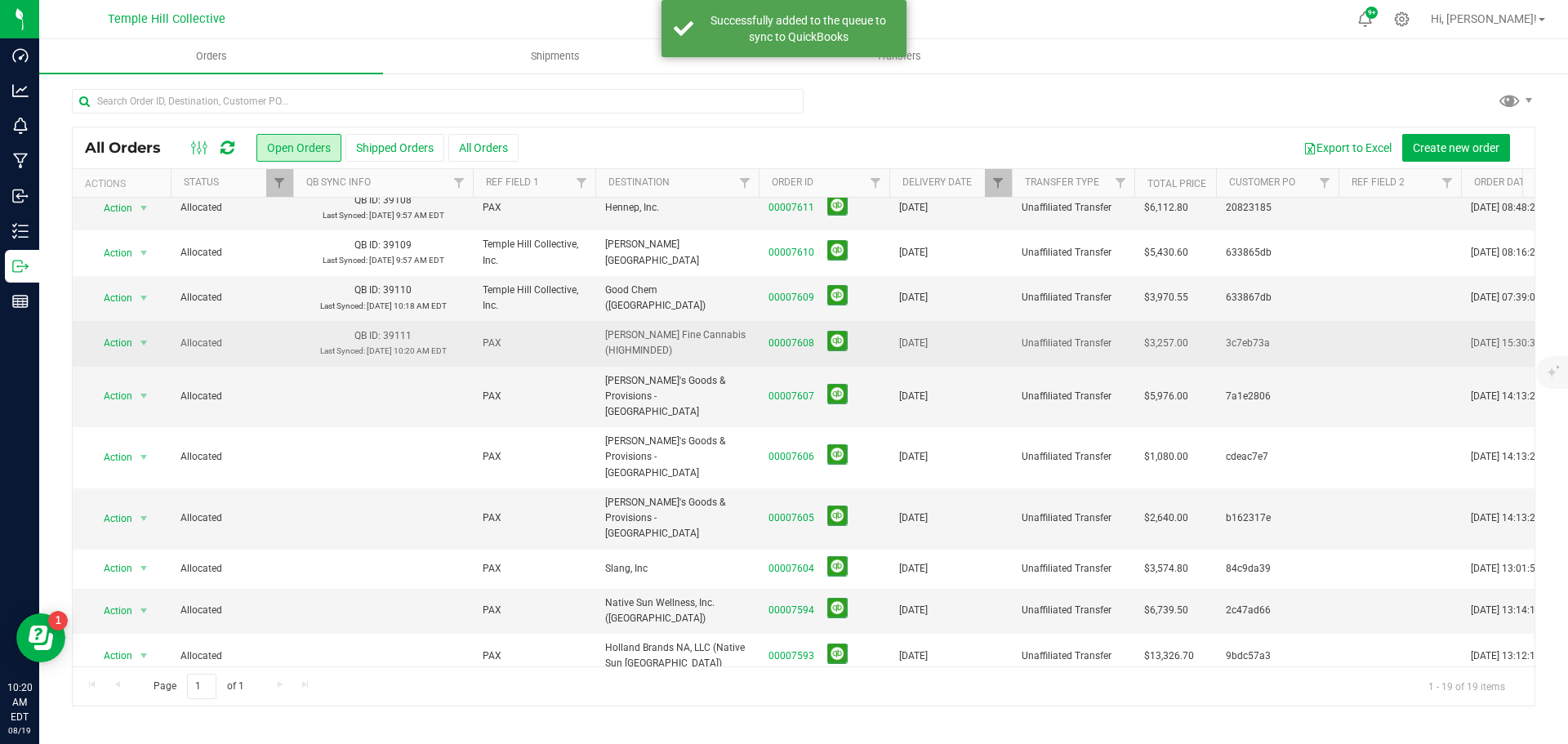
scroll to position [326, 0]
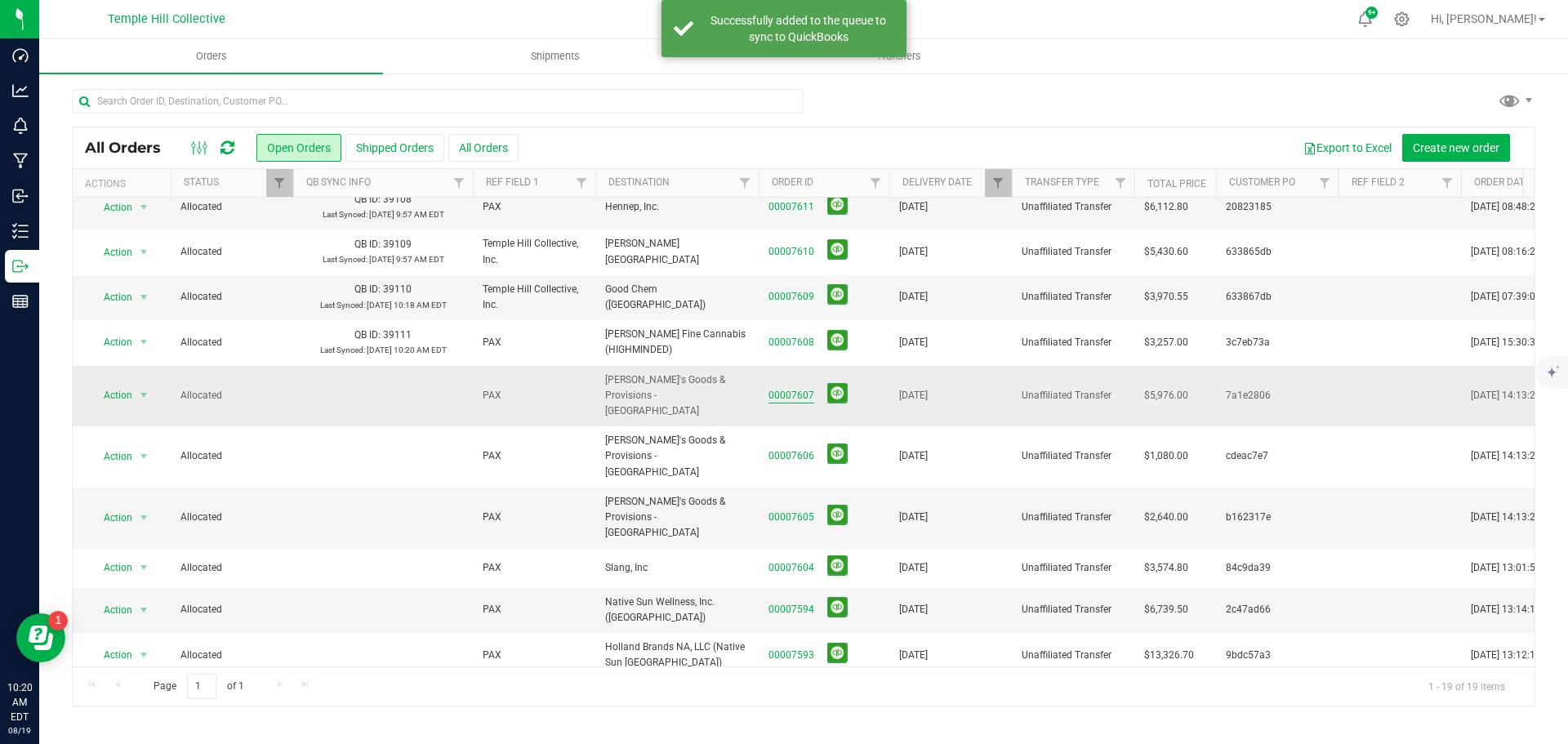
click at [808, 388] on link "00007607" at bounding box center [792, 396] width 46 height 15
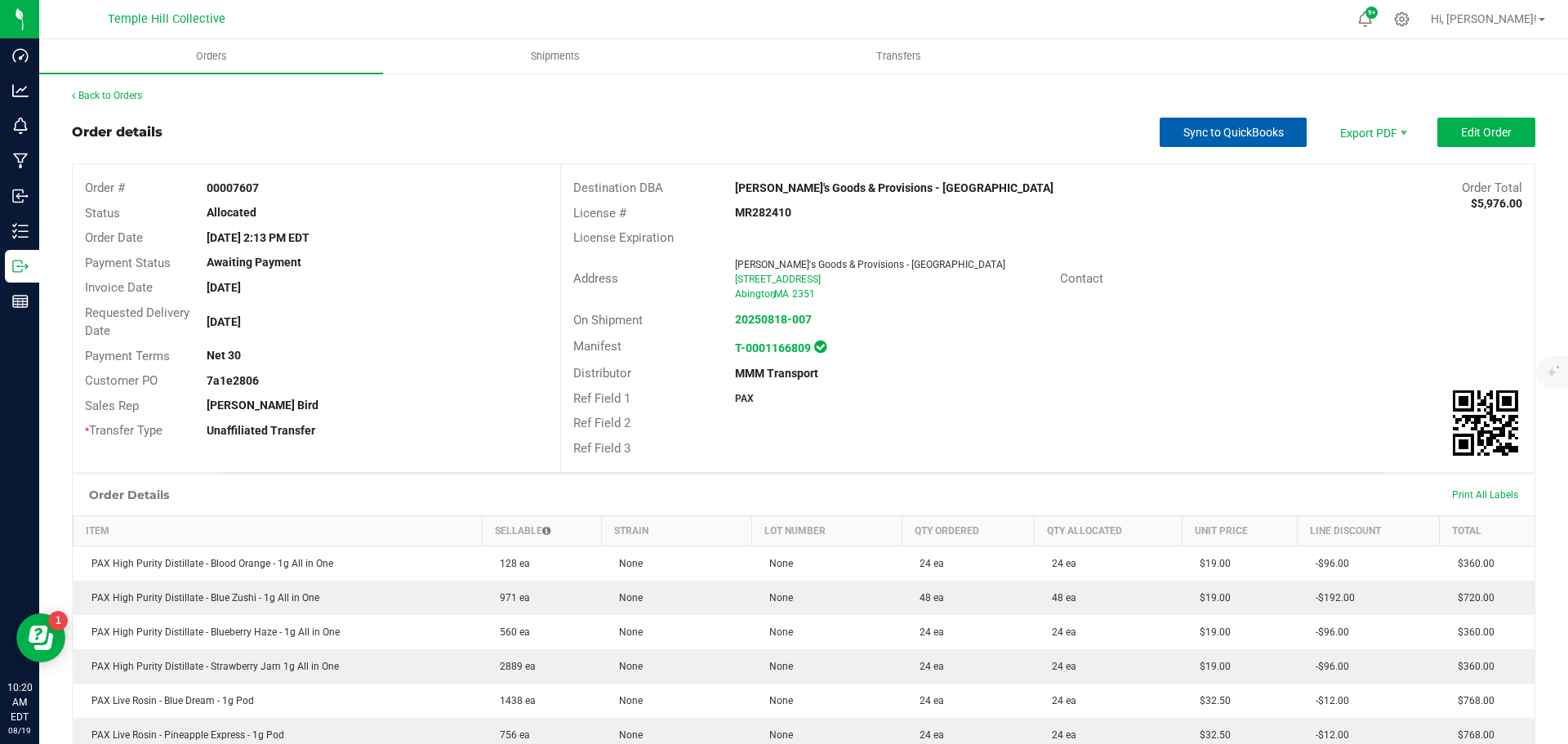
click at [1218, 139] on button "Sync to QuickBooks" at bounding box center [1234, 133] width 147 height 29
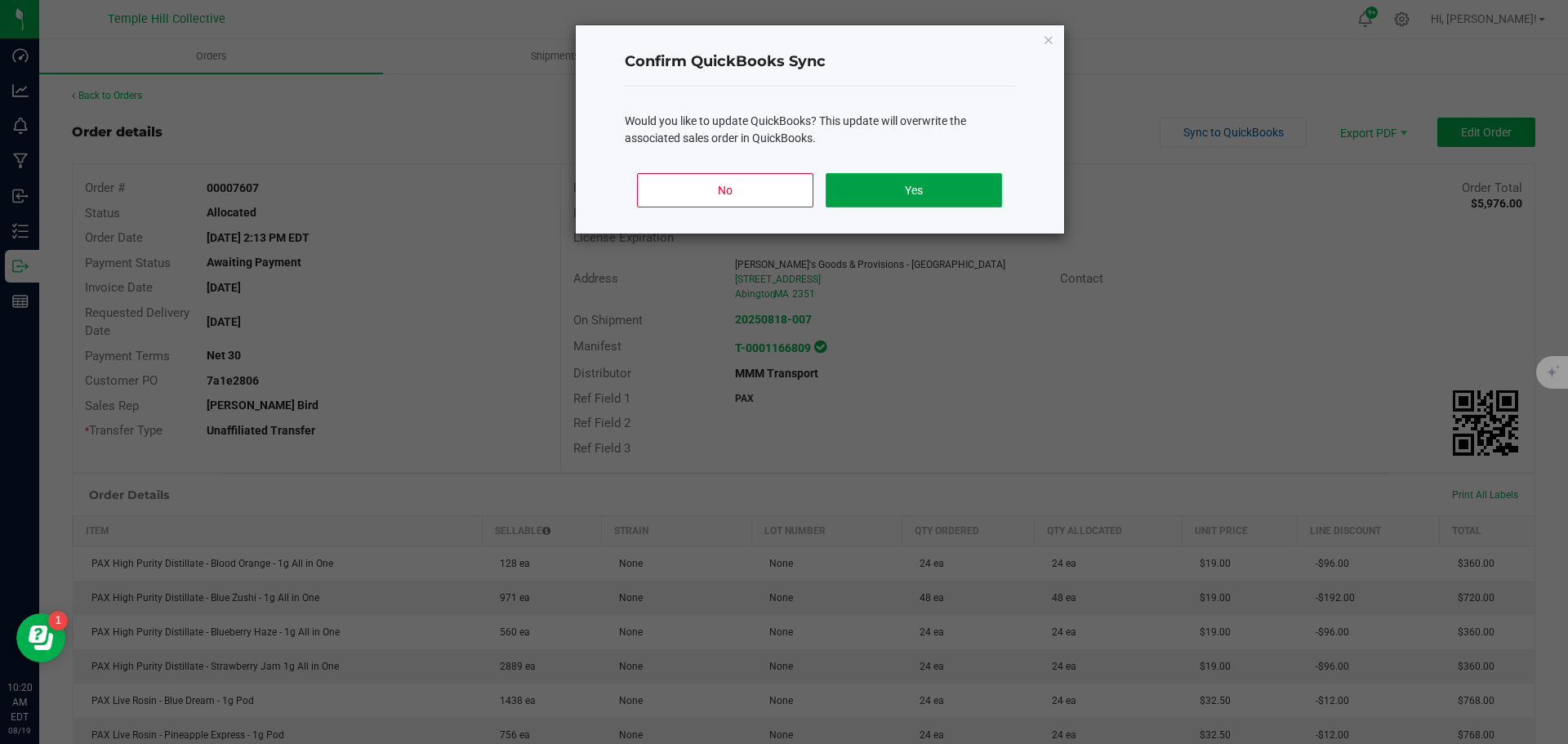
click at [848, 178] on button "Yes" at bounding box center [913, 191] width 175 height 34
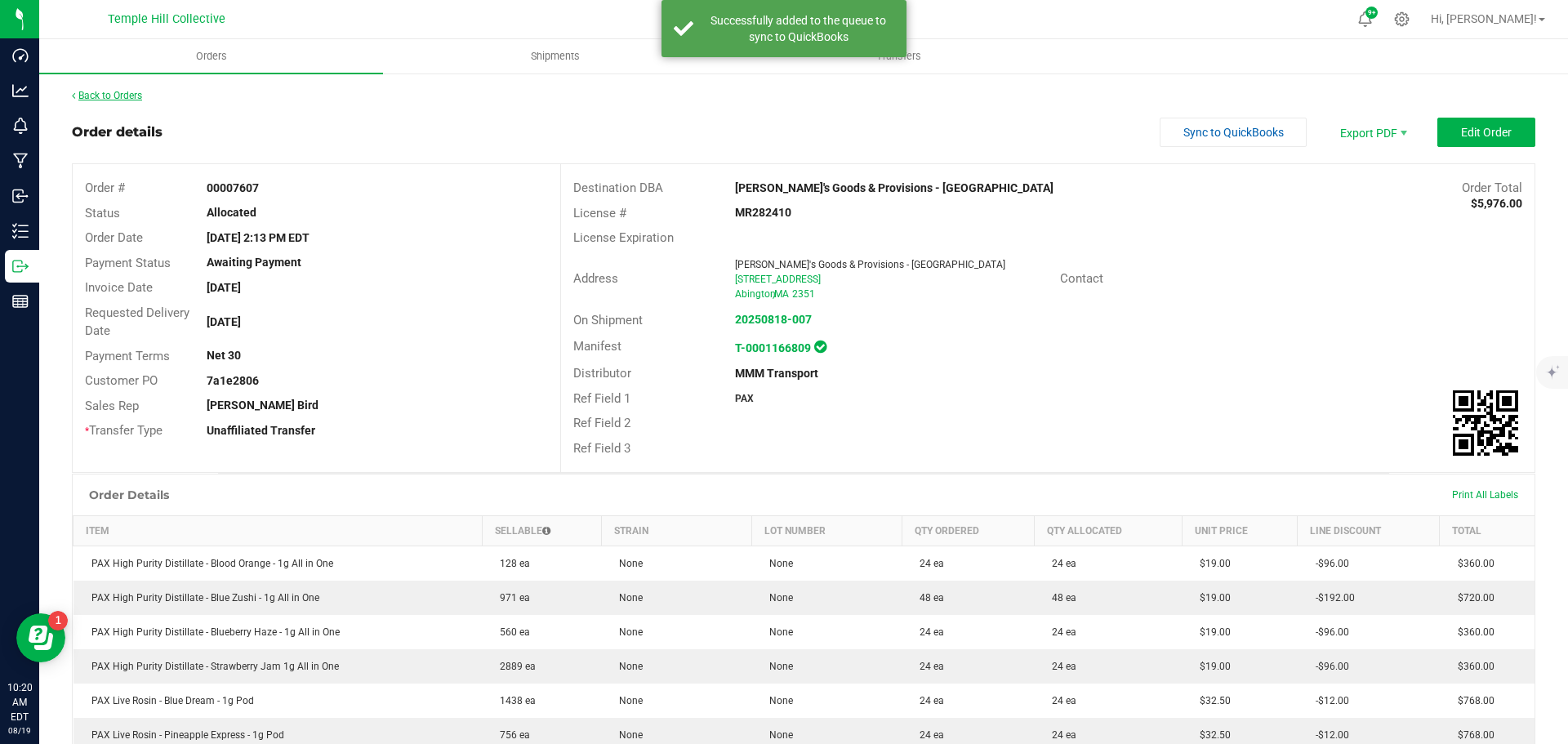
click at [127, 92] on link "Back to Orders" at bounding box center [107, 95] width 70 height 11
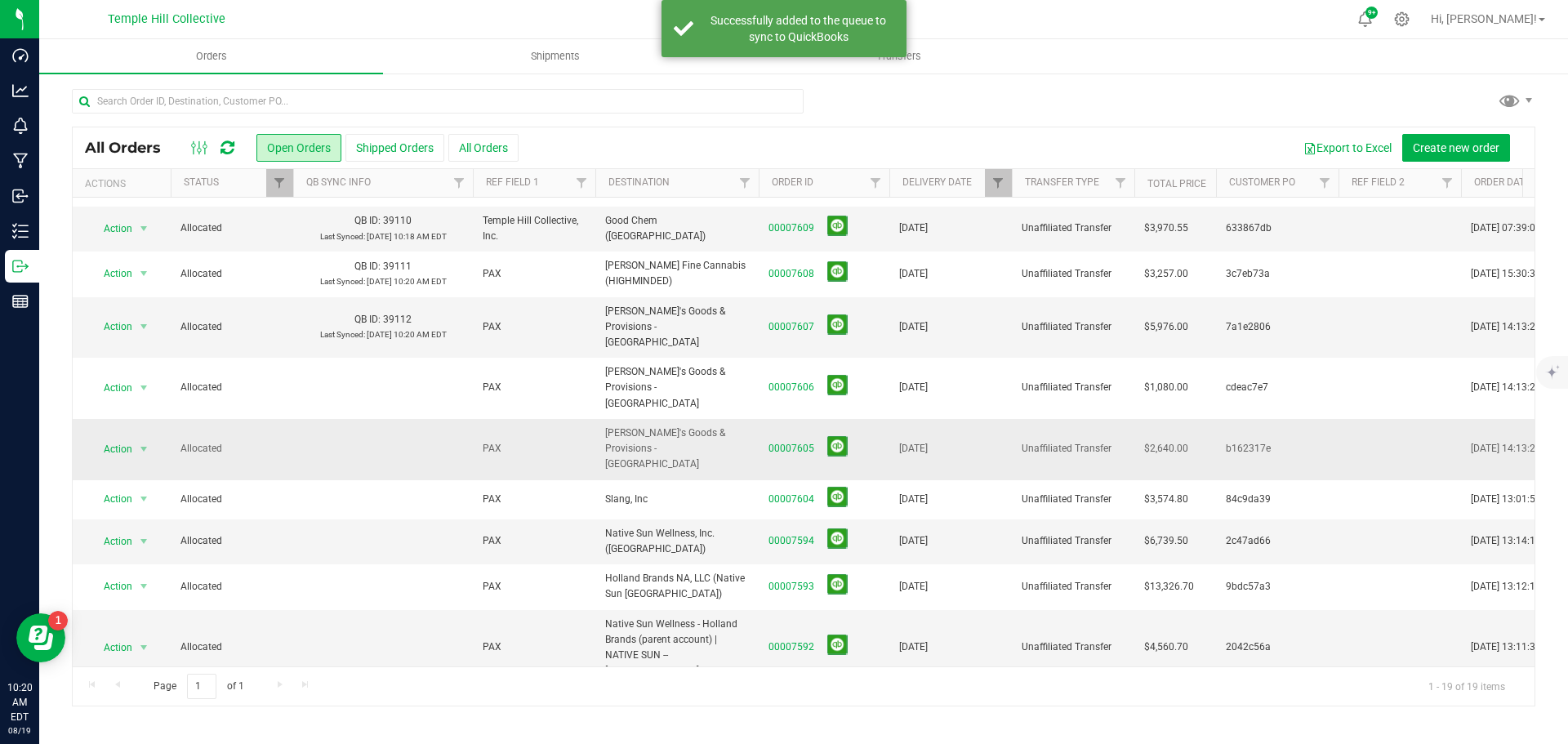
scroll to position [402, 0]
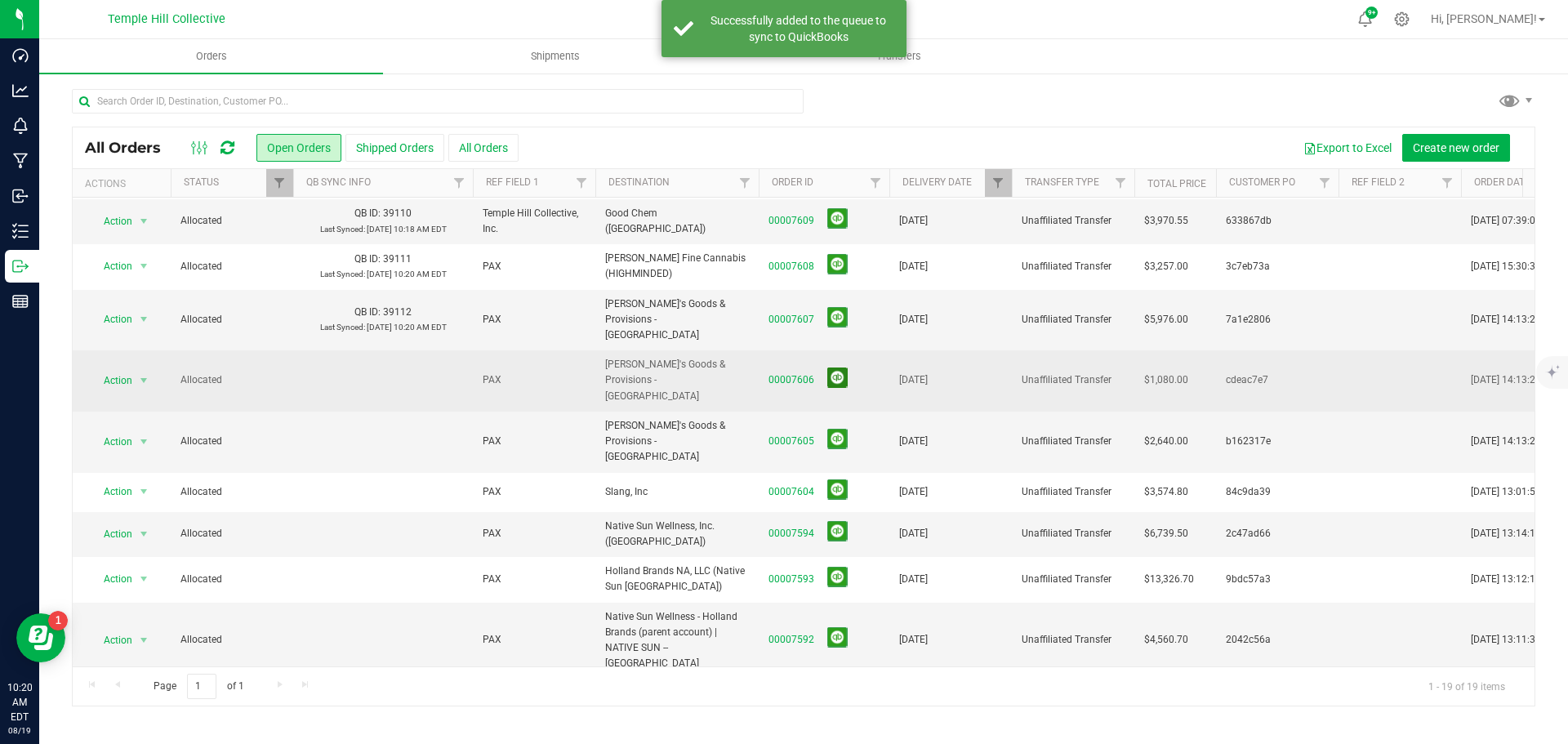
click at [842, 368] on button at bounding box center [838, 378] width 21 height 21
click at [834, 429] on button at bounding box center [838, 440] width 21 height 21
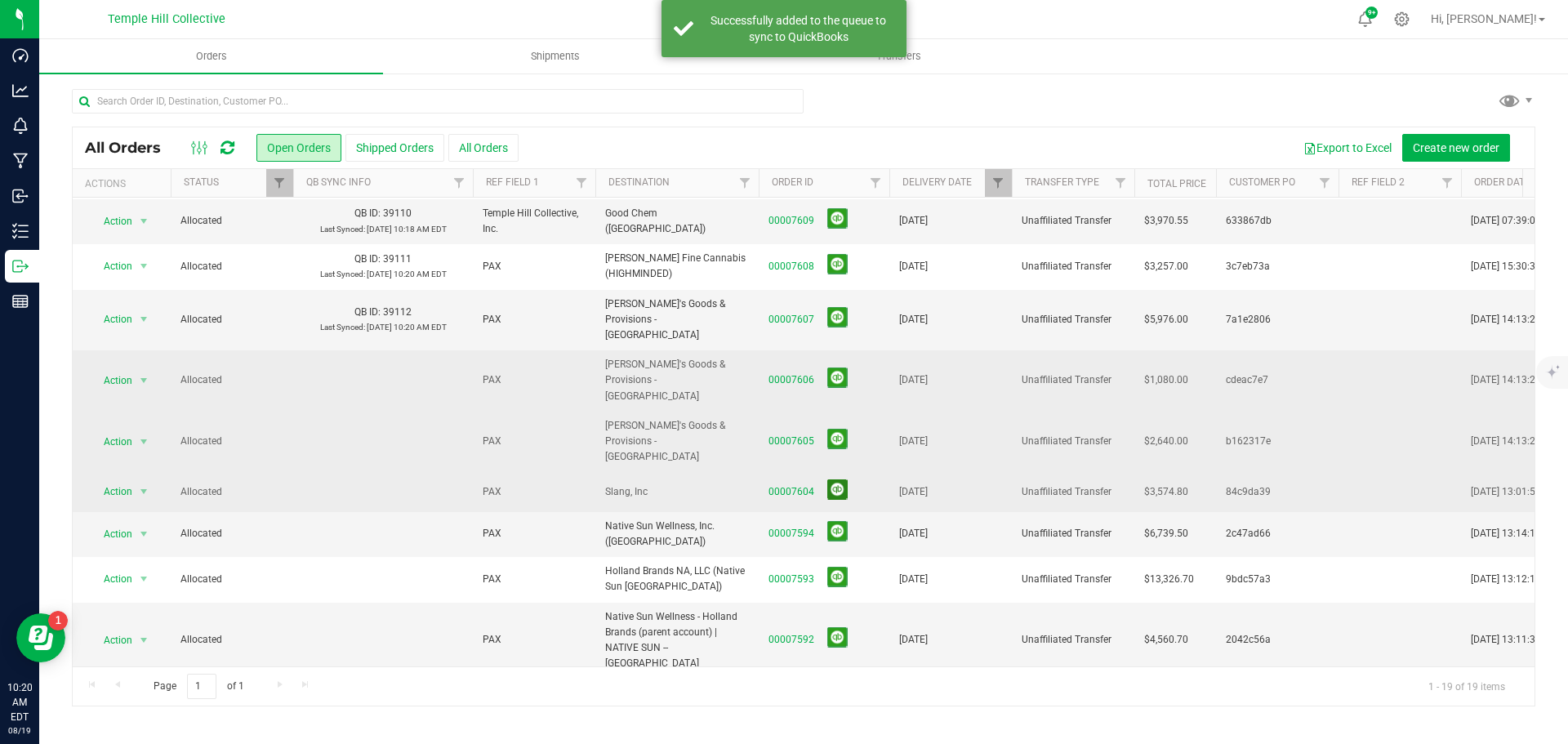
click at [834, 480] on button at bounding box center [838, 490] width 21 height 21
click at [834, 522] on button at bounding box center [838, 532] width 21 height 21
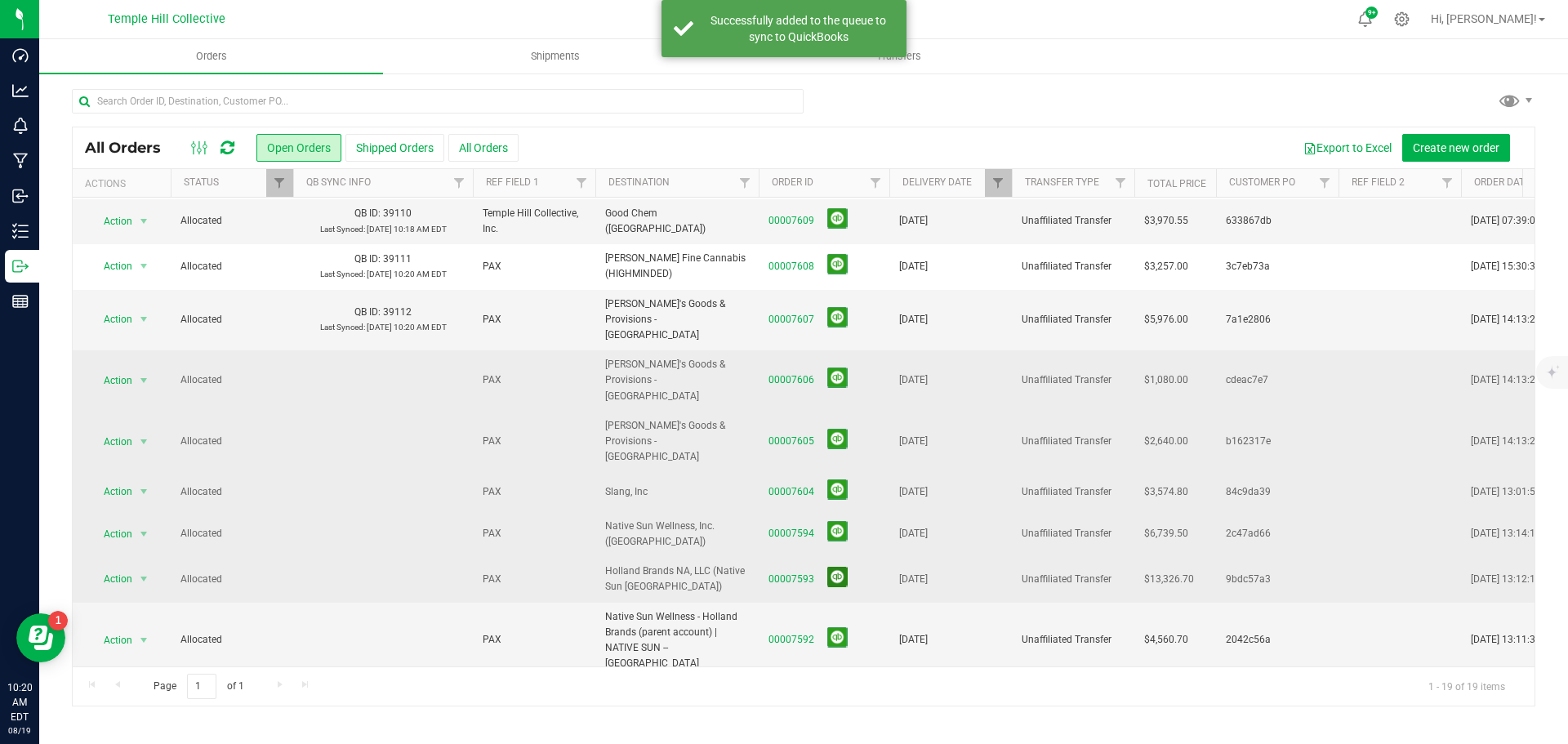
click at [834, 567] on button at bounding box center [838, 577] width 21 height 21
click at [836, 628] on button at bounding box center [838, 638] width 21 height 21
click at [798, 690] on link "00007591" at bounding box center [792, 698] width 46 height 15
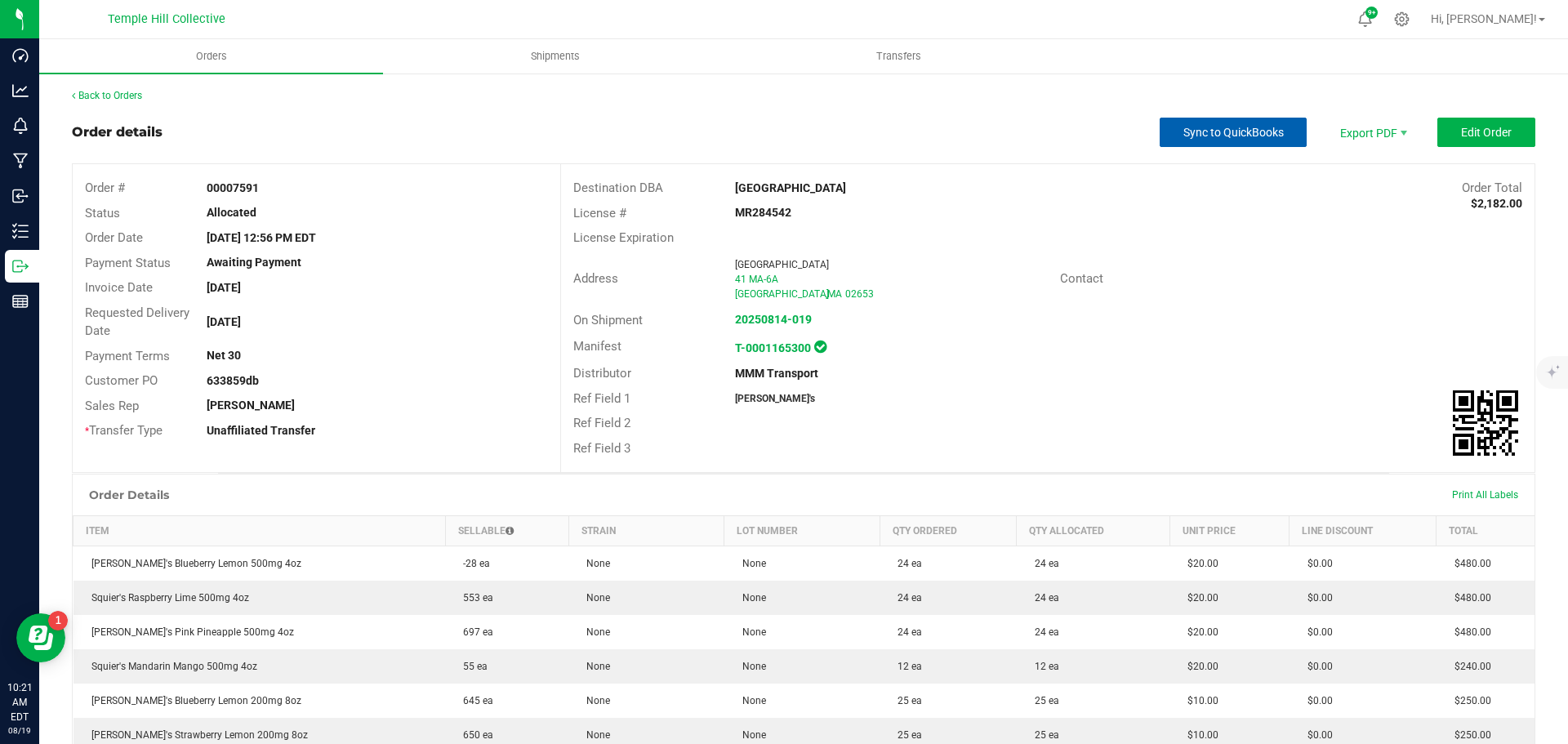
click at [1252, 138] on span "Sync to QuickBooks" at bounding box center [1234, 132] width 101 height 13
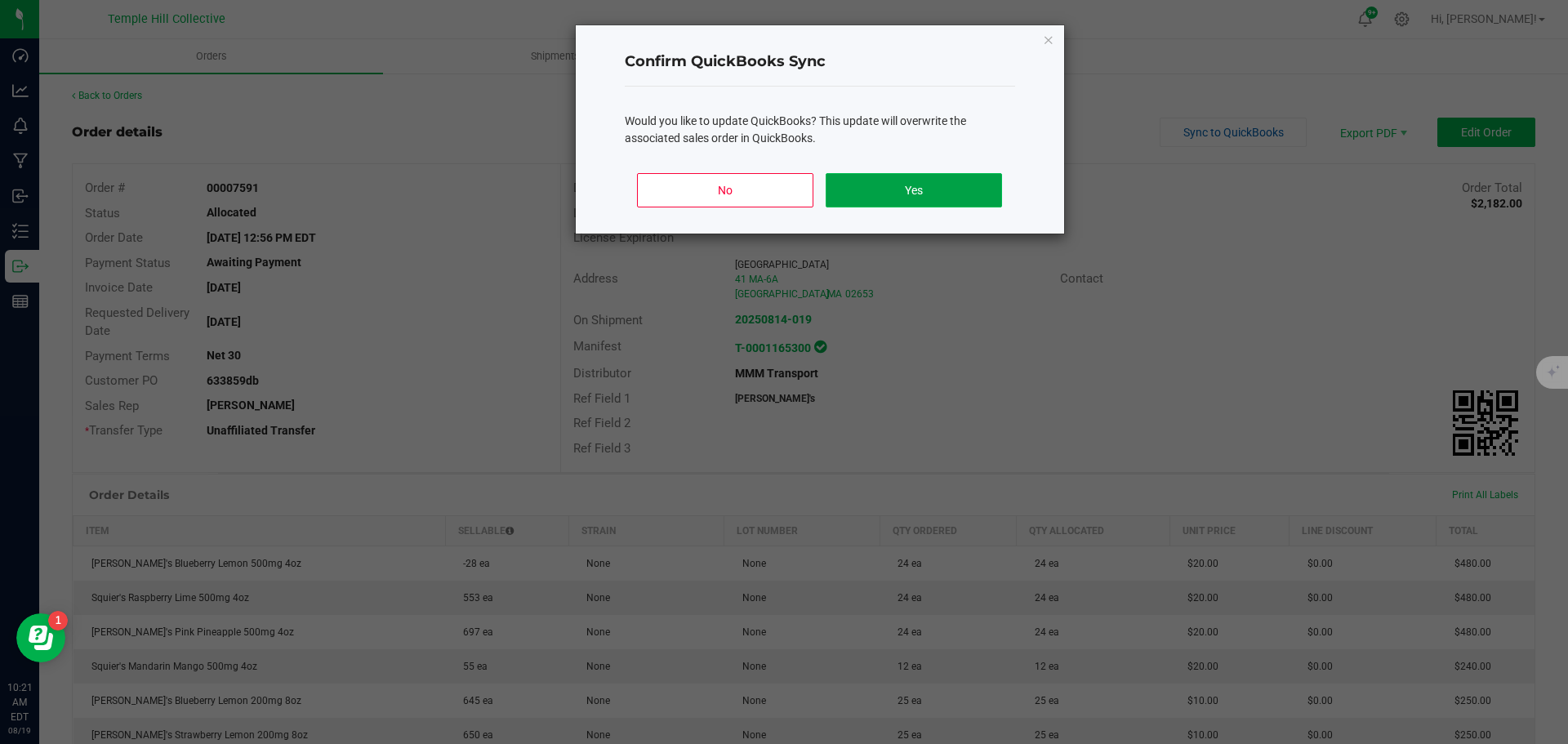
click at [921, 201] on button "Yes" at bounding box center [913, 191] width 175 height 34
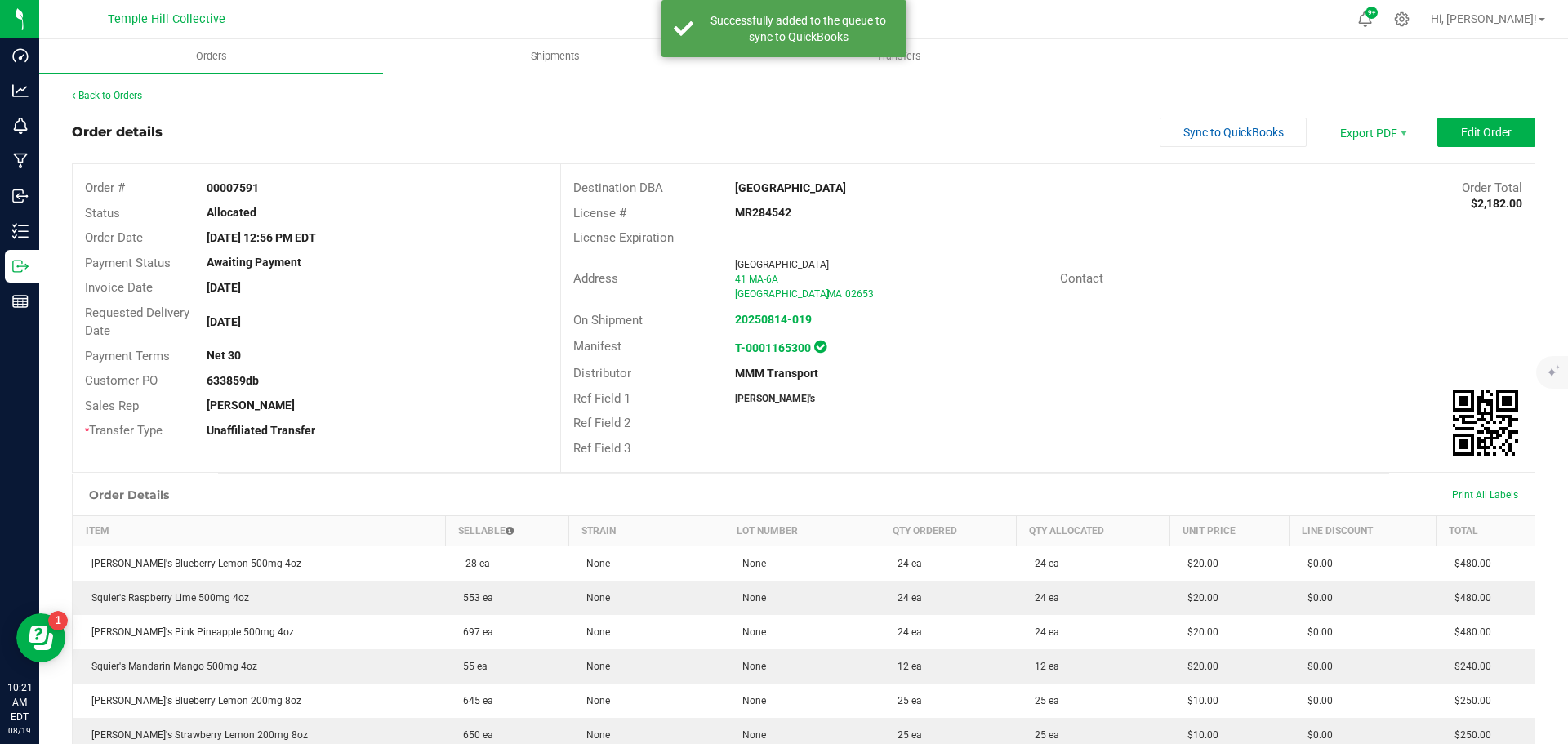
click at [115, 97] on link "Back to Orders" at bounding box center [107, 95] width 70 height 11
